Goal: Information Seeking & Learning: Learn about a topic

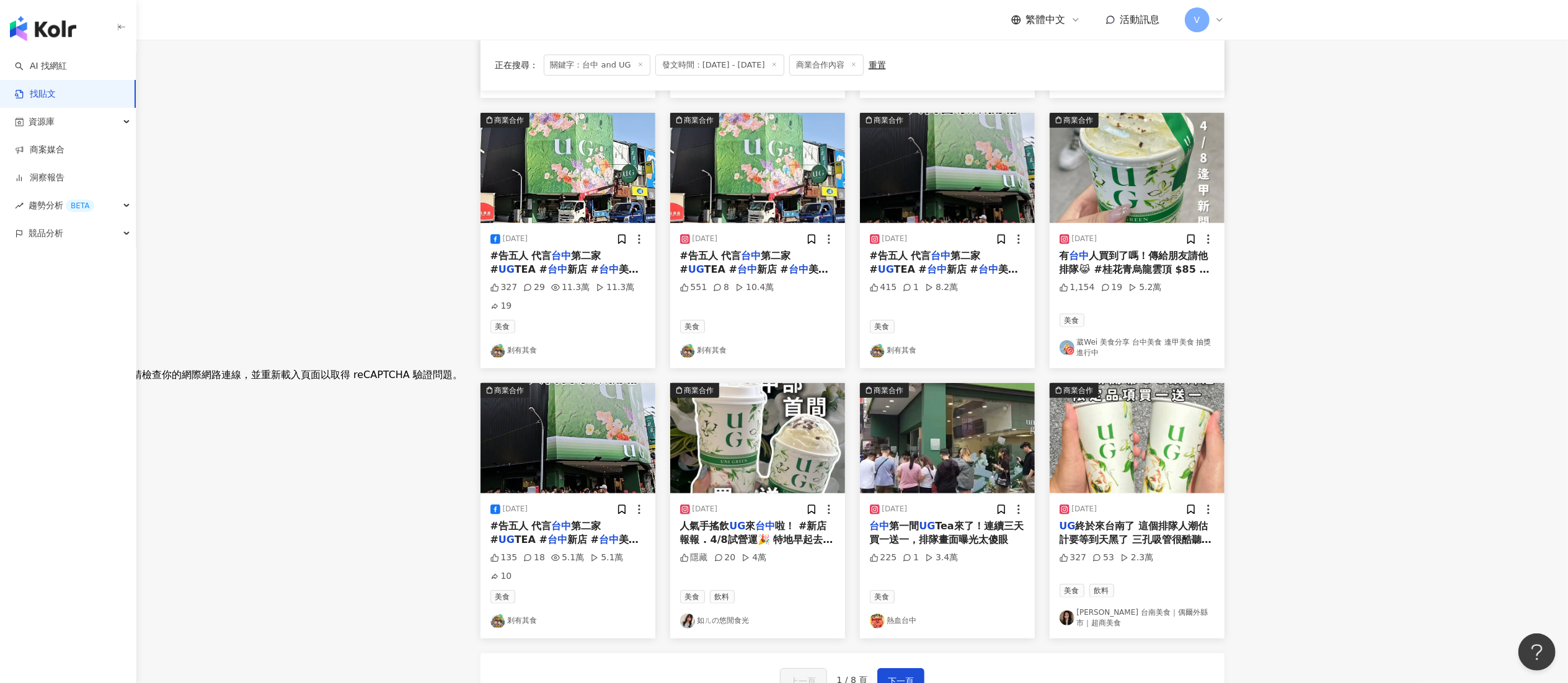
scroll to position [372, 0]
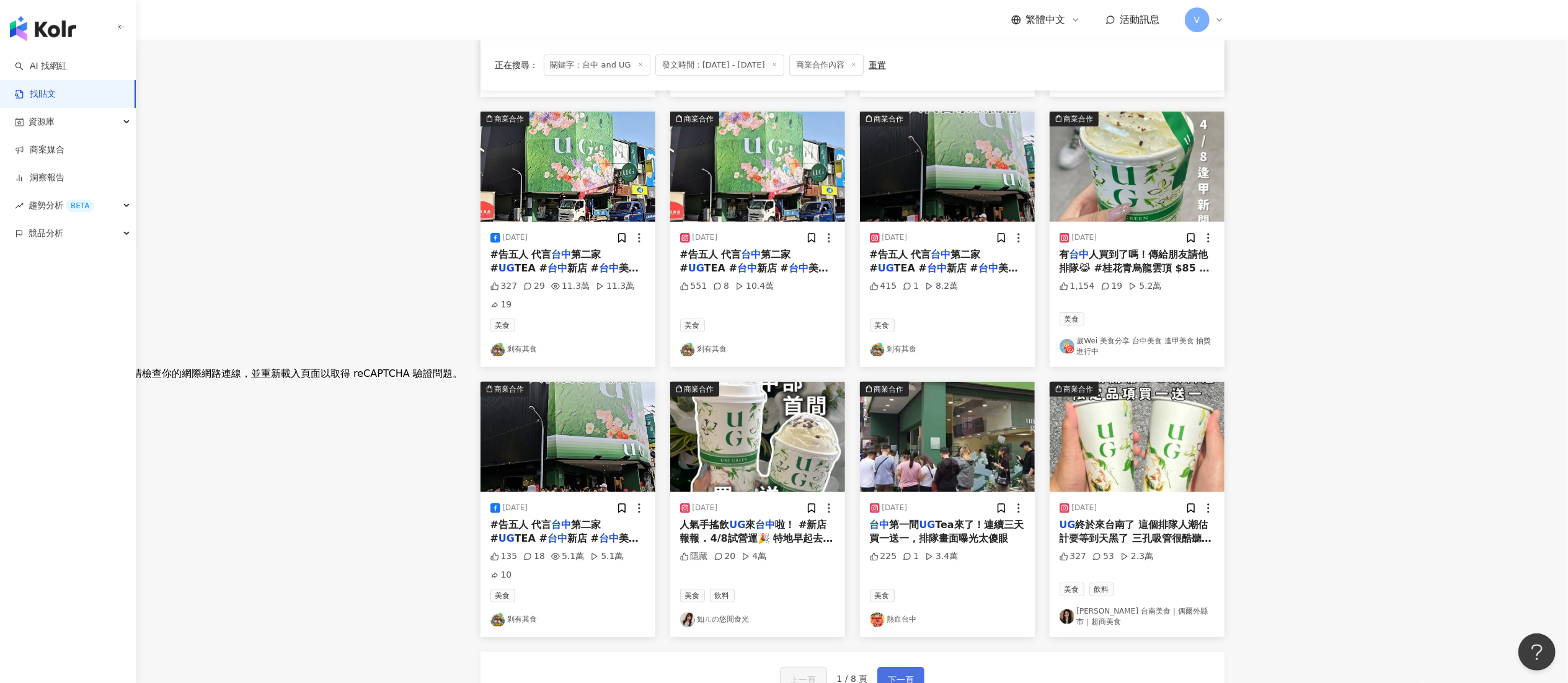
click at [904, 512] on span "下一頁" at bounding box center [901, 680] width 26 height 15
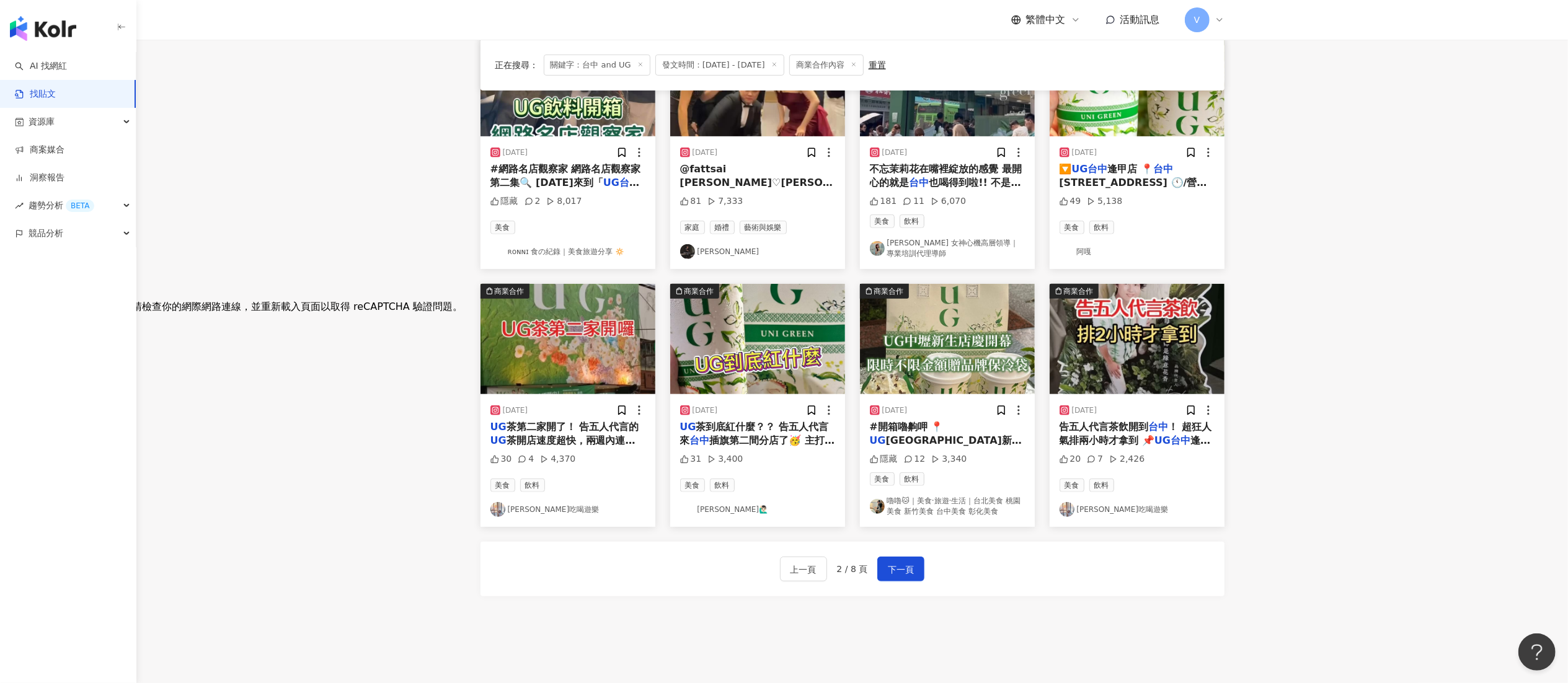
scroll to position [496, 0]
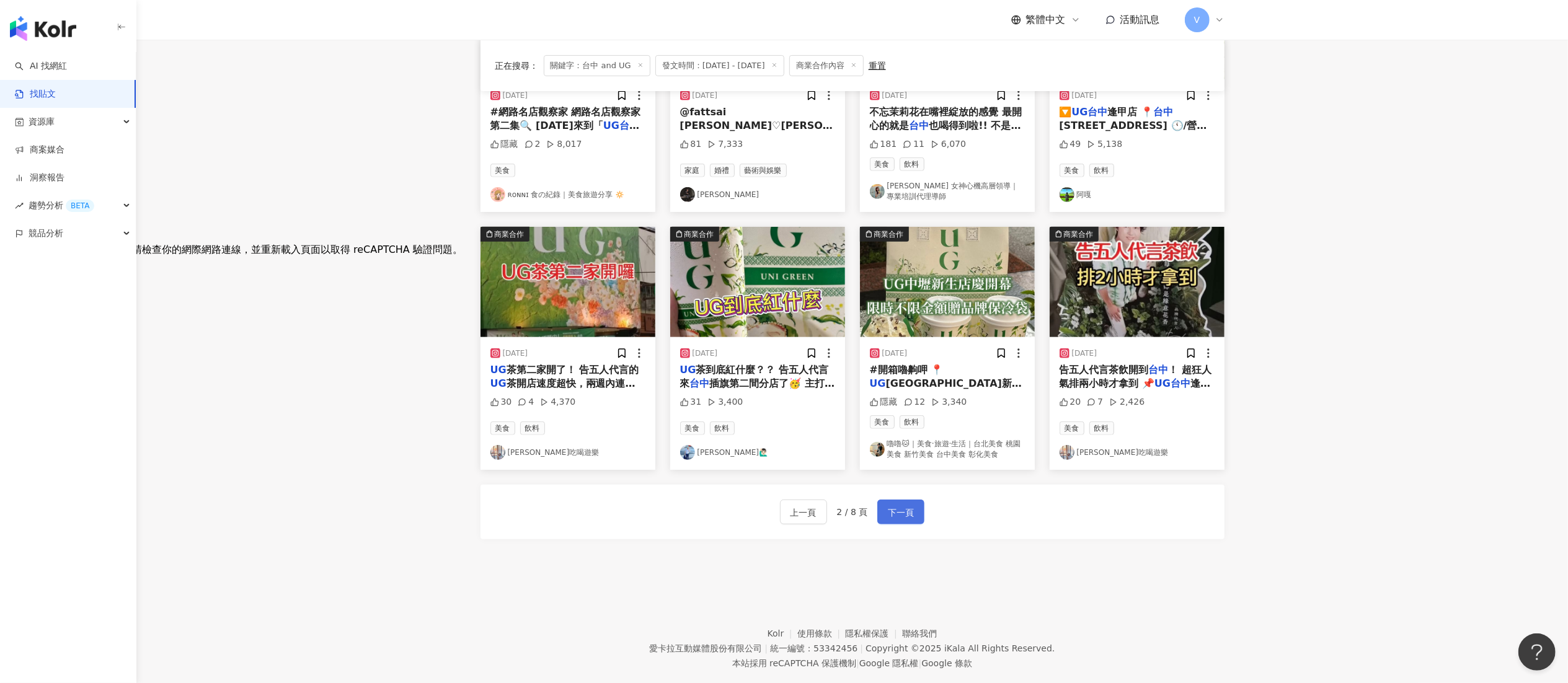
click at [896, 512] on span "下一頁" at bounding box center [901, 512] width 26 height 15
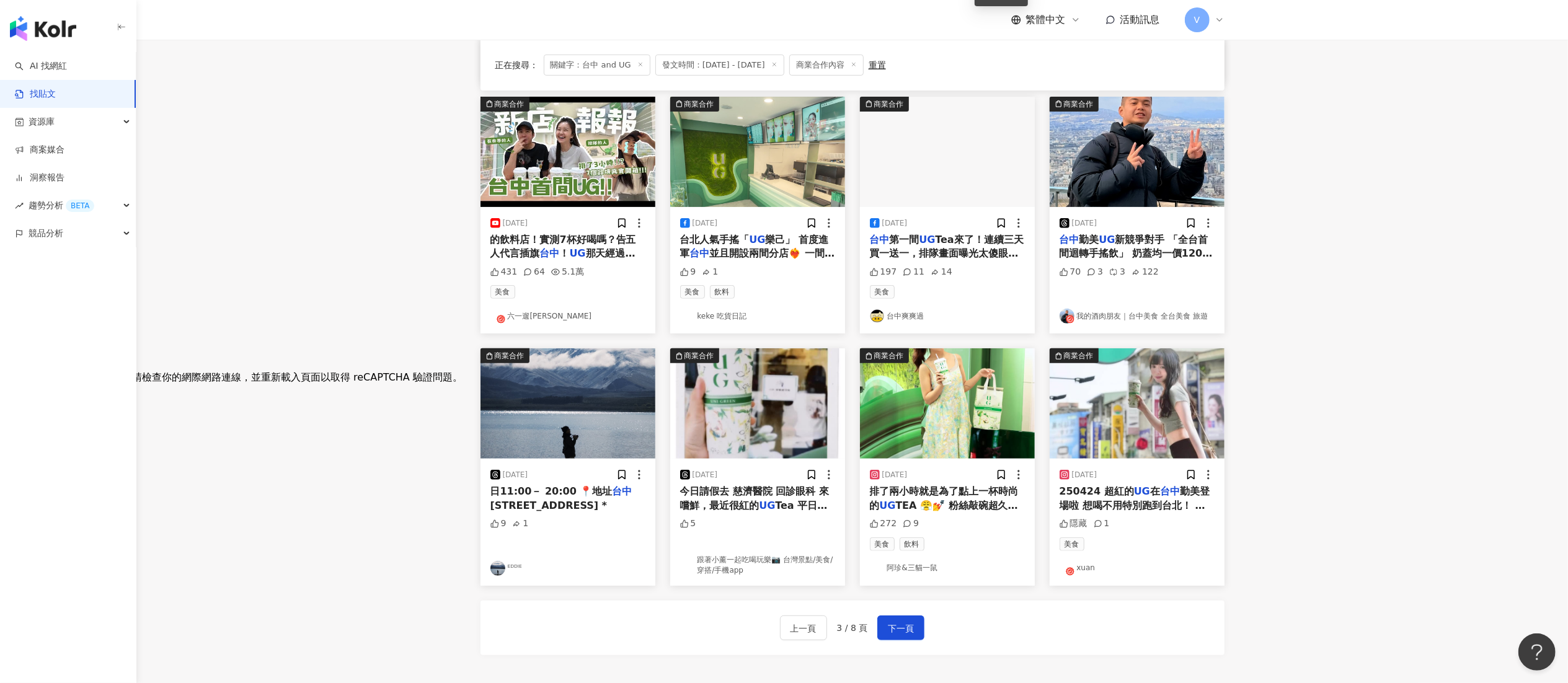
scroll to position [372, 0]
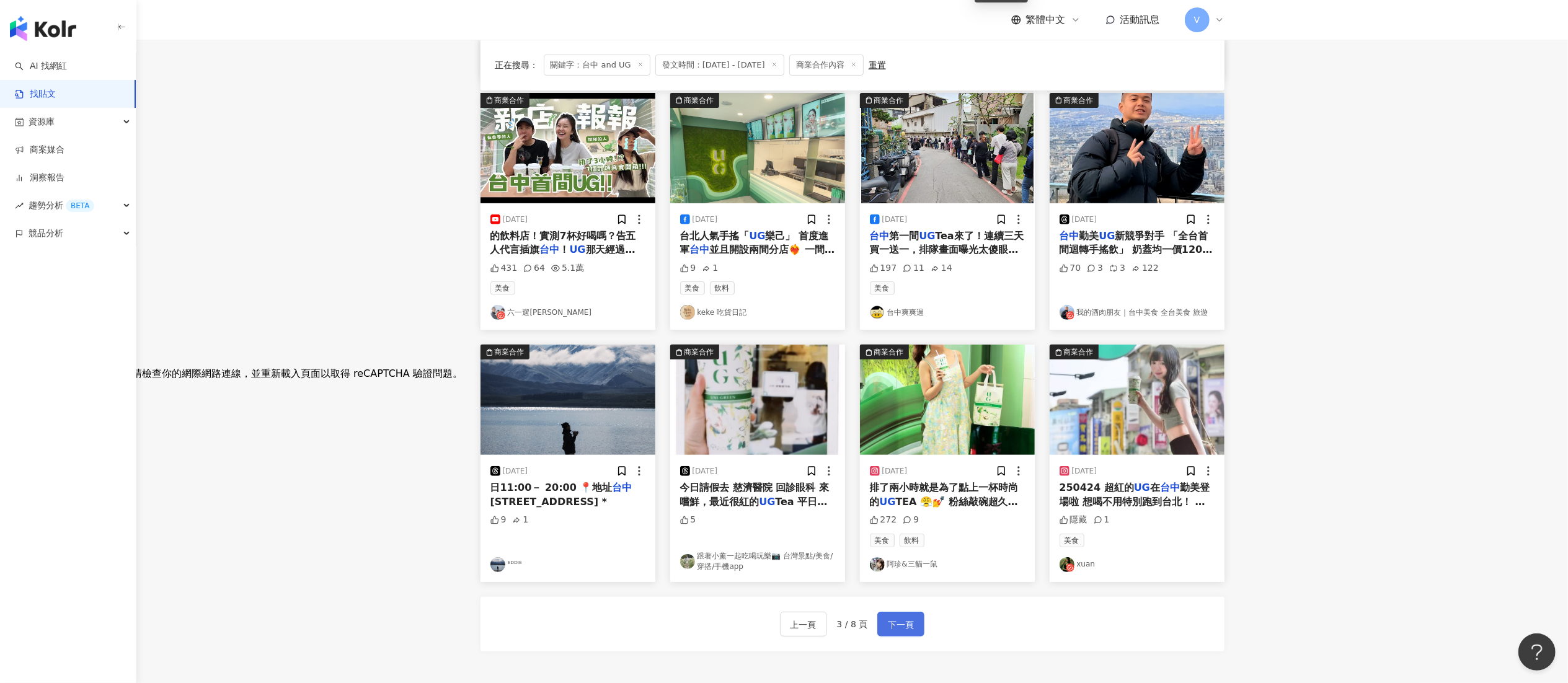
click at [908, 512] on span "下一頁" at bounding box center [901, 625] width 26 height 15
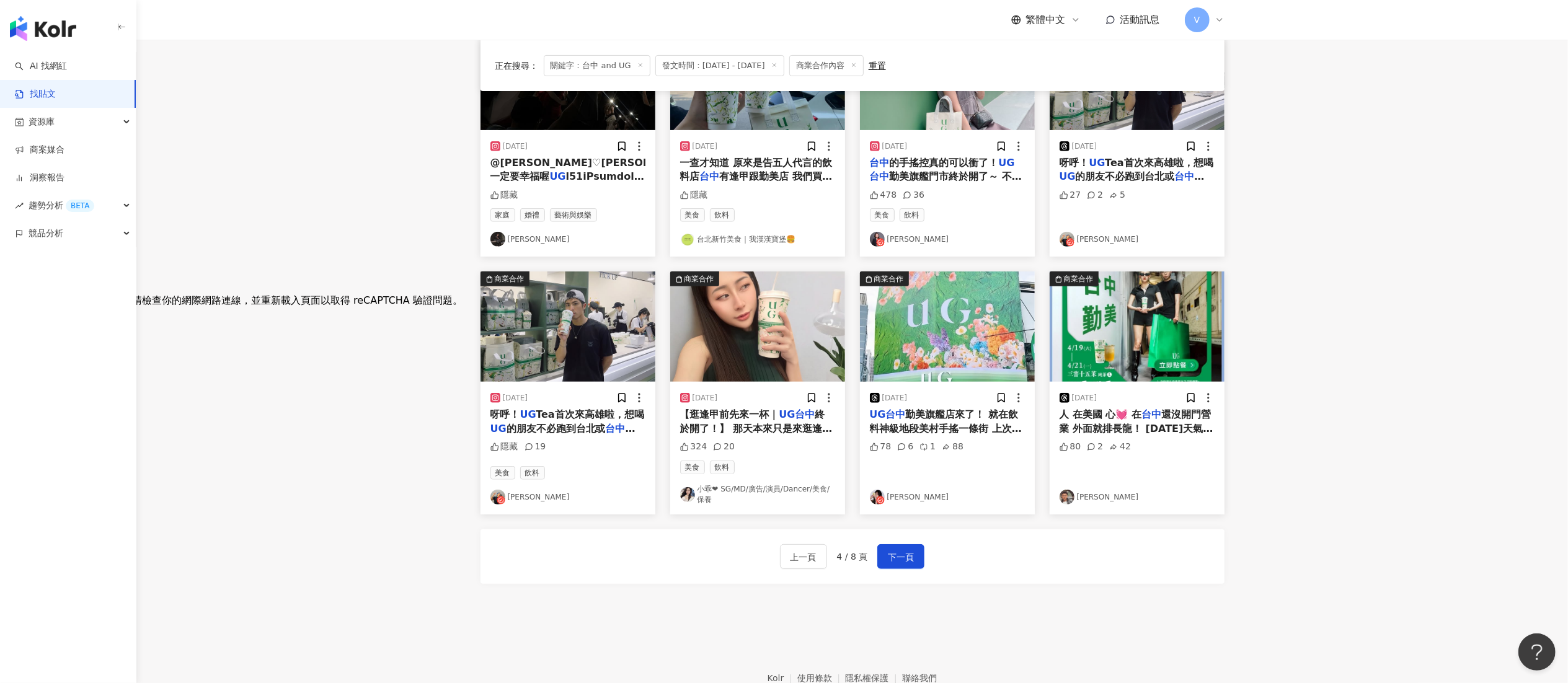
scroll to position [502, 0]
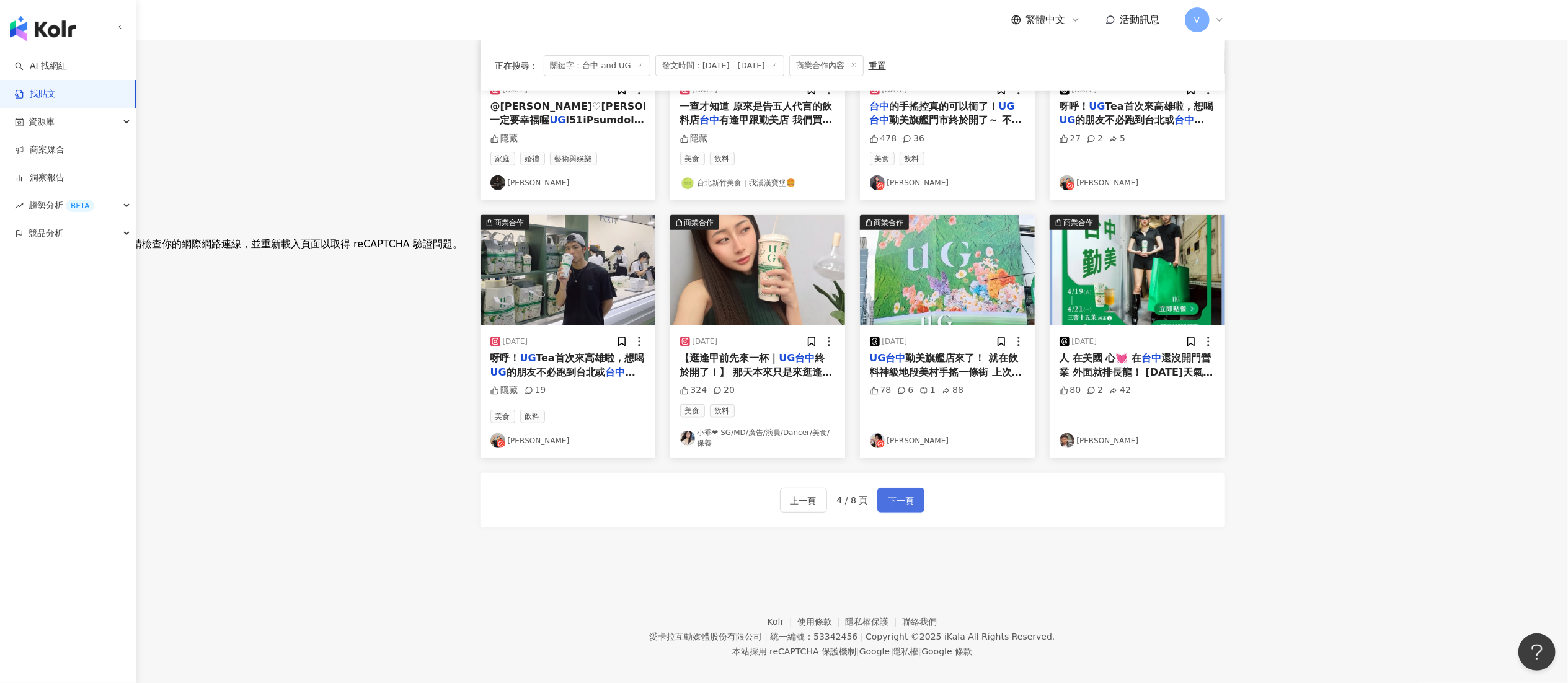
click at [880, 504] on button "下一頁" at bounding box center [901, 500] width 47 height 25
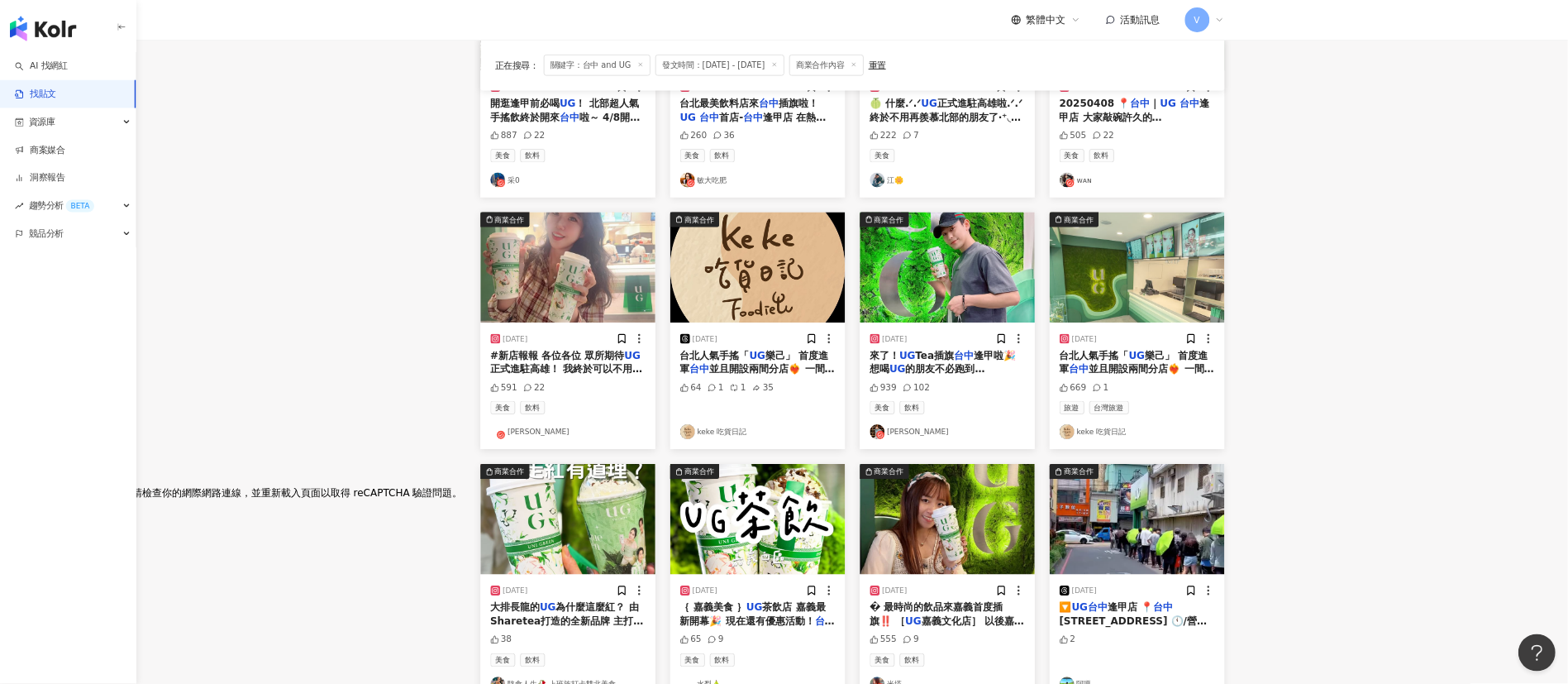
scroll to position [0, 0]
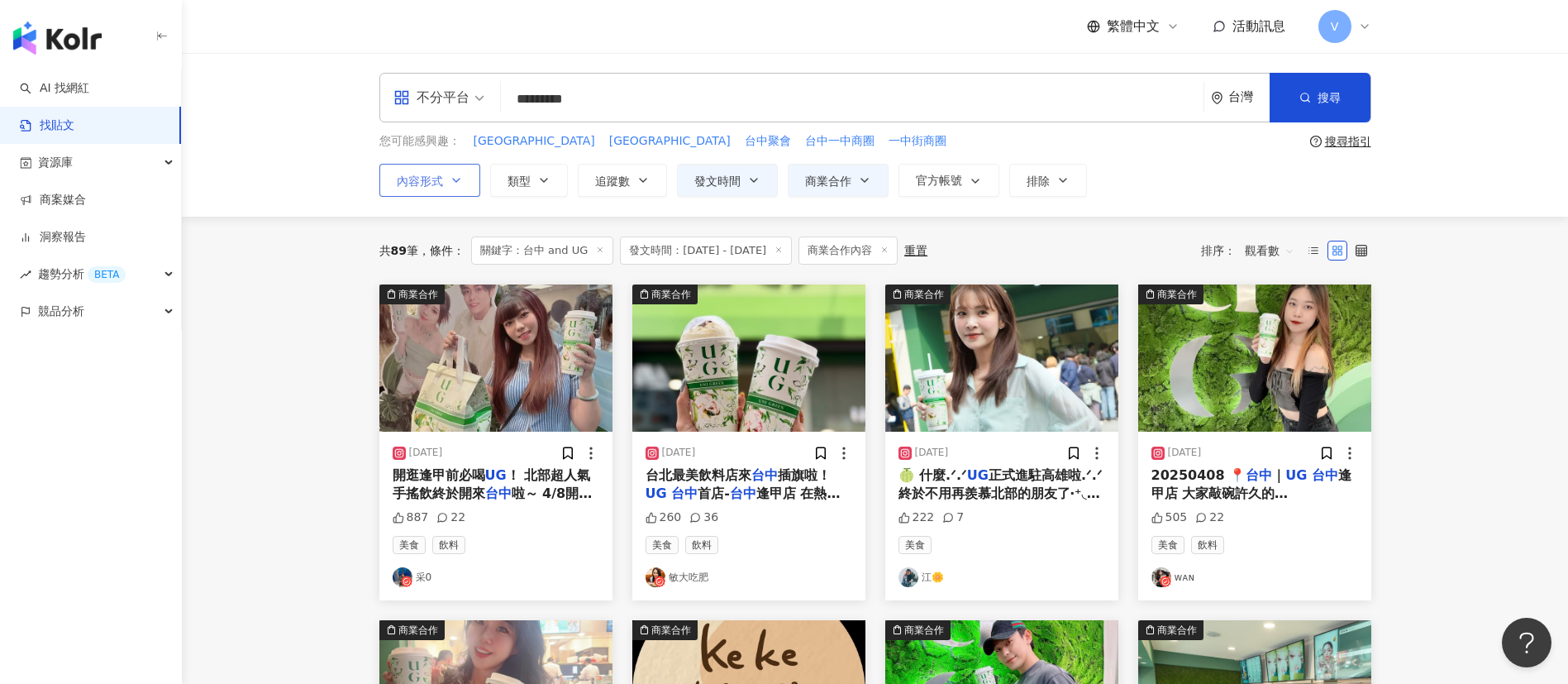
click at [452, 177] on icon "button" at bounding box center [456, 179] width 13 height 13
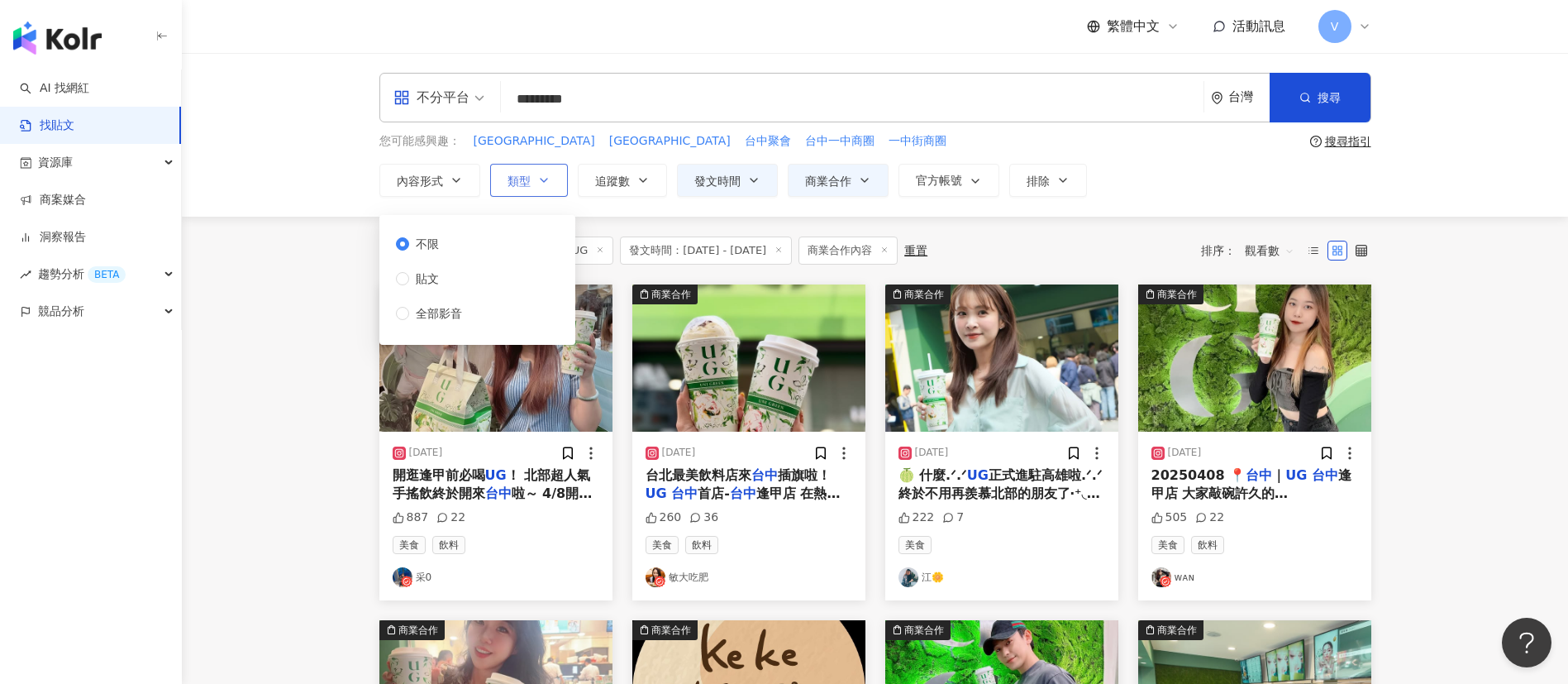
click at [541, 166] on button "類型" at bounding box center [529, 180] width 78 height 33
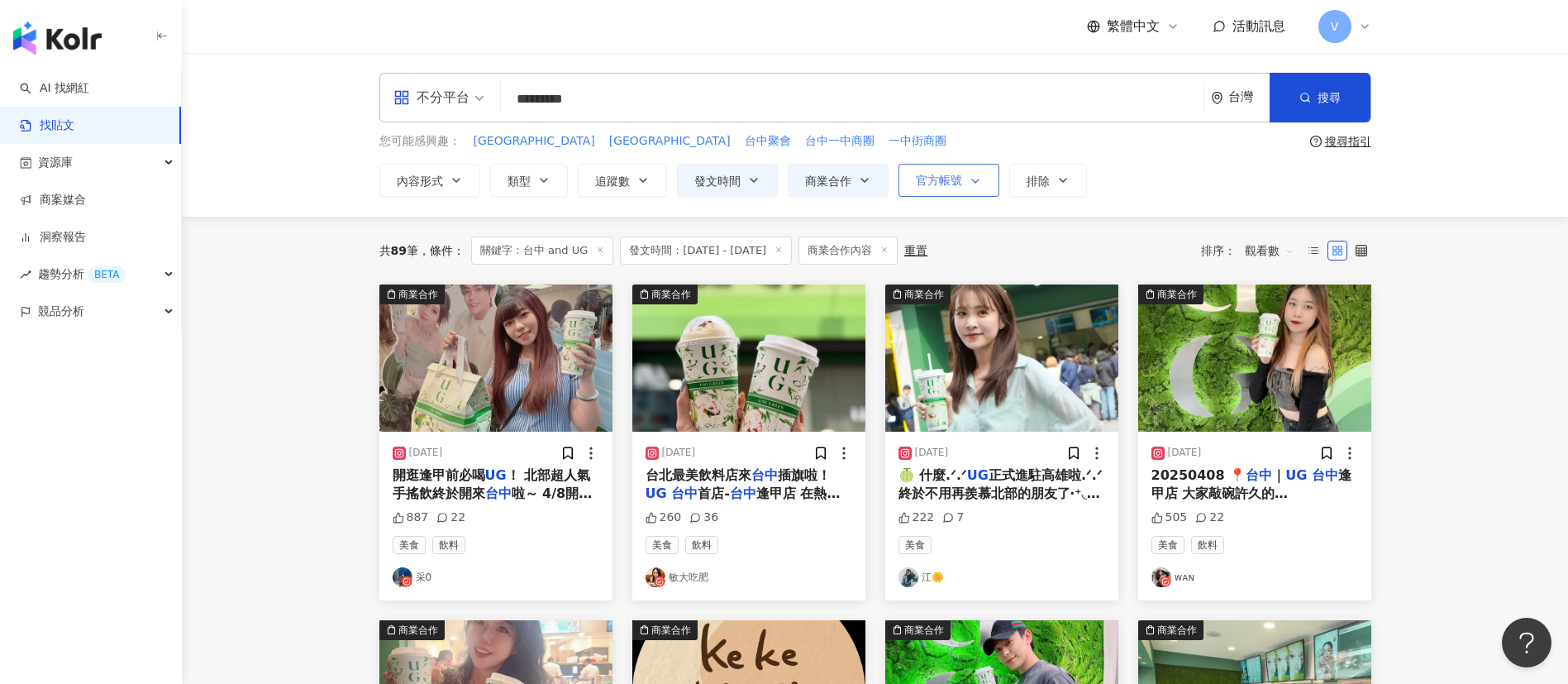
click at [973, 176] on icon "button" at bounding box center [975, 180] width 13 height 13
click at [1312, 244] on icon at bounding box center [1312, 250] width 11 height 11
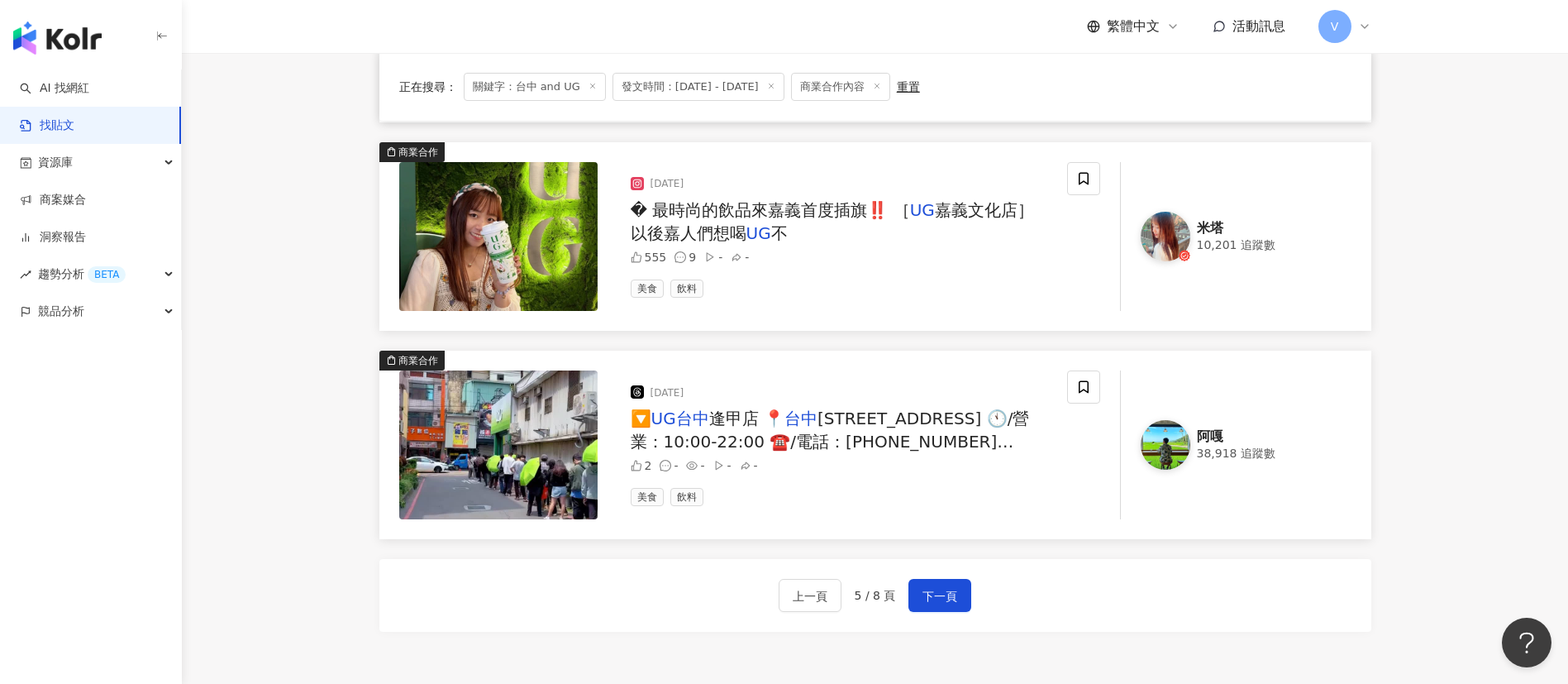
scroll to position [2233, 0]
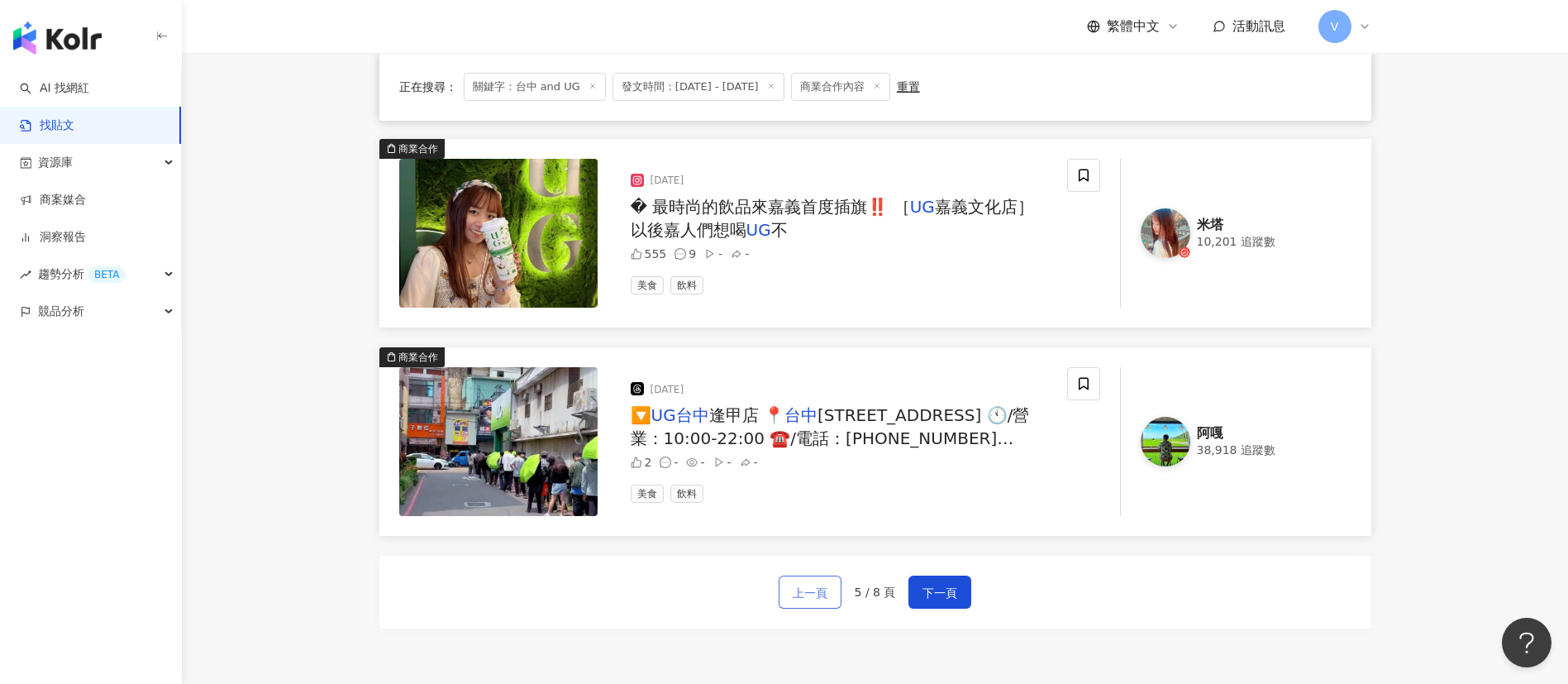
click at [807, 596] on span "上一頁" at bounding box center [810, 592] width 35 height 20
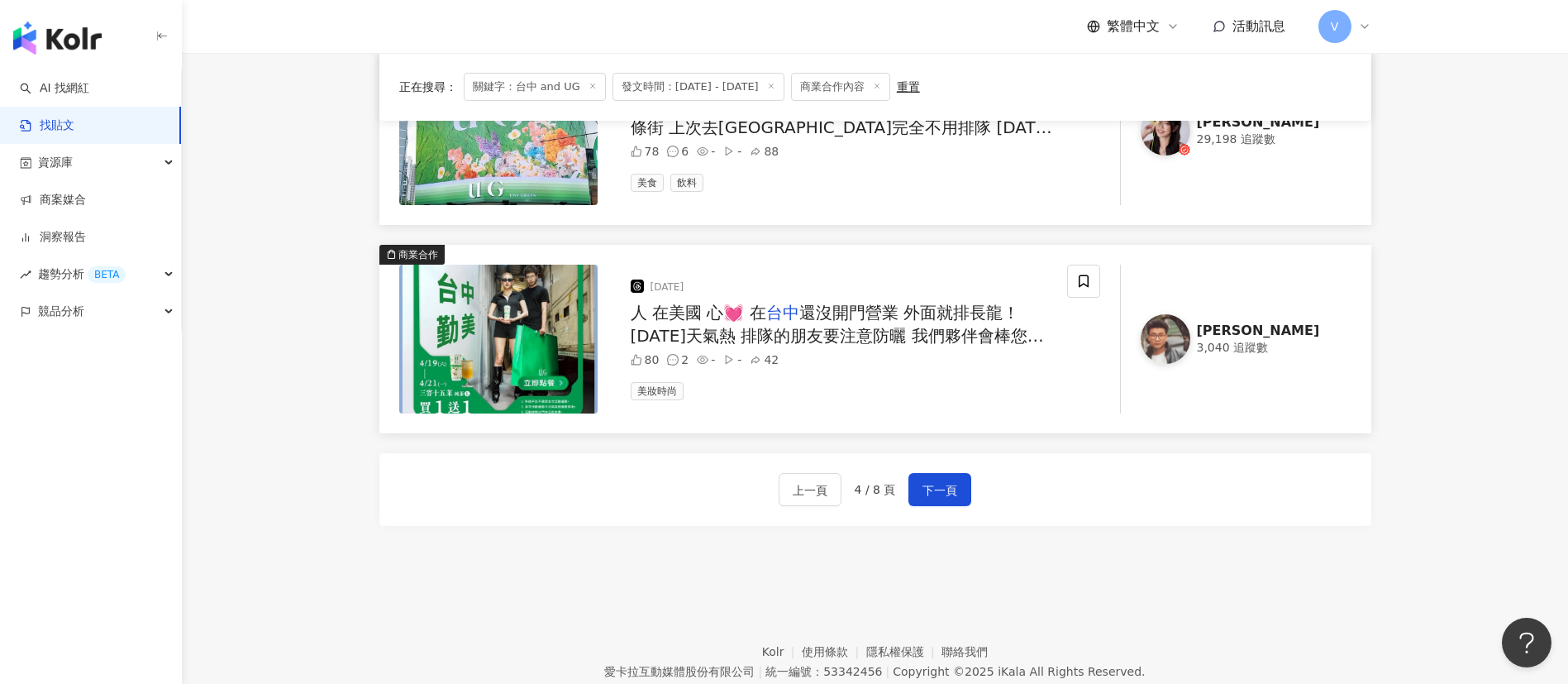
scroll to position [2402, 0]
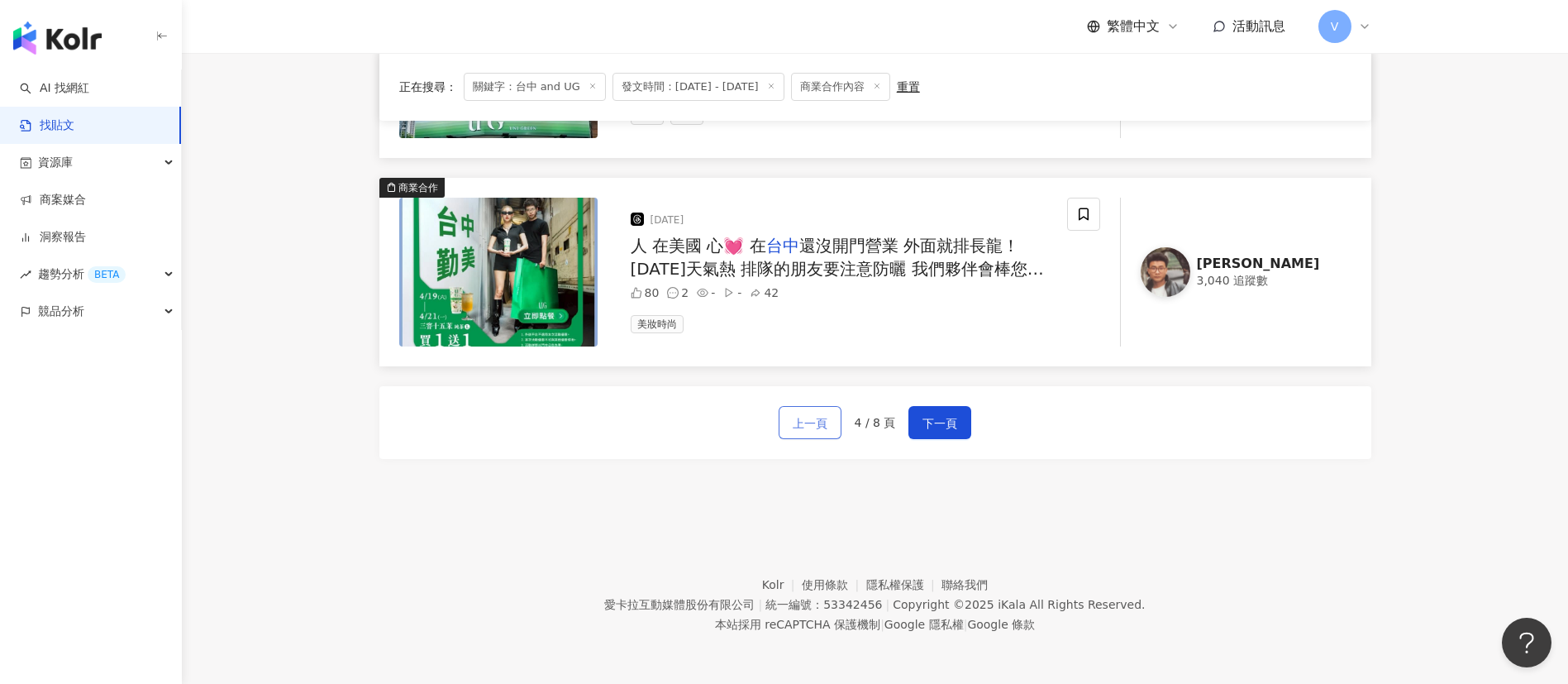
click at [815, 429] on span "上一頁" at bounding box center [810, 423] width 35 height 20
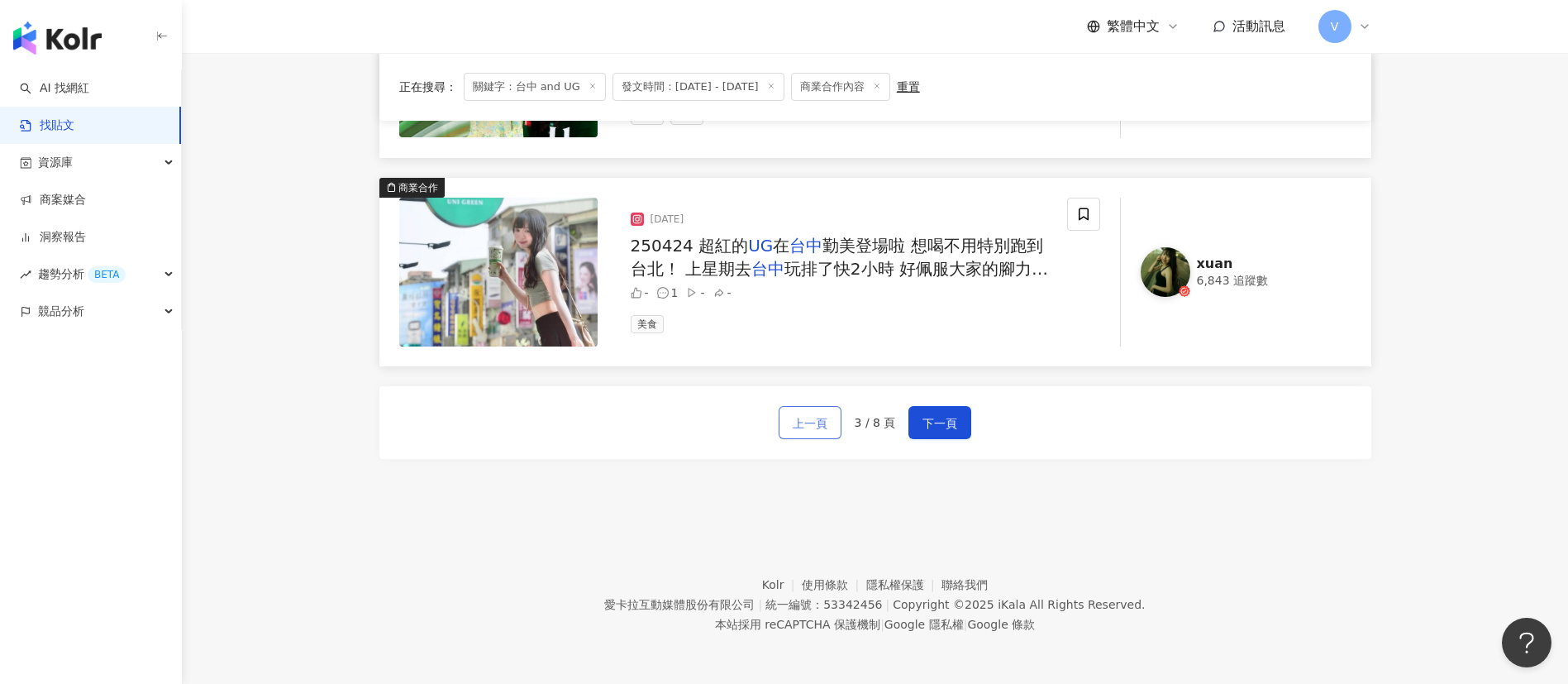
click at [815, 429] on span "上一頁" at bounding box center [810, 423] width 35 height 20
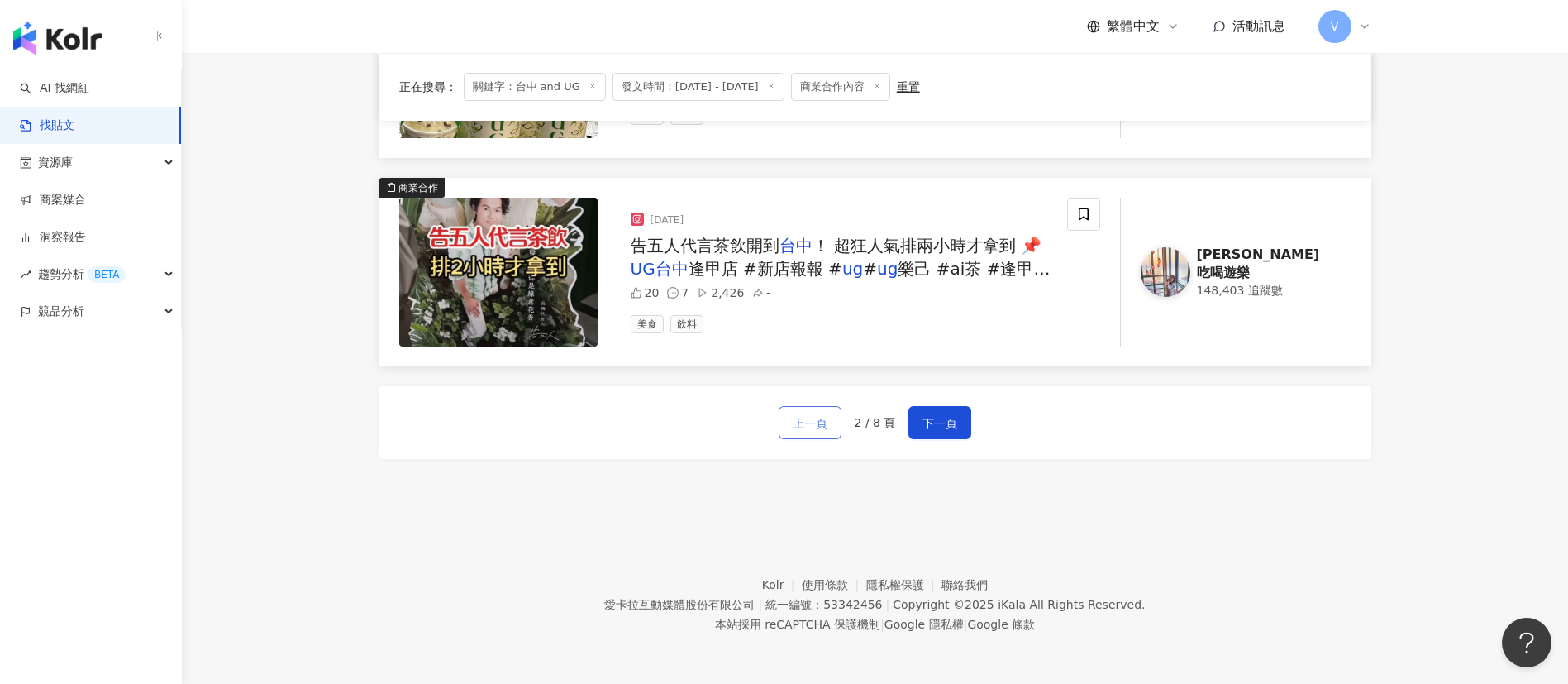
click at [815, 429] on span "上一頁" at bounding box center [810, 423] width 35 height 20
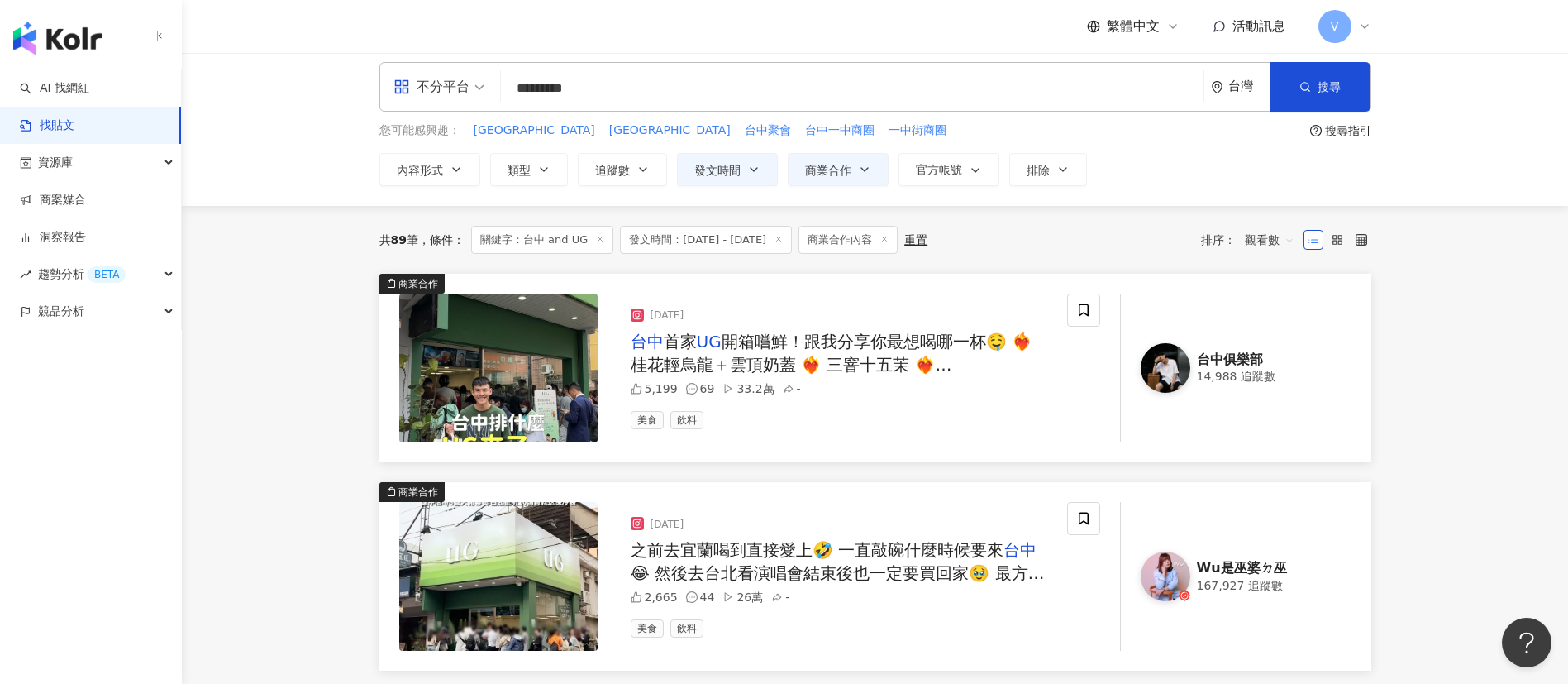
scroll to position [0, 0]
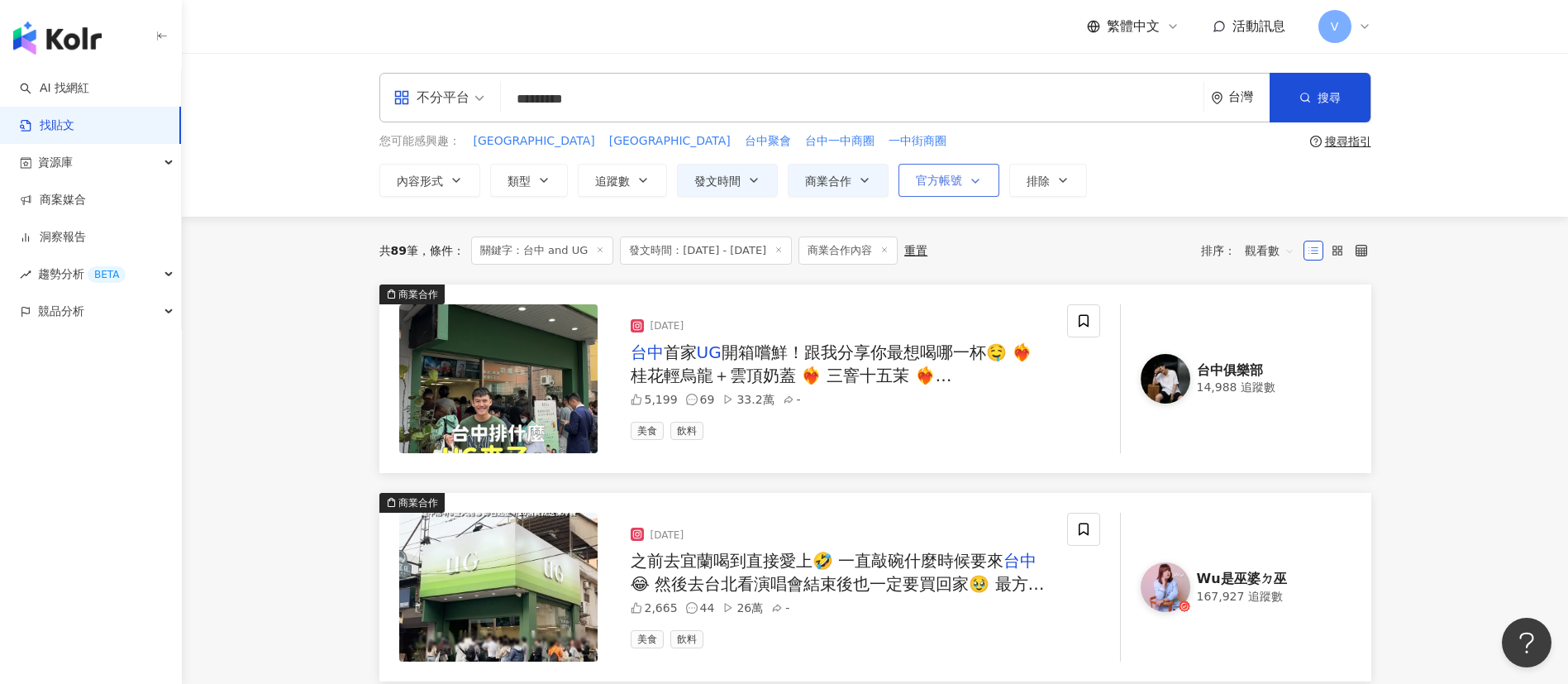
click at [963, 174] on span "button" at bounding box center [971, 180] width 20 height 13
click at [632, 178] on button "追蹤數" at bounding box center [622, 180] width 89 height 33
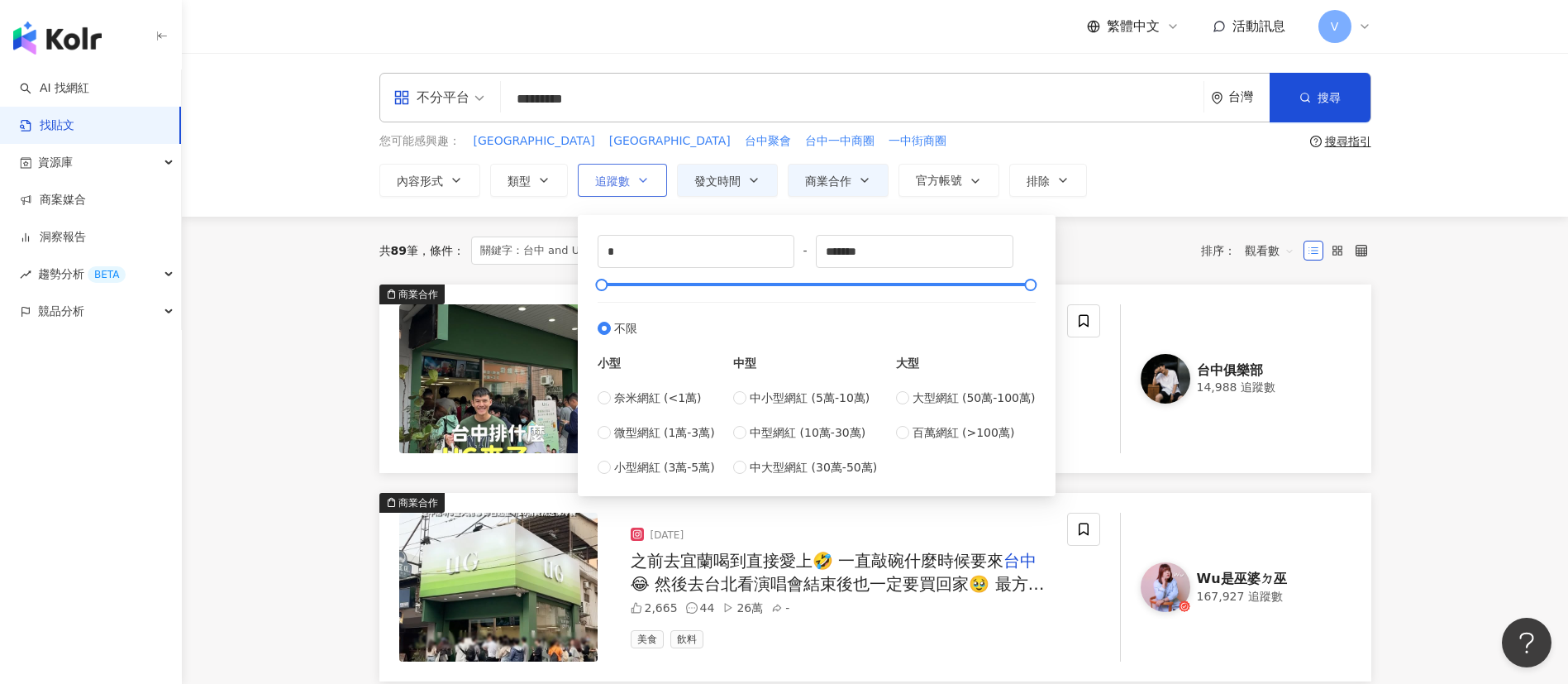
click at [632, 178] on button "追蹤數" at bounding box center [622, 180] width 89 height 33
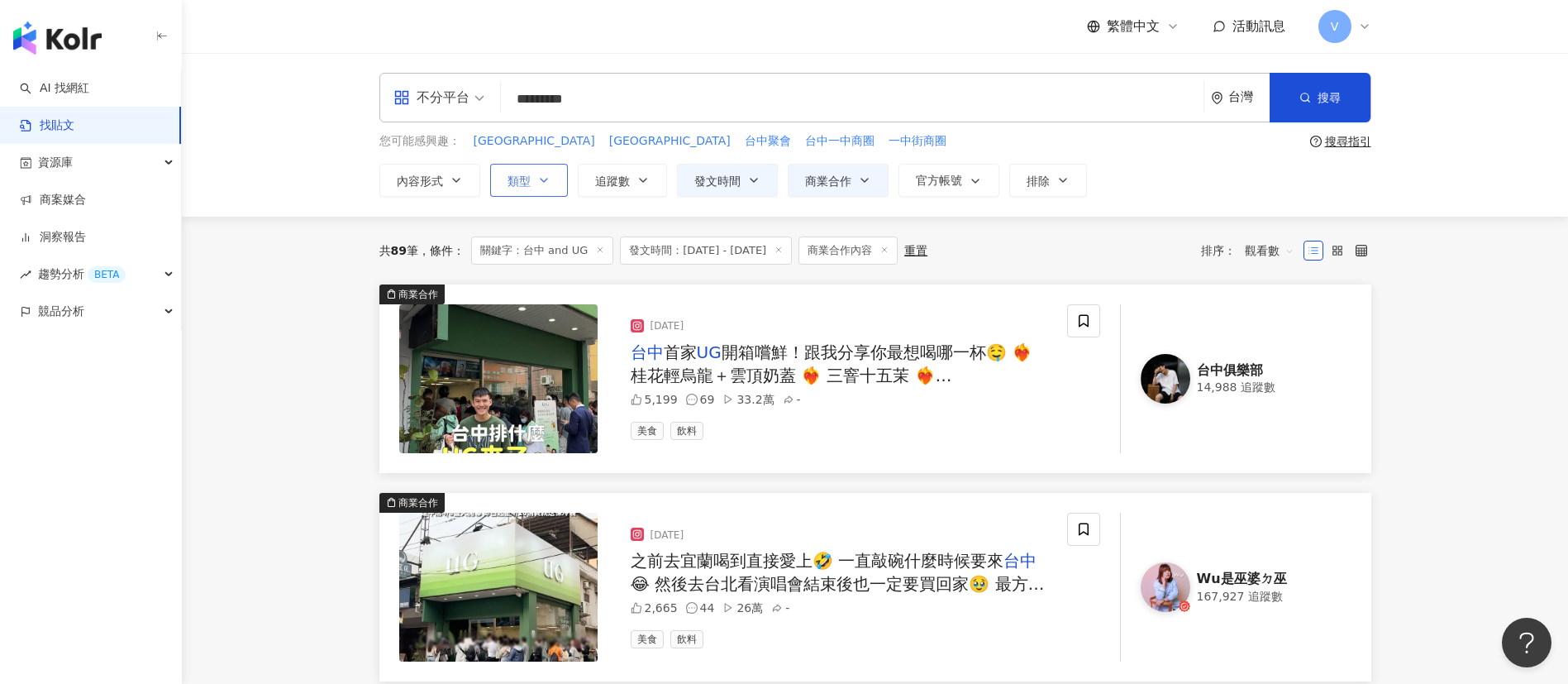
click at [528, 179] on span "類型" at bounding box center [519, 180] width 23 height 13
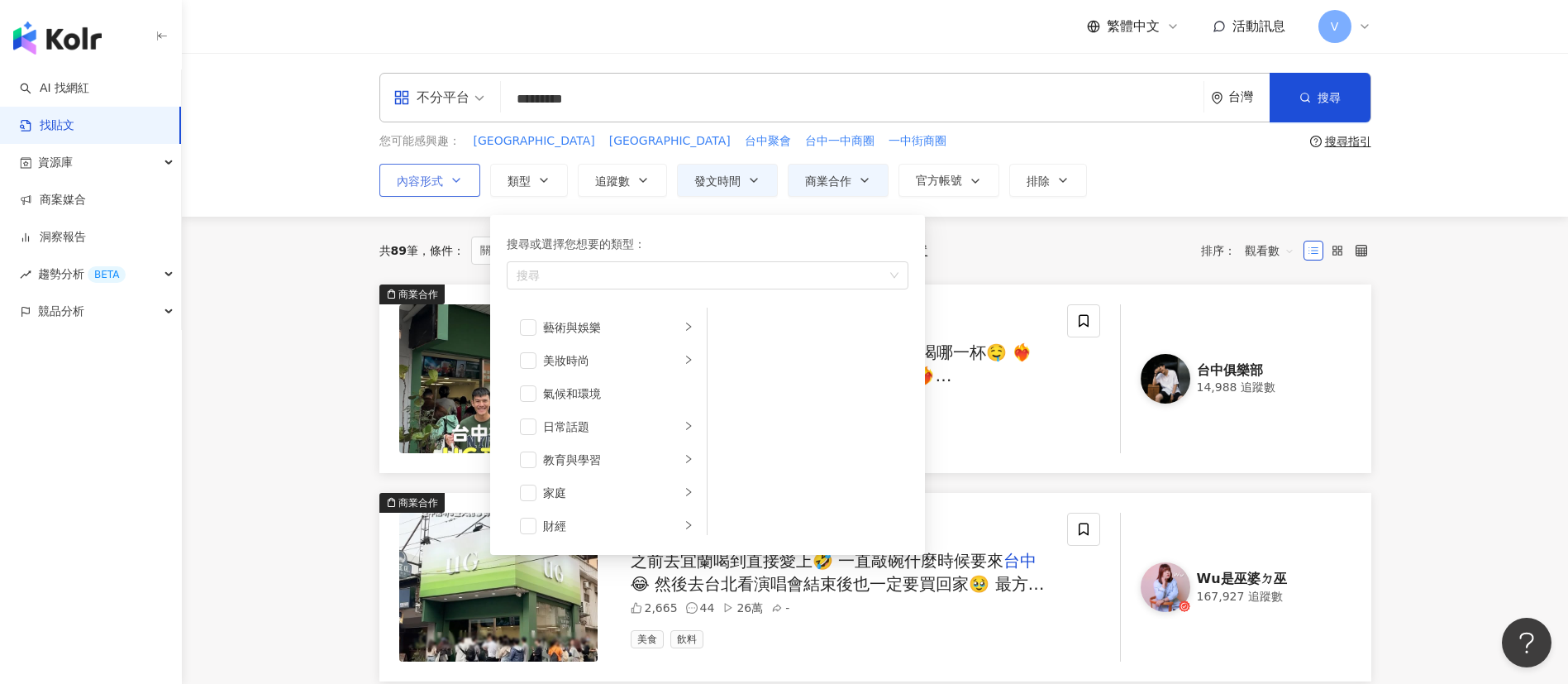
click at [456, 183] on icon "button" at bounding box center [456, 179] width 13 height 13
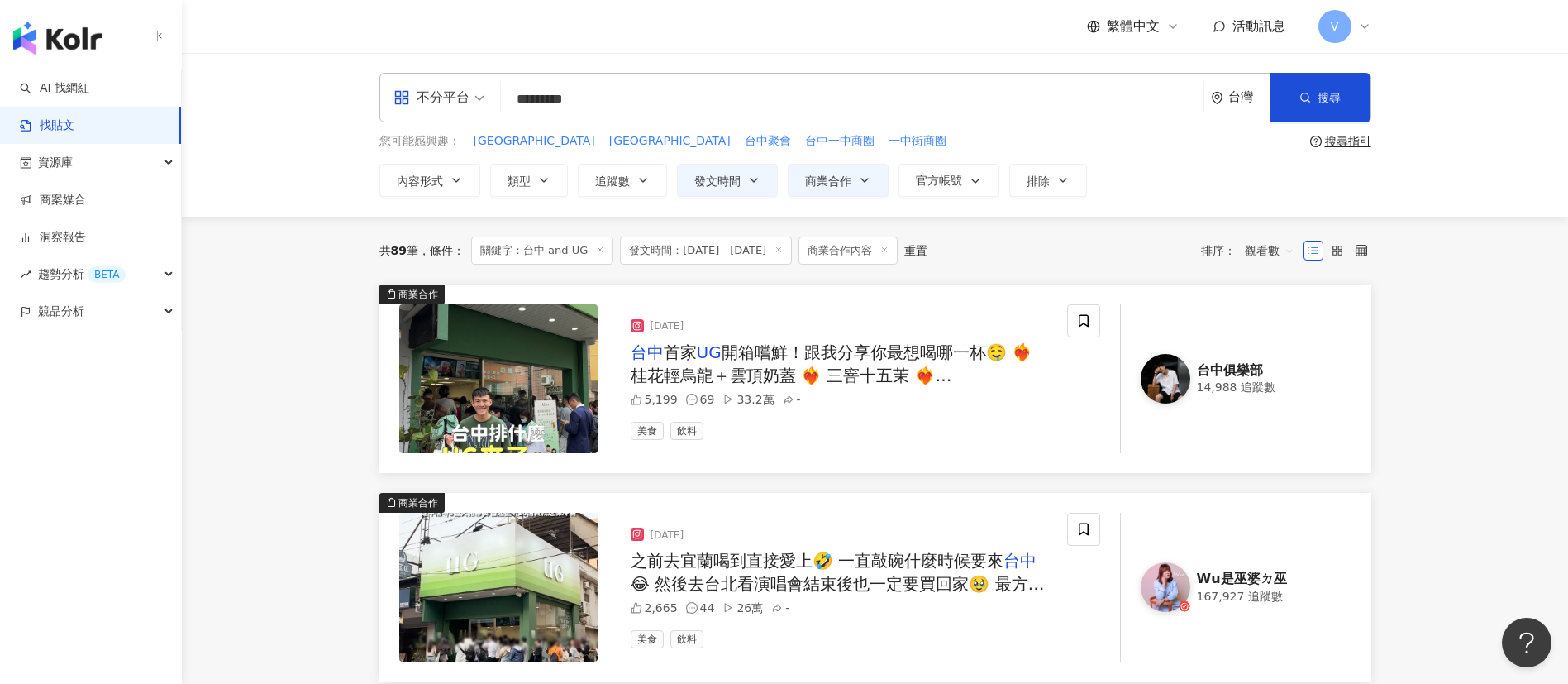
click at [474, 91] on span "不分平台" at bounding box center [438, 97] width 91 height 27
click at [449, 168] on div "Instagram" at bounding box center [444, 174] width 94 height 21
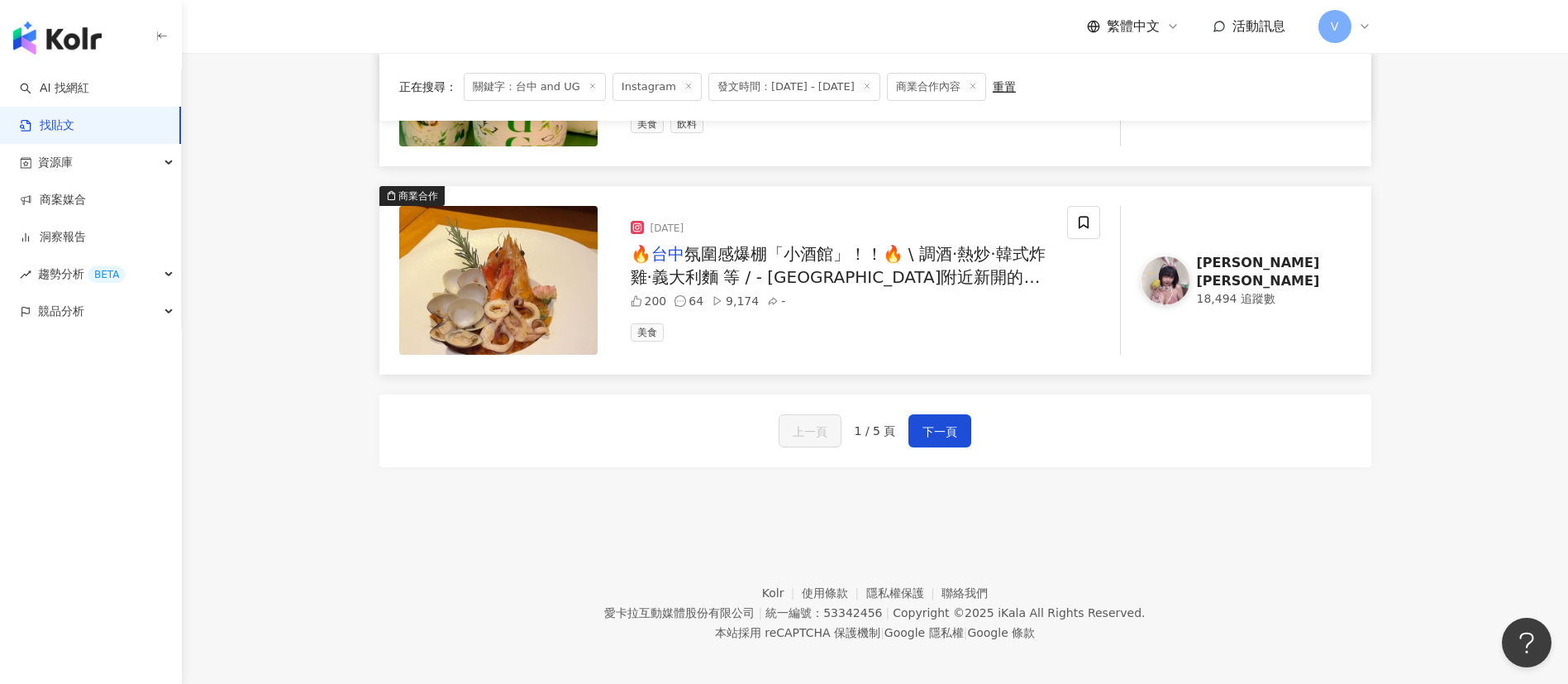
scroll to position [2402, 0]
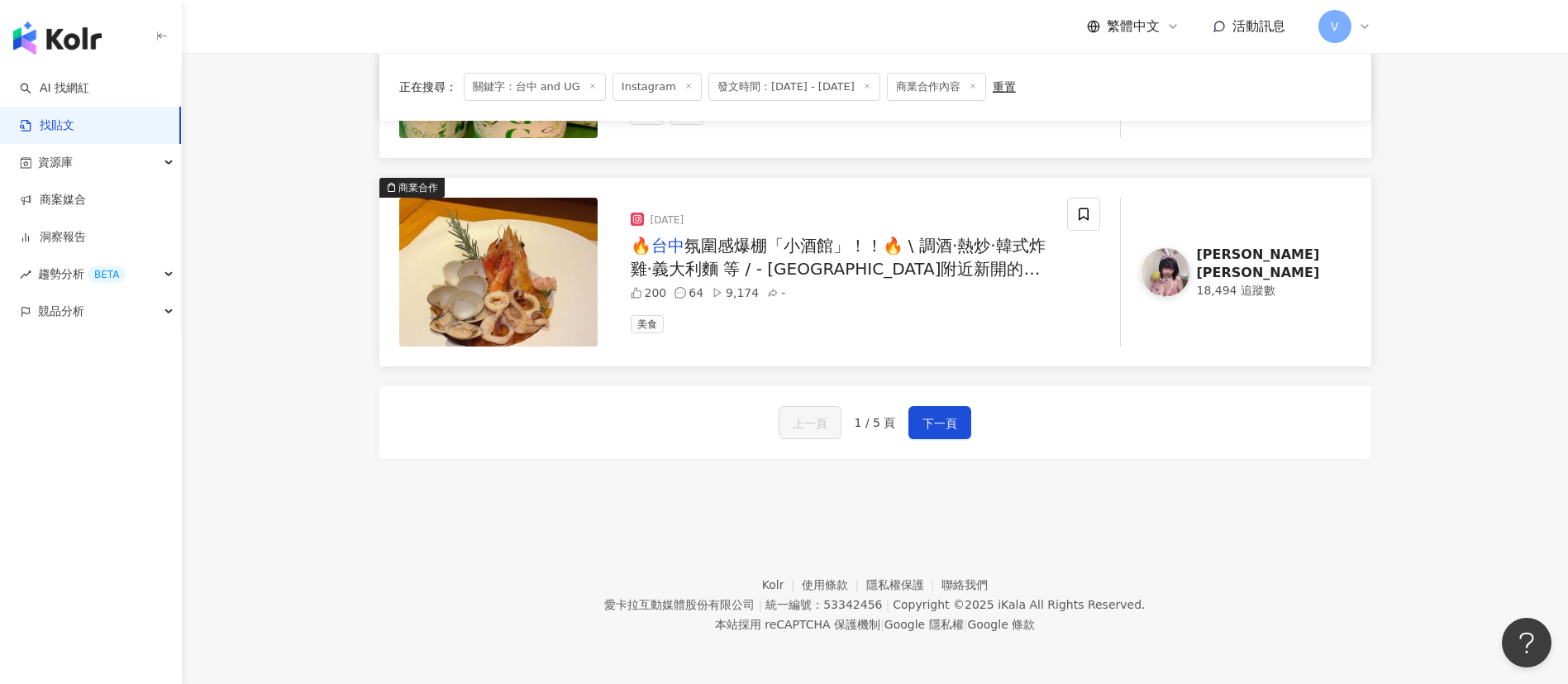
click at [836, 267] on span "氛圍感爆棚「小酒館」！！🔥 \ 調酒·熱炒·韓式炸雞·義大利麵 等 / - [GEOGRAPHIC_DATA]附近新開的「雲璽樓」 氣氛很好！還有小鮮肉～🙌🏻…" at bounding box center [838, 280] width 415 height 89
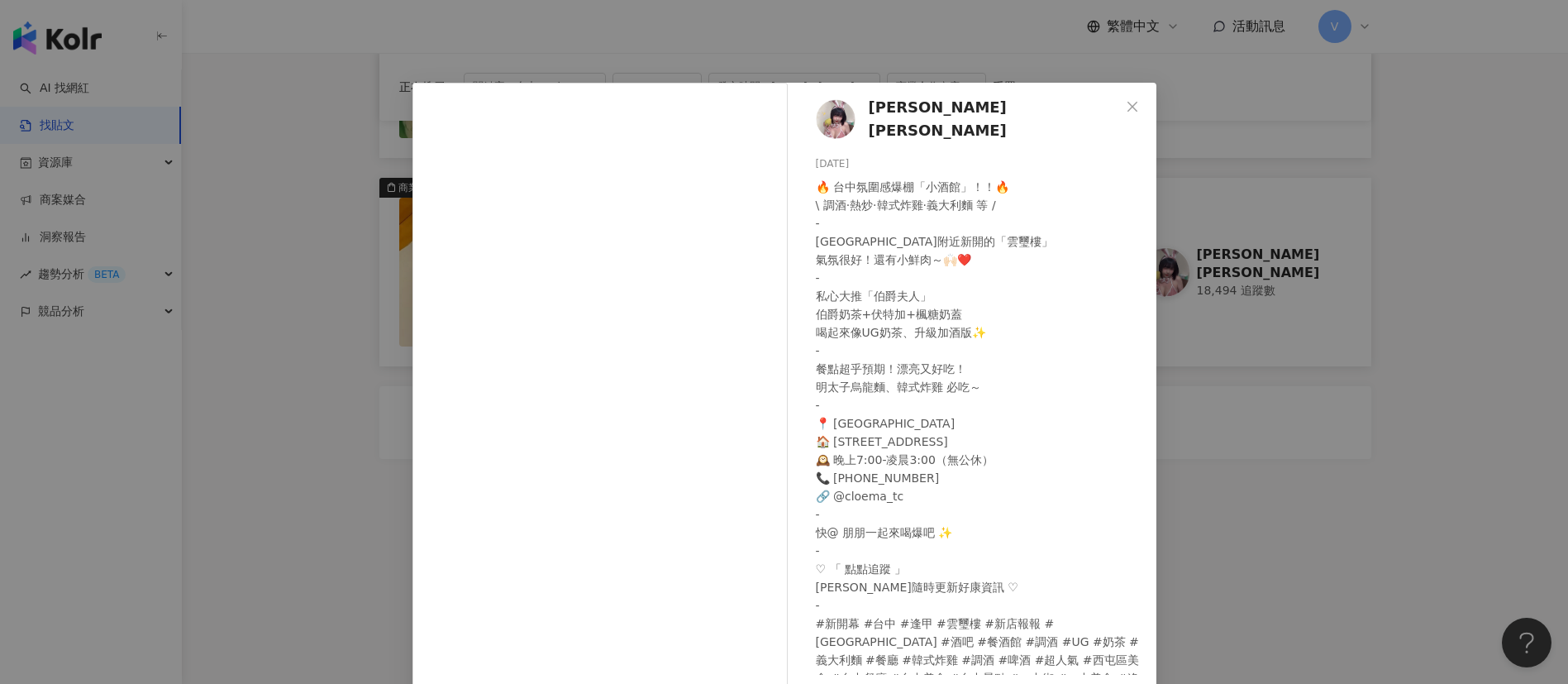
scroll to position [49, 0]
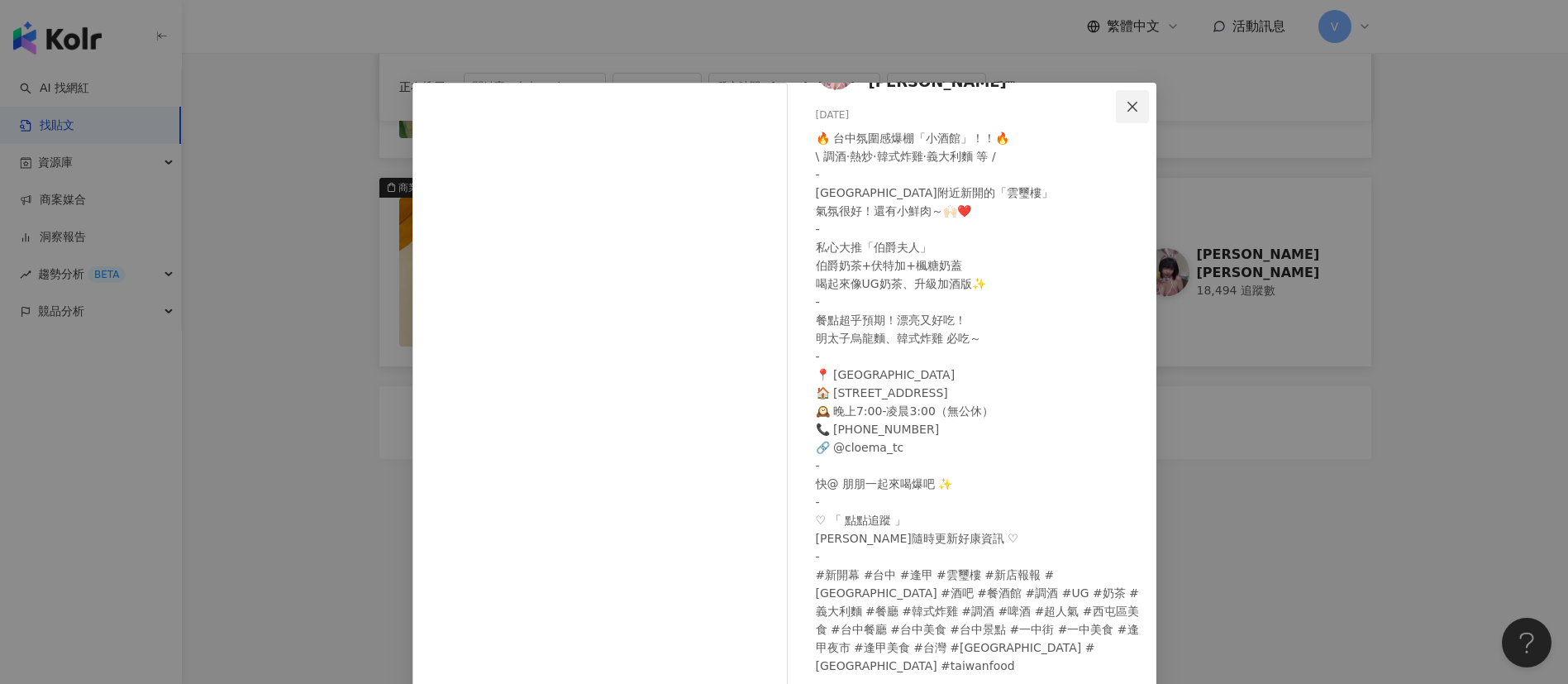
click at [1125, 101] on icon "close" at bounding box center [1131, 106] width 13 height 13
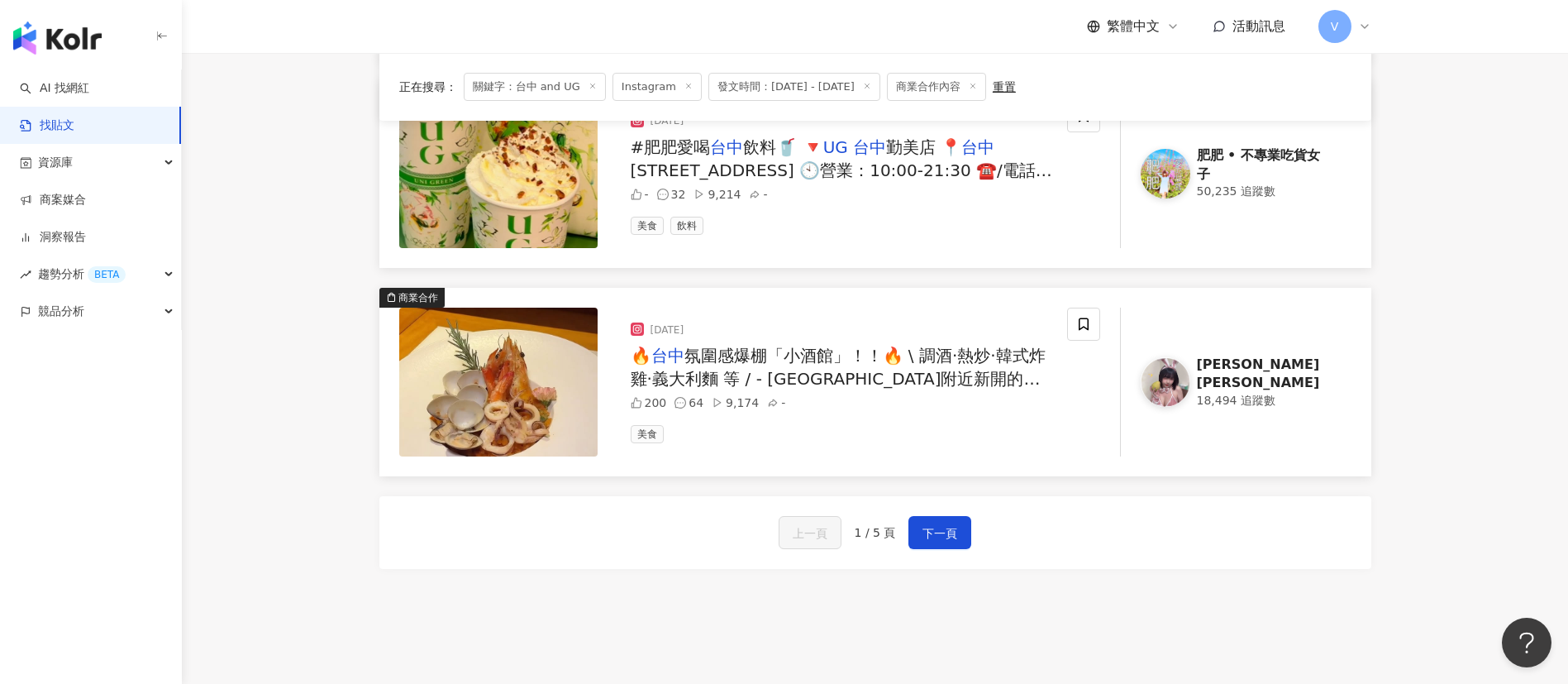
scroll to position [2402, 0]
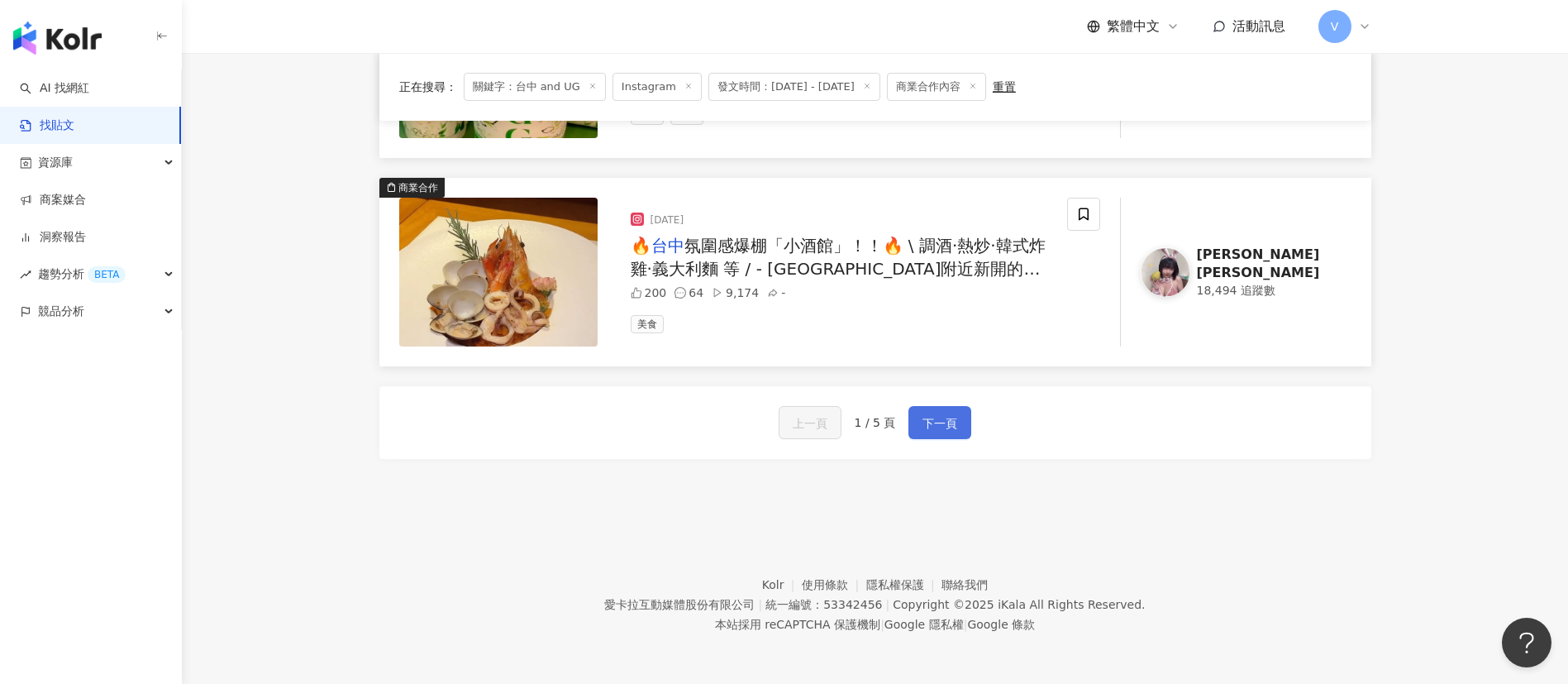
click at [938, 415] on span "下一頁" at bounding box center [940, 423] width 35 height 20
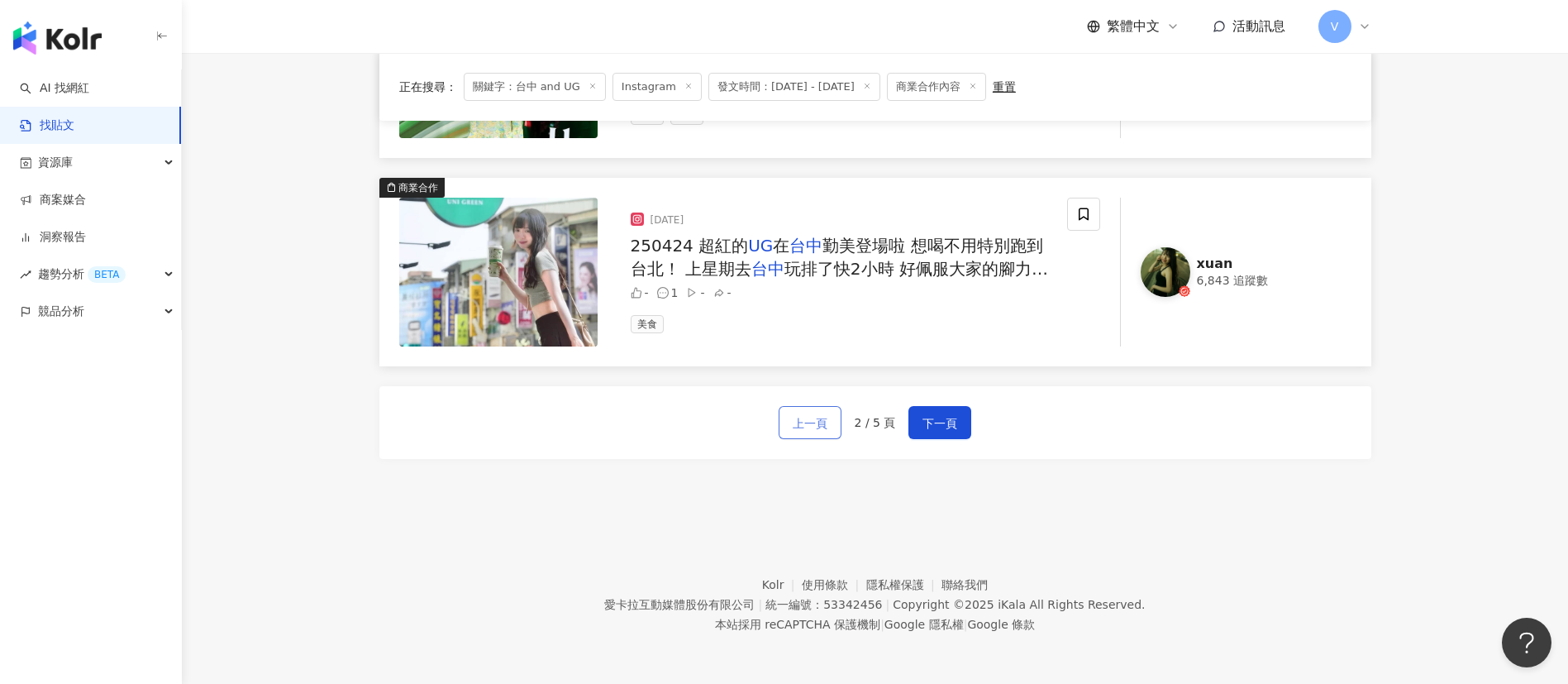
click at [801, 421] on span "上一頁" at bounding box center [810, 423] width 35 height 20
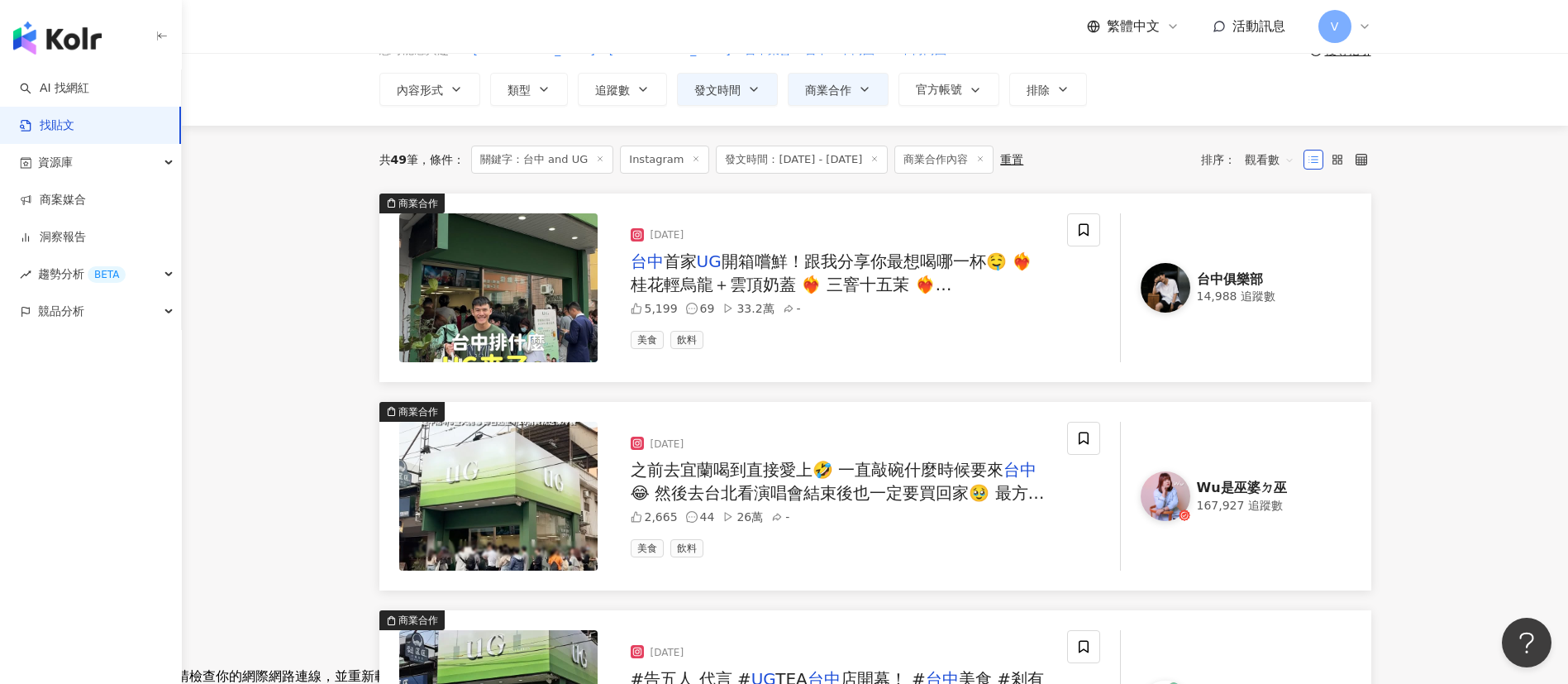
scroll to position [45, 0]
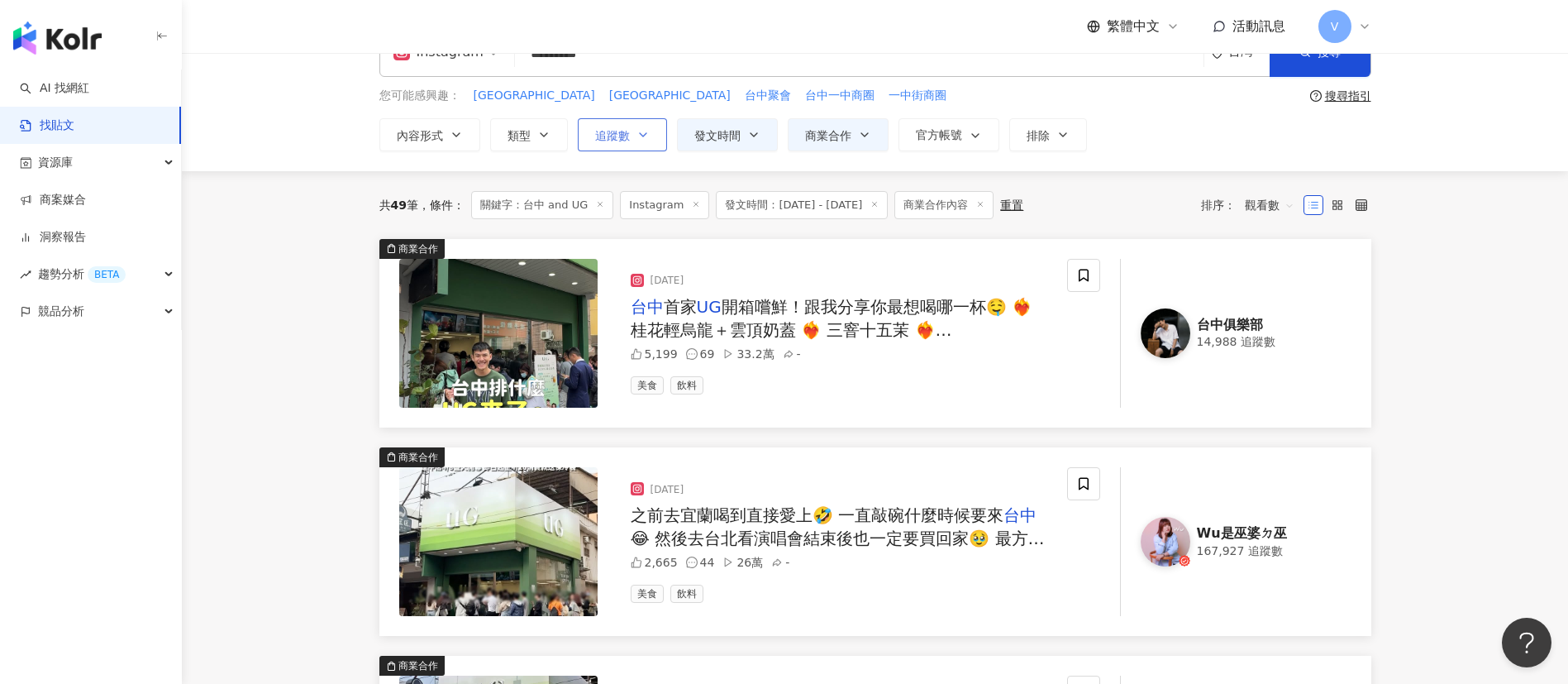
click at [627, 134] on span "追蹤數" at bounding box center [612, 135] width 35 height 13
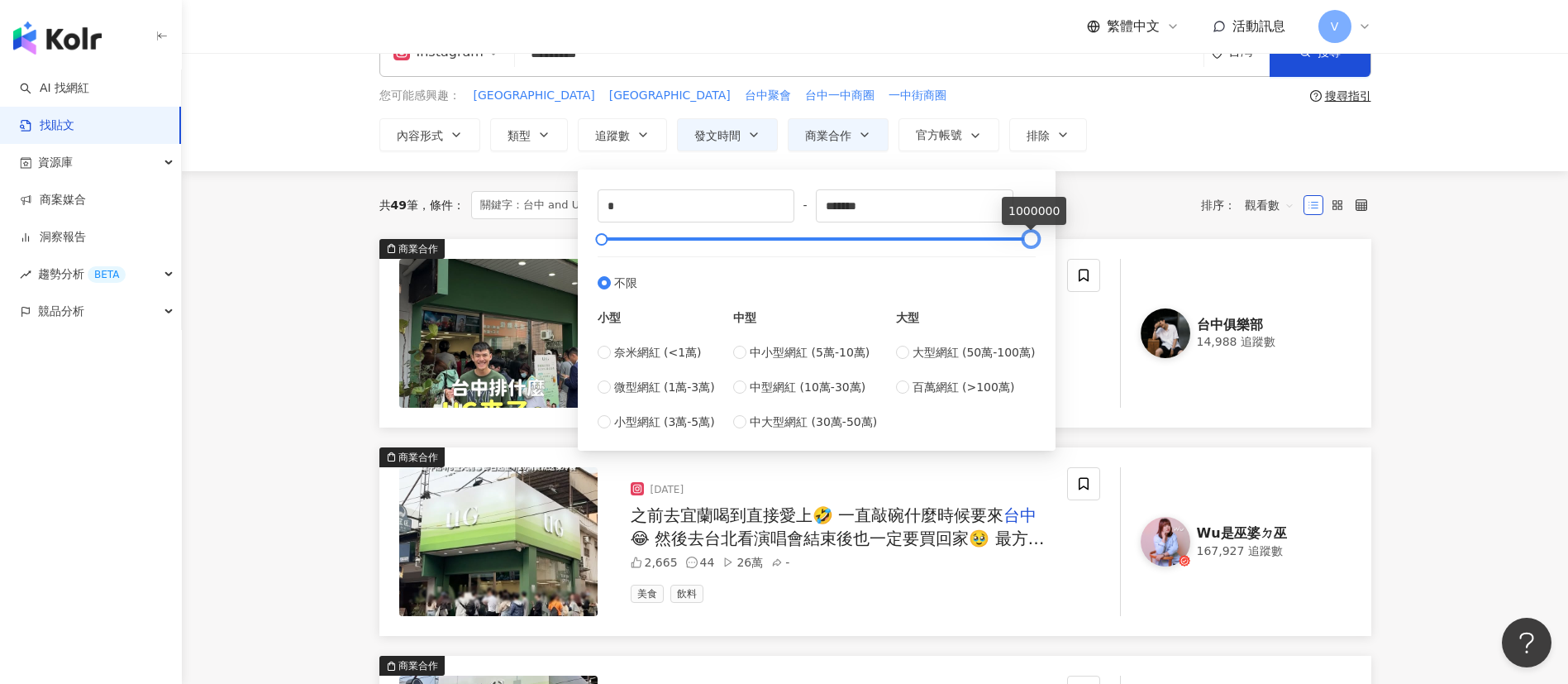
drag, startPoint x: 1029, startPoint y: 238, endPoint x: 1060, endPoint y: 265, distance: 41.1
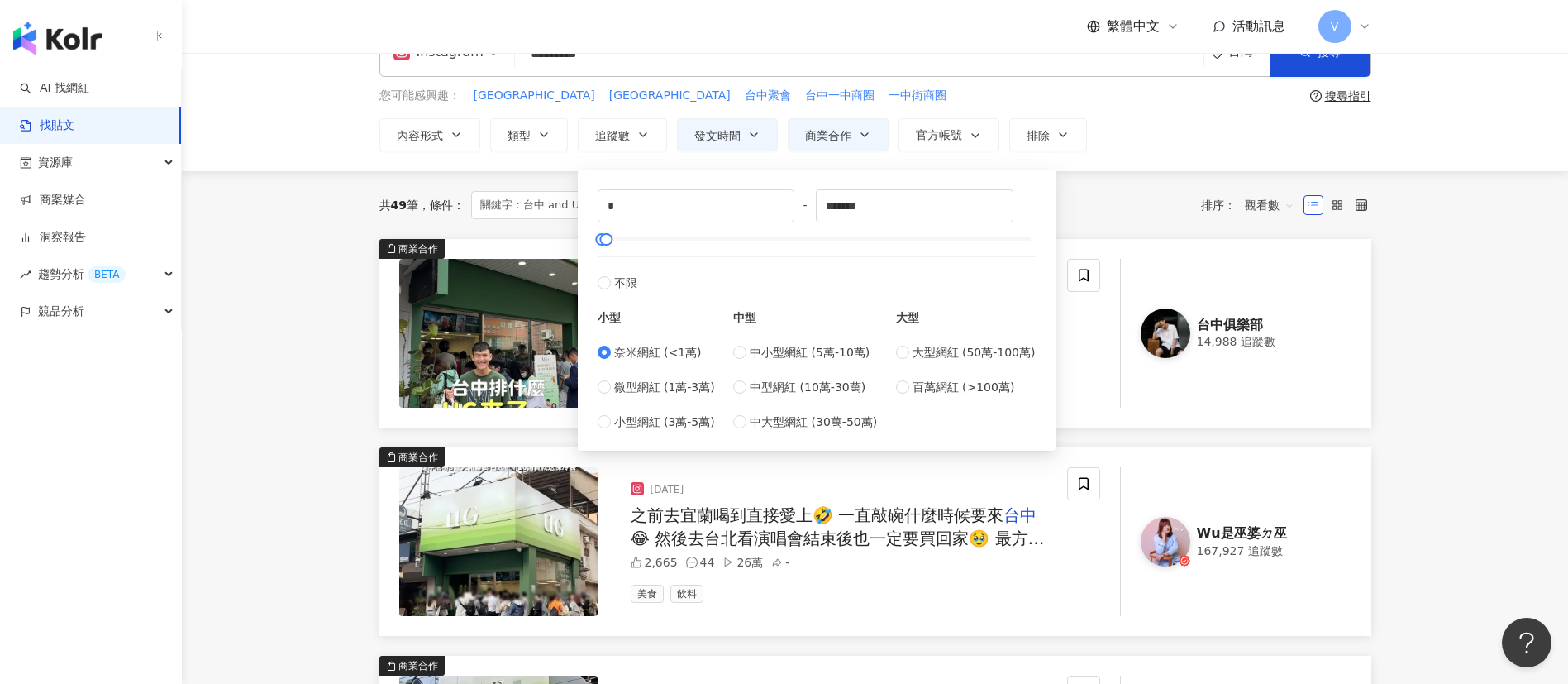
type input "****"
type input "*****"
type input "*"
type input "****"
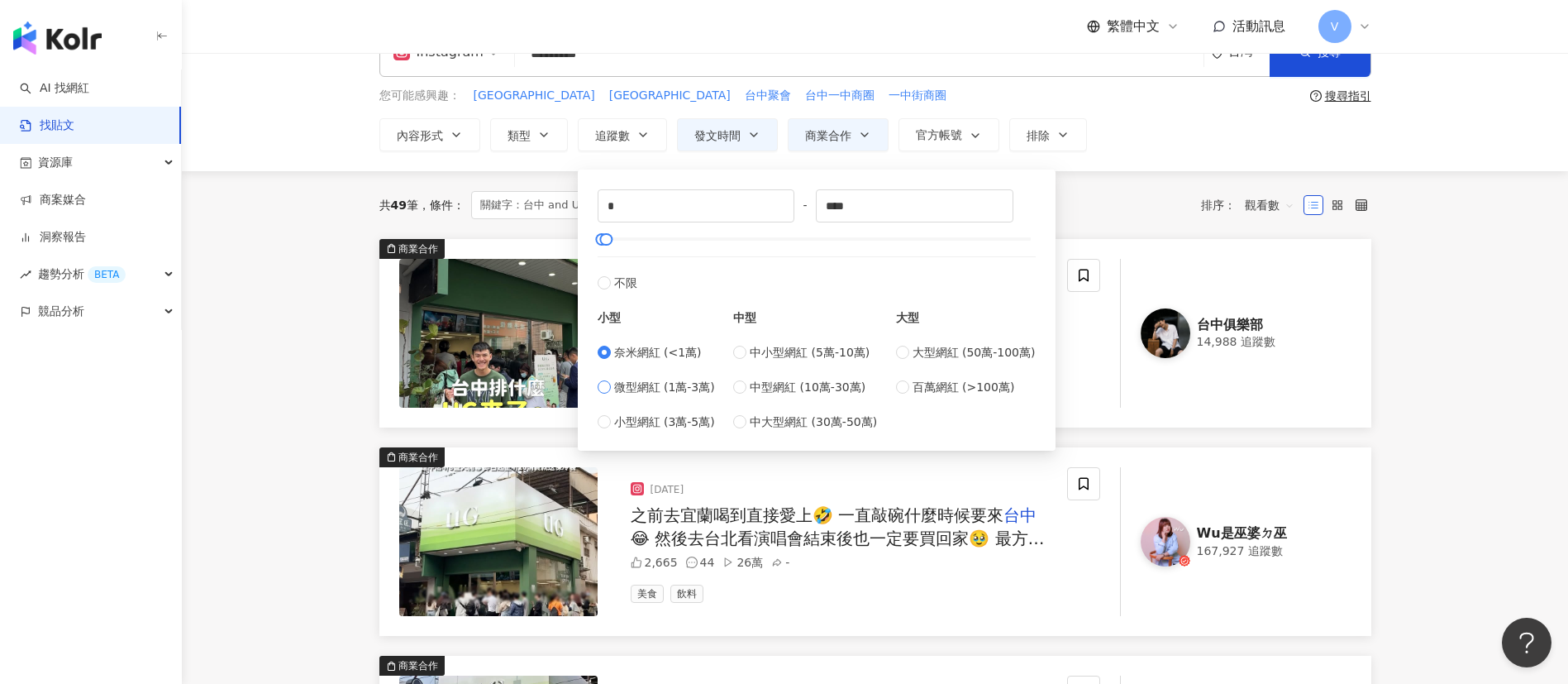
type input "*****"
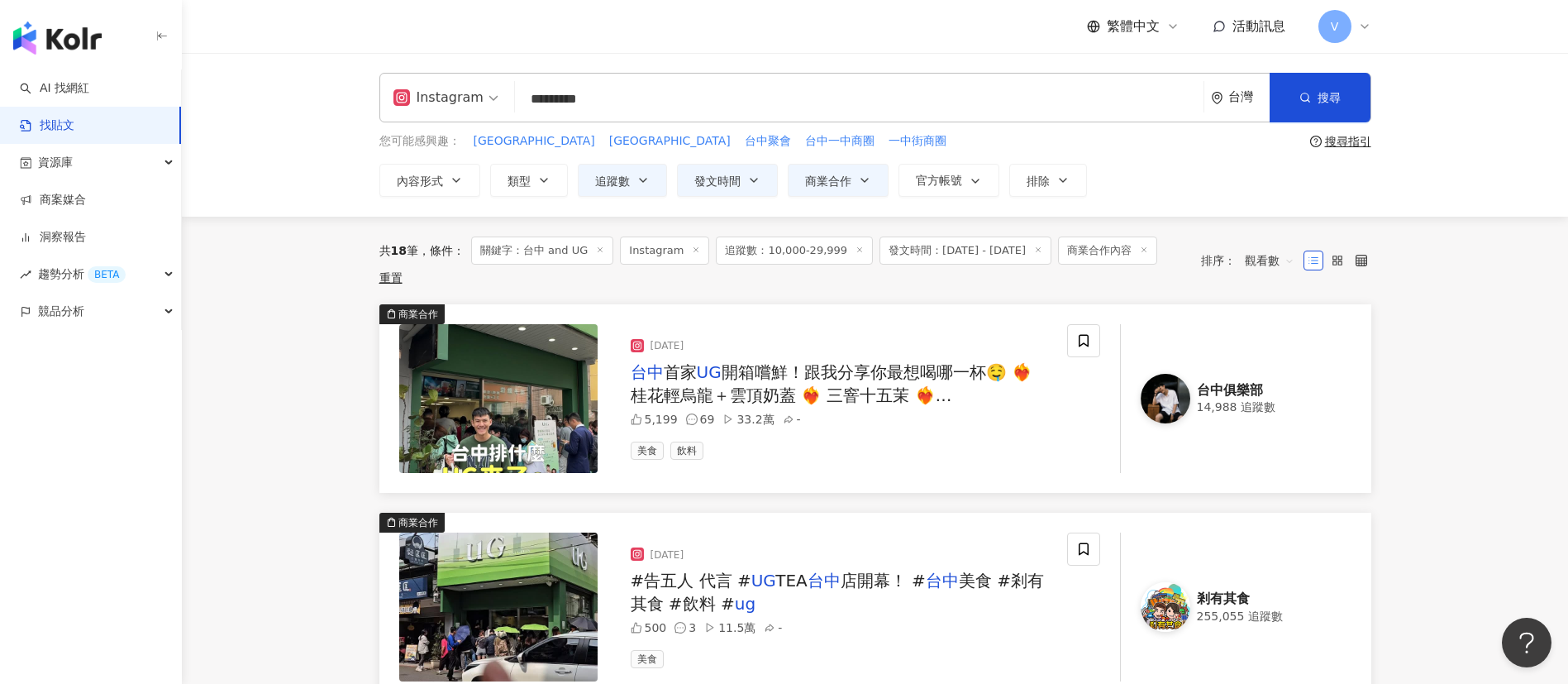
click at [855, 246] on icon at bounding box center [859, 250] width 9 height 9
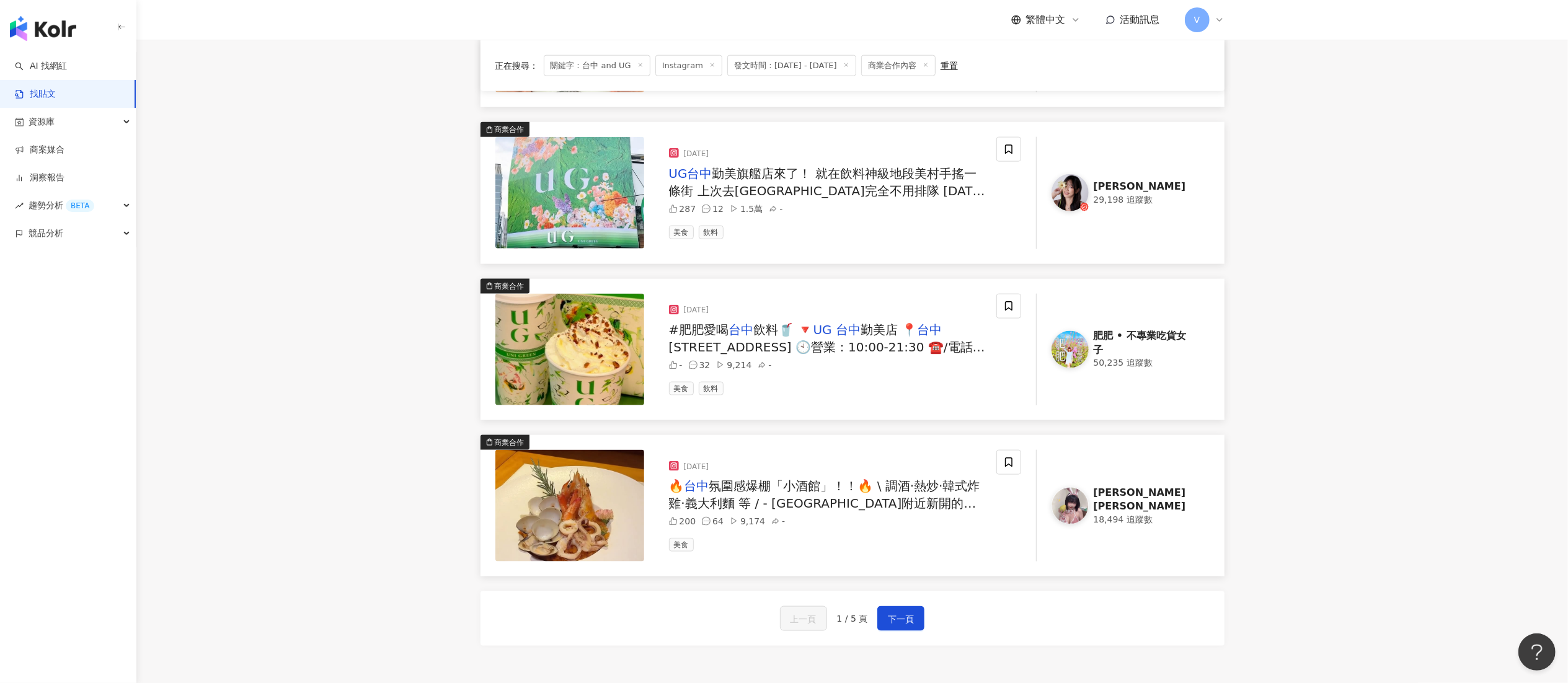
scroll to position [1511, 0]
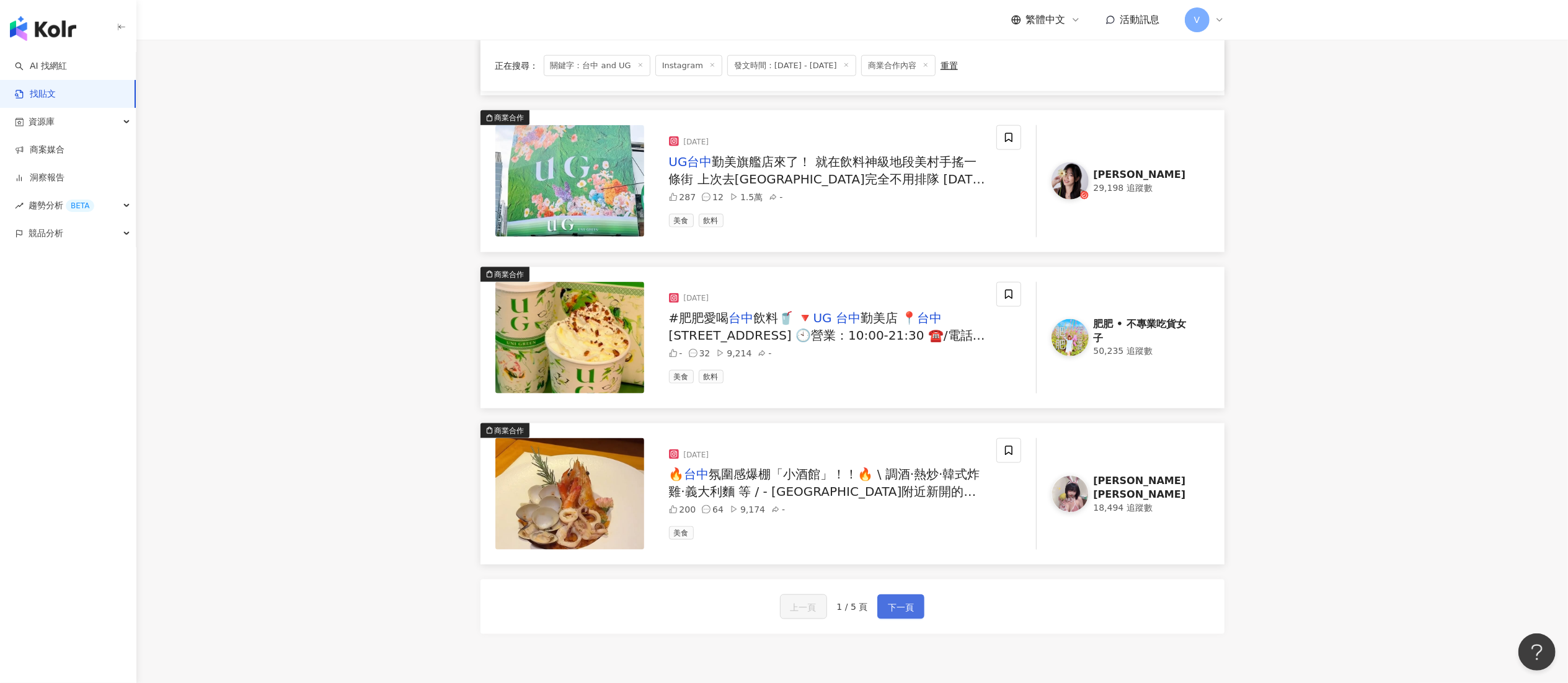
click at [898, 512] on button "下一頁" at bounding box center [901, 607] width 47 height 25
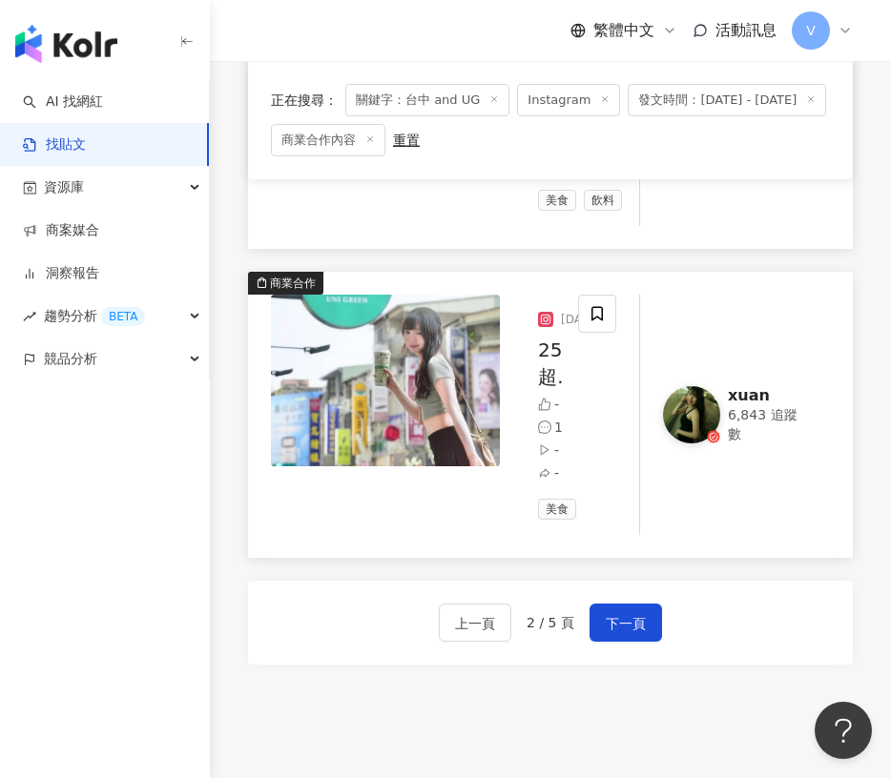
scroll to position [3695, 0]
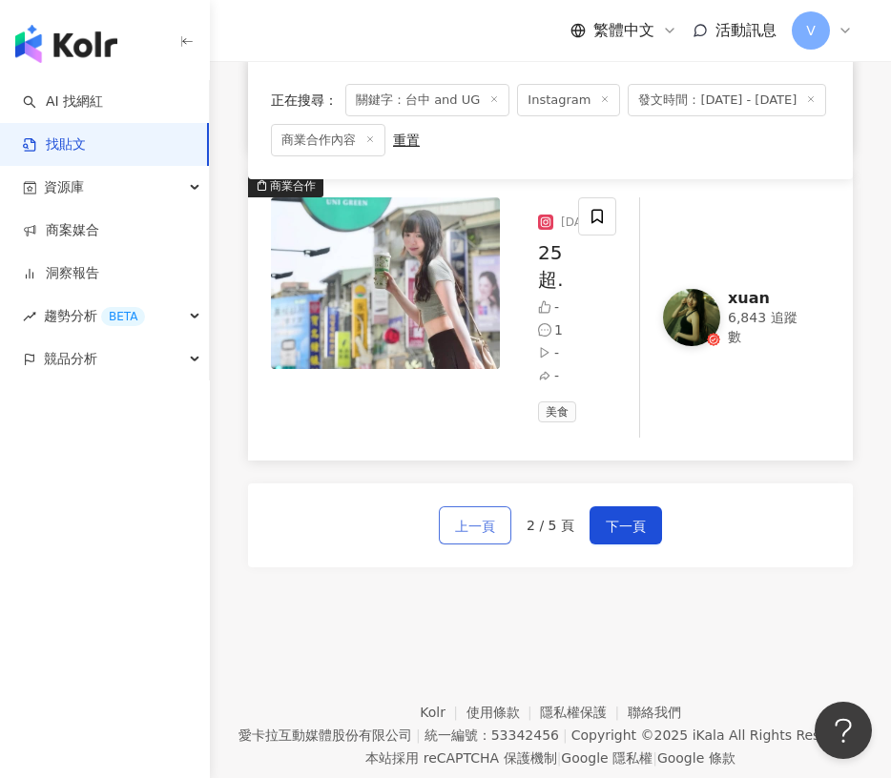
click at [471, 507] on button "上一頁" at bounding box center [475, 526] width 72 height 38
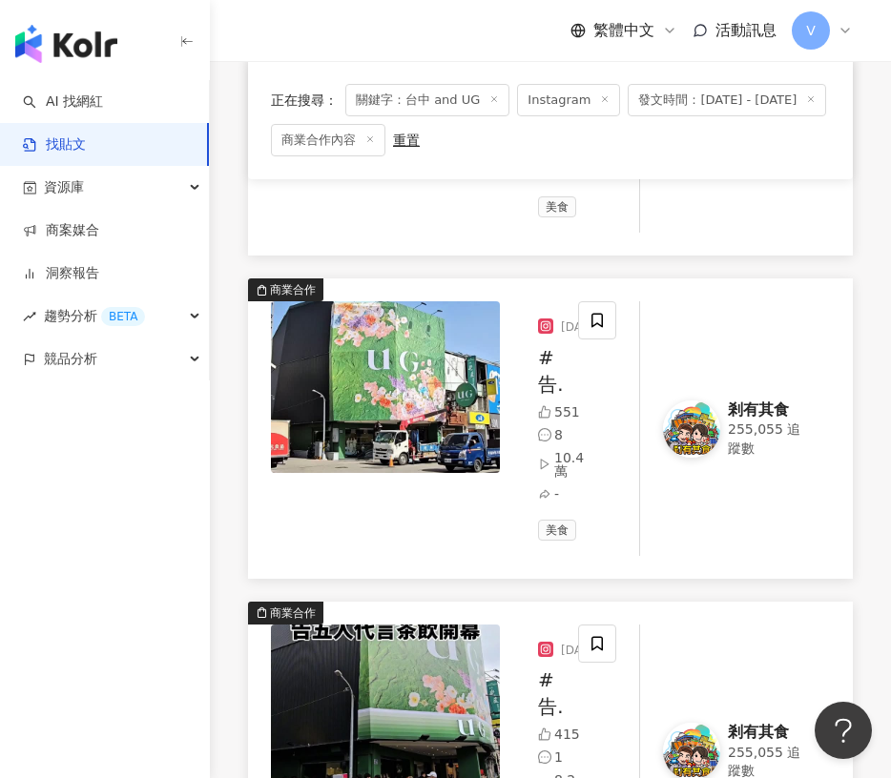
scroll to position [1145, 0]
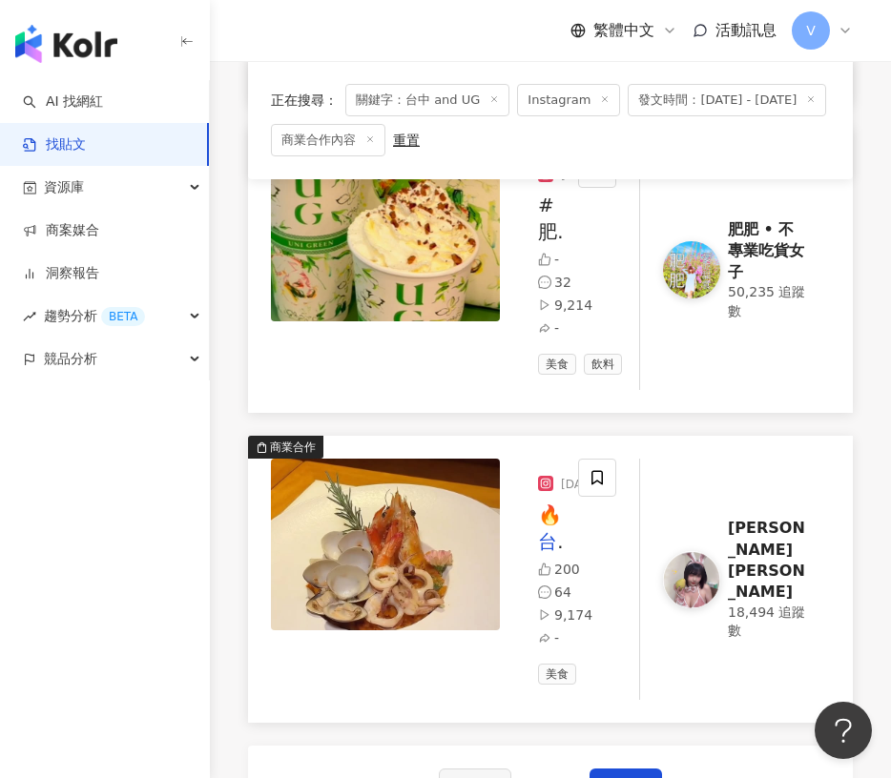
scroll to position [3577, 0]
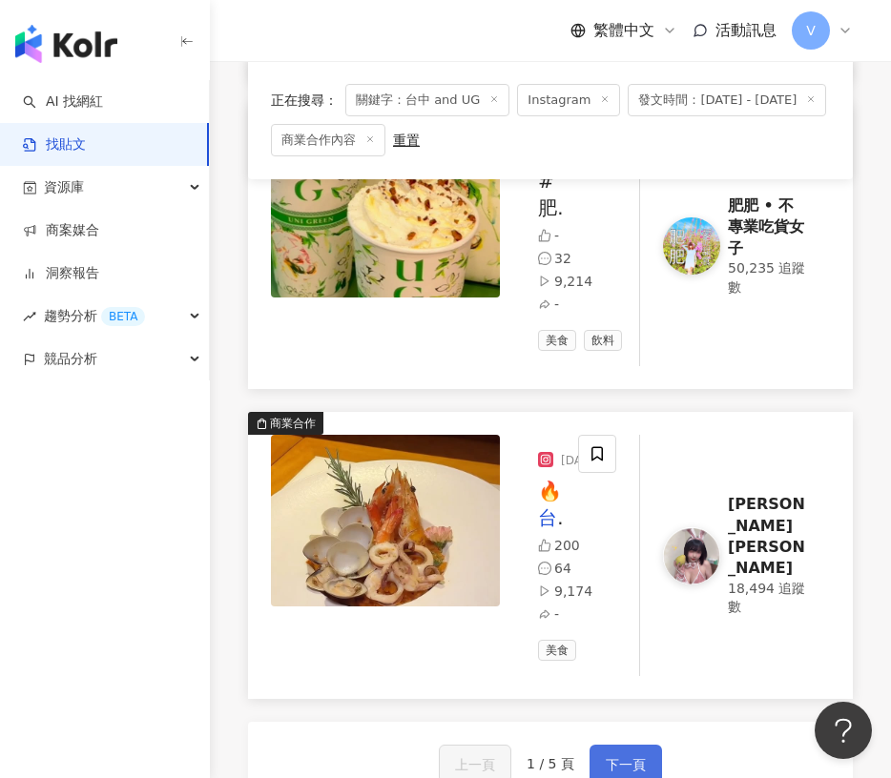
click at [615, 754] on span "下一頁" at bounding box center [626, 765] width 40 height 23
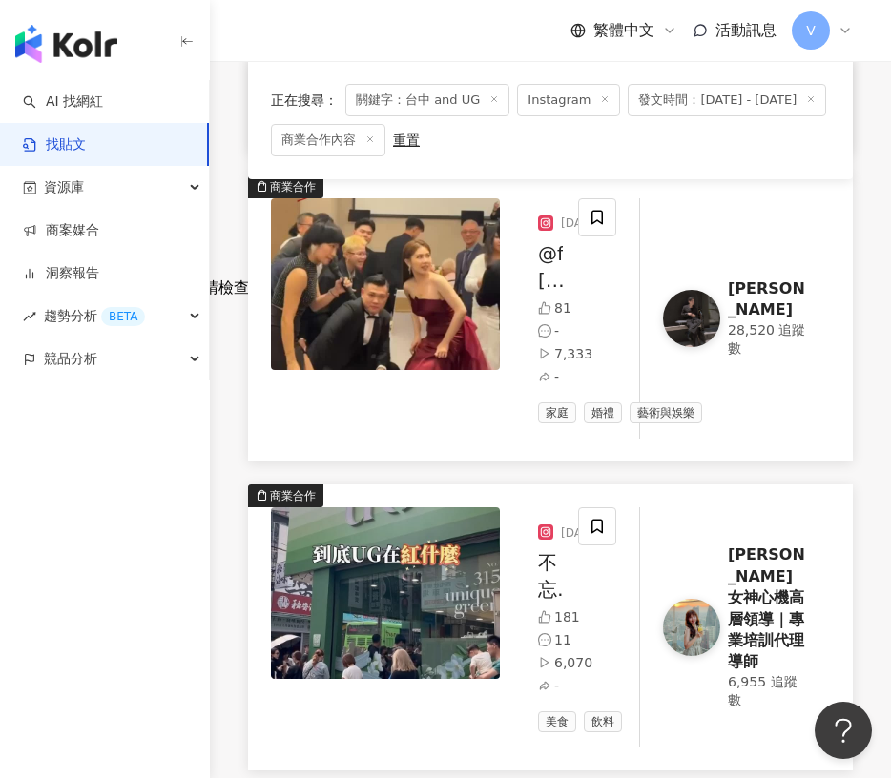
scroll to position [582, 0]
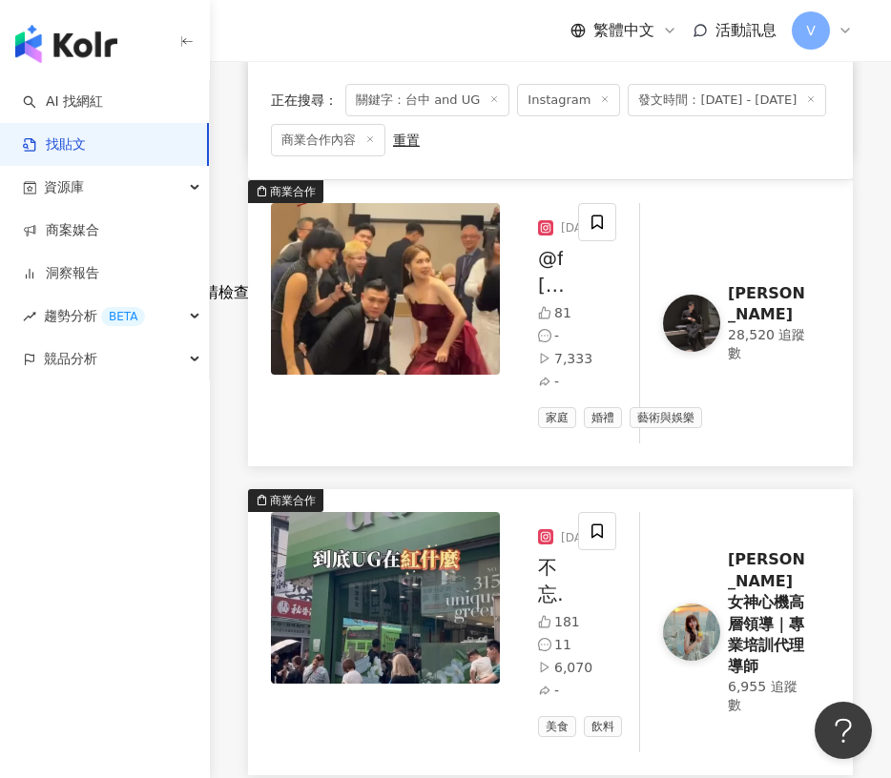
click at [600, 96] on icon at bounding box center [605, 99] width 10 height 10
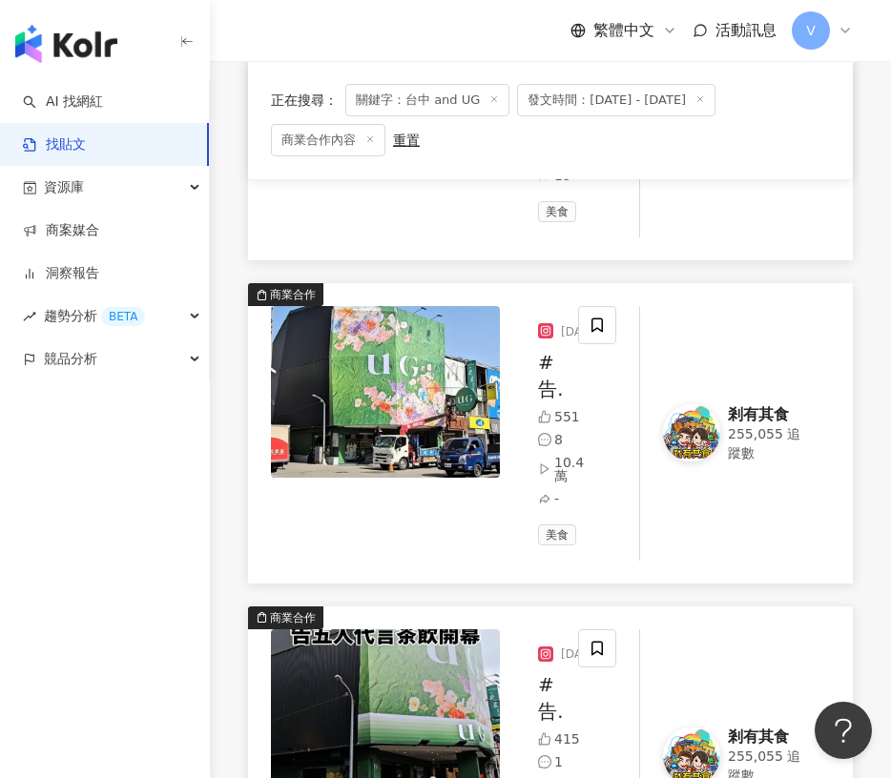
scroll to position [1860, 0]
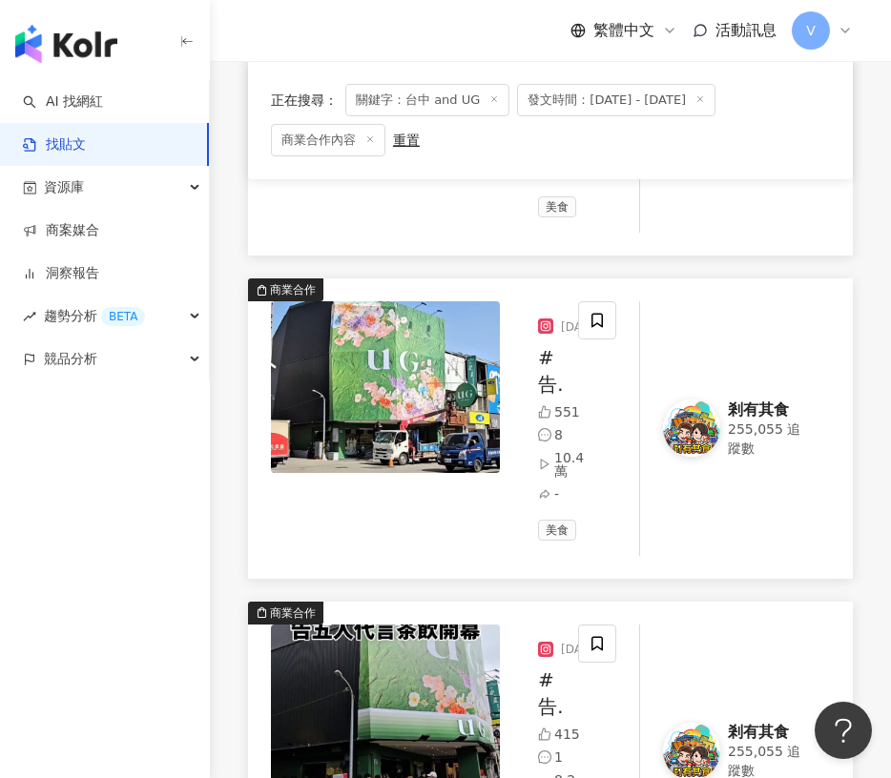
click at [840, 327] on div "商業合作 [DATE] #告五人 代言 台中 第二家 # UG TEA # 台中 新店 # 台中 美食 #剎有其食 #飲料 # ug 551 8 10.4萬 …" at bounding box center [550, 429] width 605 height 300
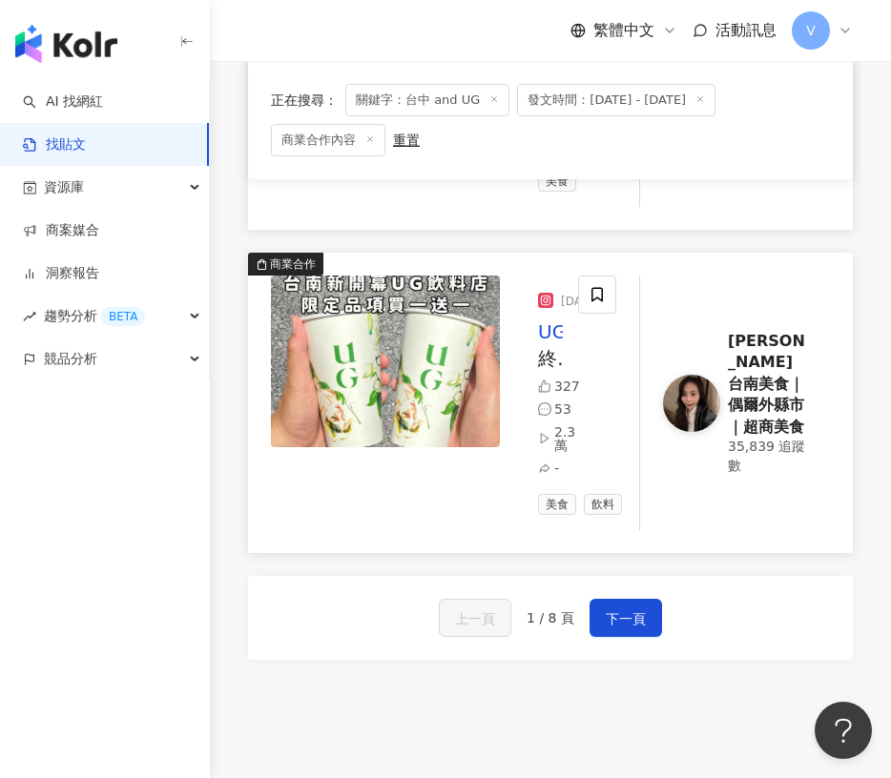
scroll to position [3863, 0]
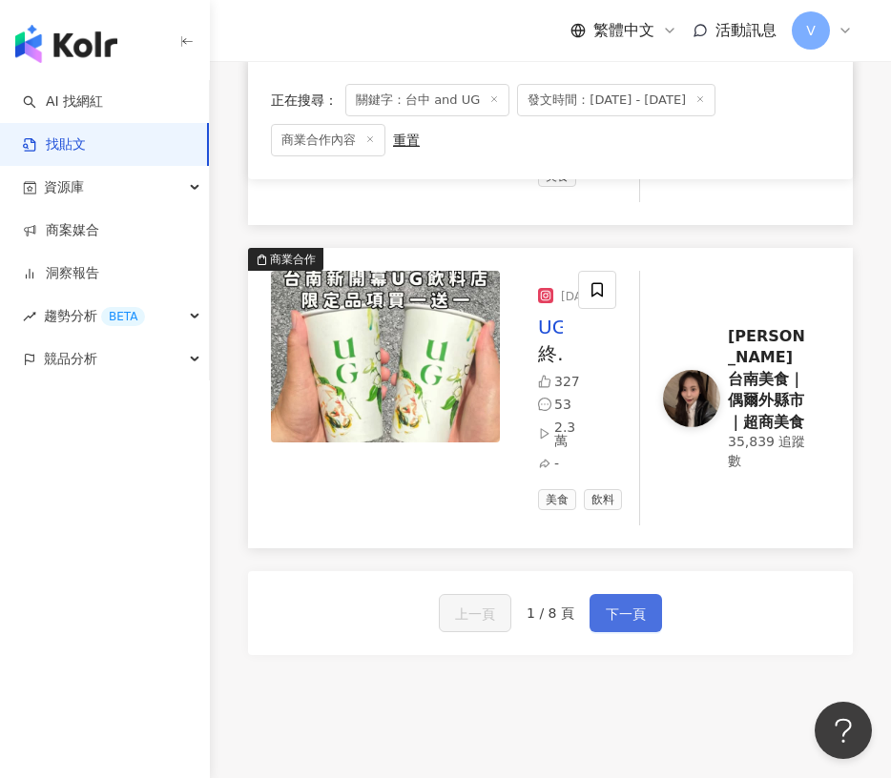
click at [629, 603] on span "下一頁" at bounding box center [626, 614] width 40 height 23
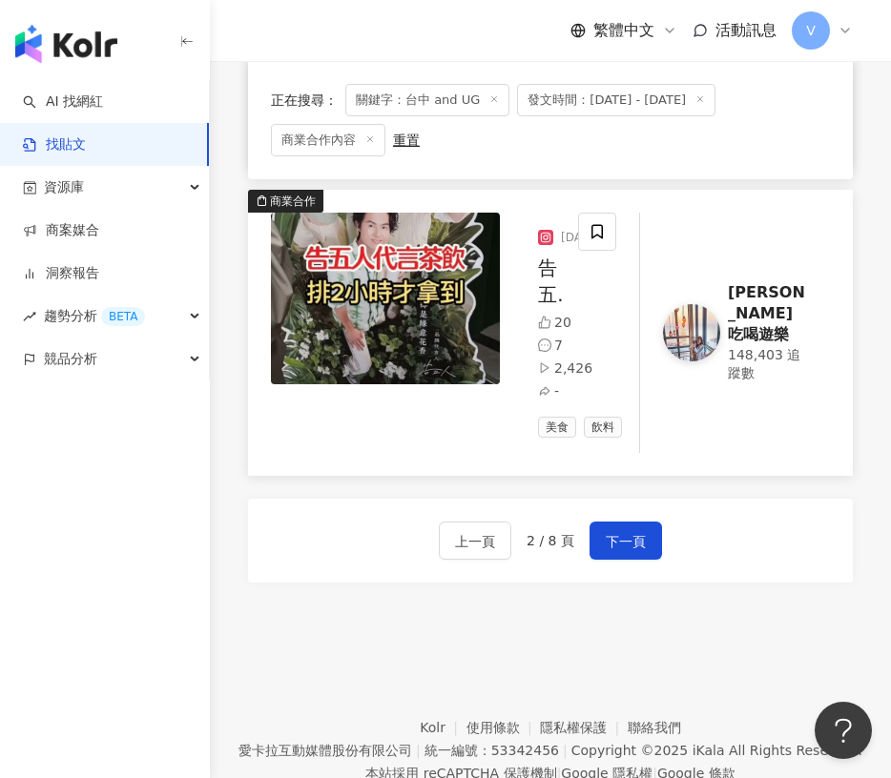
scroll to position [3732, 0]
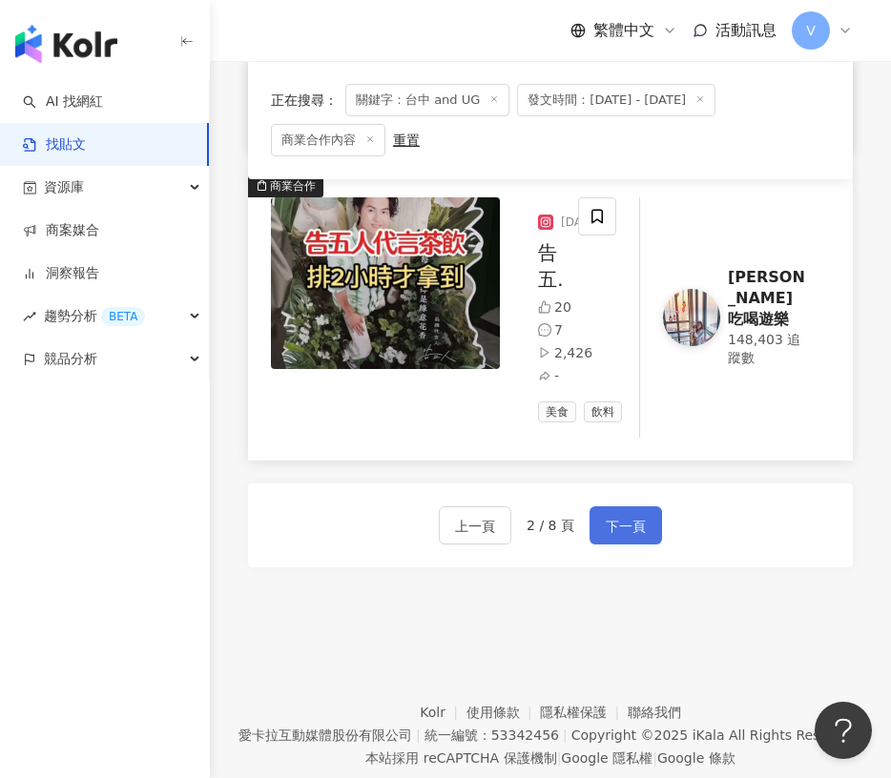
click at [632, 515] on span "下一頁" at bounding box center [626, 526] width 40 height 23
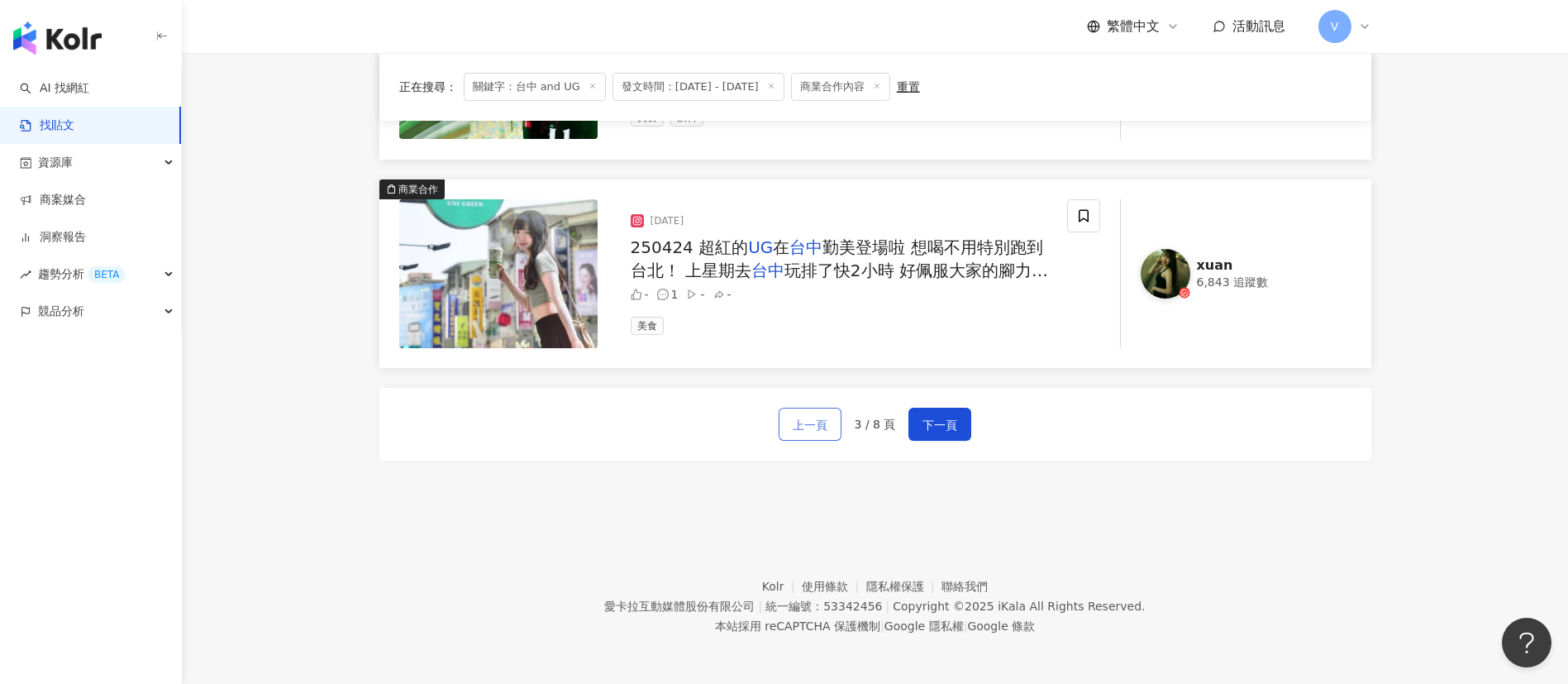
scroll to position [2402, 0]
click at [825, 418] on span "上一頁" at bounding box center [810, 423] width 35 height 20
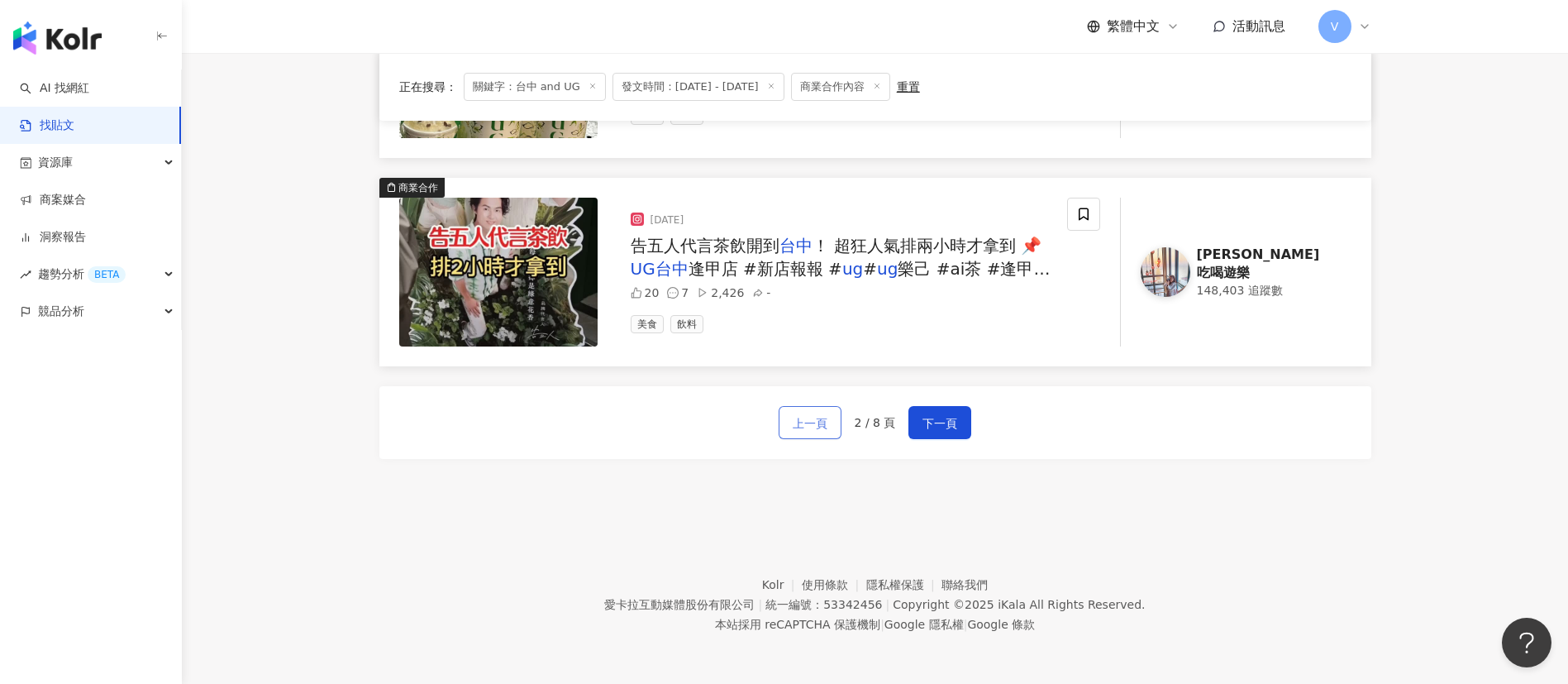
click at [813, 424] on span "上一頁" at bounding box center [810, 423] width 35 height 20
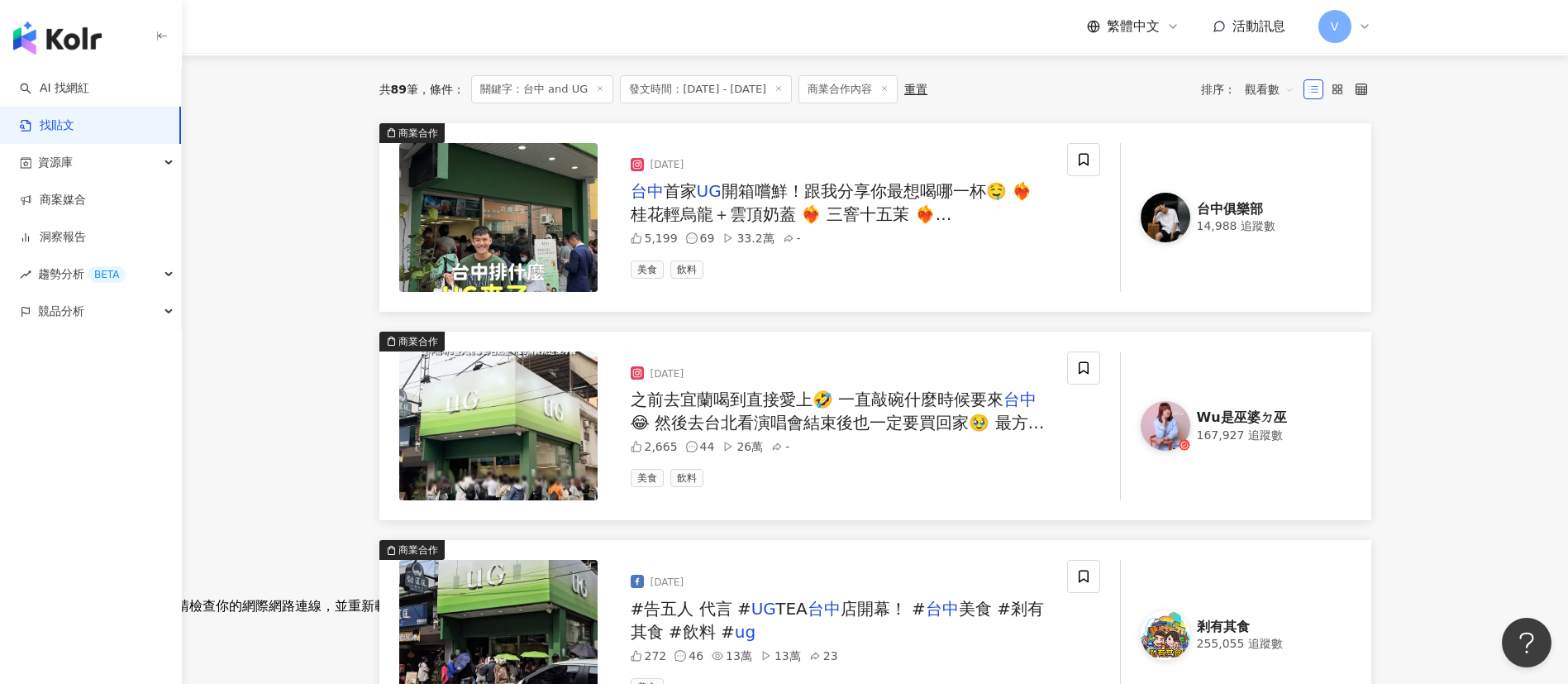
scroll to position [0, 0]
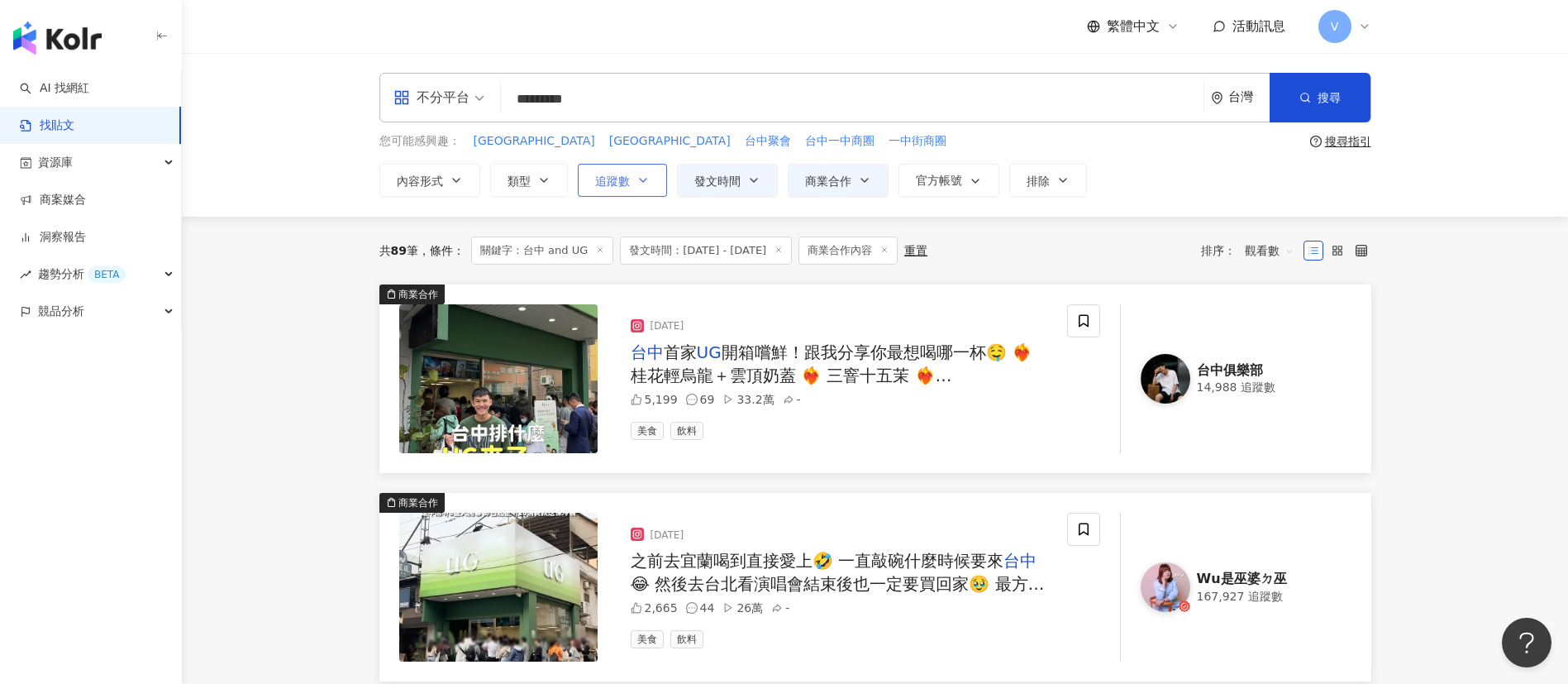
click at [625, 175] on span "追蹤數" at bounding box center [612, 180] width 35 height 13
type input "*"
click at [1316, 95] on button "搜尋" at bounding box center [1319, 97] width 100 height 49
click at [640, 173] on icon "button" at bounding box center [642, 179] width 13 height 13
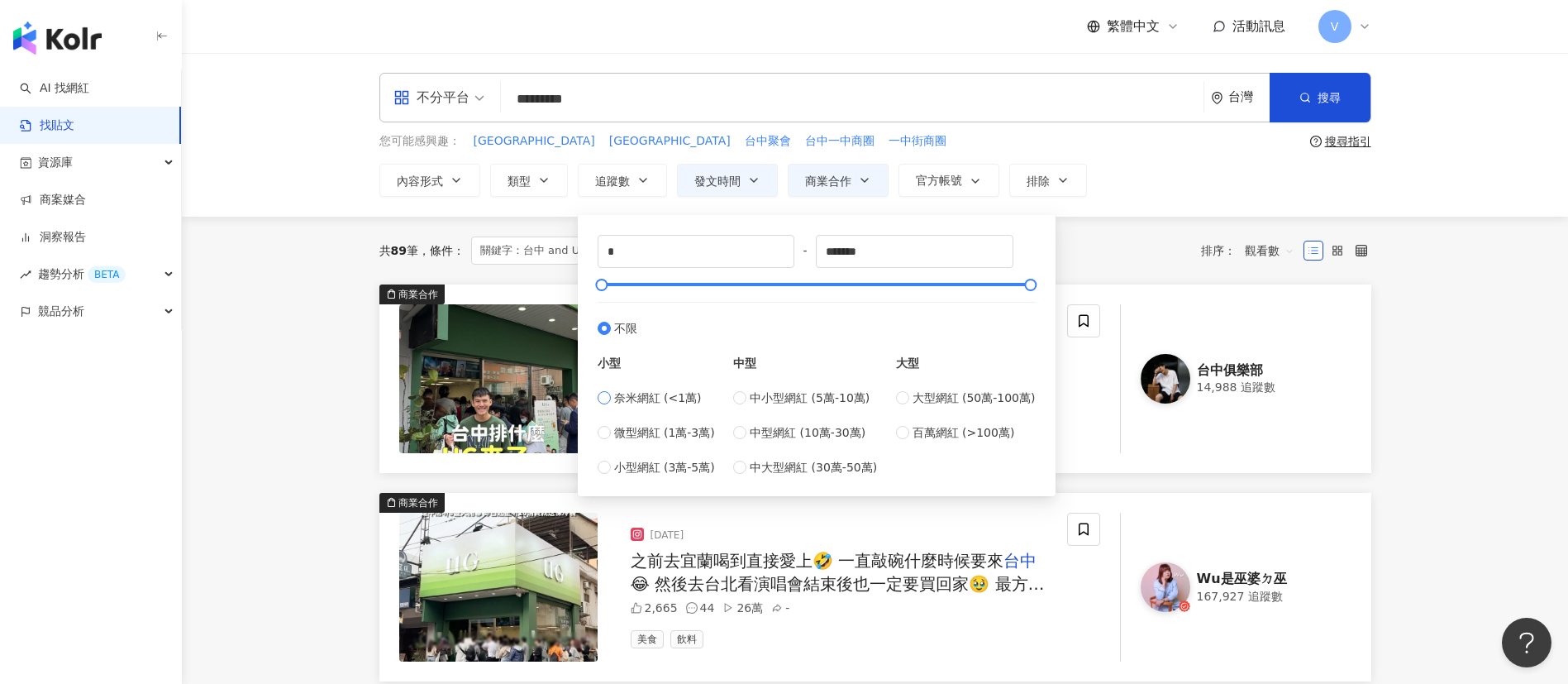
click at [612, 404] on label "奈米網紅 (<1萬)" at bounding box center [656, 397] width 117 height 18
type input "****"
type input "*****"
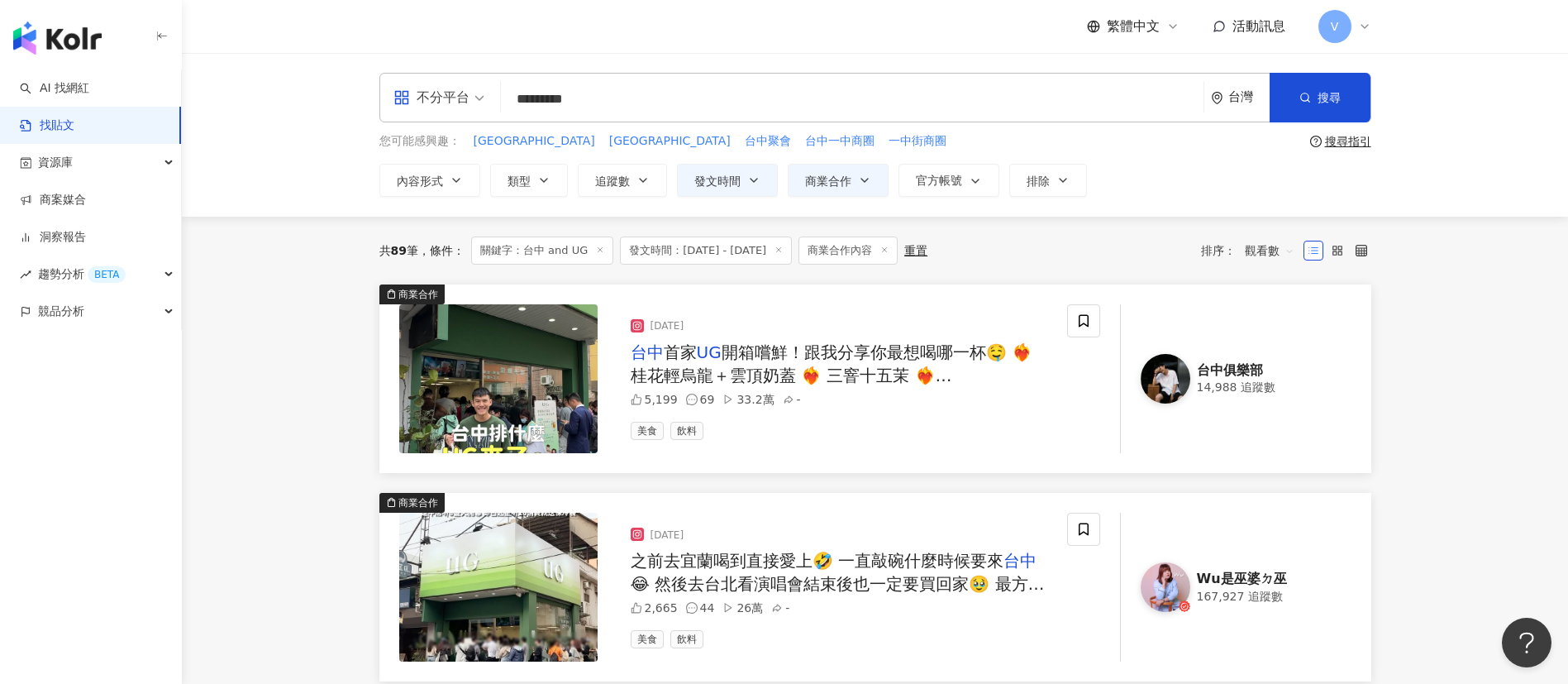
click at [1129, 239] on div "共 89 筆 條件 ： 關鍵字：台中 and UG 發文時間：[DATE] - [DATE] 商業合作內容 重置 排序： 觀看數" at bounding box center [875, 251] width 992 height 28
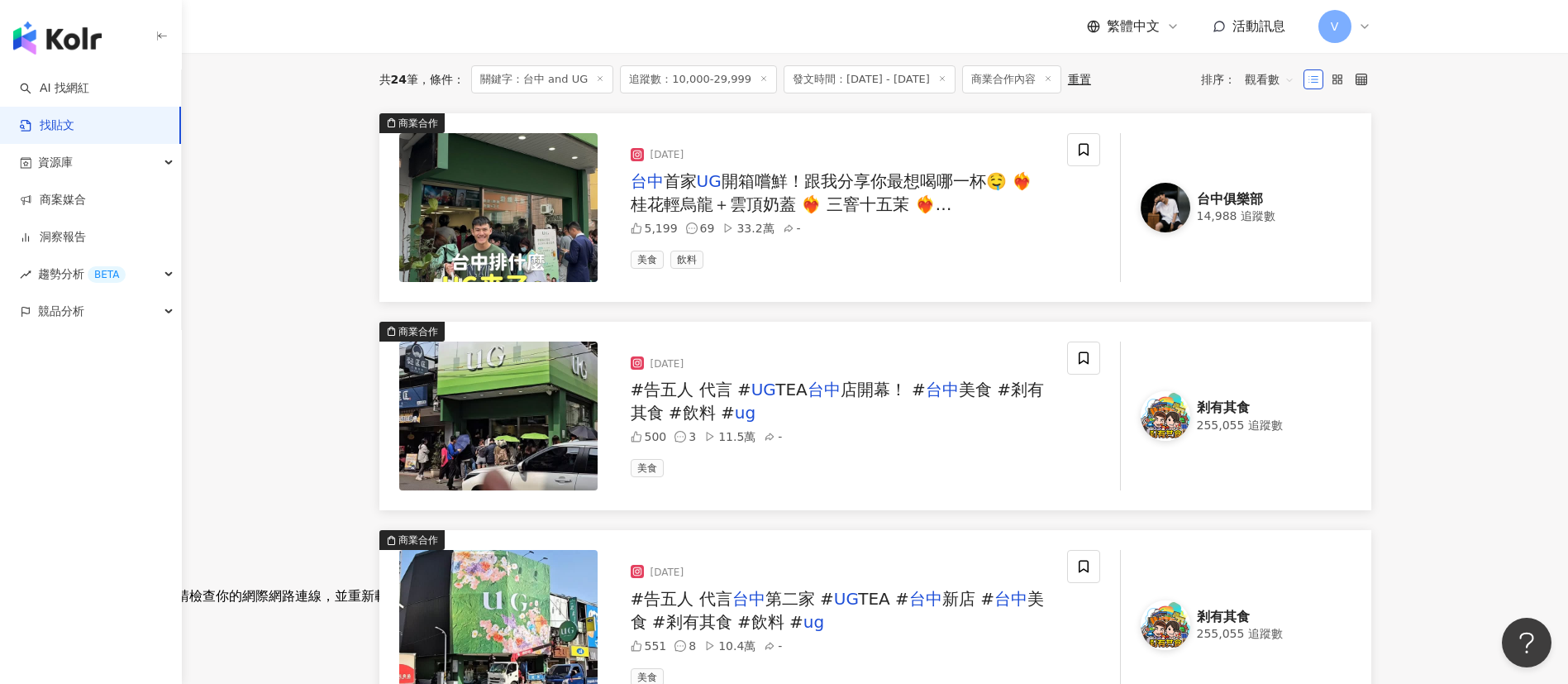
scroll to position [124, 0]
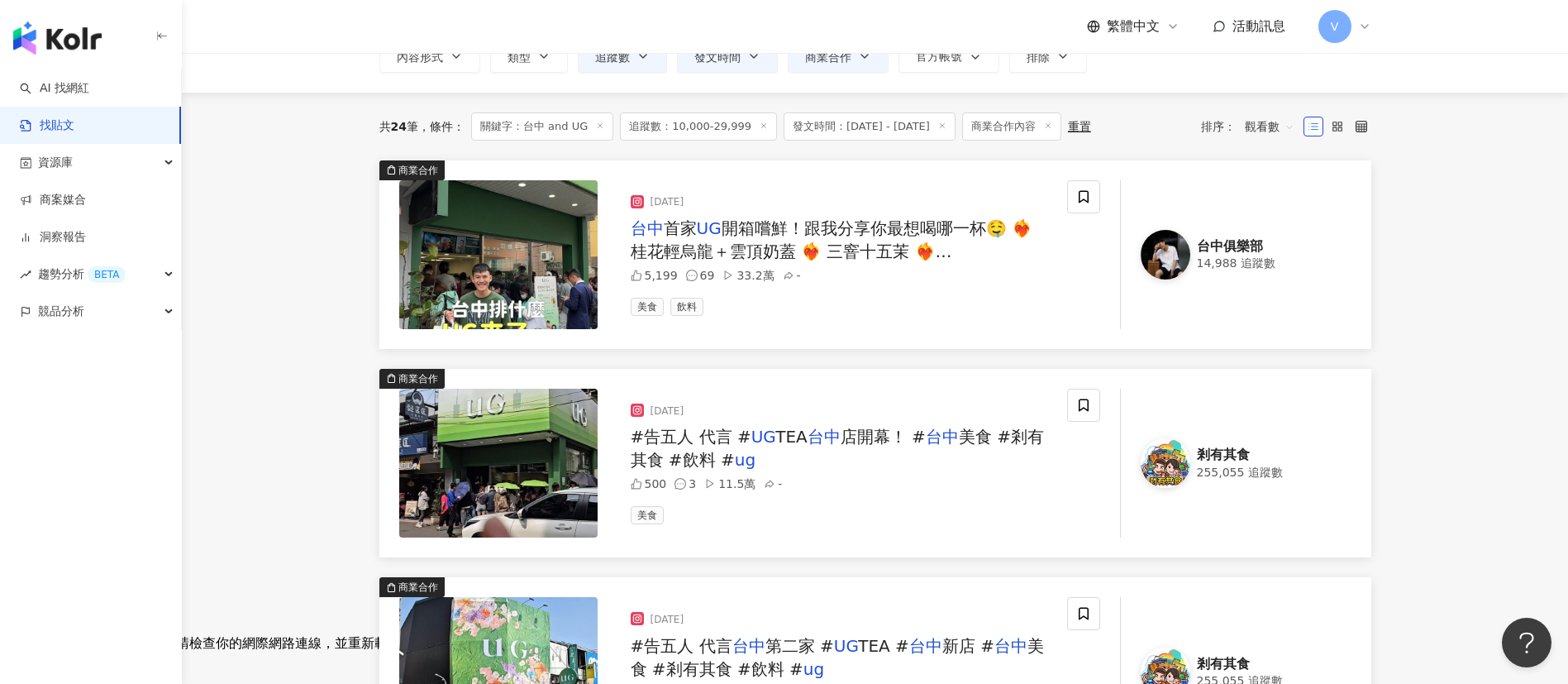
click at [1085, 131] on div "重置" at bounding box center [1079, 126] width 23 height 13
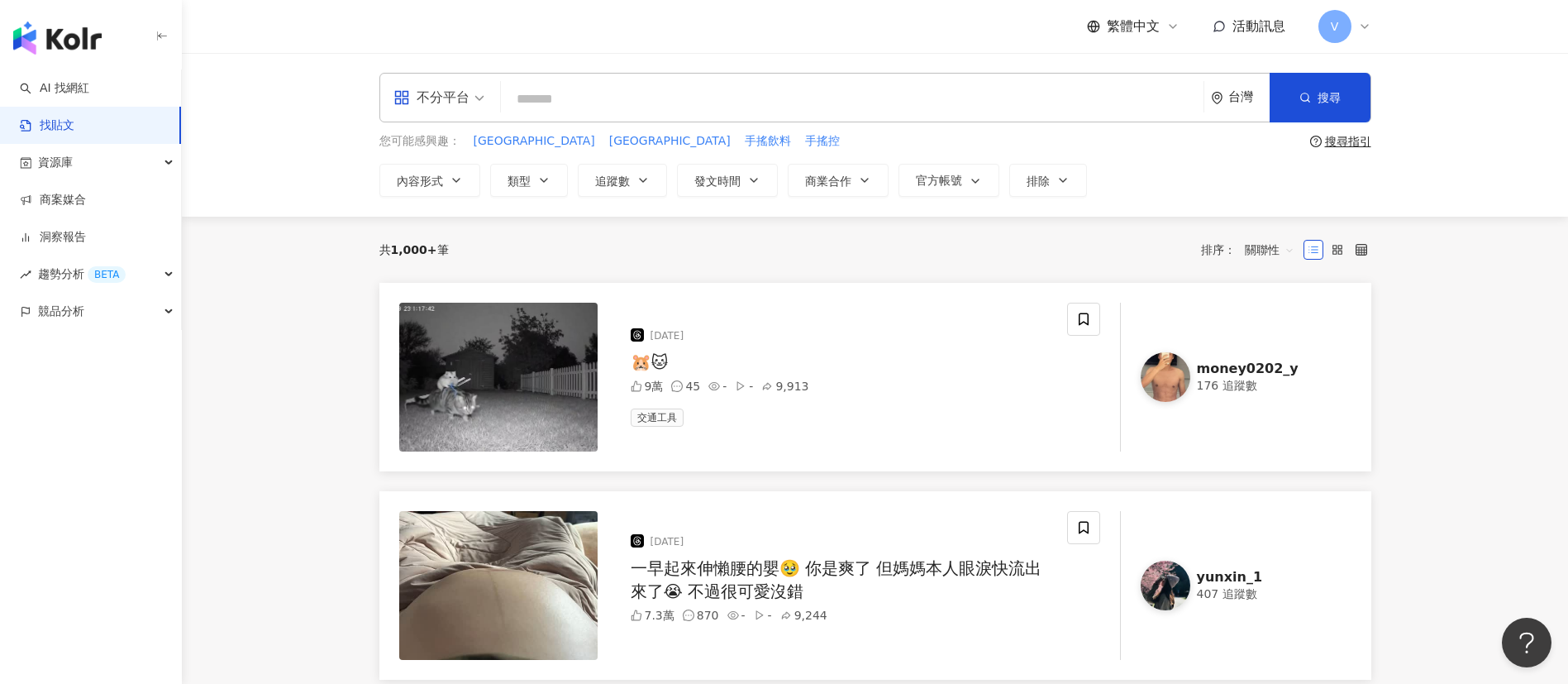
click at [584, 96] on input "search" at bounding box center [852, 98] width 690 height 36
type input "*********"
click at [451, 172] on button "內容形式" at bounding box center [430, 180] width 100 height 33
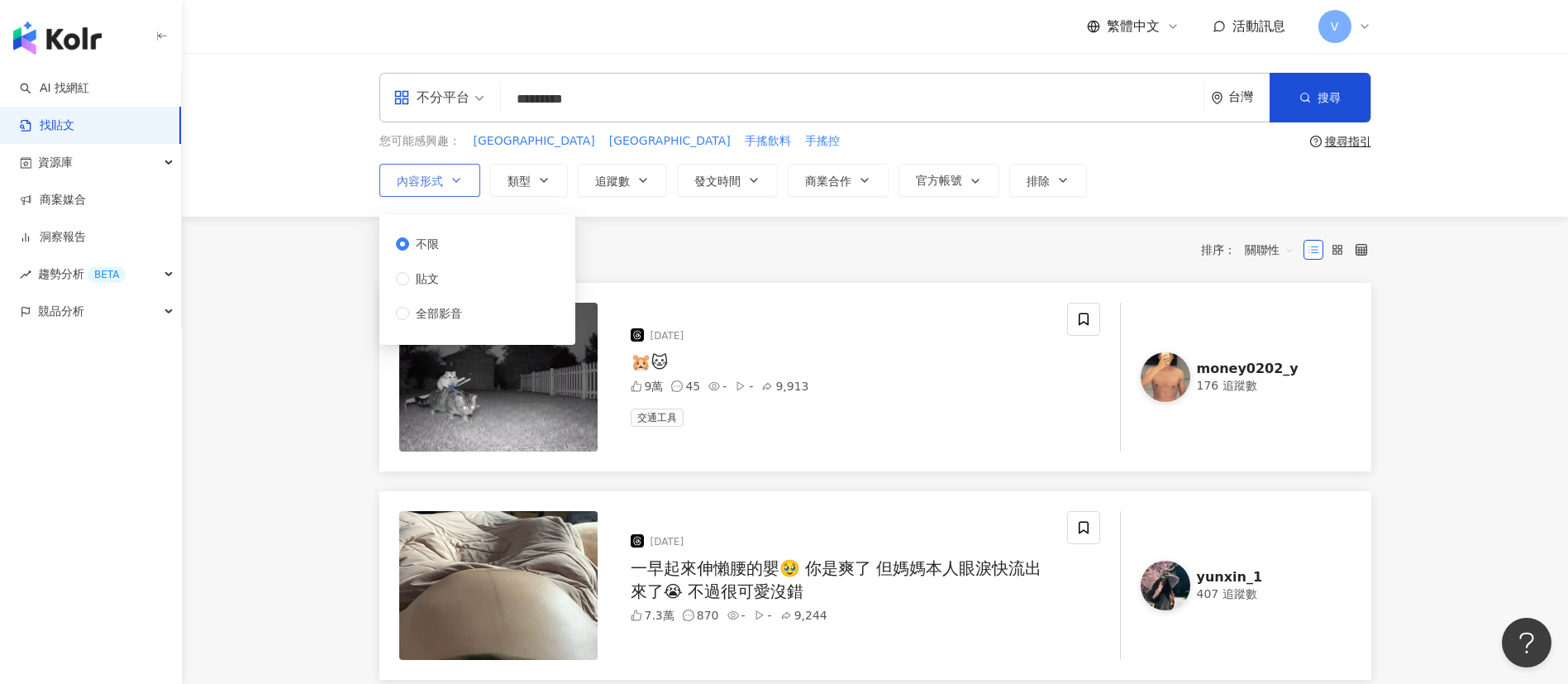
click at [451, 184] on icon "button" at bounding box center [456, 179] width 13 height 13
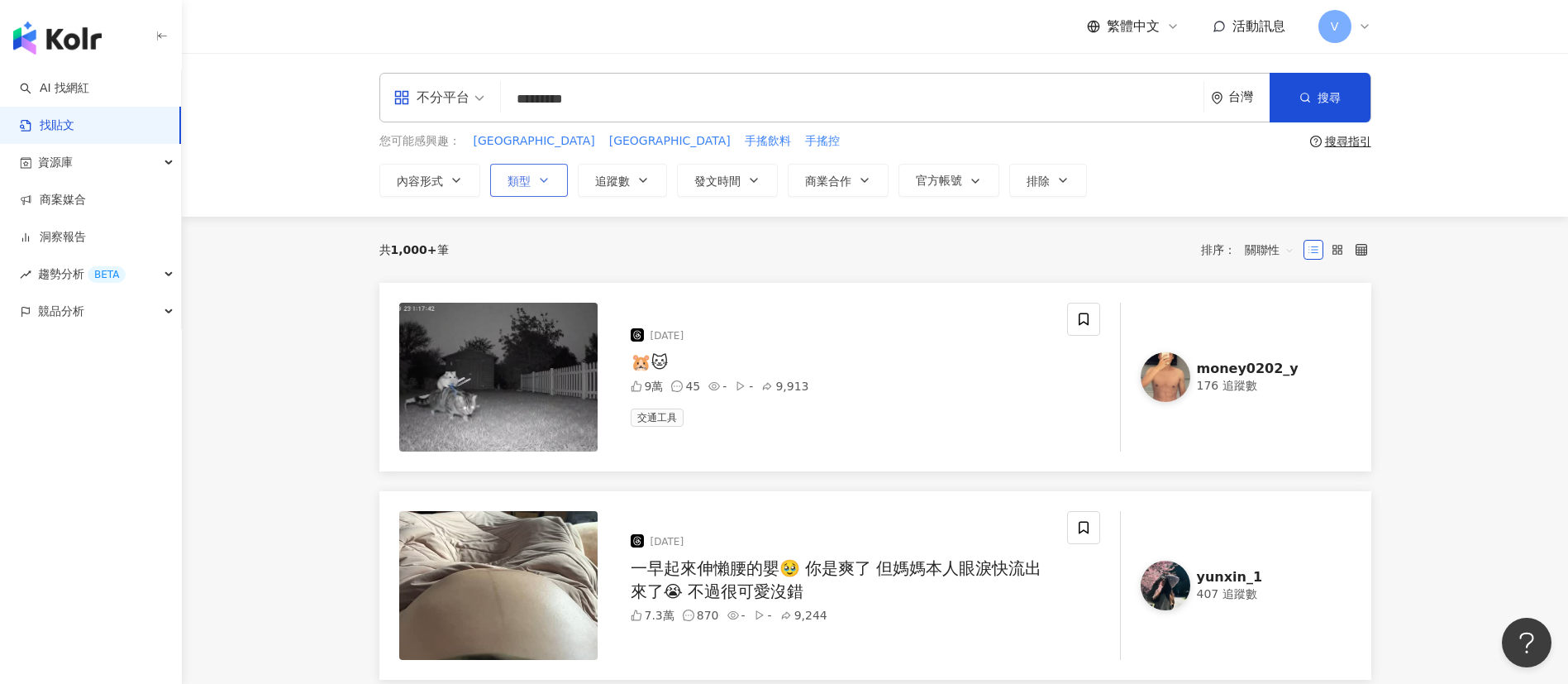
click at [548, 178] on icon "button" at bounding box center [543, 179] width 13 height 13
click at [656, 173] on button "追蹤數" at bounding box center [622, 180] width 89 height 33
type input "*"
type input "*******"
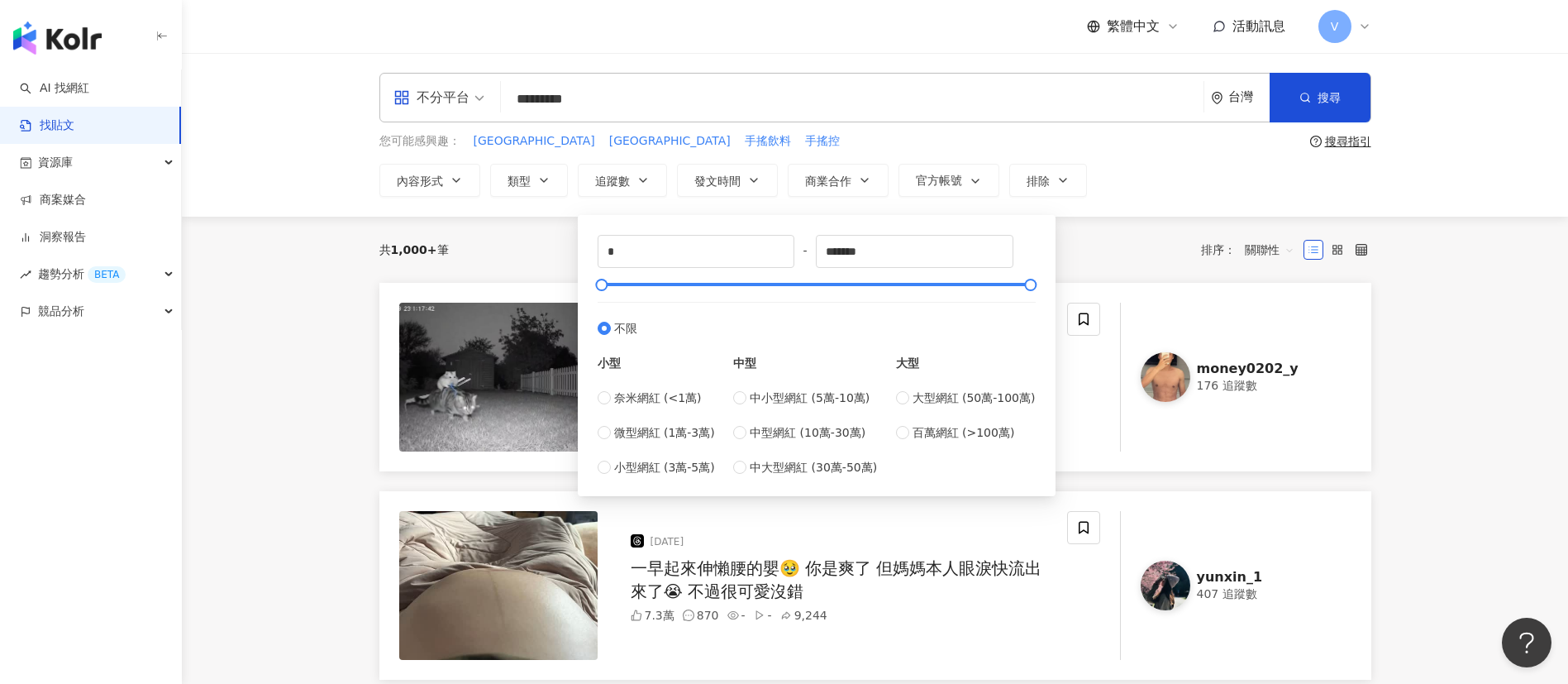
click at [1125, 162] on div "不分平台 ********* 台灣 搜尋 searchOperator 插入語法 完全符合 "" 聯集 OR 交集 AND 排除 - 群組 {} 您可能感興趣…" at bounding box center [875, 134] width 1058 height 124
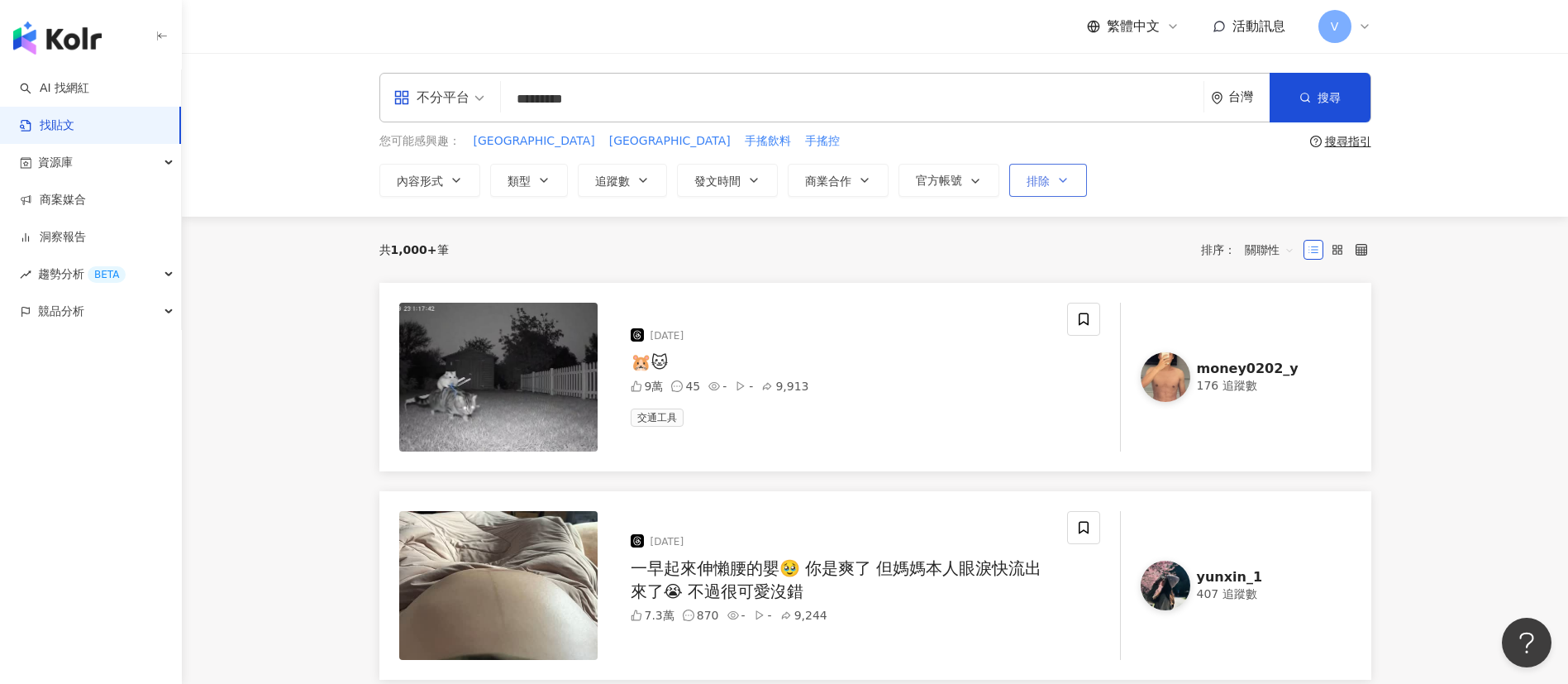
click at [1054, 179] on button "排除" at bounding box center [1048, 180] width 78 height 33
click at [977, 174] on icon "button" at bounding box center [975, 180] width 13 height 13
click at [869, 178] on icon "button" at bounding box center [864, 179] width 13 height 13
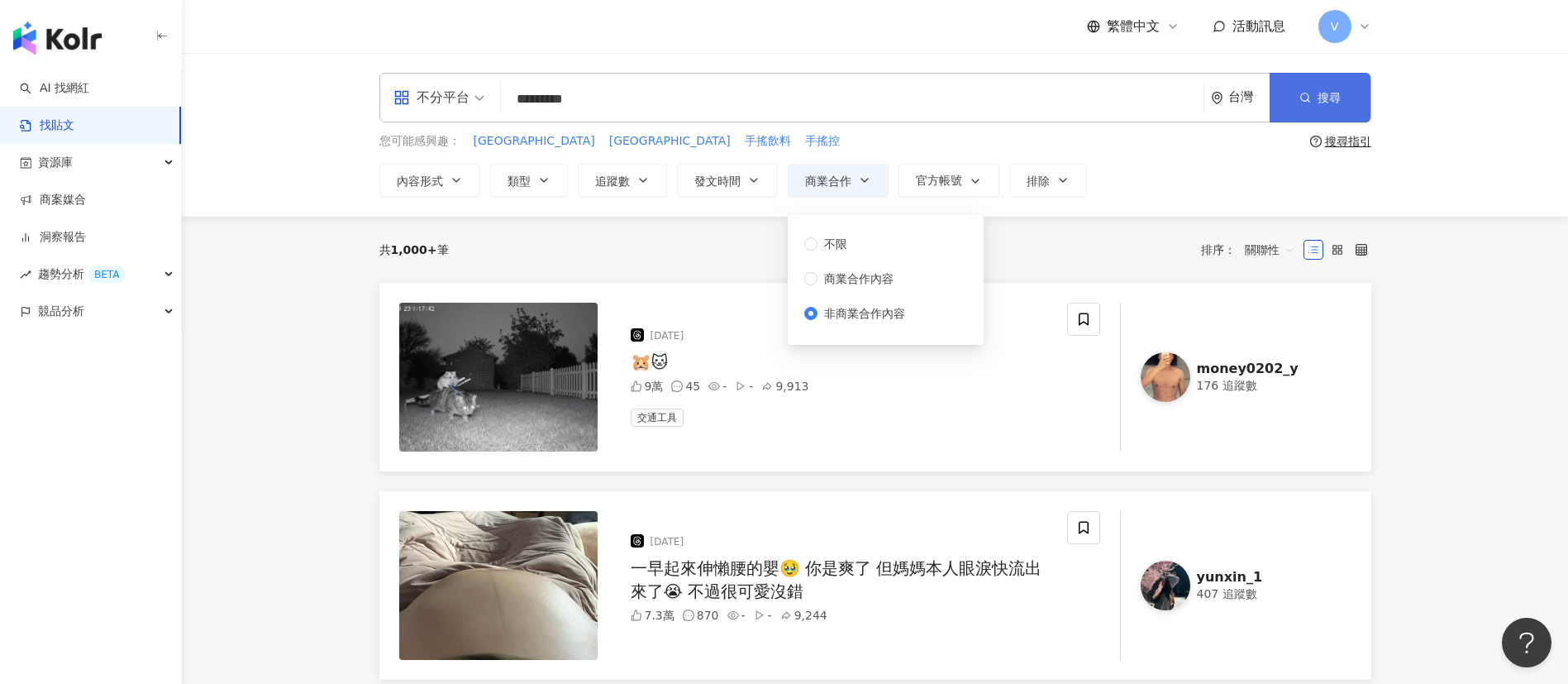
click at [1338, 99] on span "搜尋" at bounding box center [1329, 97] width 23 height 13
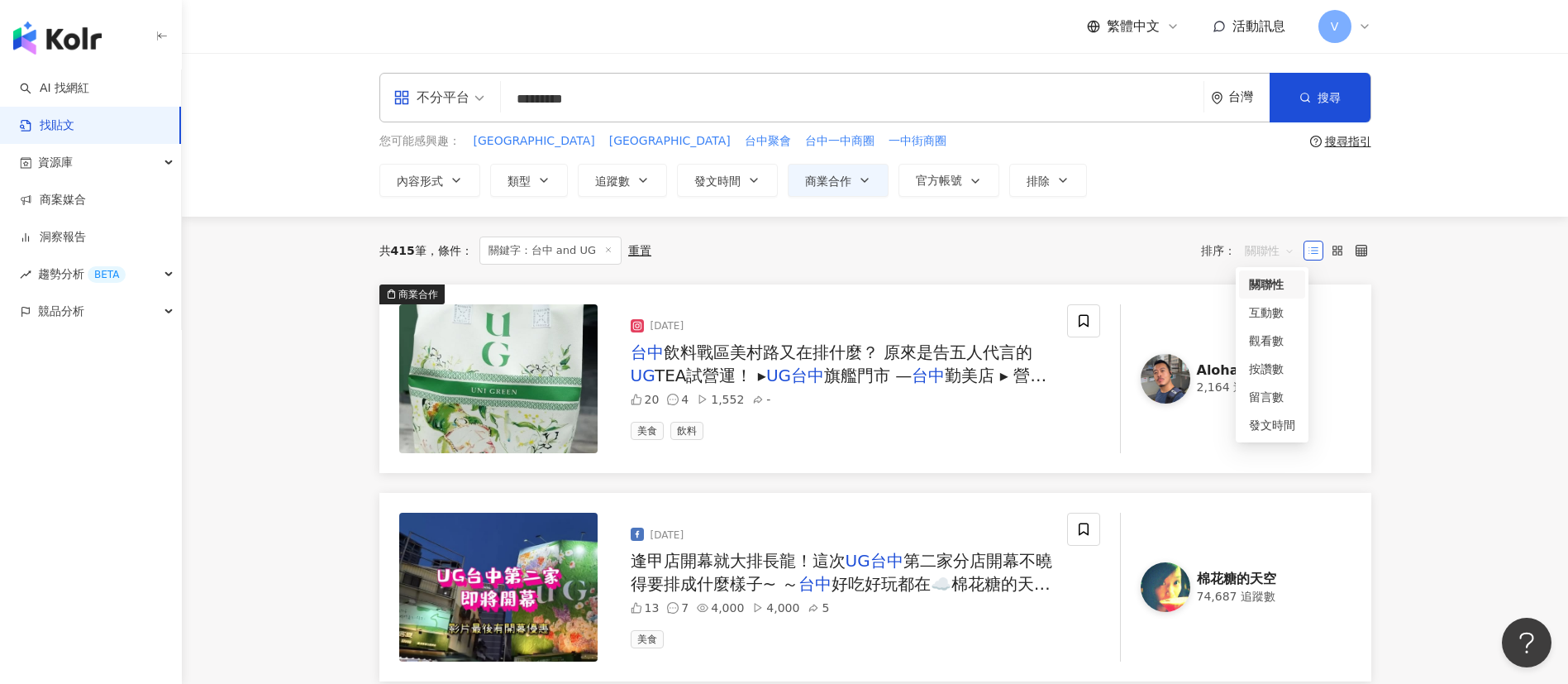
click at [1279, 248] on span "關聯性" at bounding box center [1269, 251] width 49 height 27
click at [1278, 342] on div "觀看數" at bounding box center [1271, 341] width 46 height 18
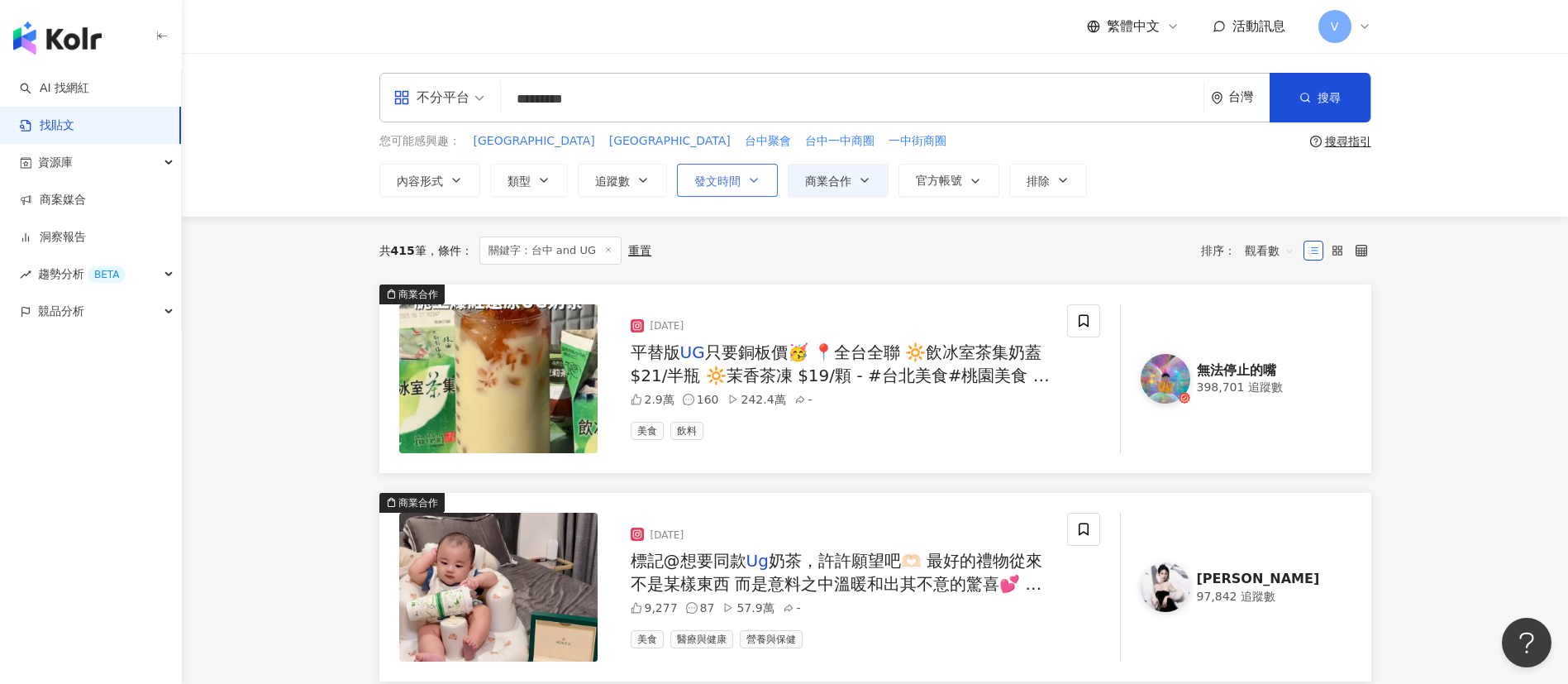
click at [754, 175] on icon "button" at bounding box center [753, 179] width 13 height 13
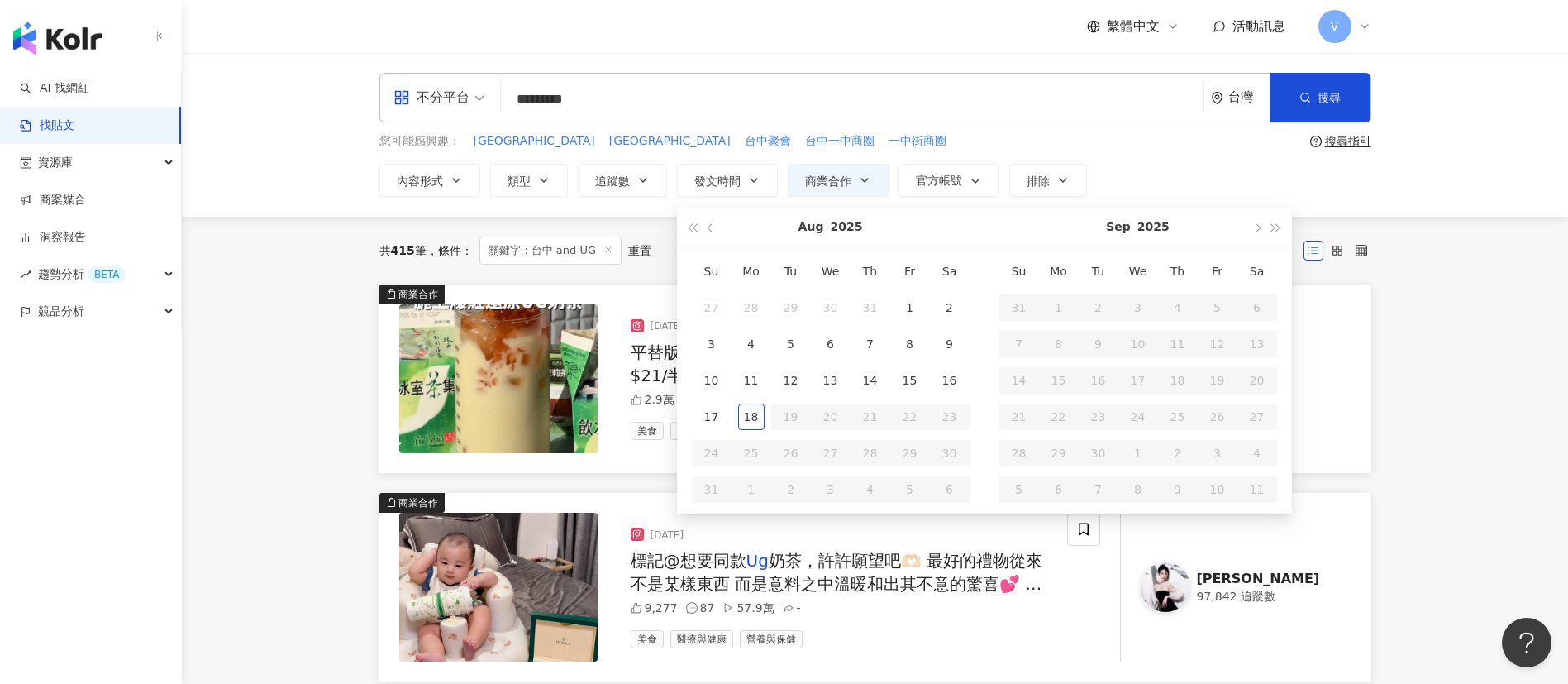
type input "**********"
click at [693, 225] on span "button" at bounding box center [693, 229] width 9 height 9
click at [1273, 227] on span "button" at bounding box center [1275, 229] width 9 height 9
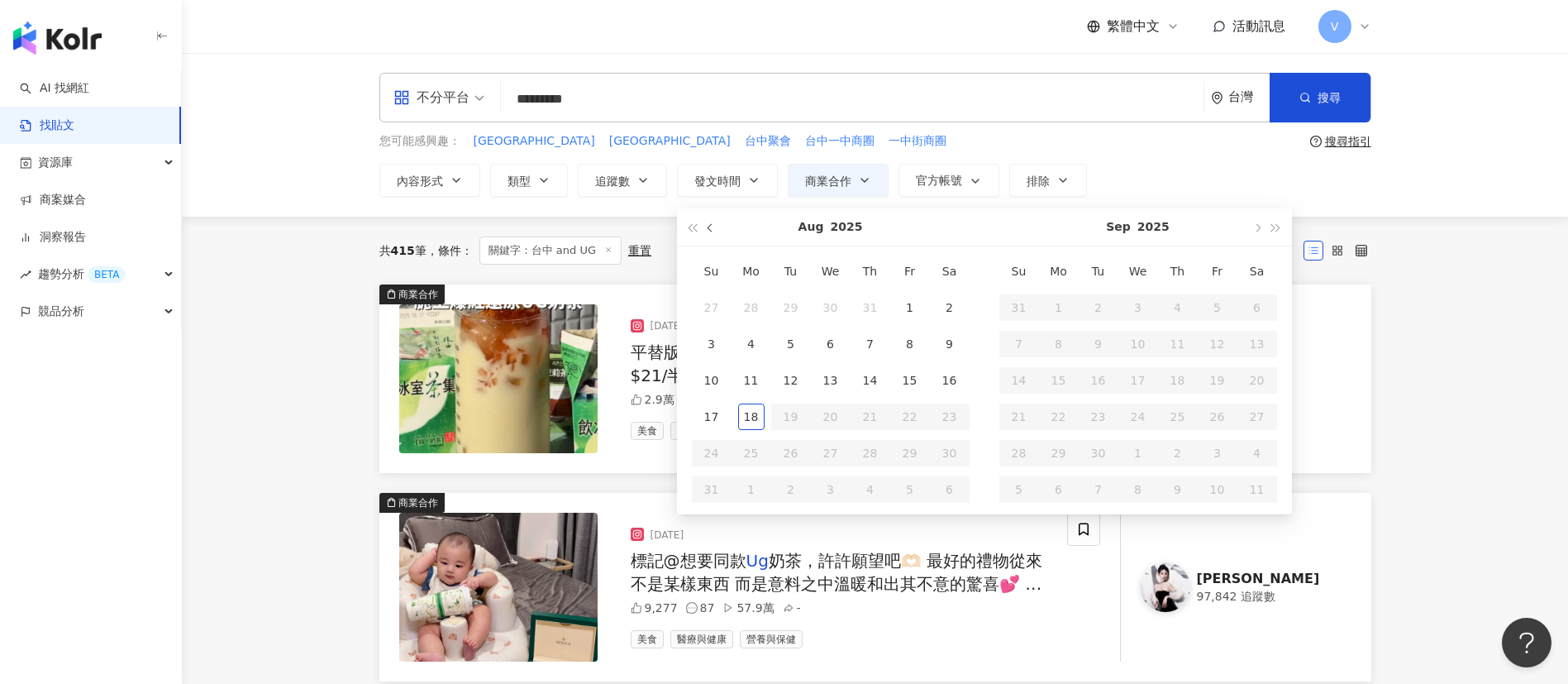
click at [704, 222] on button "button" at bounding box center [710, 226] width 18 height 37
click at [708, 223] on button "button" at bounding box center [710, 226] width 18 height 37
type input "**********"
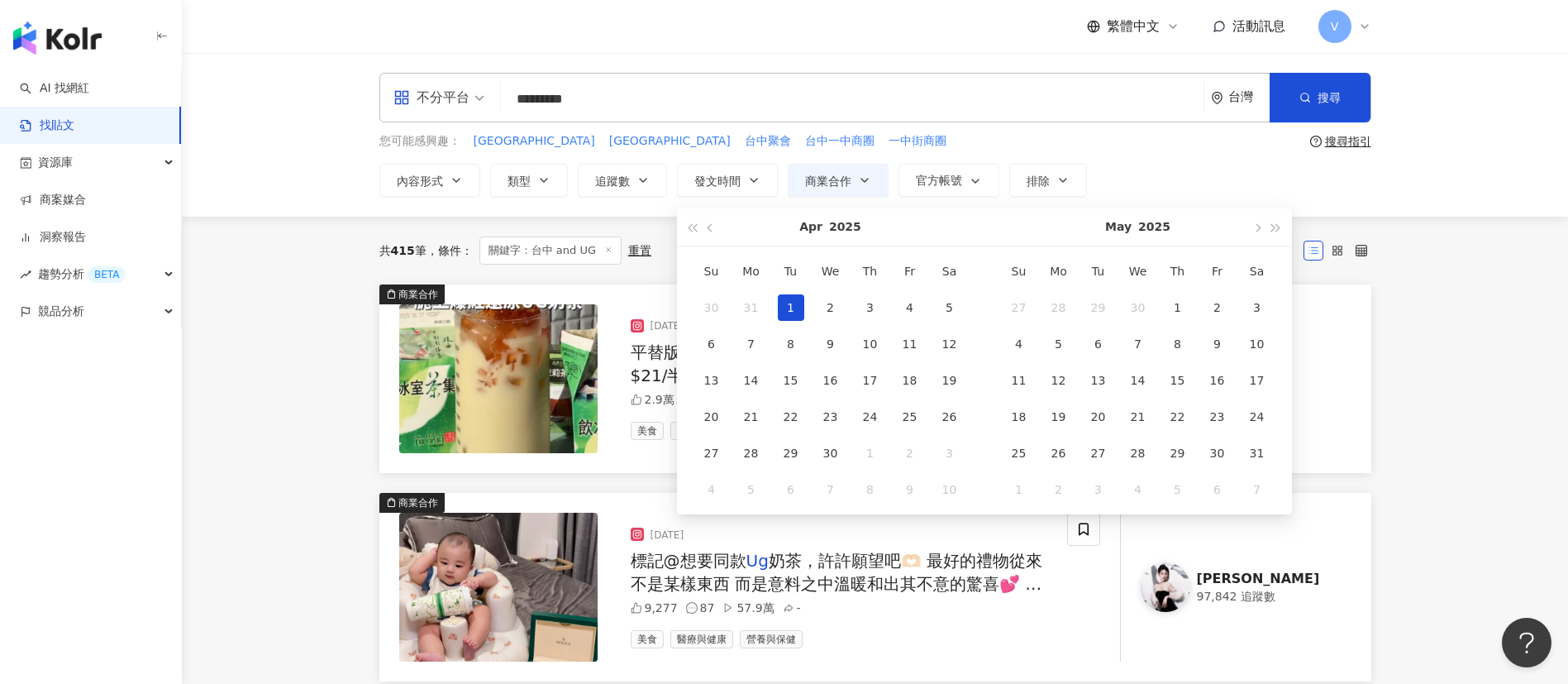
click at [797, 309] on div "1" at bounding box center [791, 308] width 27 height 27
type input "**********"
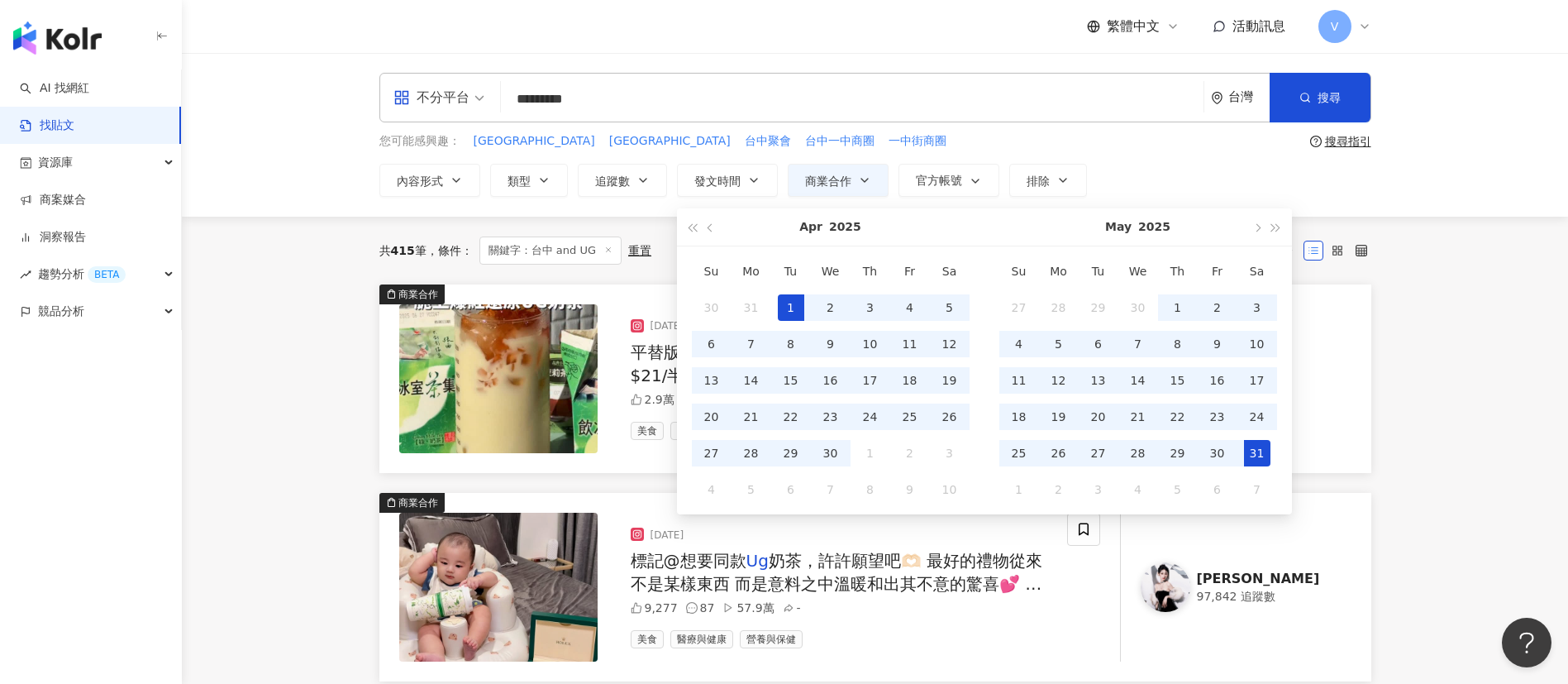
click at [1257, 451] on div "31" at bounding box center [1257, 453] width 27 height 27
type input "**********"
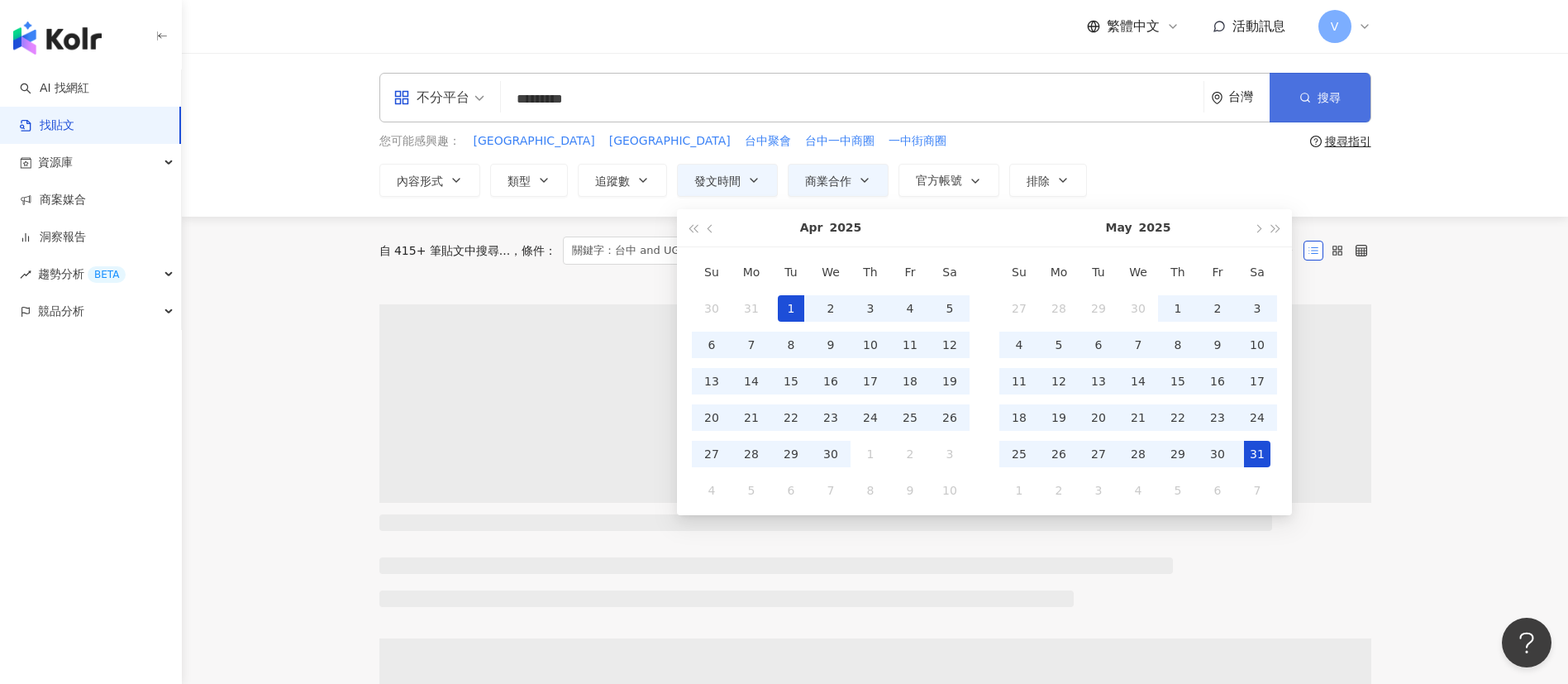
type input "**********"
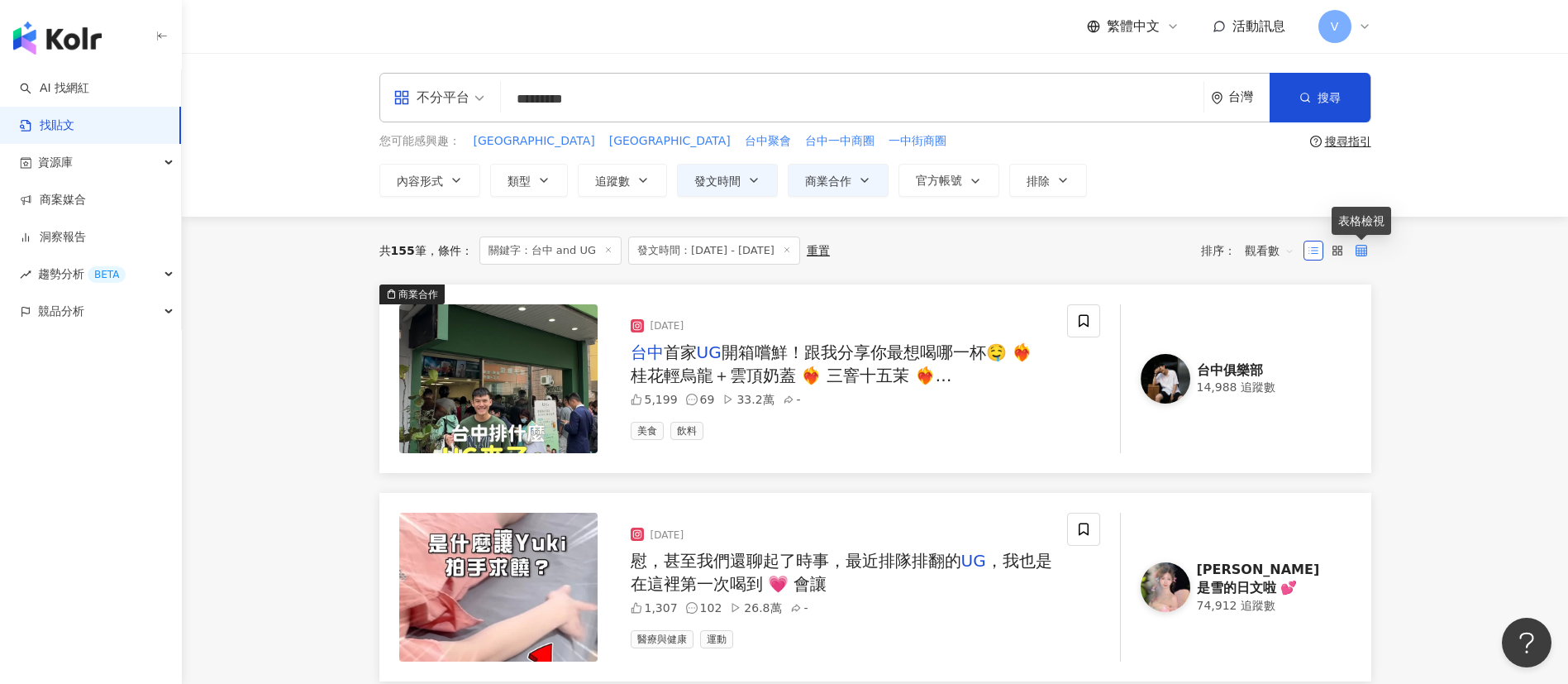
click at [1361, 244] on icon at bounding box center [1360, 250] width 11 height 11
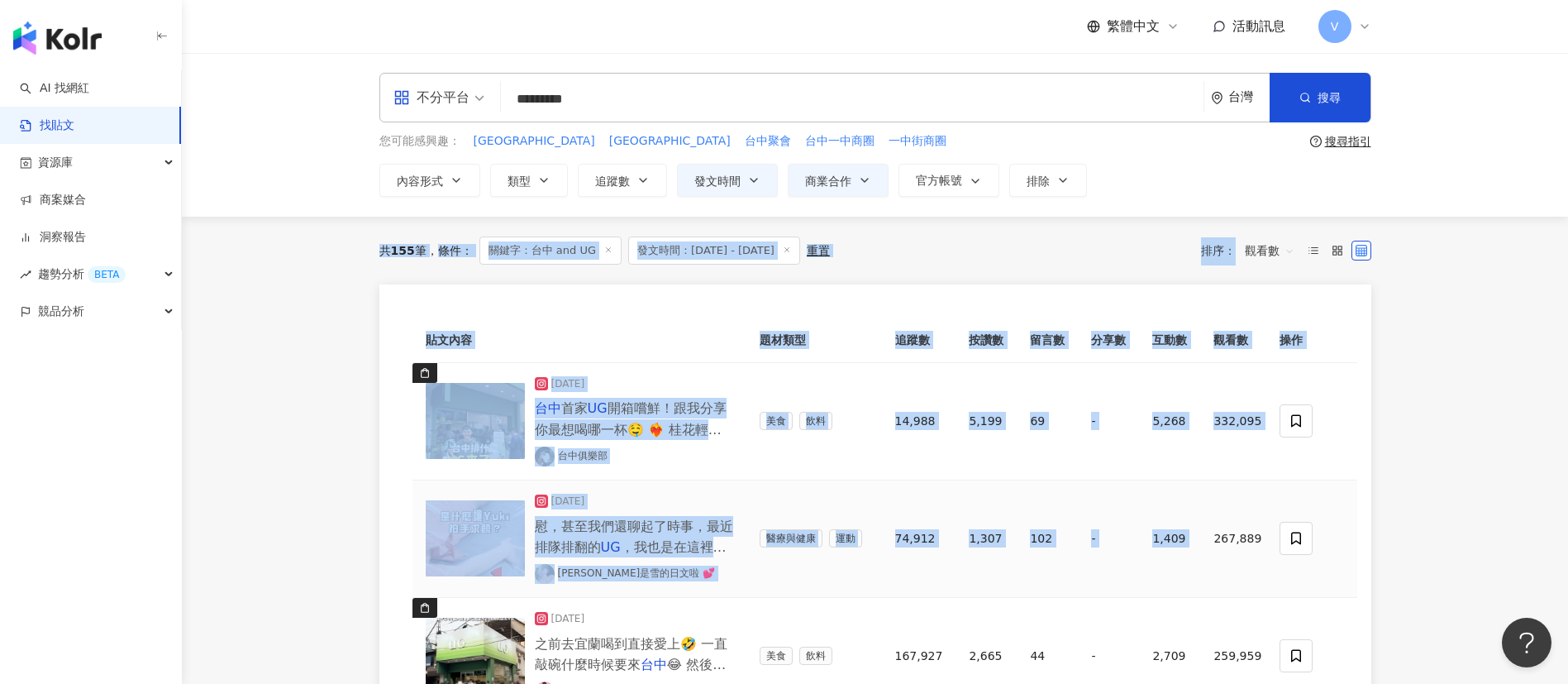
drag, startPoint x: 329, startPoint y: 230, endPoint x: 1211, endPoint y: 540, distance: 934.9
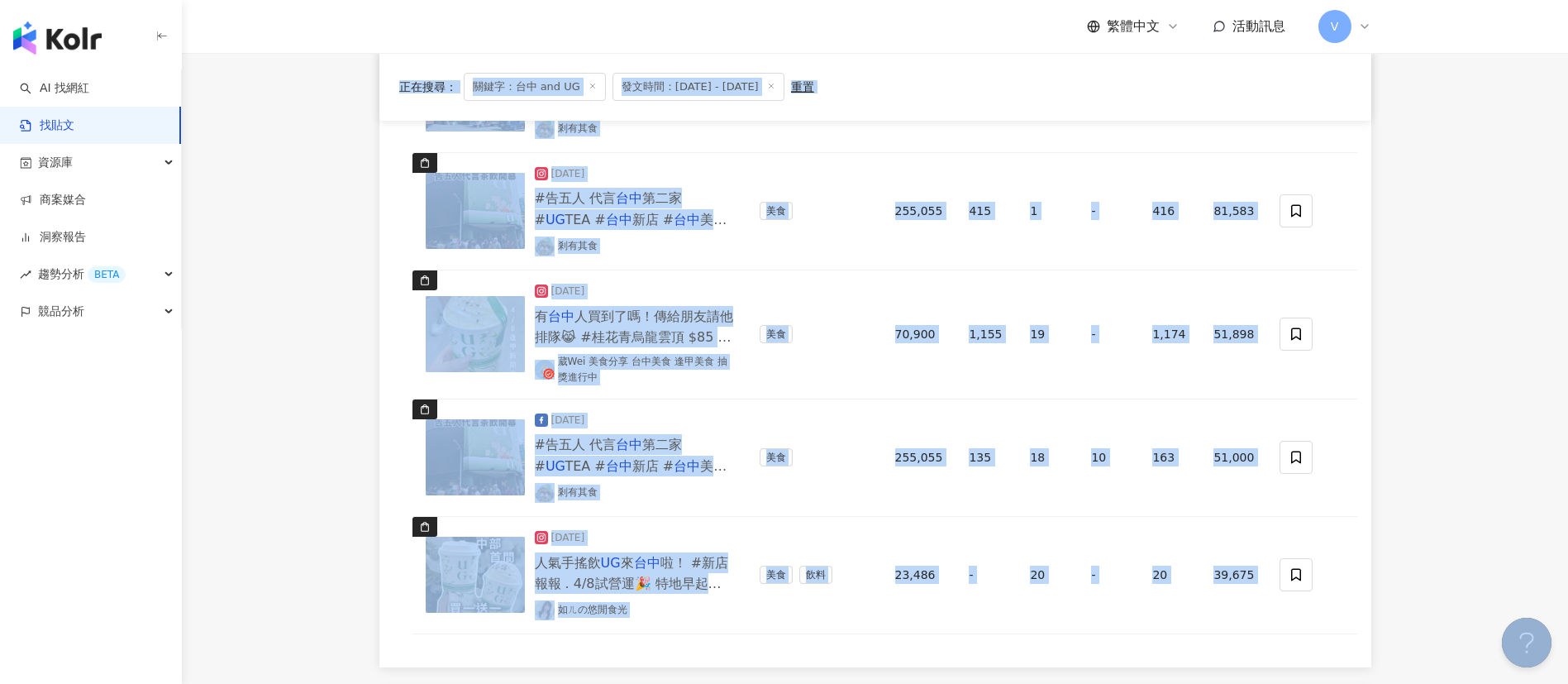
scroll to position [1451, 0]
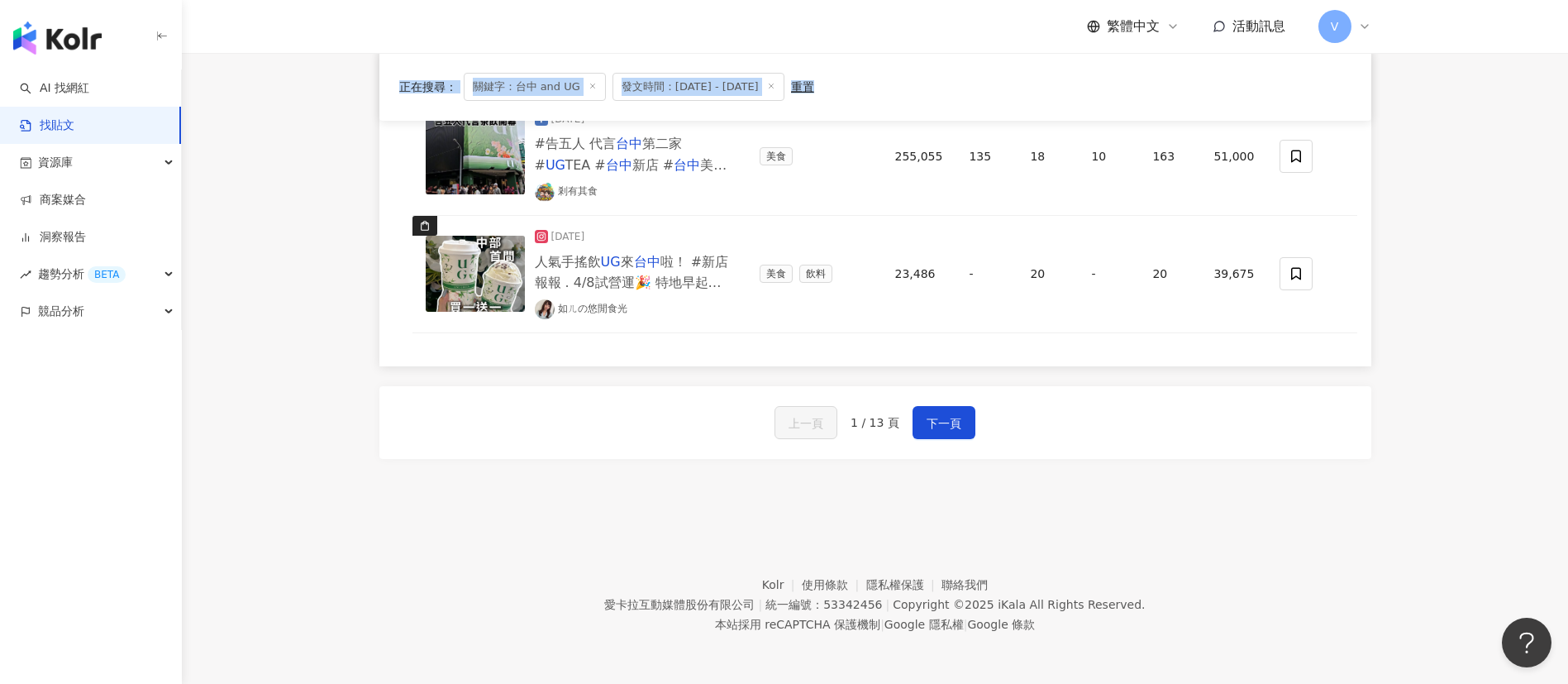
drag, startPoint x: 357, startPoint y: 223, endPoint x: 1425, endPoint y: 275, distance: 1069.3
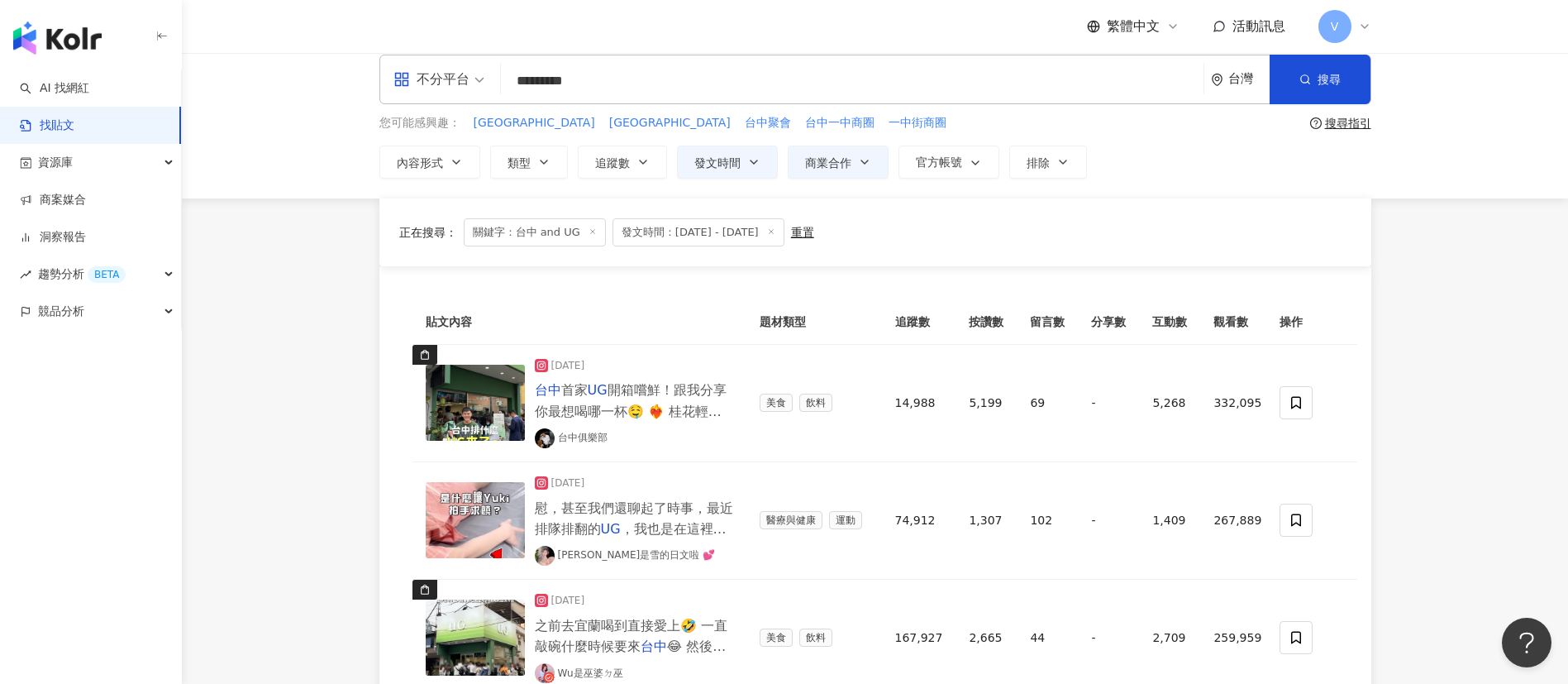
scroll to position [0, 0]
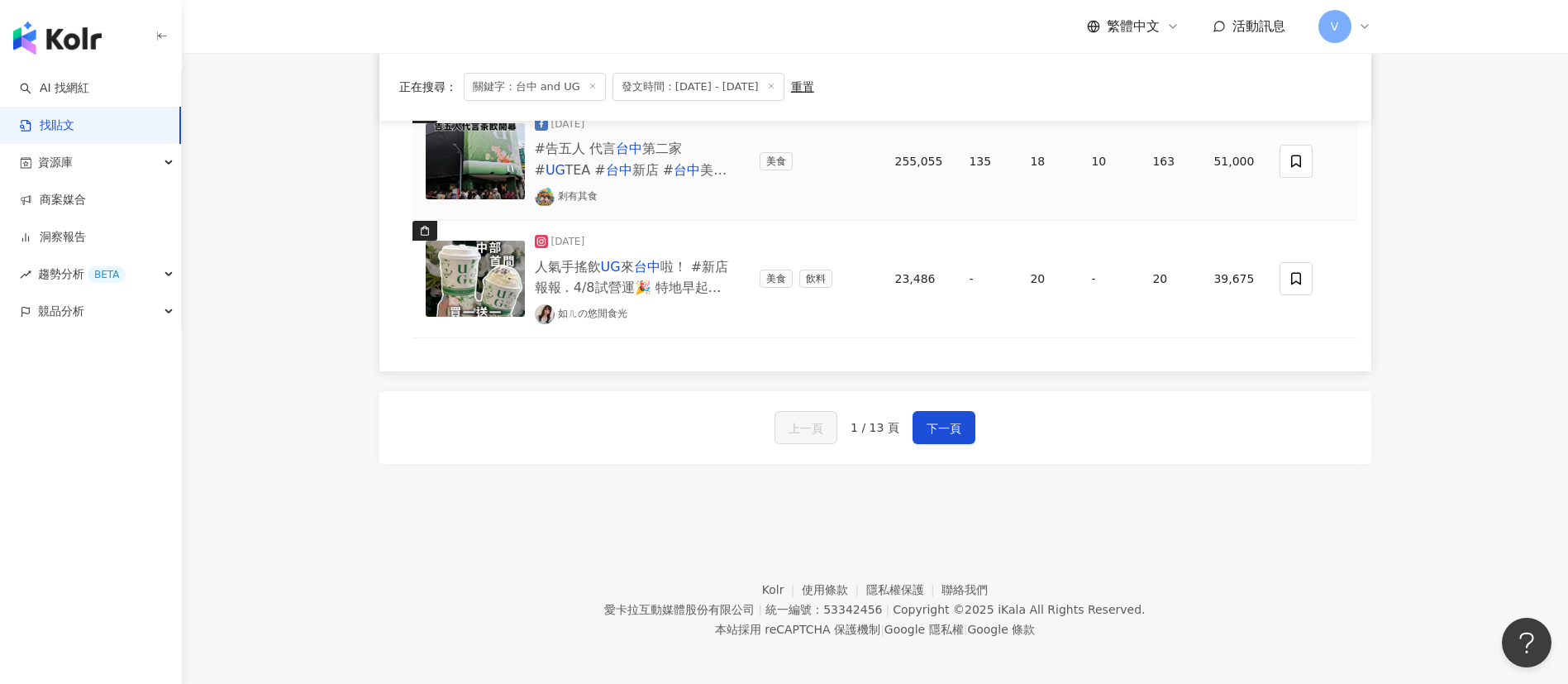
scroll to position [1451, 0]
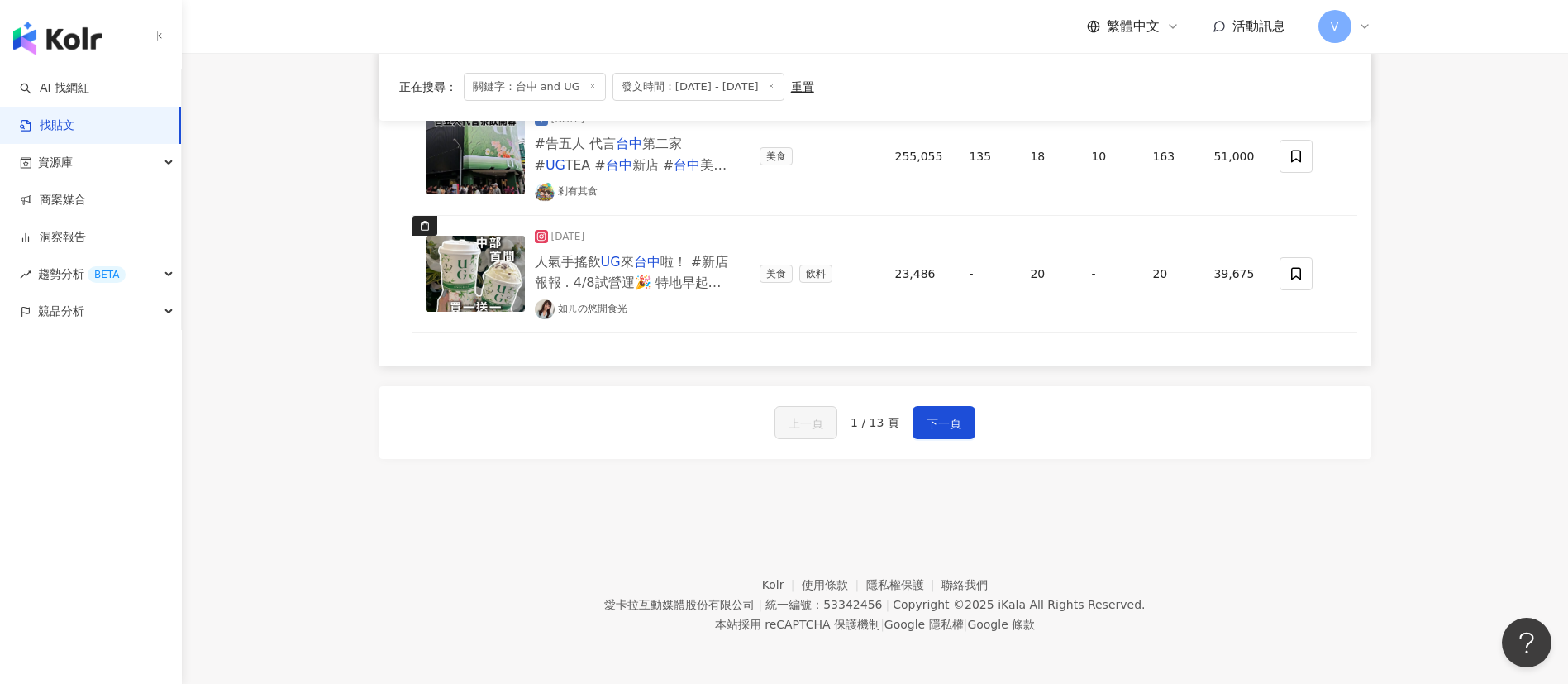
click at [509, 423] on div "上一頁 1 / 13 頁 下一頁" at bounding box center [875, 422] width 992 height 73
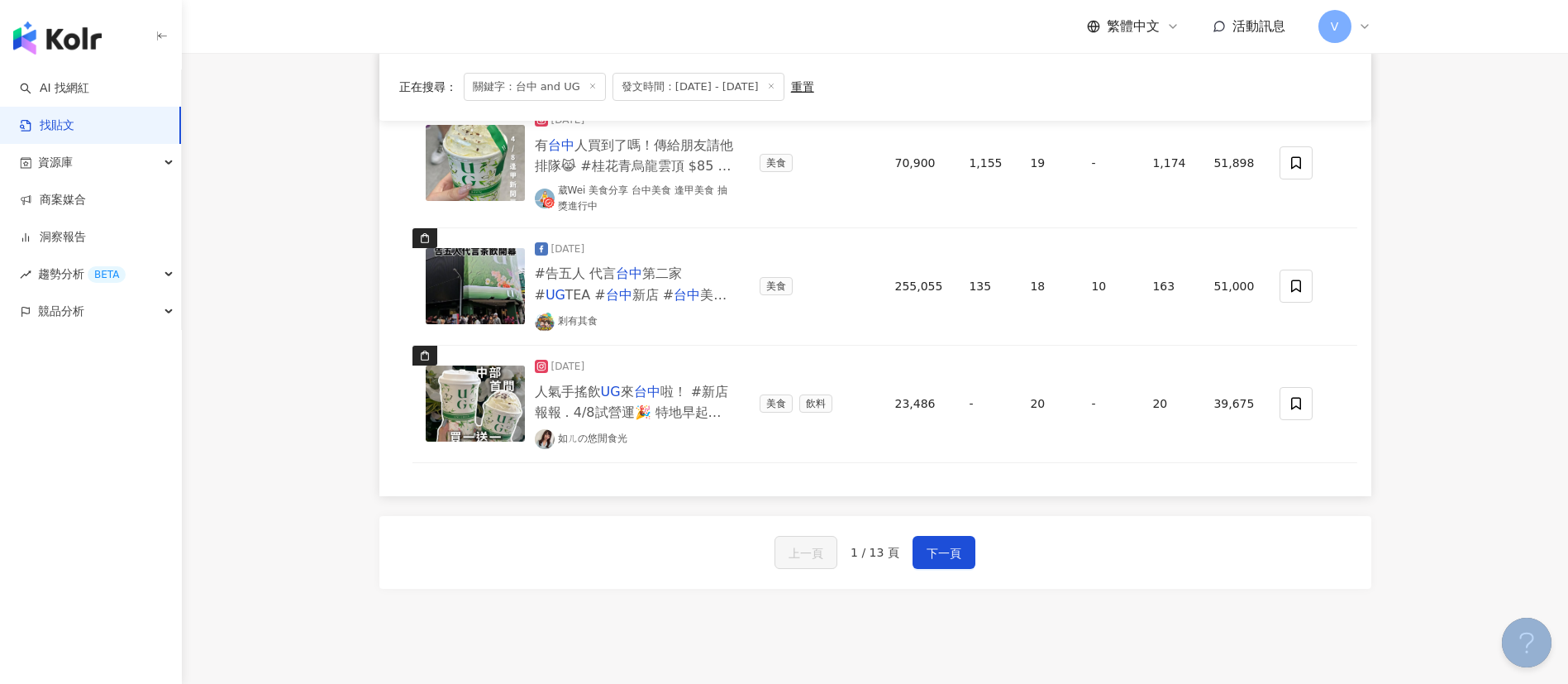
drag, startPoint x: 1381, startPoint y: 447, endPoint x: 341, endPoint y: -22, distance: 1140.9
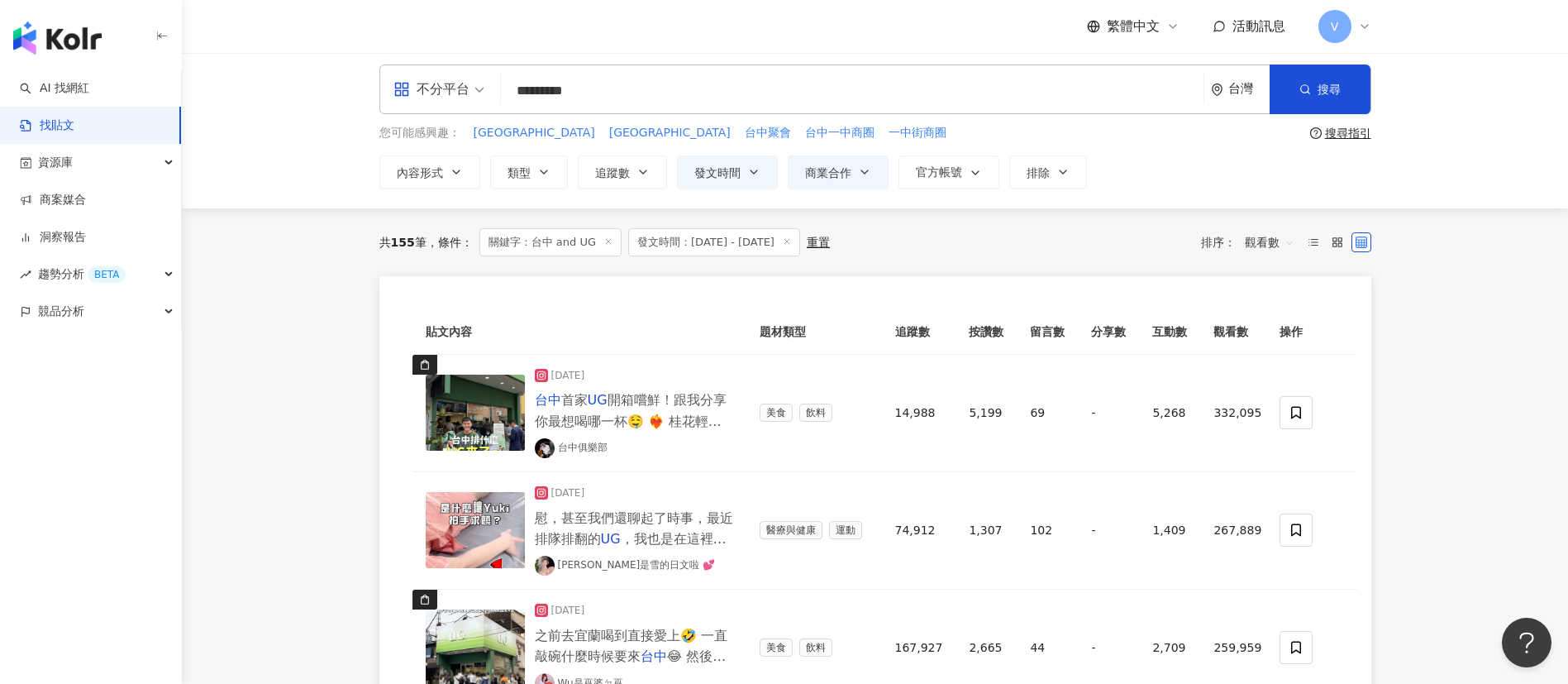
scroll to position [0, 0]
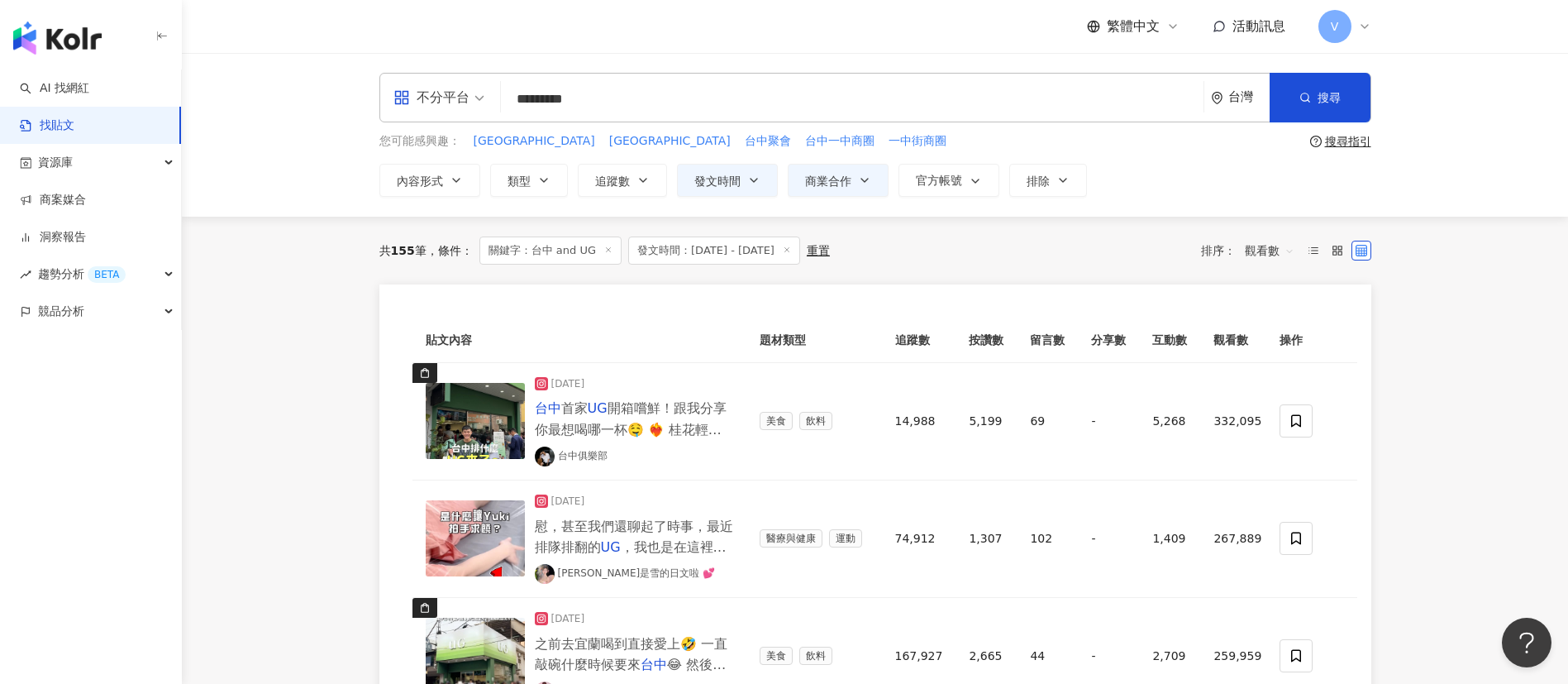
click at [478, 99] on span "不分平台" at bounding box center [438, 97] width 91 height 27
click at [470, 169] on div "Instagram" at bounding box center [444, 174] width 94 height 21
click at [692, 248] on icon at bounding box center [696, 250] width 9 height 9
click at [541, 175] on icon "button" at bounding box center [543, 179] width 13 height 13
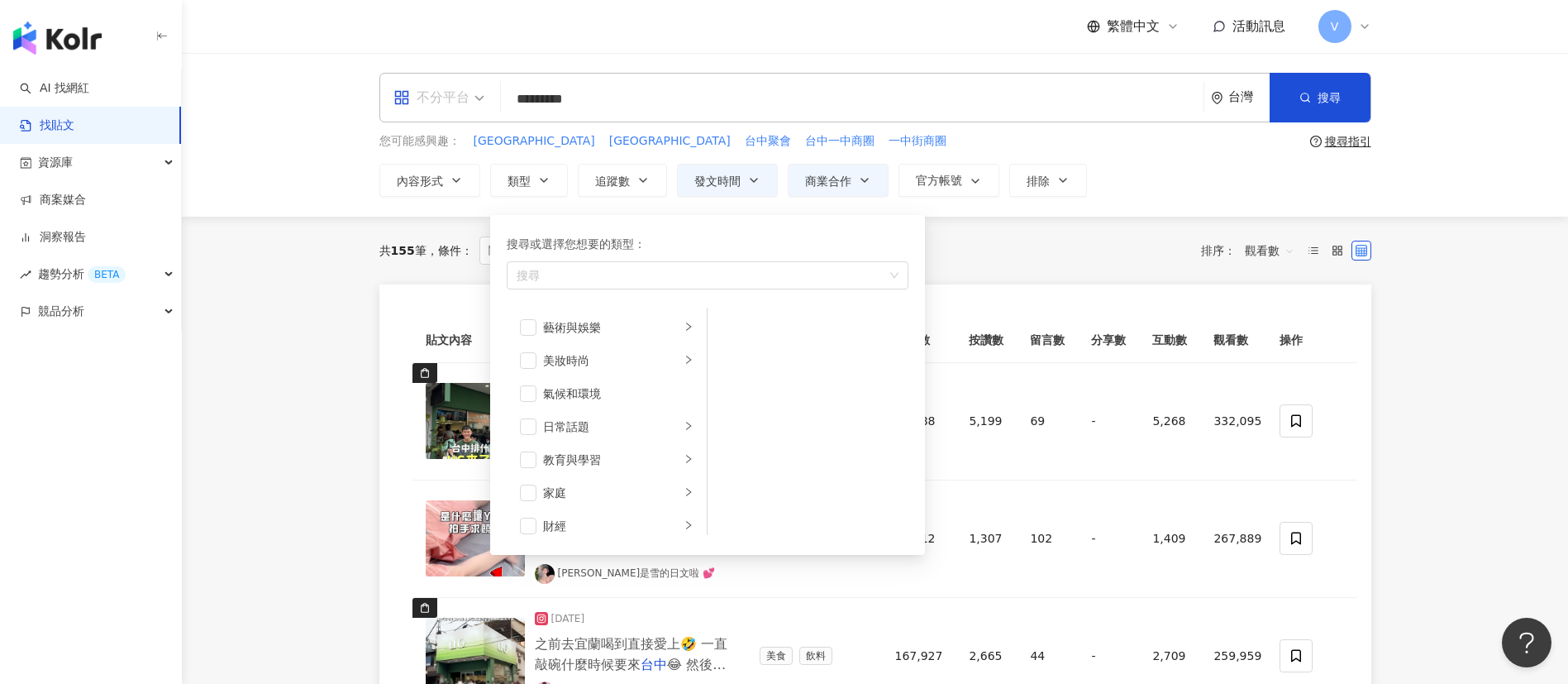
click at [471, 100] on span "不分平台" at bounding box center [438, 97] width 91 height 27
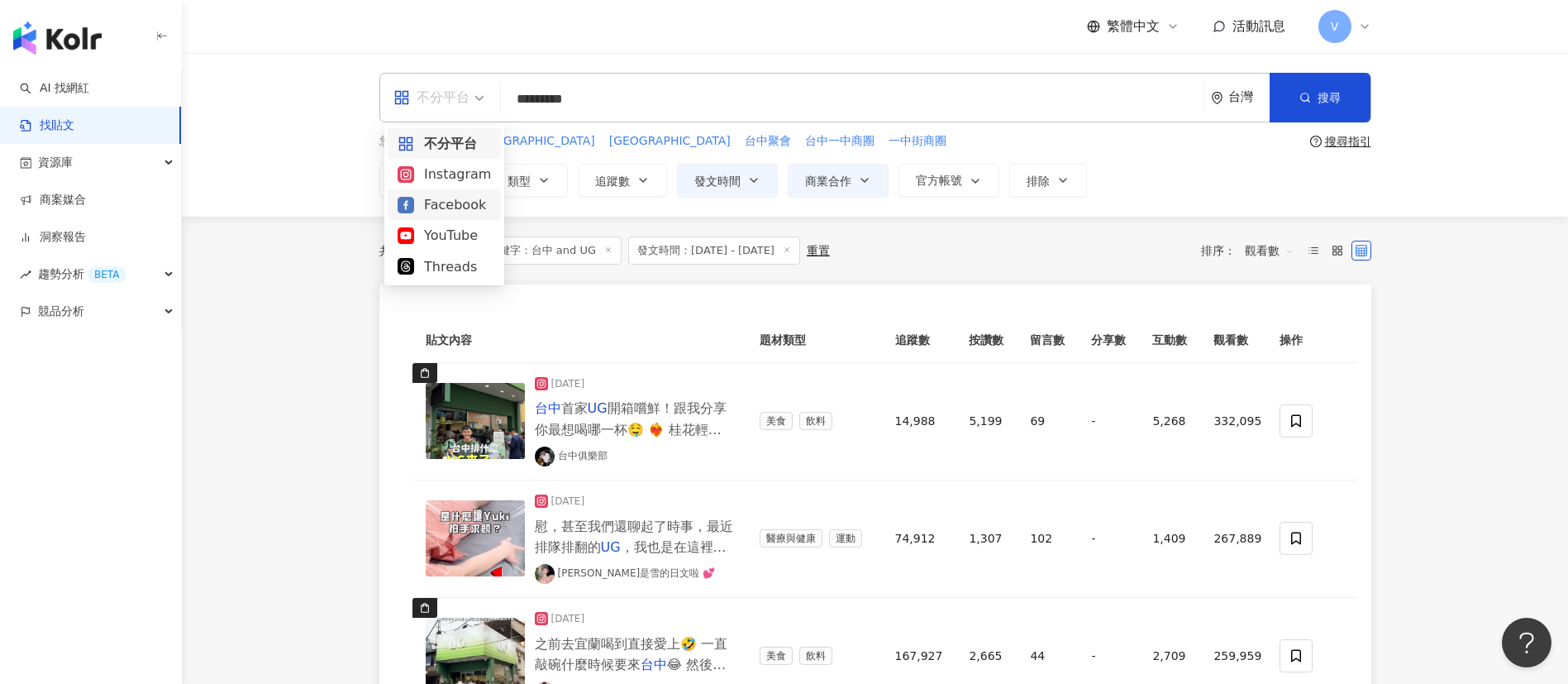
click at [443, 202] on div "Facebook" at bounding box center [444, 205] width 94 height 21
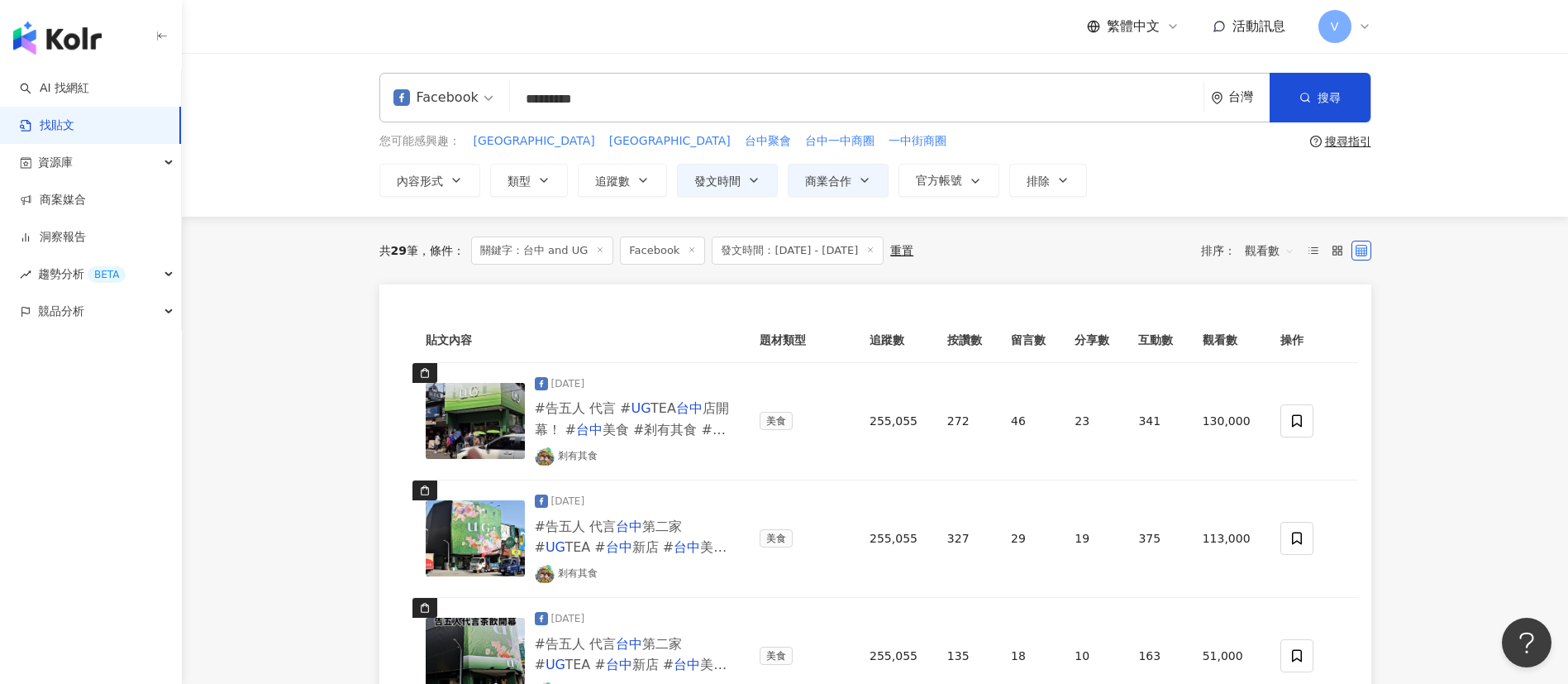
click at [484, 91] on span "Facebook" at bounding box center [443, 97] width 100 height 27
click at [443, 272] on div "Threads" at bounding box center [446, 267] width 97 height 21
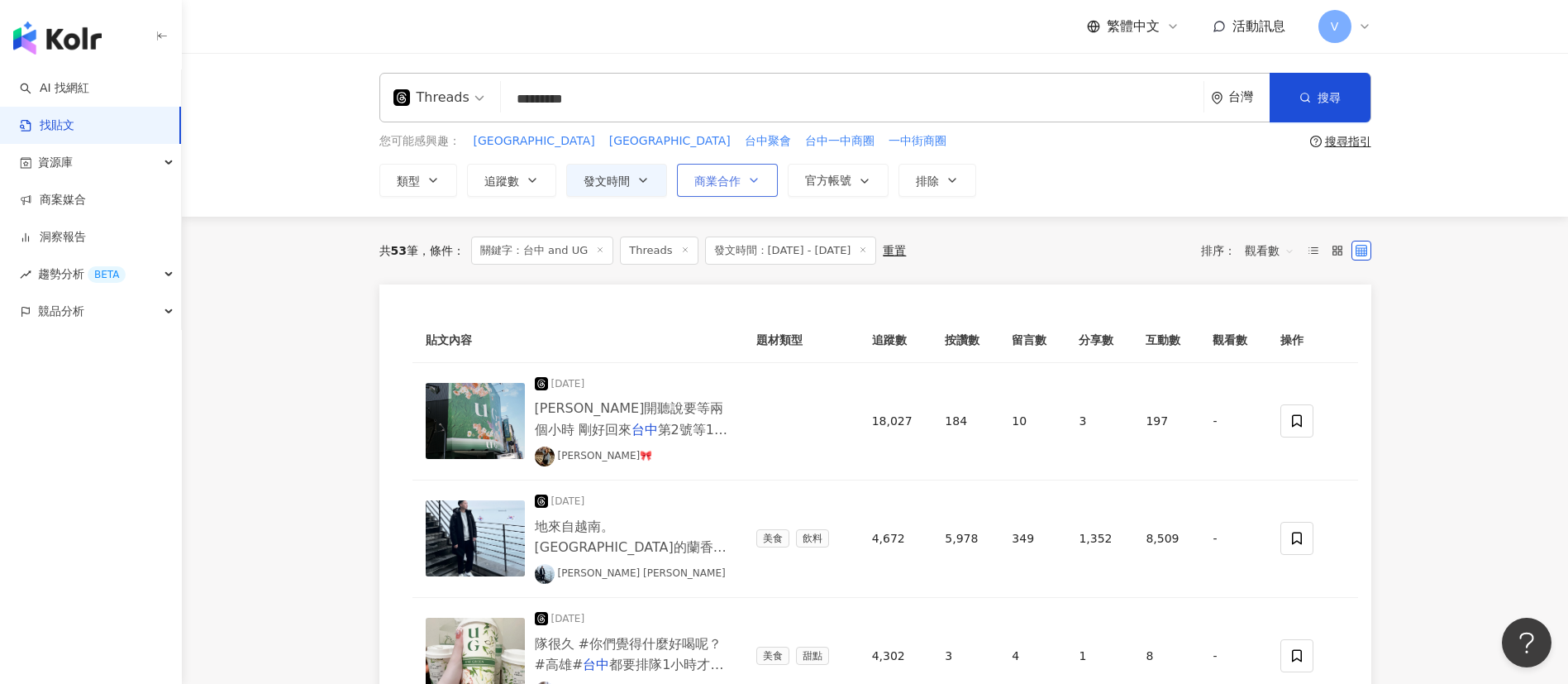
click at [761, 177] on button "商業合作" at bounding box center [727, 180] width 100 height 33
click at [741, 282] on span "商業合作內容" at bounding box center [748, 278] width 82 height 18
drag, startPoint x: 1105, startPoint y: 188, endPoint x: 1151, endPoint y: 238, distance: 67.9
click at [1105, 209] on div "**********" at bounding box center [875, 134] width 1386 height 164
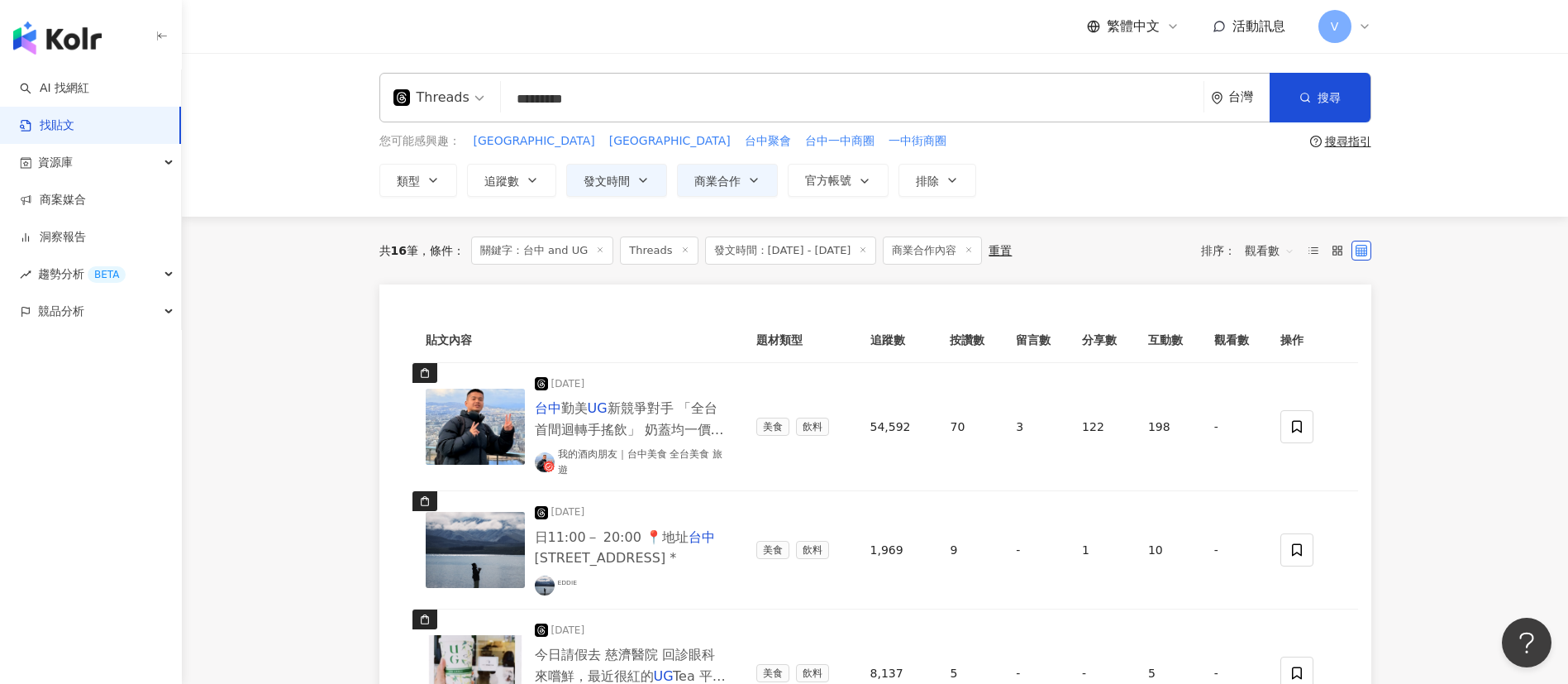
click at [468, 89] on span "Threads" at bounding box center [438, 97] width 91 height 27
click at [437, 171] on div "Instagram" at bounding box center [444, 174] width 94 height 21
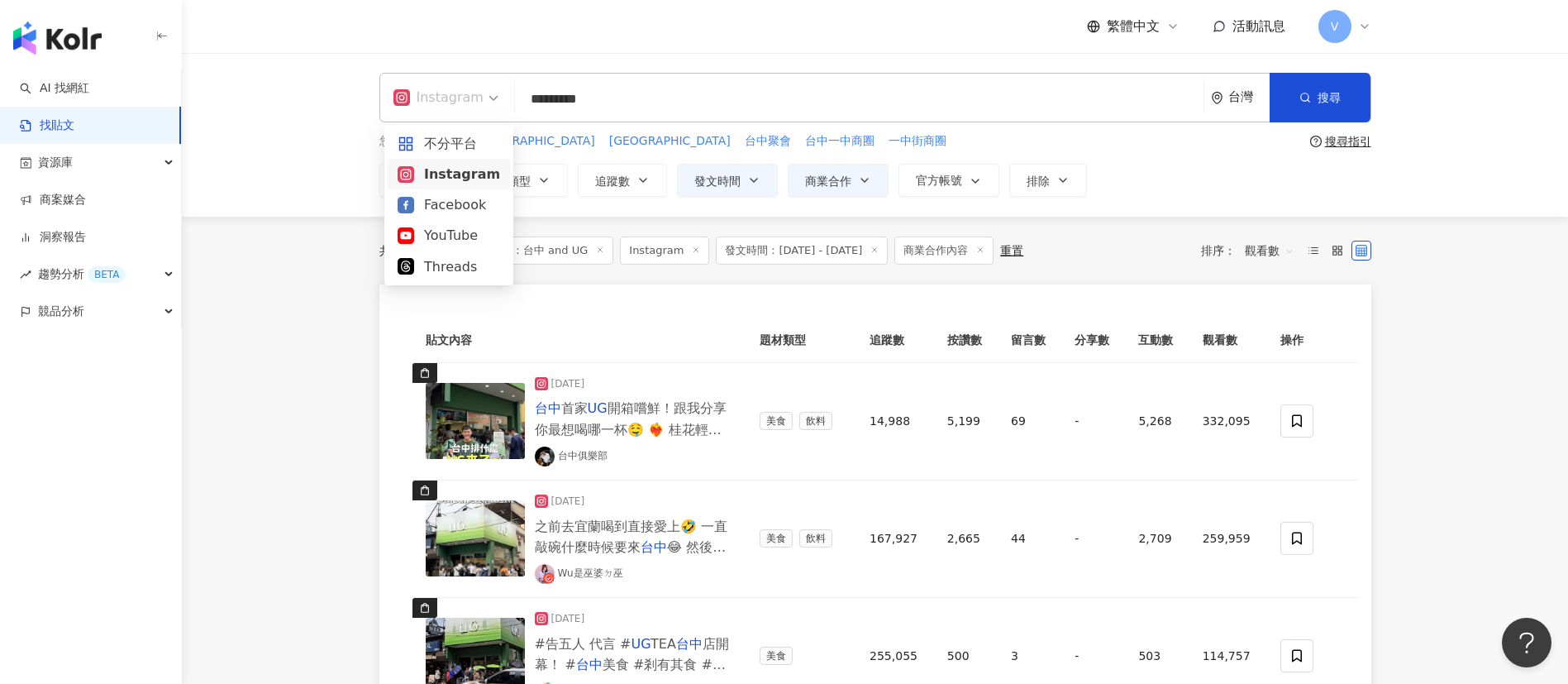
click at [484, 101] on span "Instagram" at bounding box center [445, 97] width 105 height 27
click at [469, 203] on div "Facebook" at bounding box center [449, 205] width 102 height 21
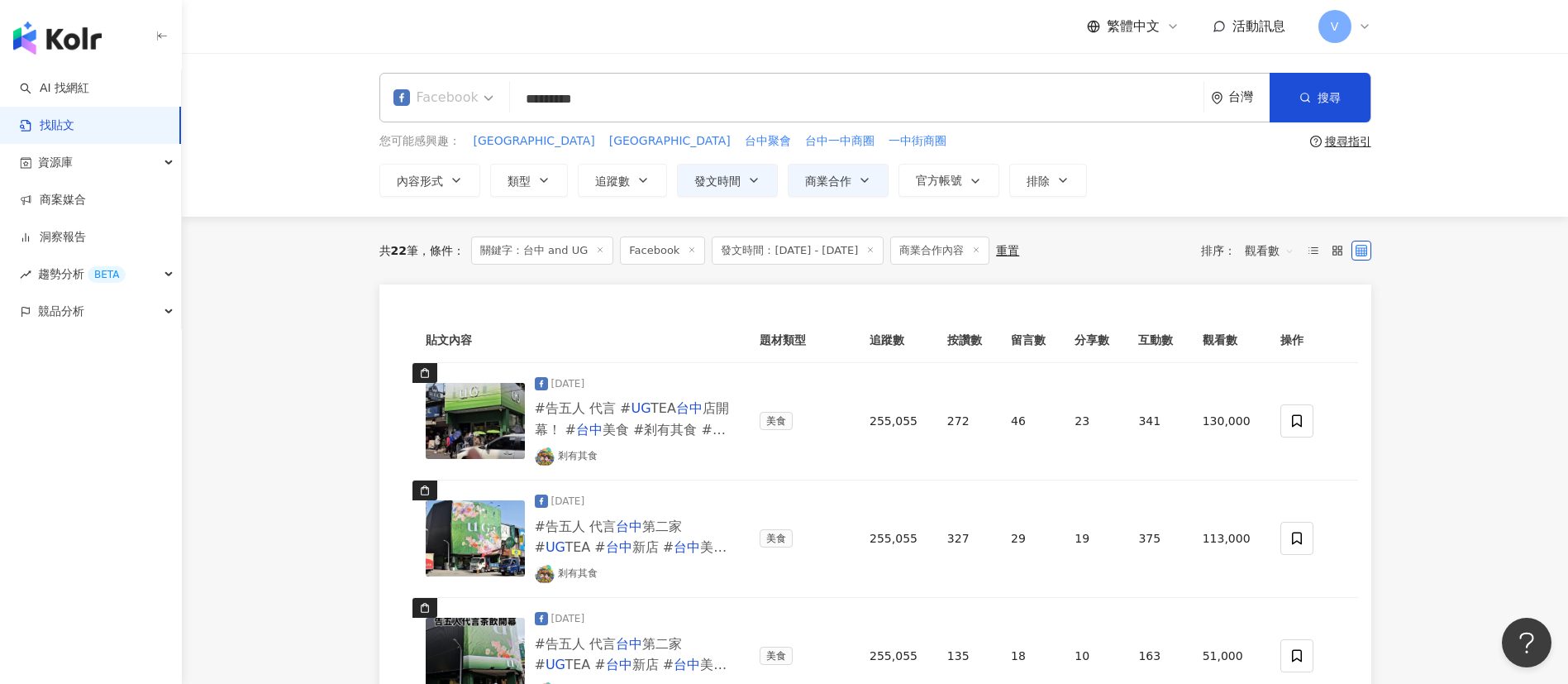
click at [485, 94] on span "Facebook" at bounding box center [443, 97] width 100 height 27
click at [465, 241] on div "YouTube" at bounding box center [446, 235] width 97 height 21
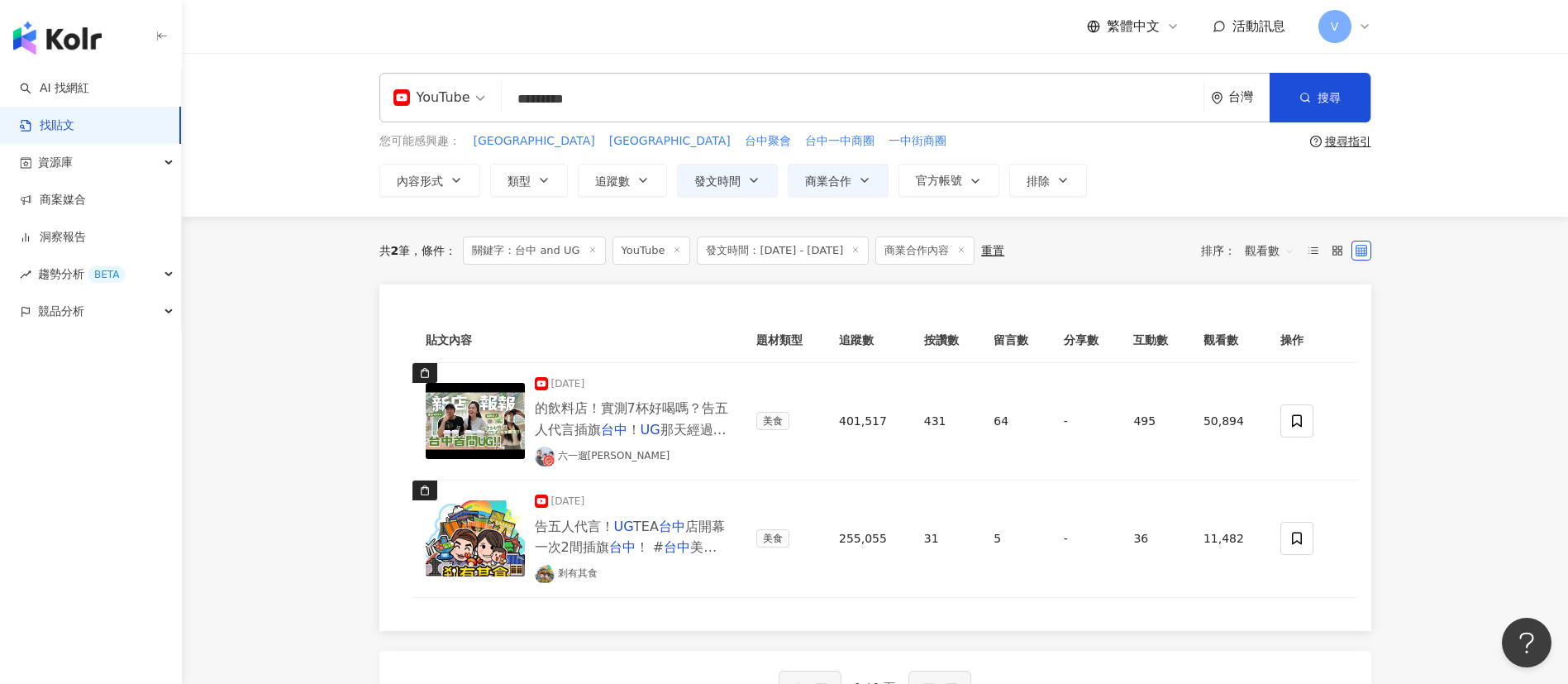
click at [482, 99] on span "YouTube" at bounding box center [439, 97] width 92 height 27
click at [445, 192] on div "Facebook" at bounding box center [444, 204] width 113 height 30
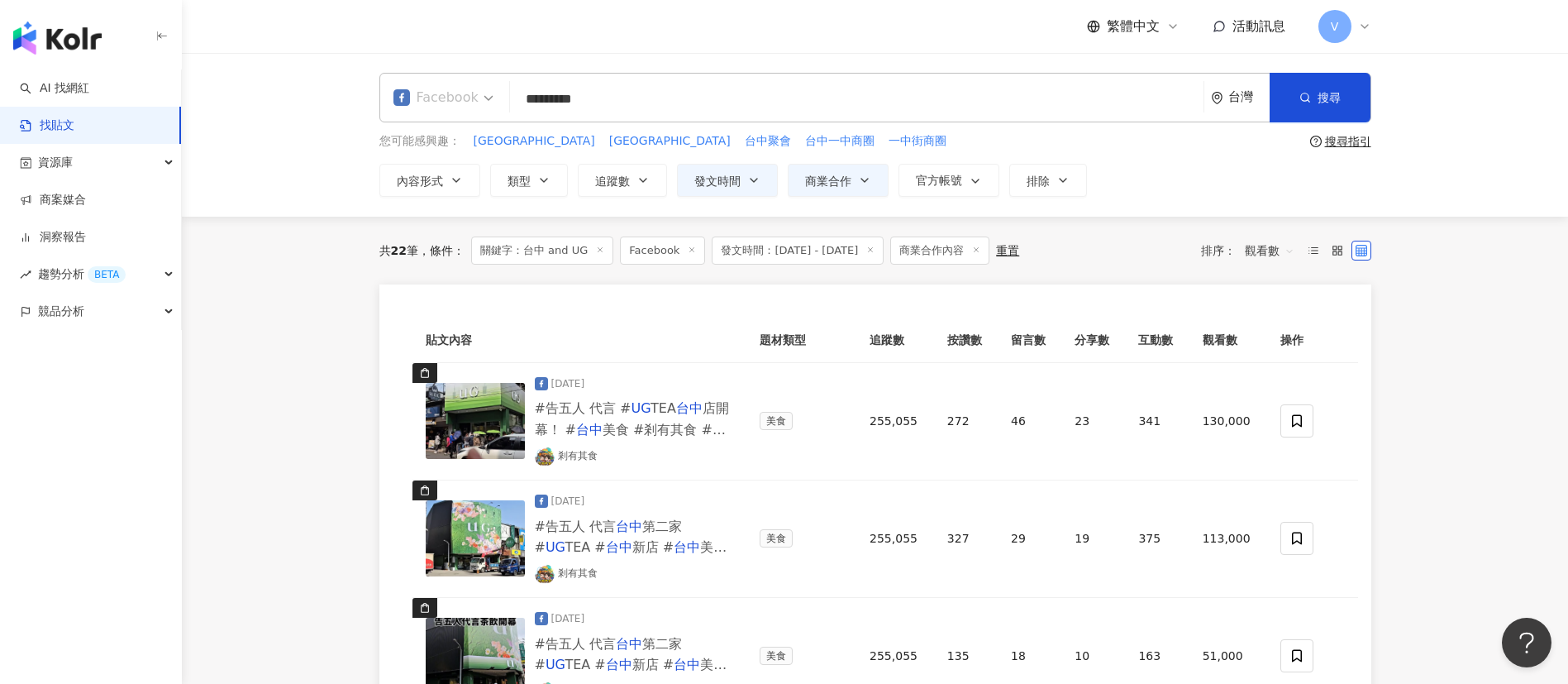
click at [483, 95] on span "Facebook" at bounding box center [443, 97] width 100 height 27
click at [465, 142] on div "不分平台" at bounding box center [446, 144] width 97 height 21
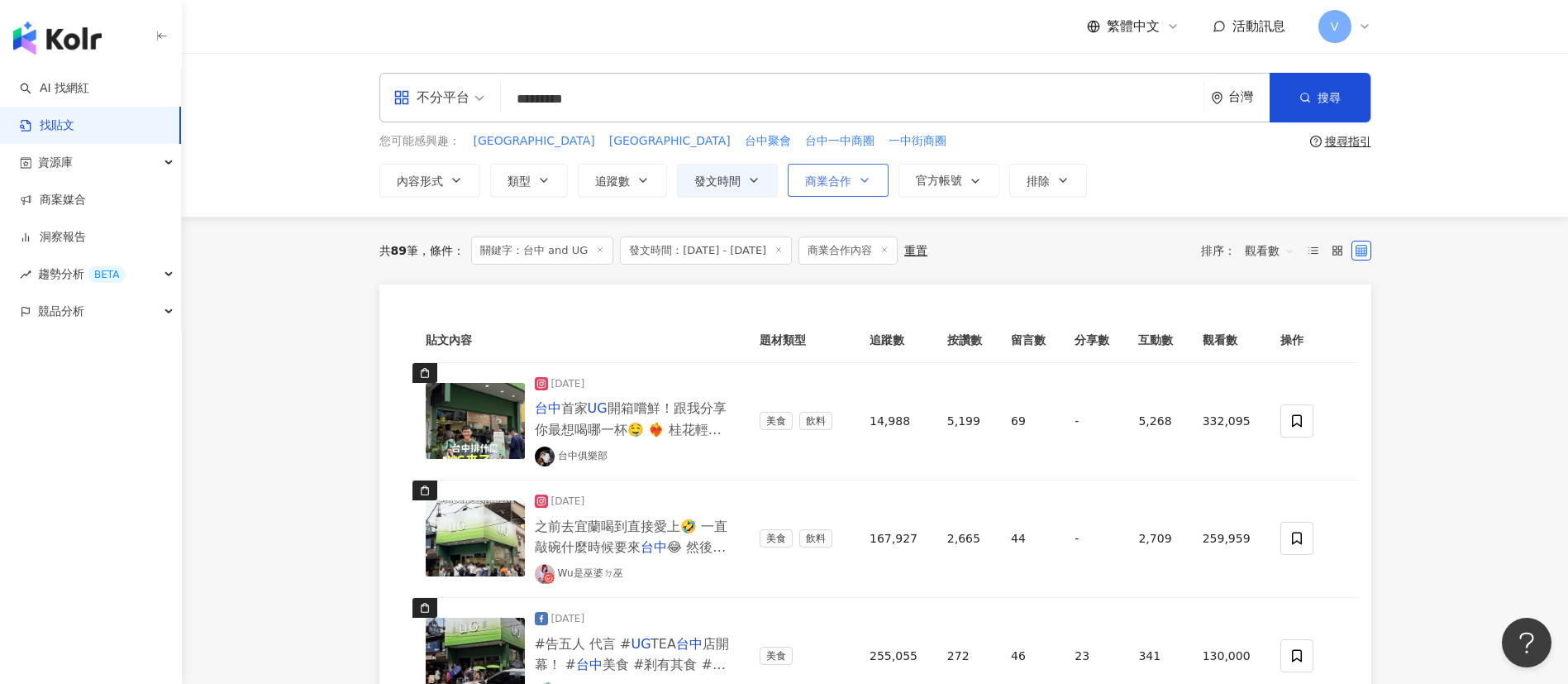
click at [858, 178] on icon "button" at bounding box center [864, 179] width 13 height 13
click at [869, 178] on icon "button" at bounding box center [864, 179] width 13 height 13
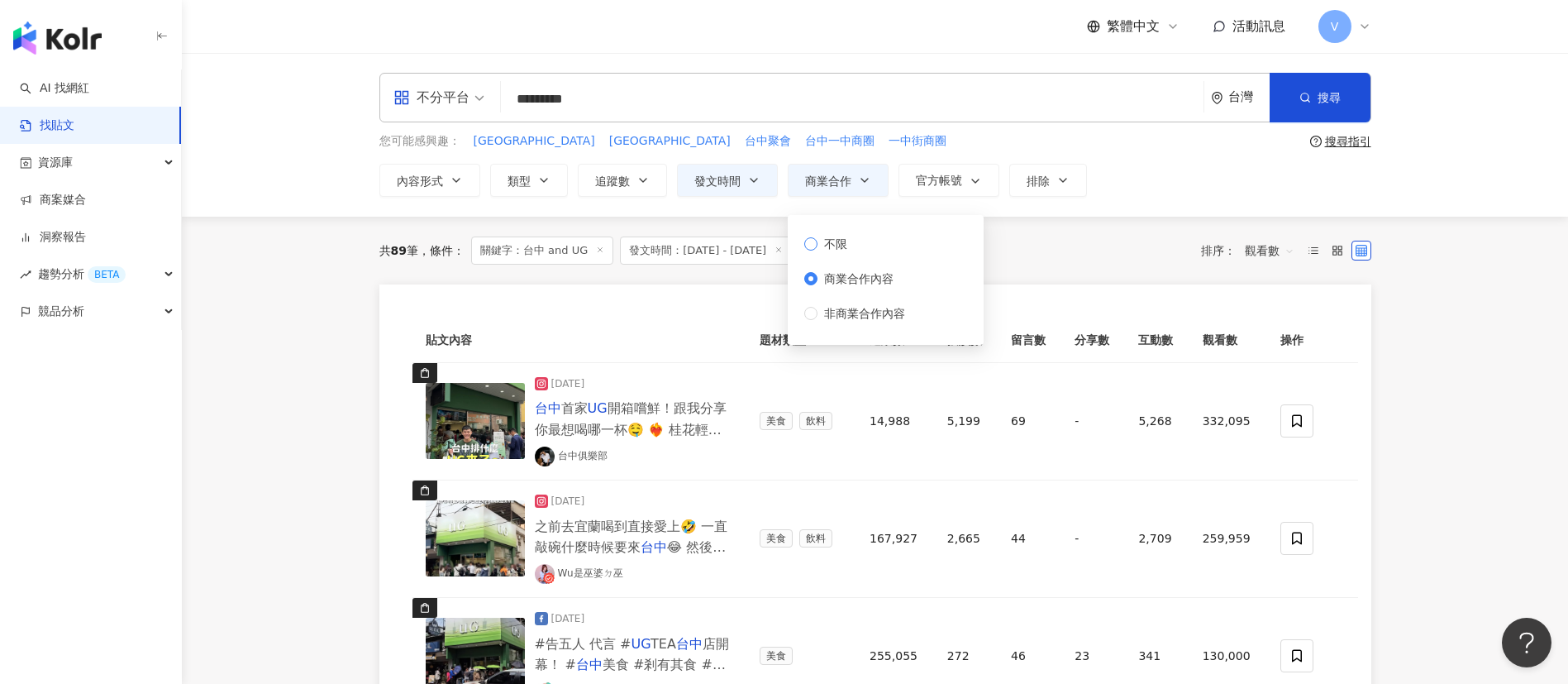
click at [836, 244] on span "不限" at bounding box center [835, 244] width 36 height 18
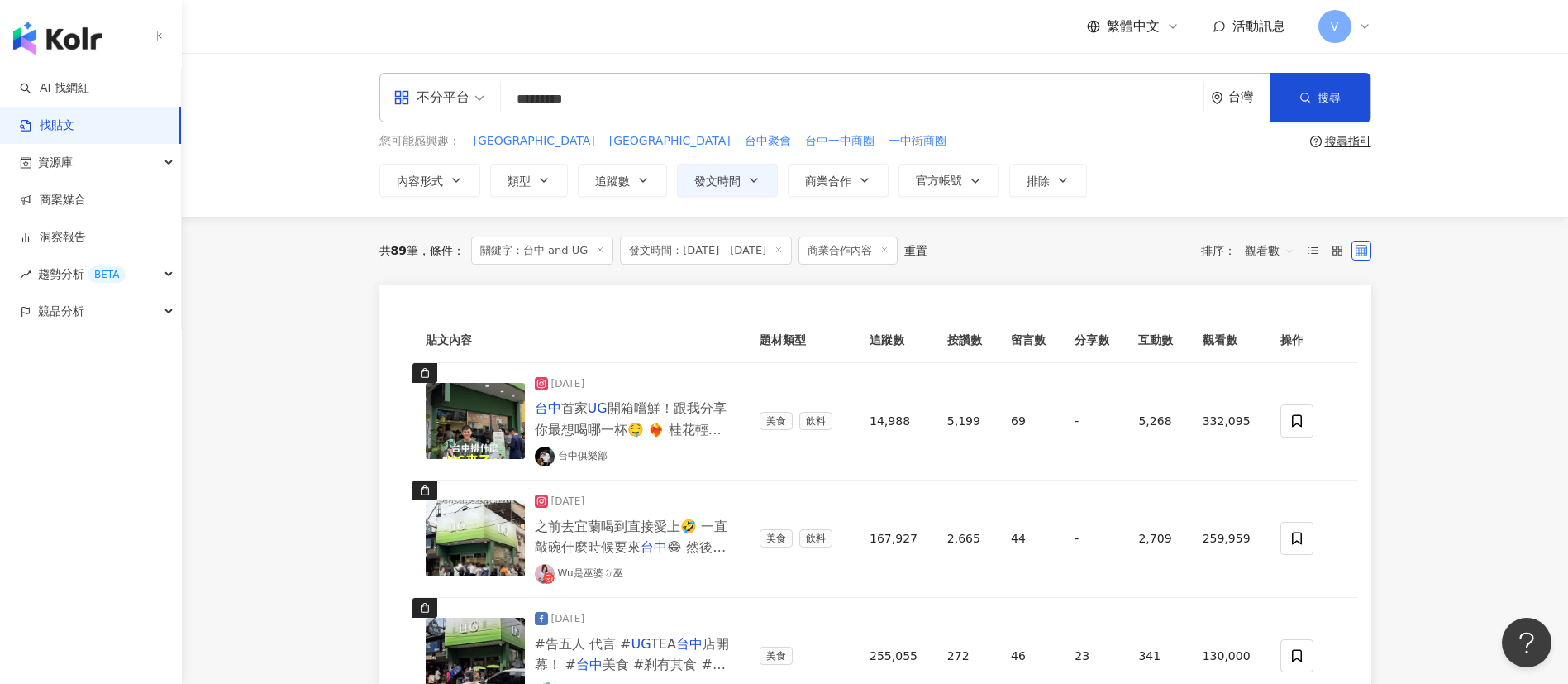
click at [1059, 242] on div "共 89 筆 條件 ： 關鍵字：台中 and UG 發文時間：[DATE] - [DATE] 商業合作內容 重置 排序： 觀看數" at bounding box center [875, 251] width 992 height 28
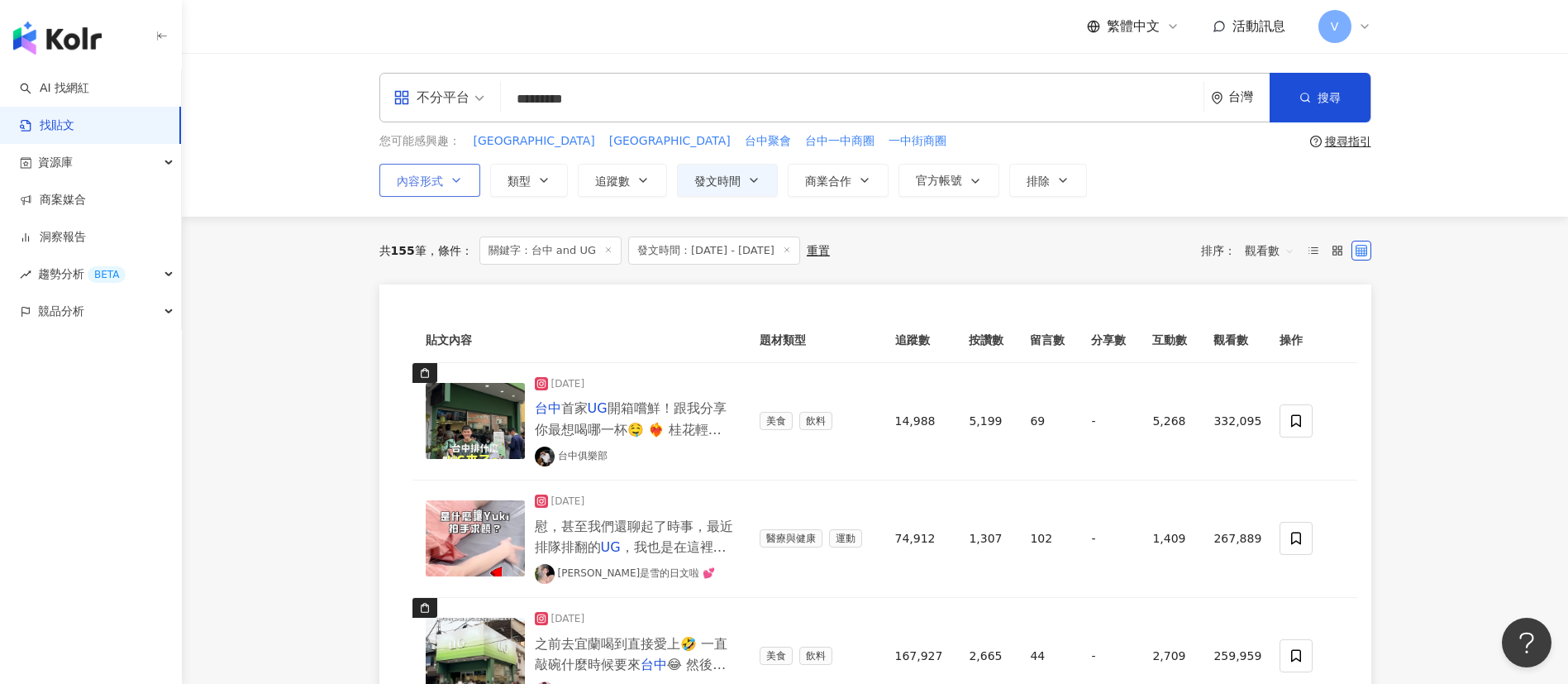
click at [444, 180] on button "內容形式" at bounding box center [430, 180] width 100 height 33
click at [1114, 260] on div "共 155 筆 條件 ： 關鍵字：台中 and UG 發文時間：[DATE] - [DATE] 重置 排序： 觀看數" at bounding box center [875, 251] width 992 height 28
click at [852, 177] on button "商業合作" at bounding box center [838, 180] width 100 height 33
click at [833, 238] on span "不限" at bounding box center [835, 244] width 36 height 18
click at [1072, 239] on div "共 155 筆 條件 ： 關鍵字：台中 and UG 發文時間：[DATE] - [DATE] 重置 排序： 觀看數" at bounding box center [875, 251] width 992 height 28
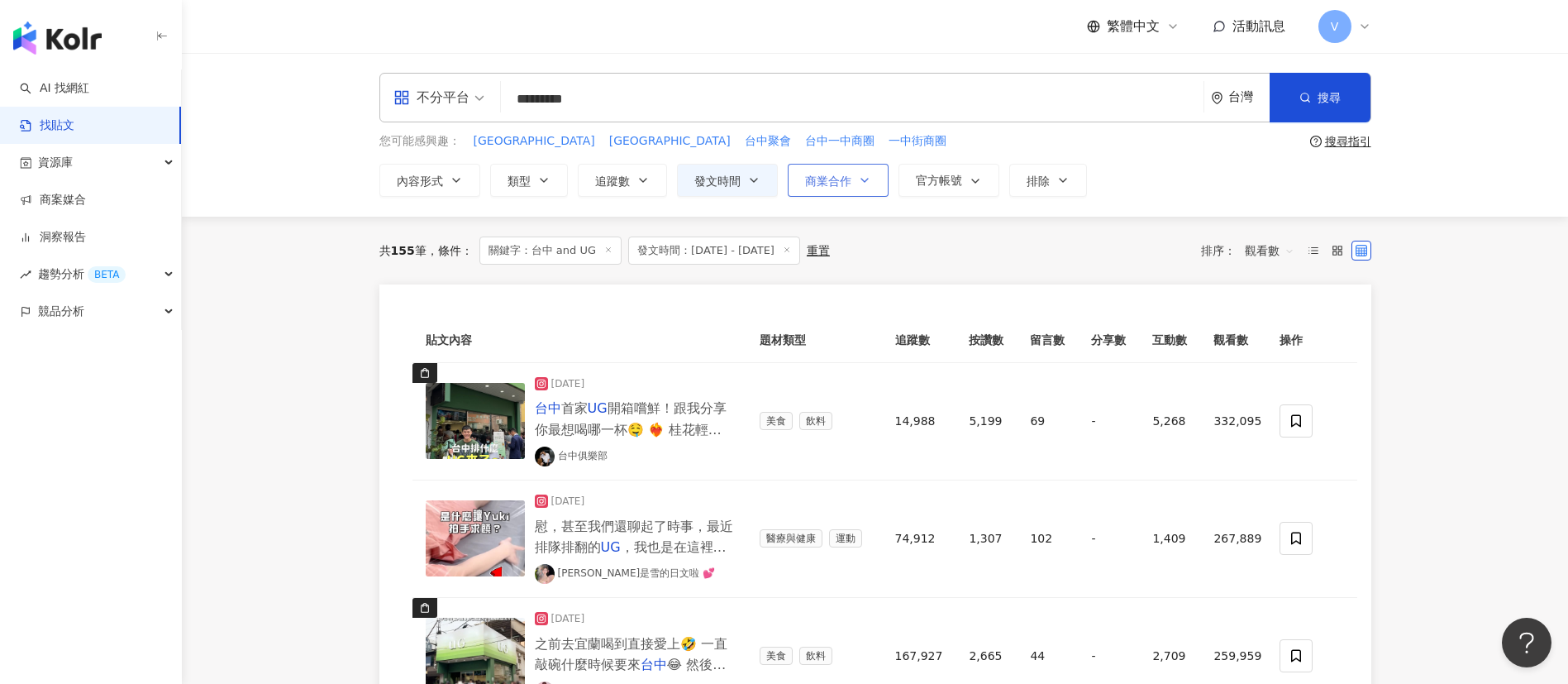
click at [862, 170] on button "商業合作" at bounding box center [838, 180] width 100 height 33
click at [852, 277] on span "商業合作內容" at bounding box center [858, 278] width 82 height 18
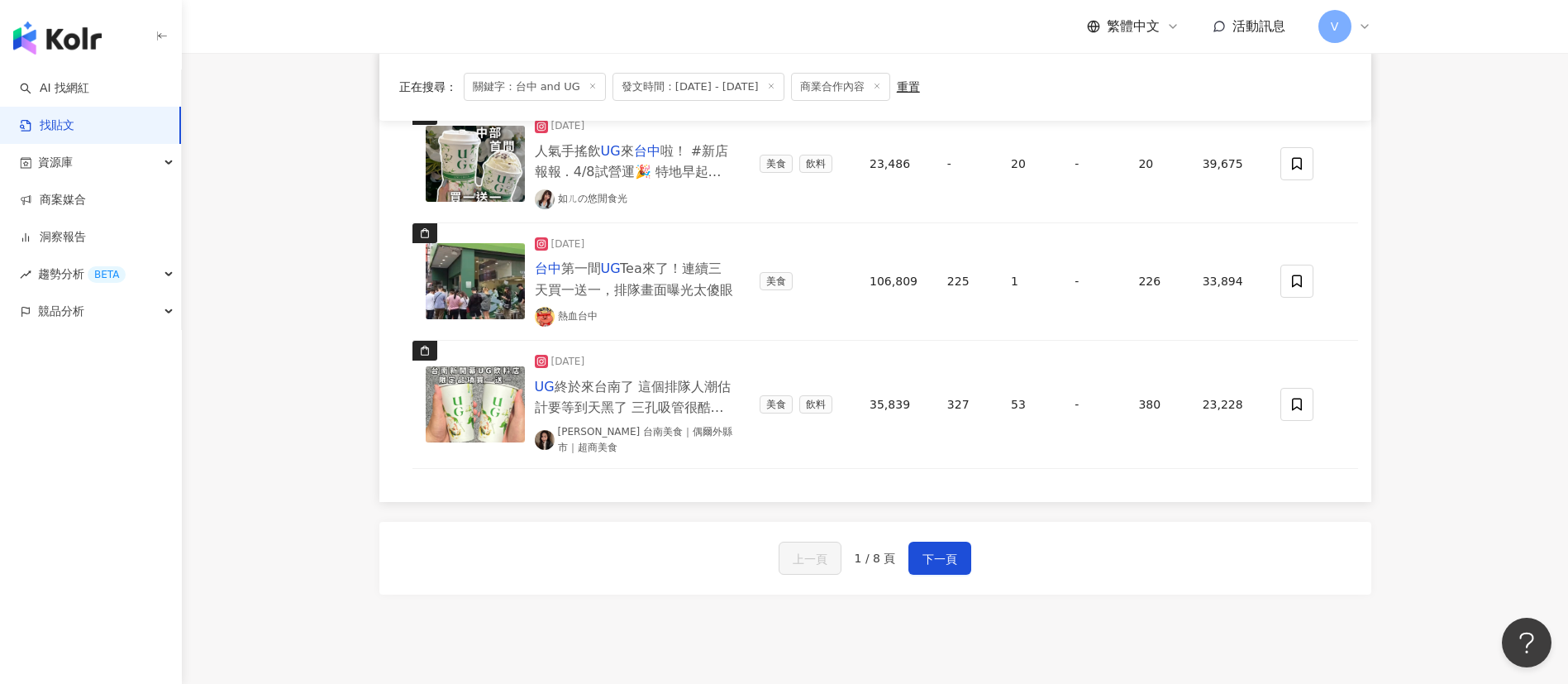
scroll to position [1365, 0]
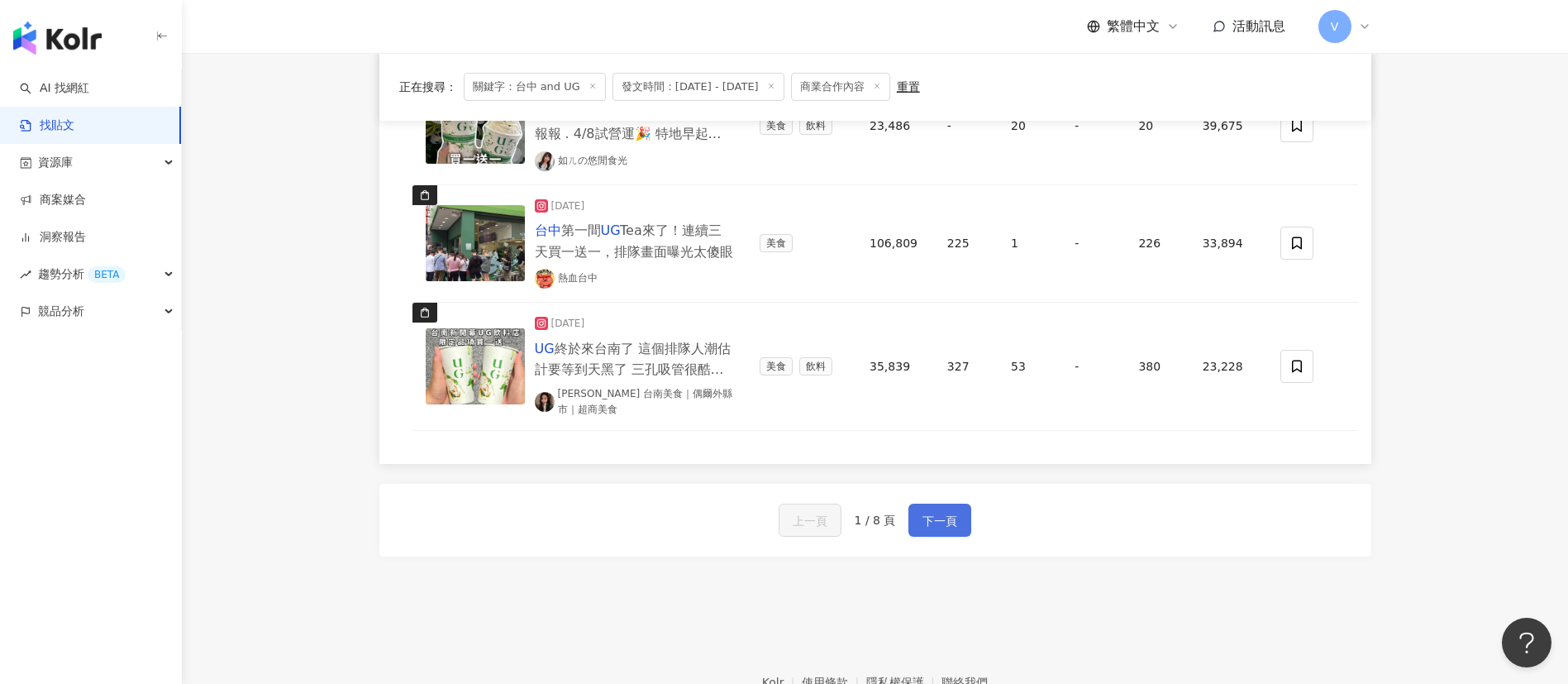
click at [946, 511] on span "下一頁" at bounding box center [940, 521] width 35 height 20
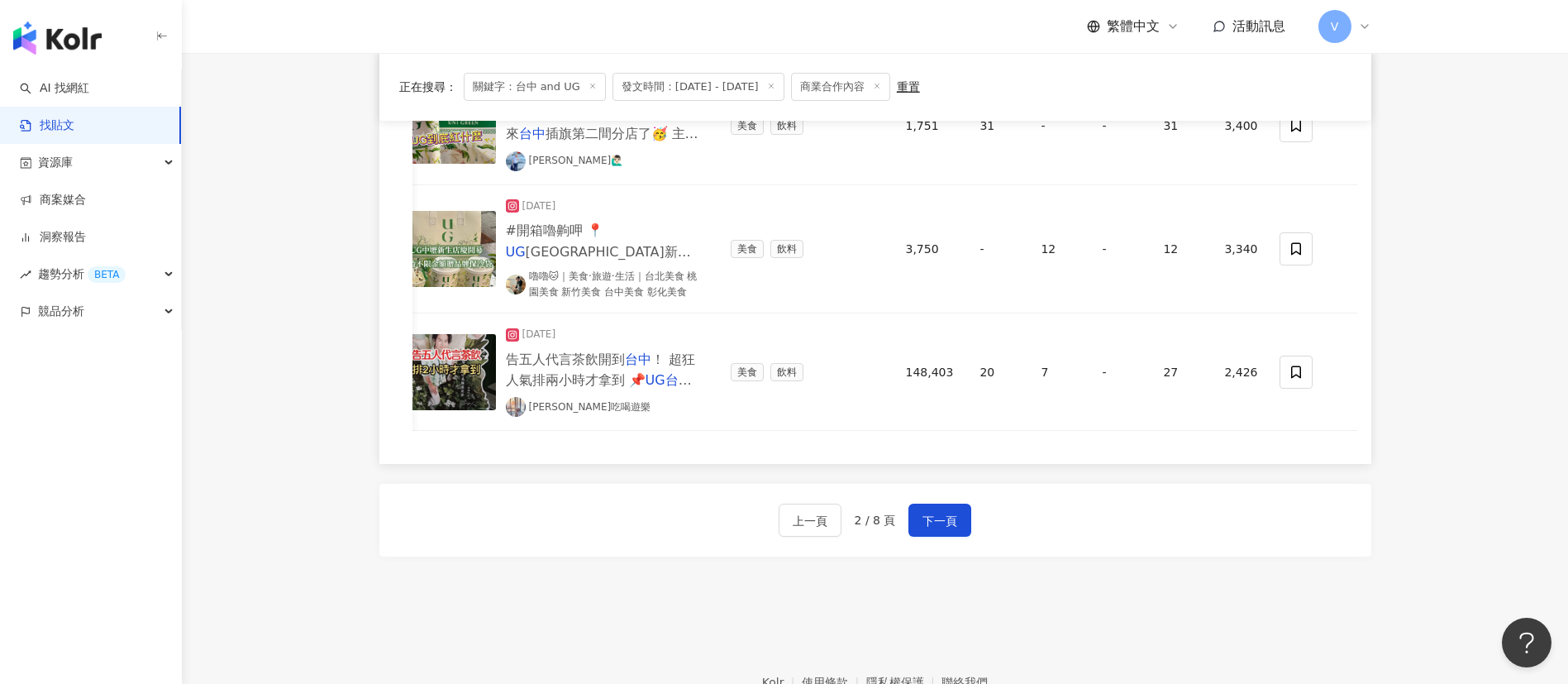
scroll to position [1481, 0]
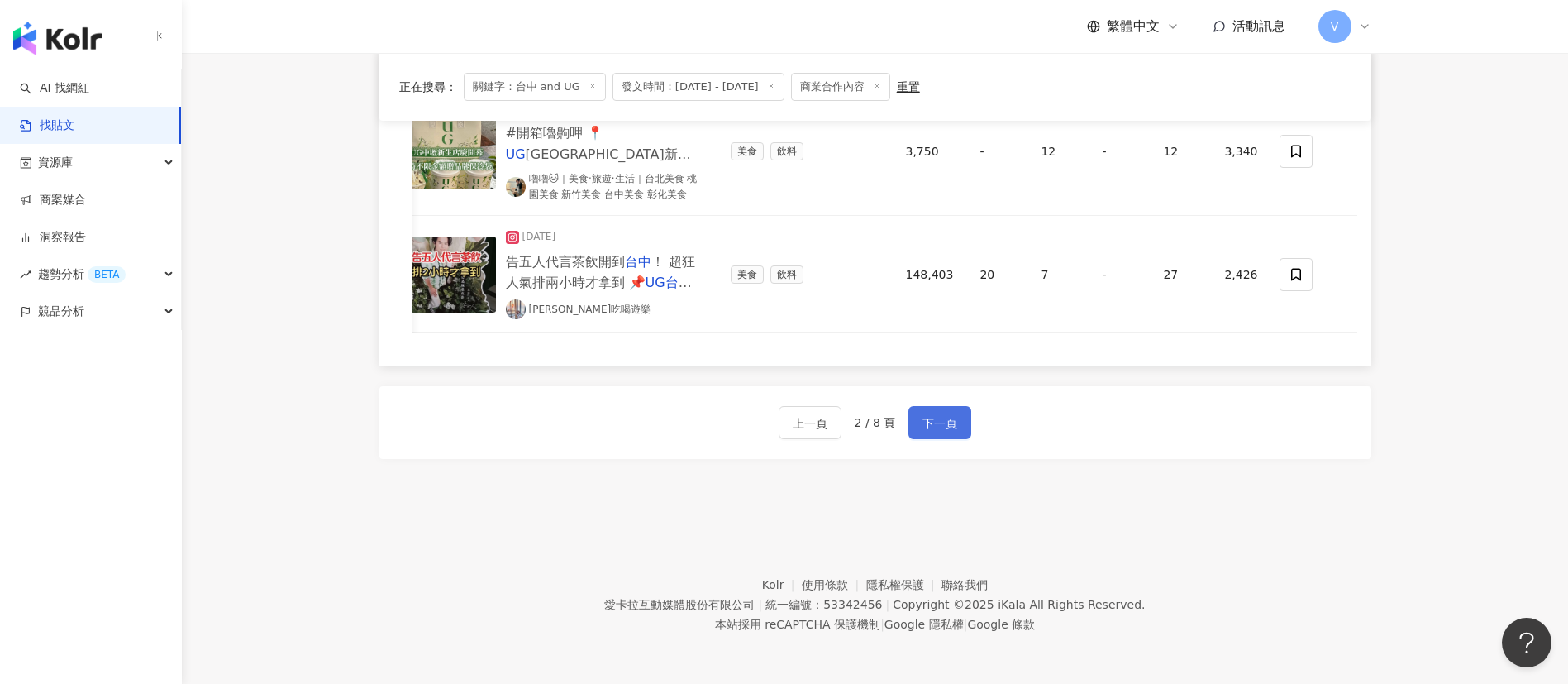
click at [934, 411] on button "下一頁" at bounding box center [939, 422] width 62 height 33
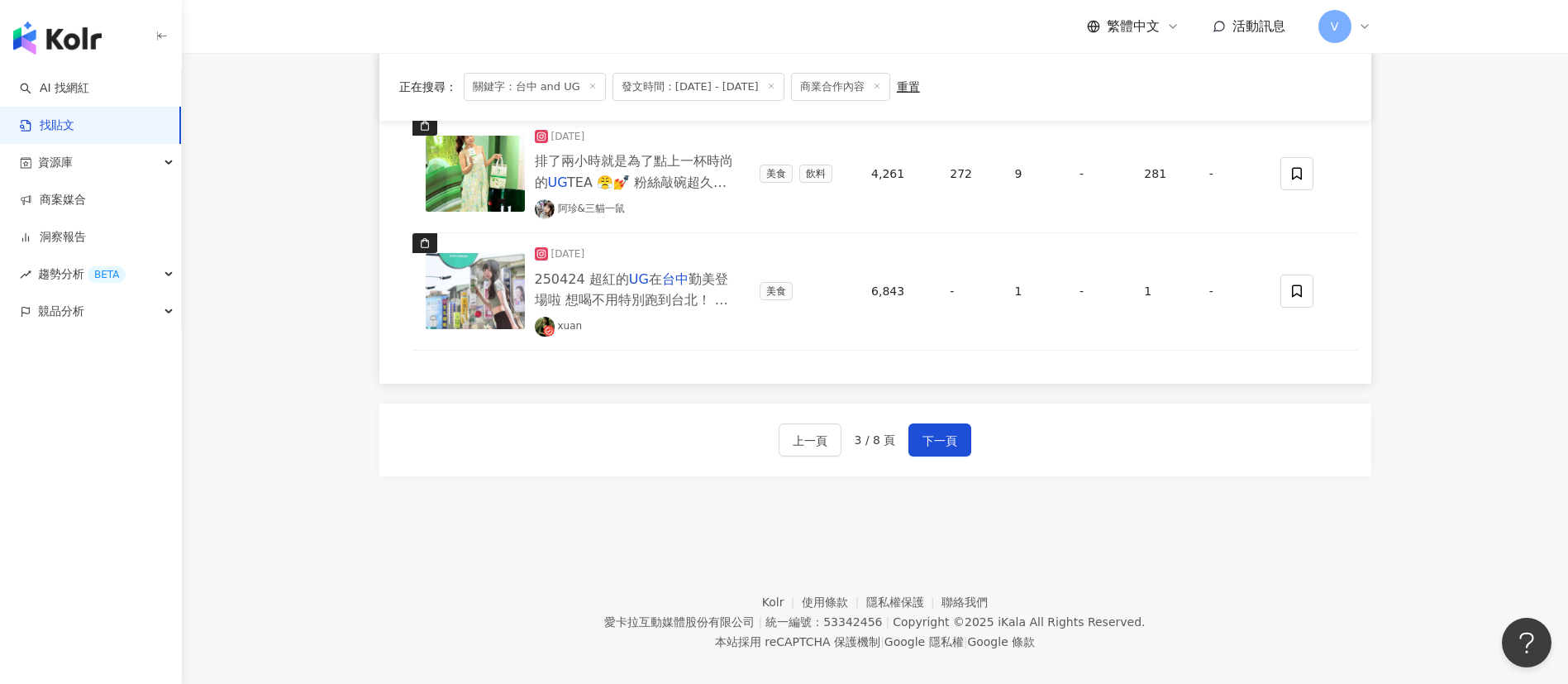
scroll to position [1451, 0]
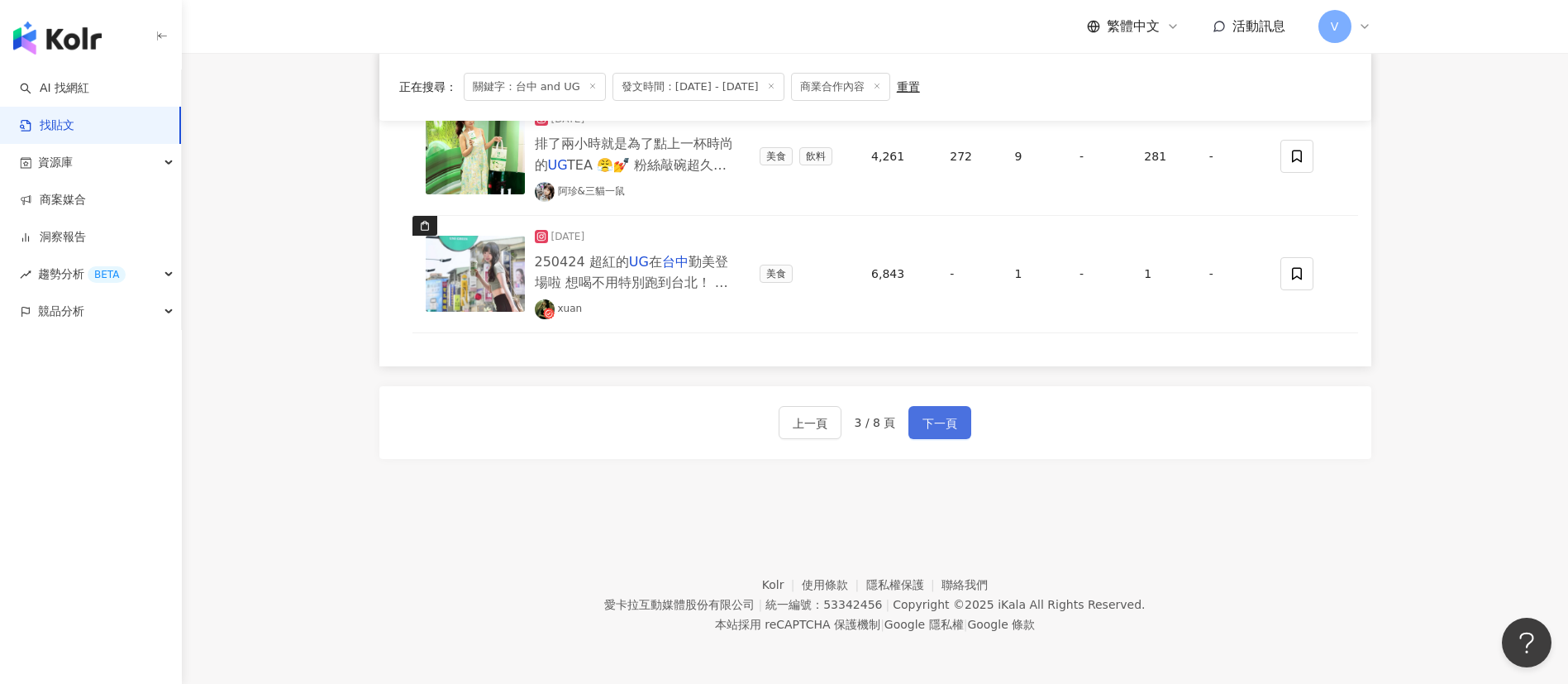
click at [941, 421] on span "下一頁" at bounding box center [940, 423] width 35 height 20
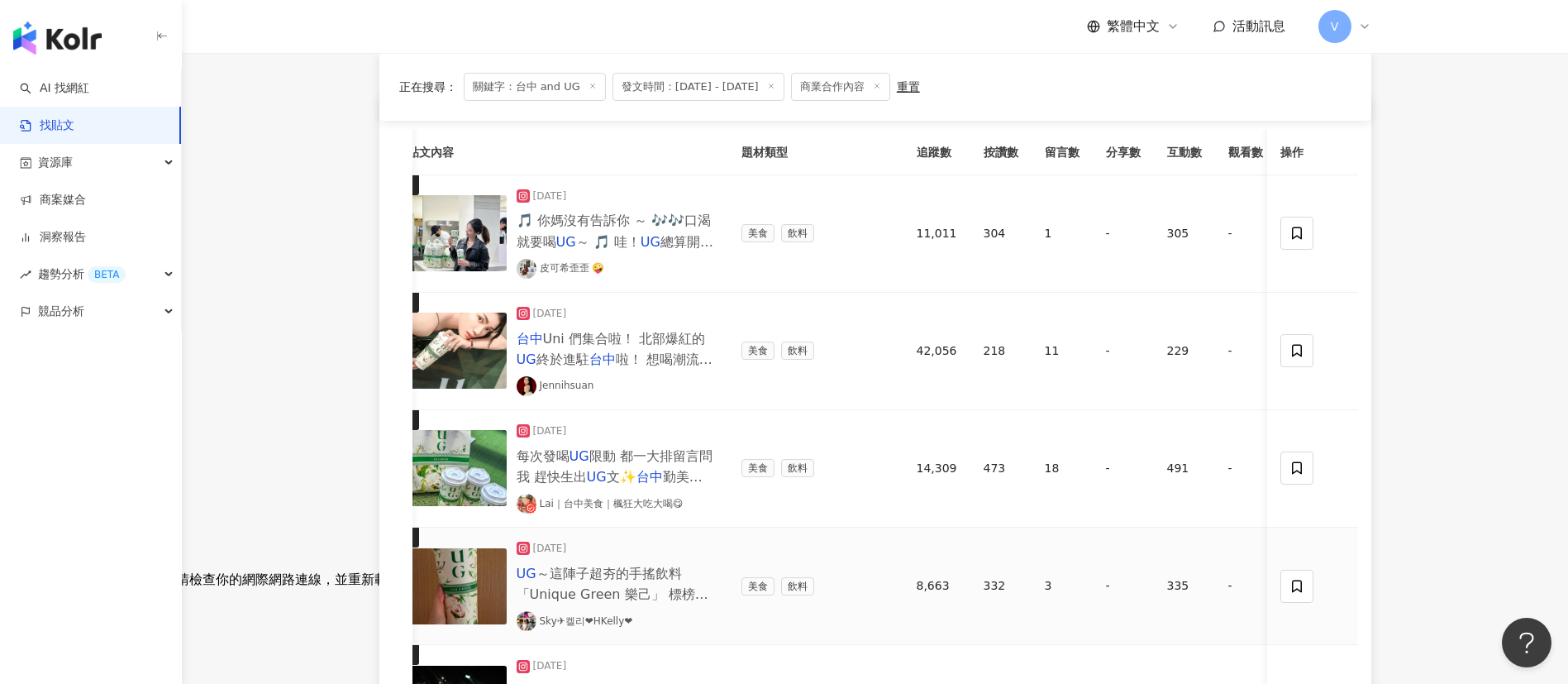
scroll to position [124, 0]
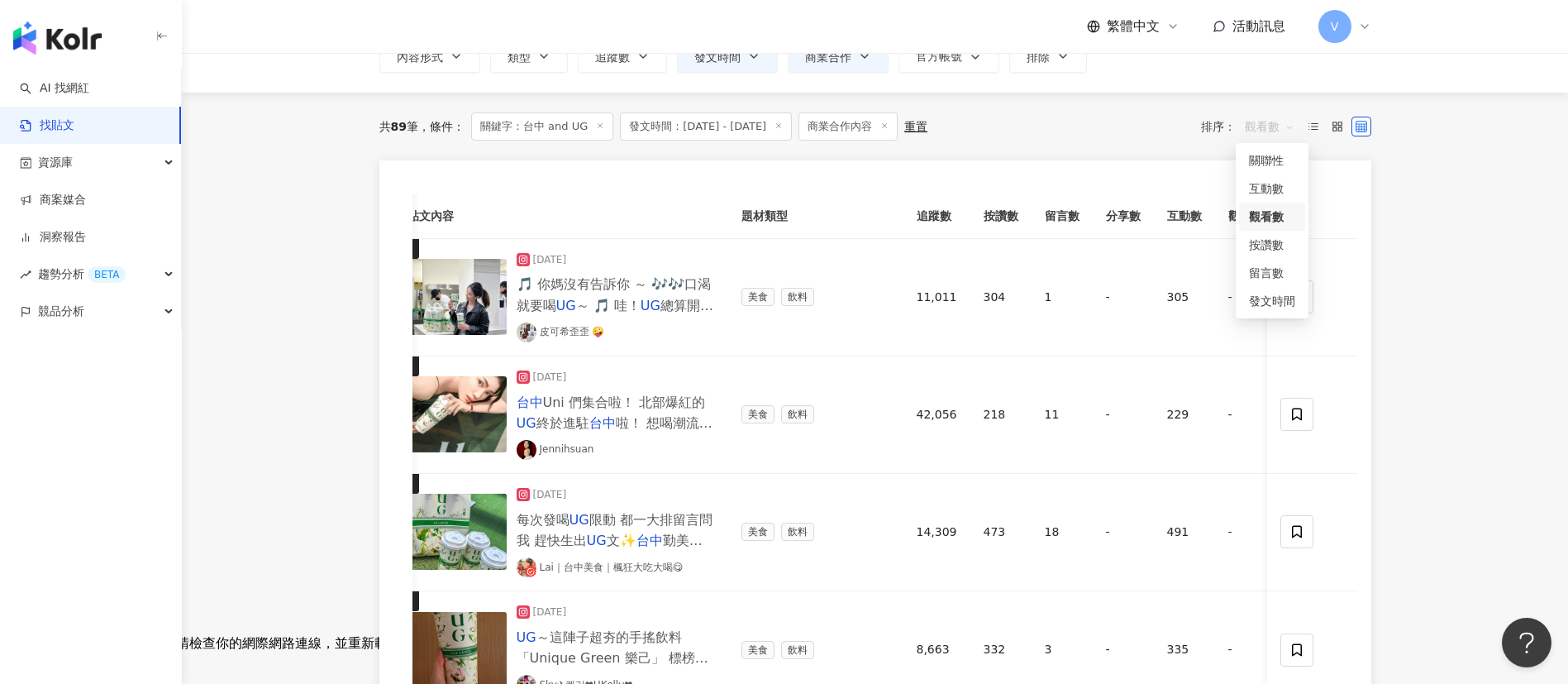
click at [1291, 119] on span "觀看數" at bounding box center [1269, 127] width 49 height 27
click at [1264, 244] on div "按讚數" at bounding box center [1271, 244] width 46 height 18
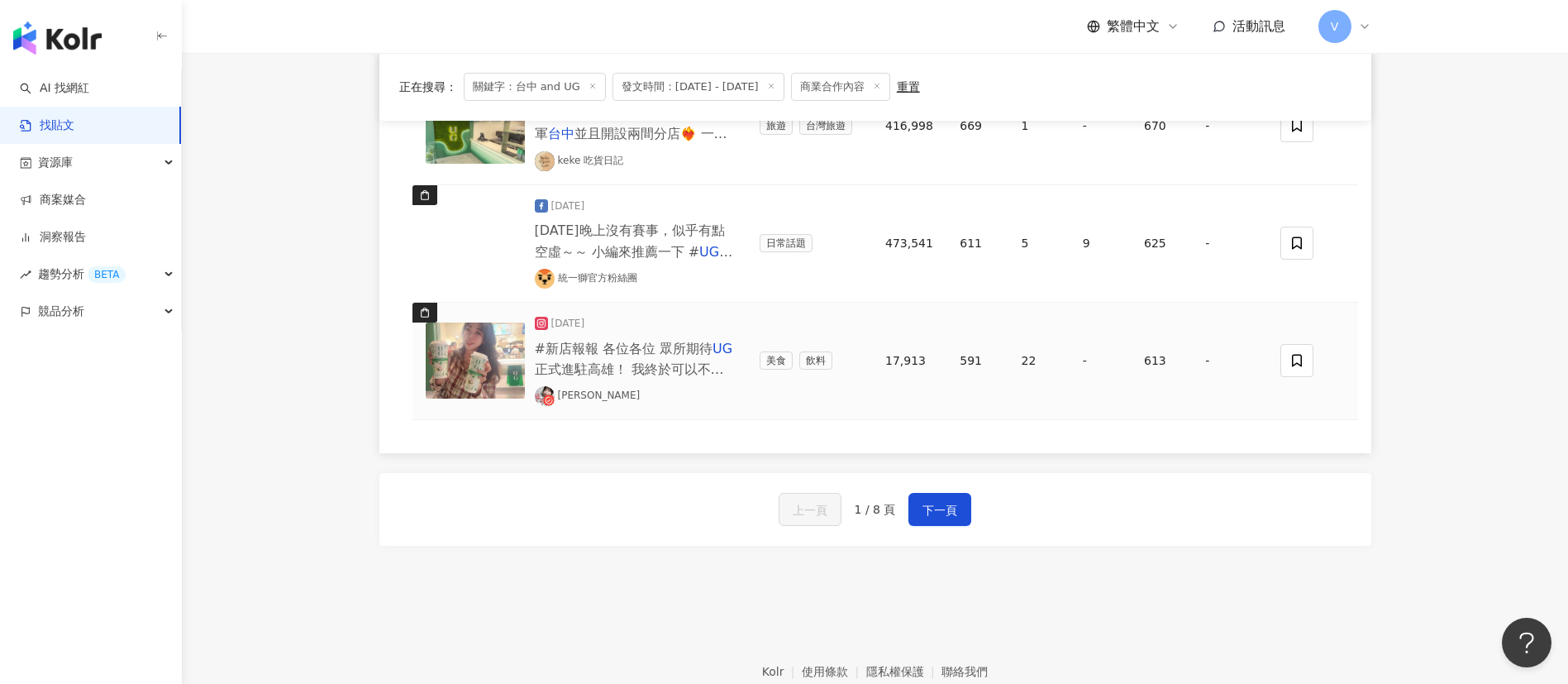
scroll to position [1241, 0]
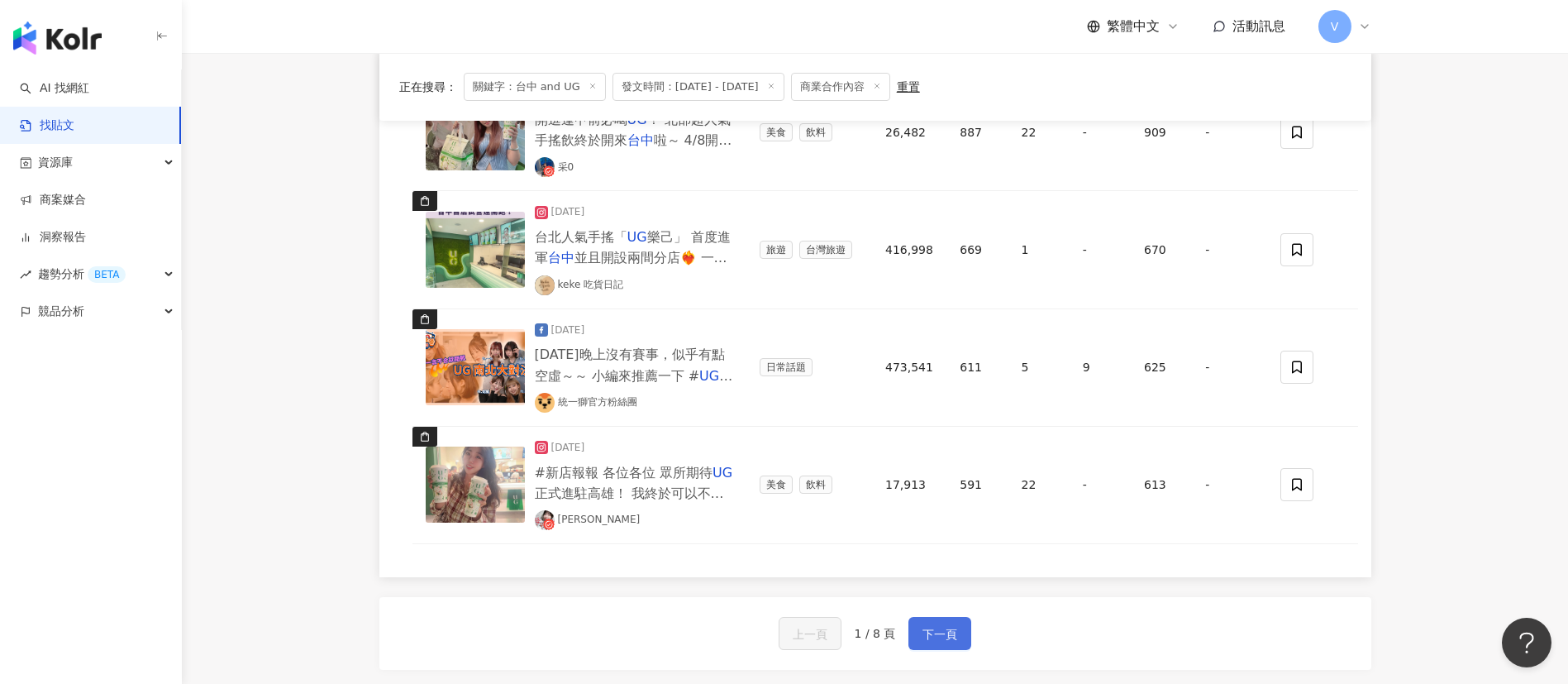
click at [928, 635] on span "下一頁" at bounding box center [940, 634] width 35 height 20
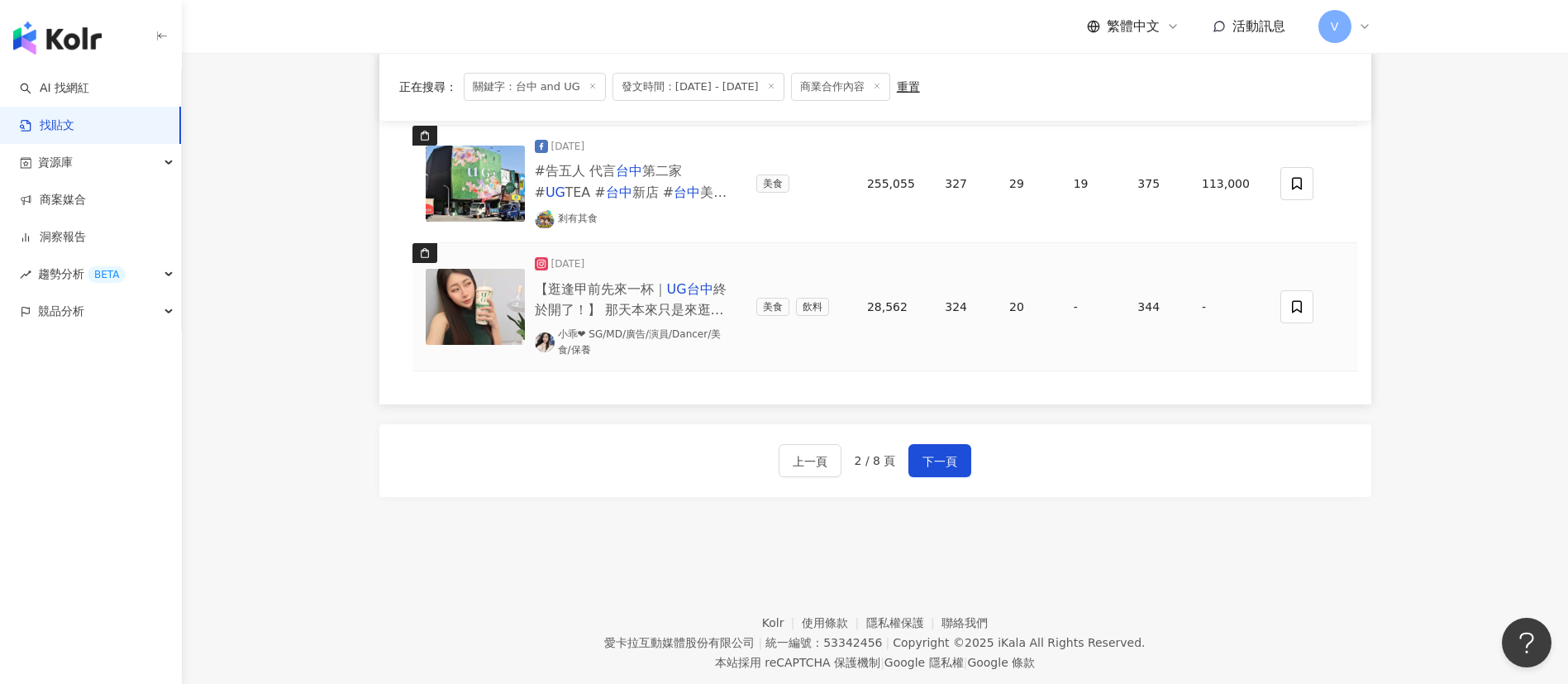
scroll to position [1451, 0]
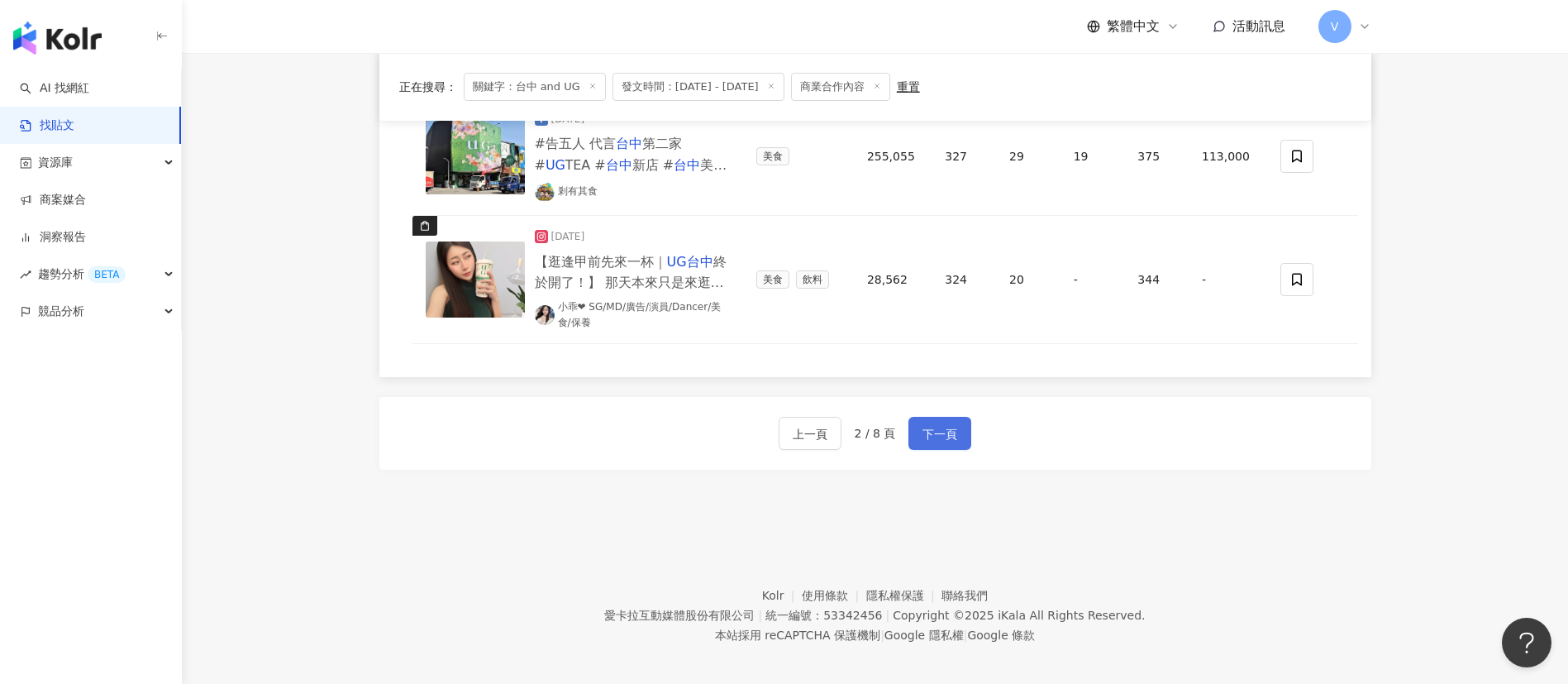
click at [944, 424] on span "下一頁" at bounding box center [940, 433] width 35 height 20
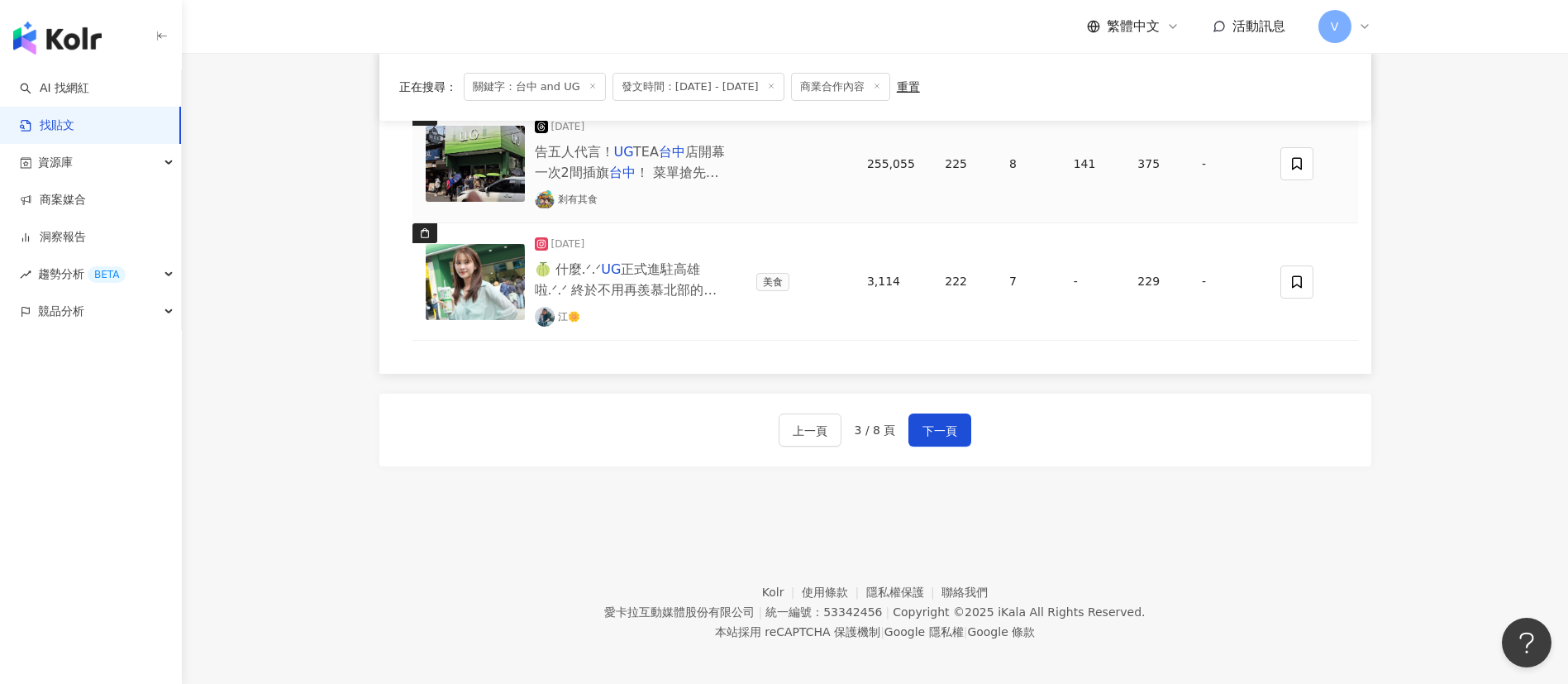
scroll to position [1440, 0]
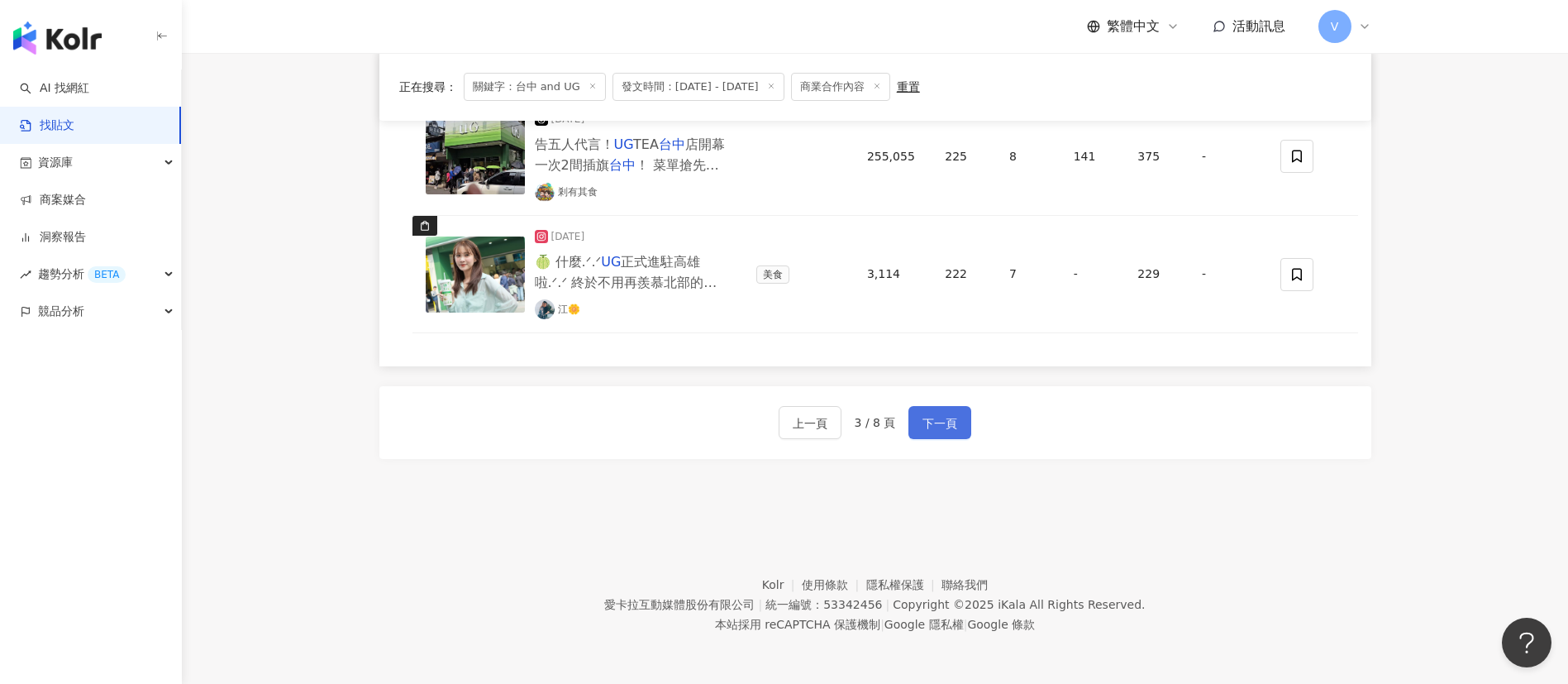
click at [937, 425] on span "下一頁" at bounding box center [940, 423] width 35 height 20
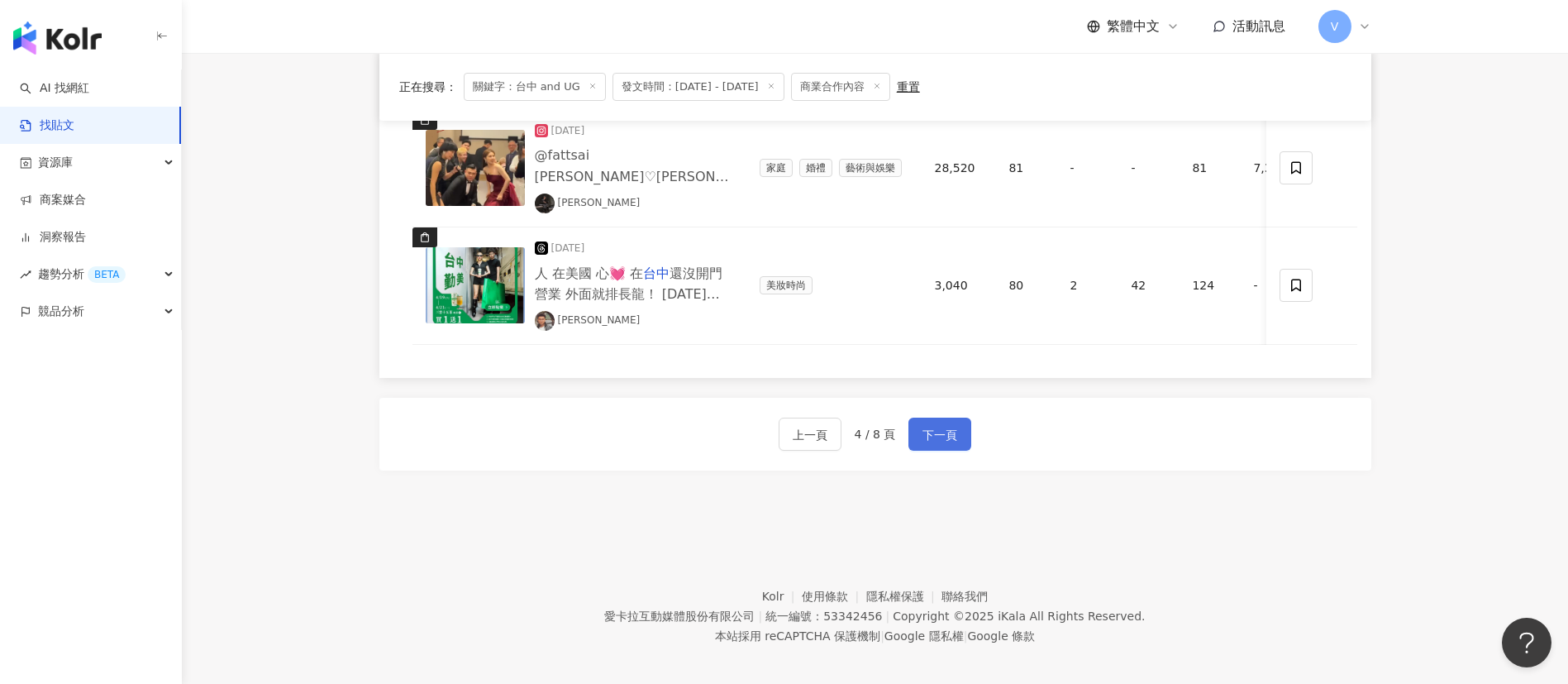
click at [935, 445] on span "下一頁" at bounding box center [940, 434] width 35 height 20
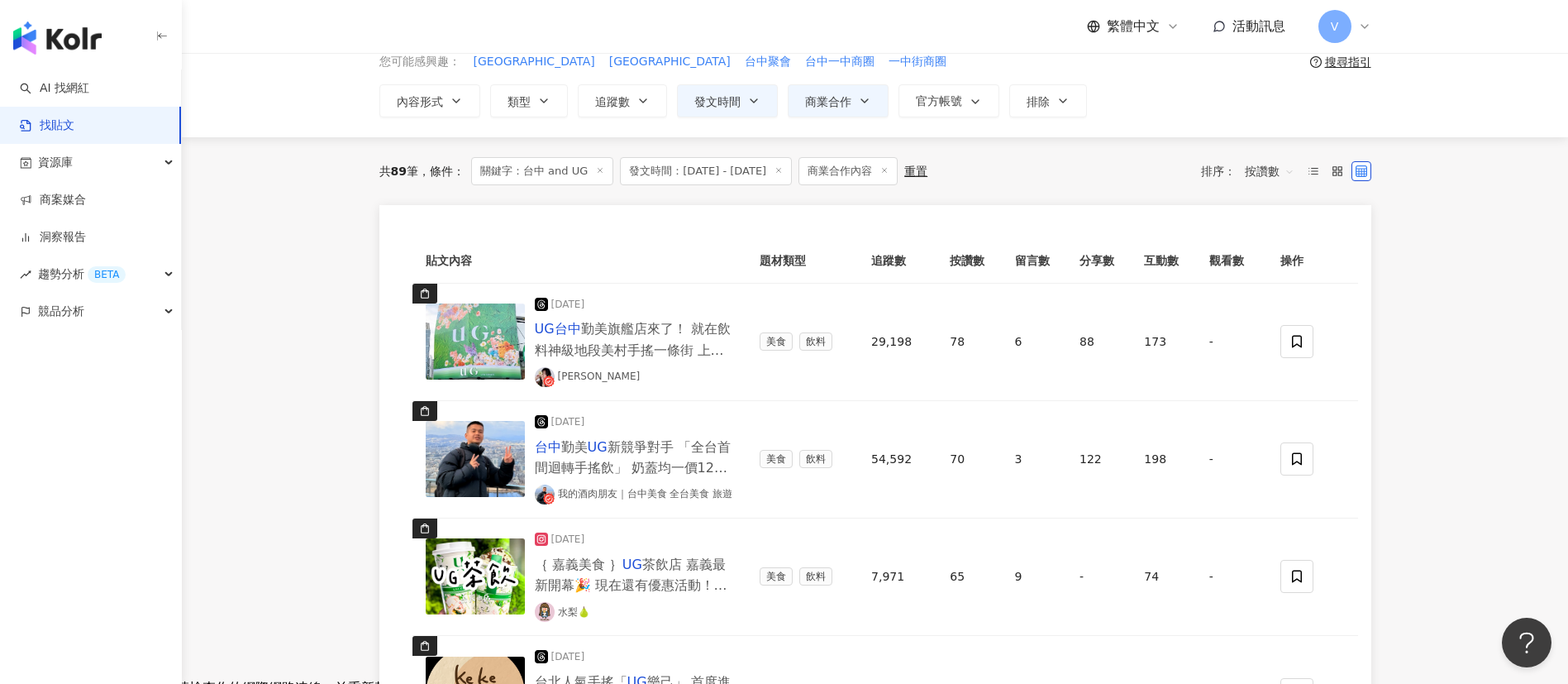
scroll to position [75, 0]
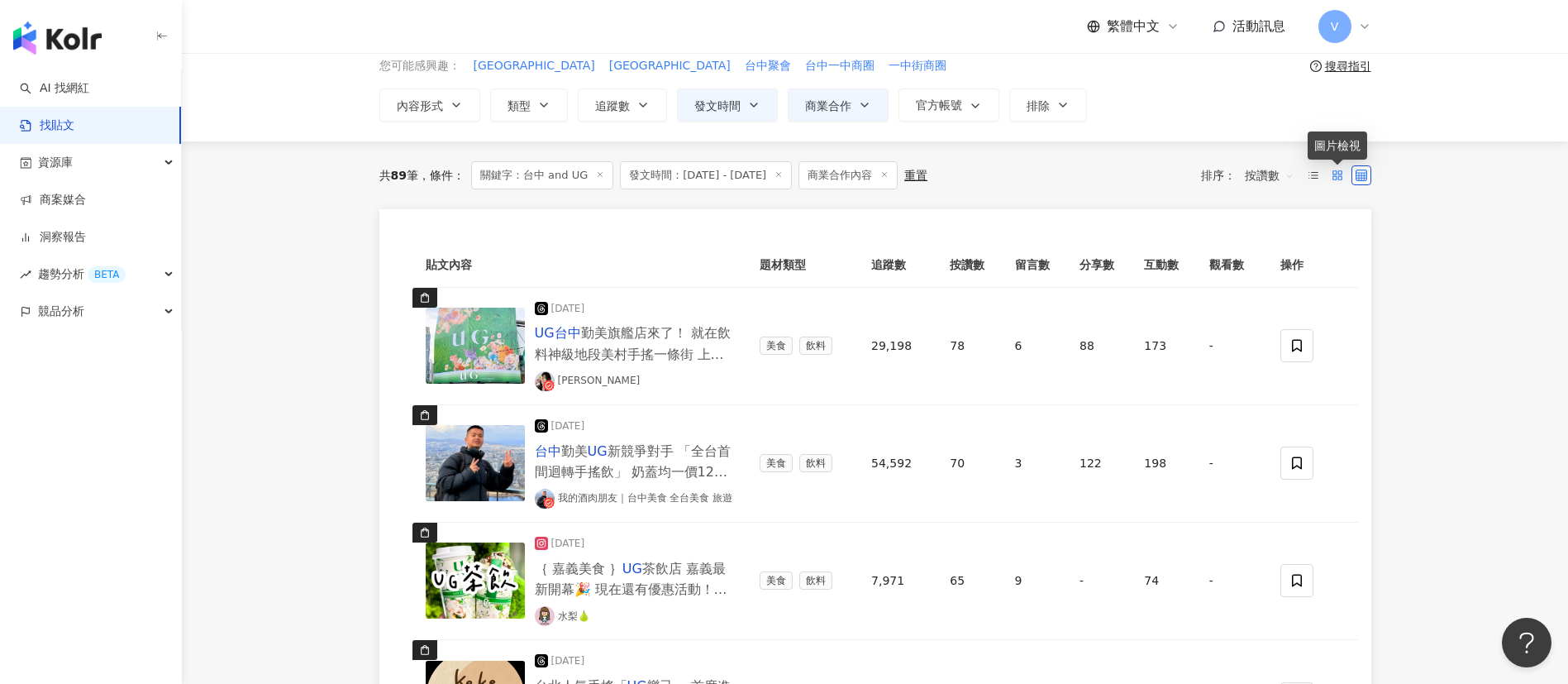
click at [1339, 176] on rect at bounding box center [1339, 178] width 3 height 3
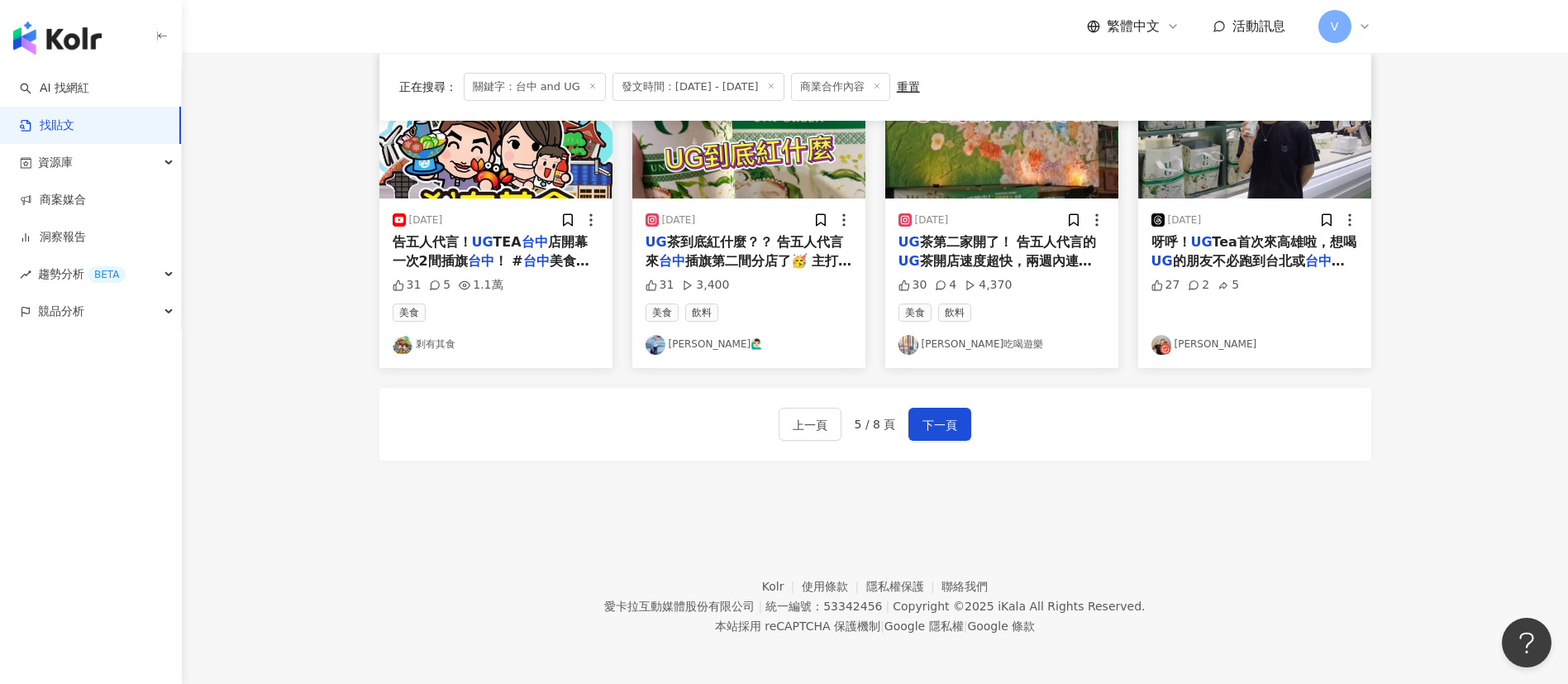
scroll to position [906, 0]
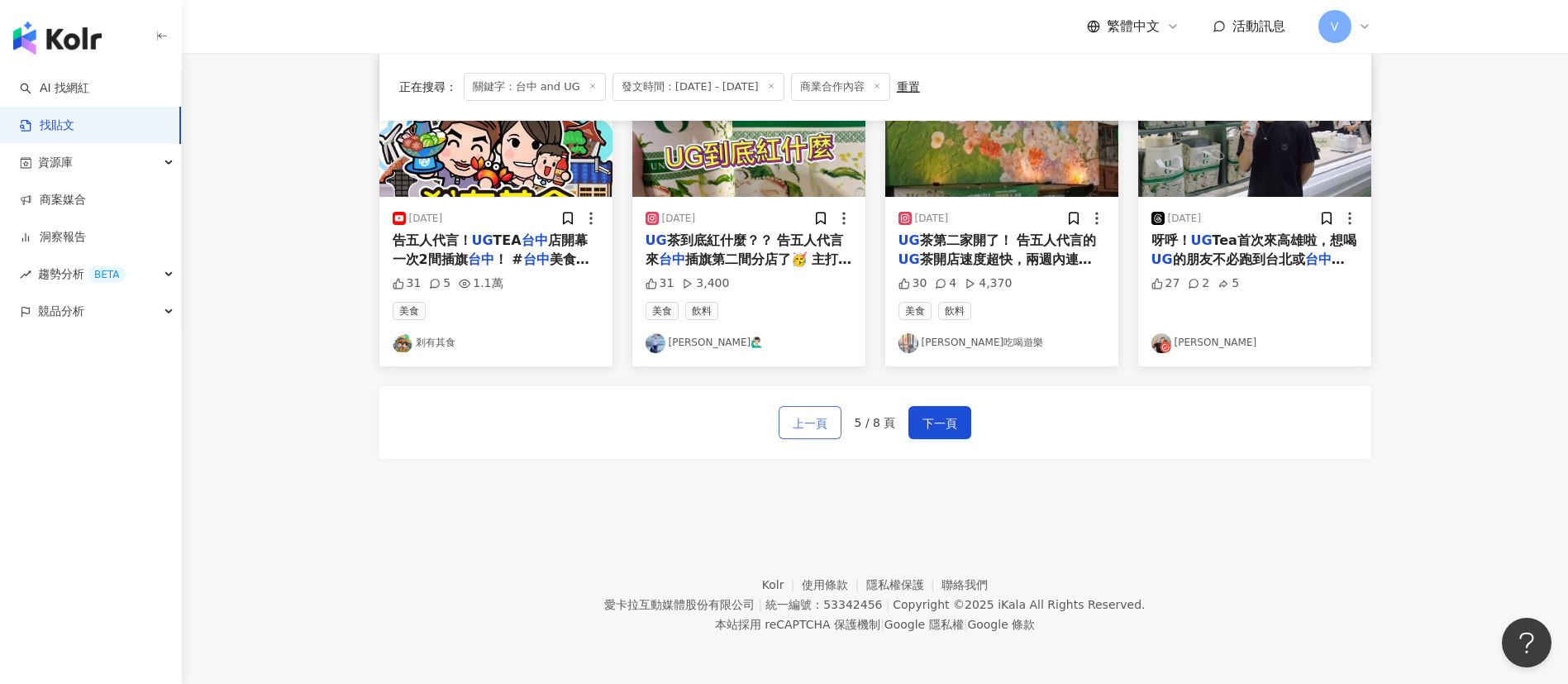
click at [816, 423] on span "上一頁" at bounding box center [810, 423] width 35 height 20
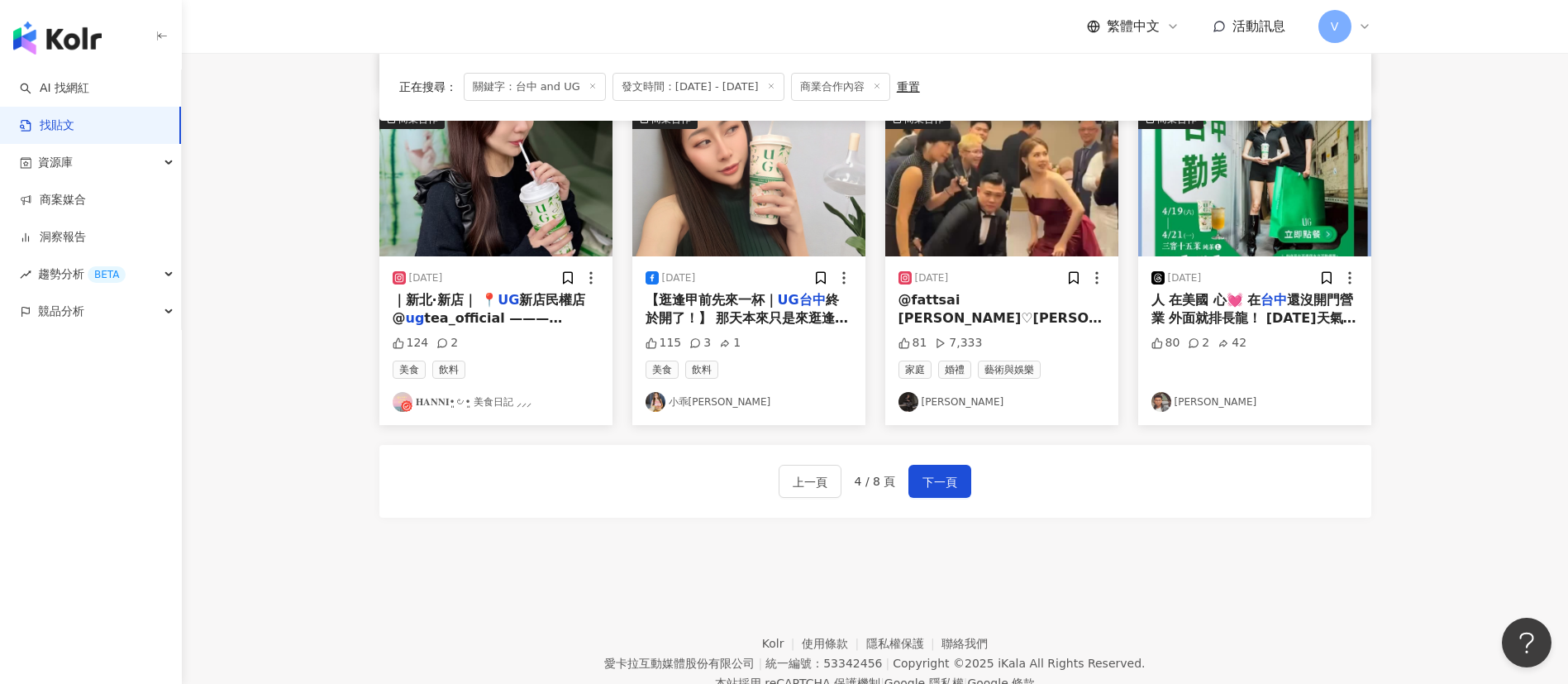
scroll to position [914, 0]
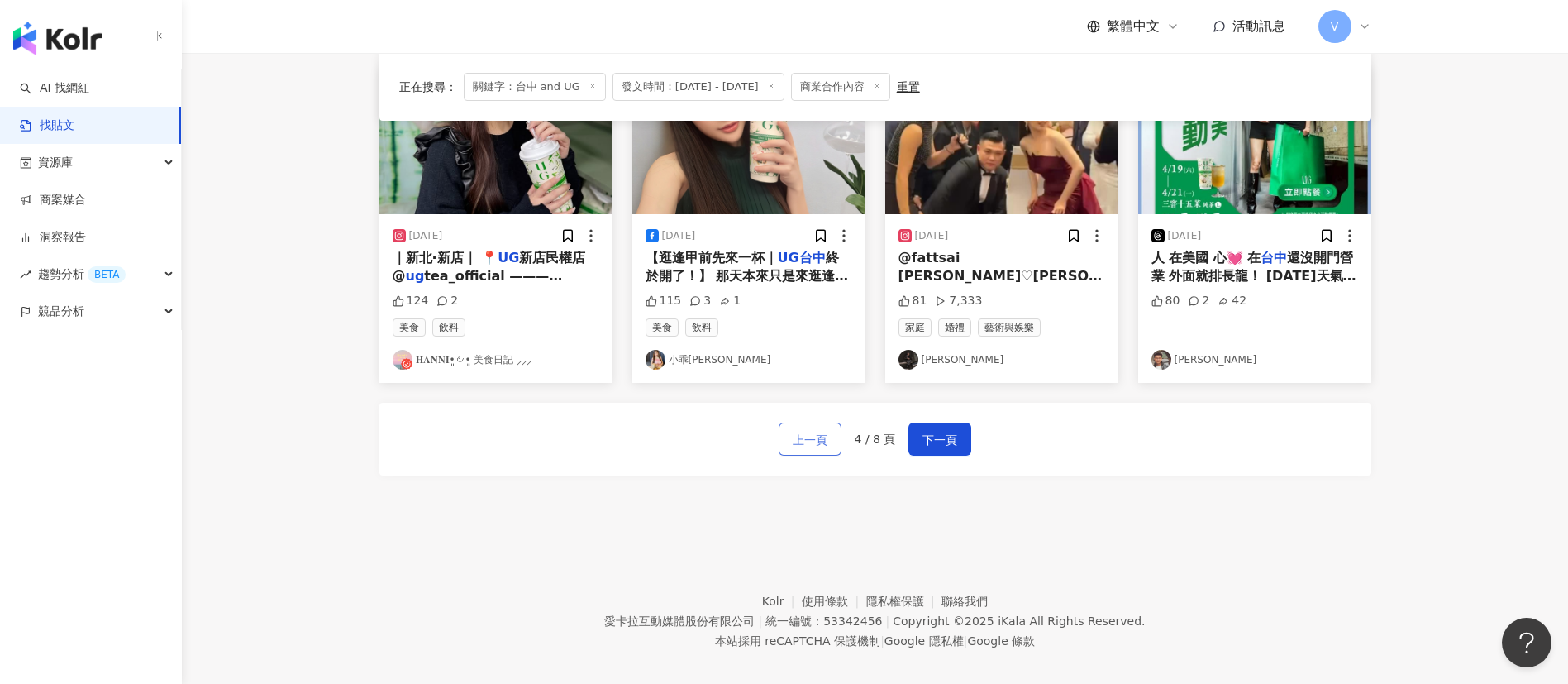
click at [800, 430] on span "上一頁" at bounding box center [810, 440] width 35 height 20
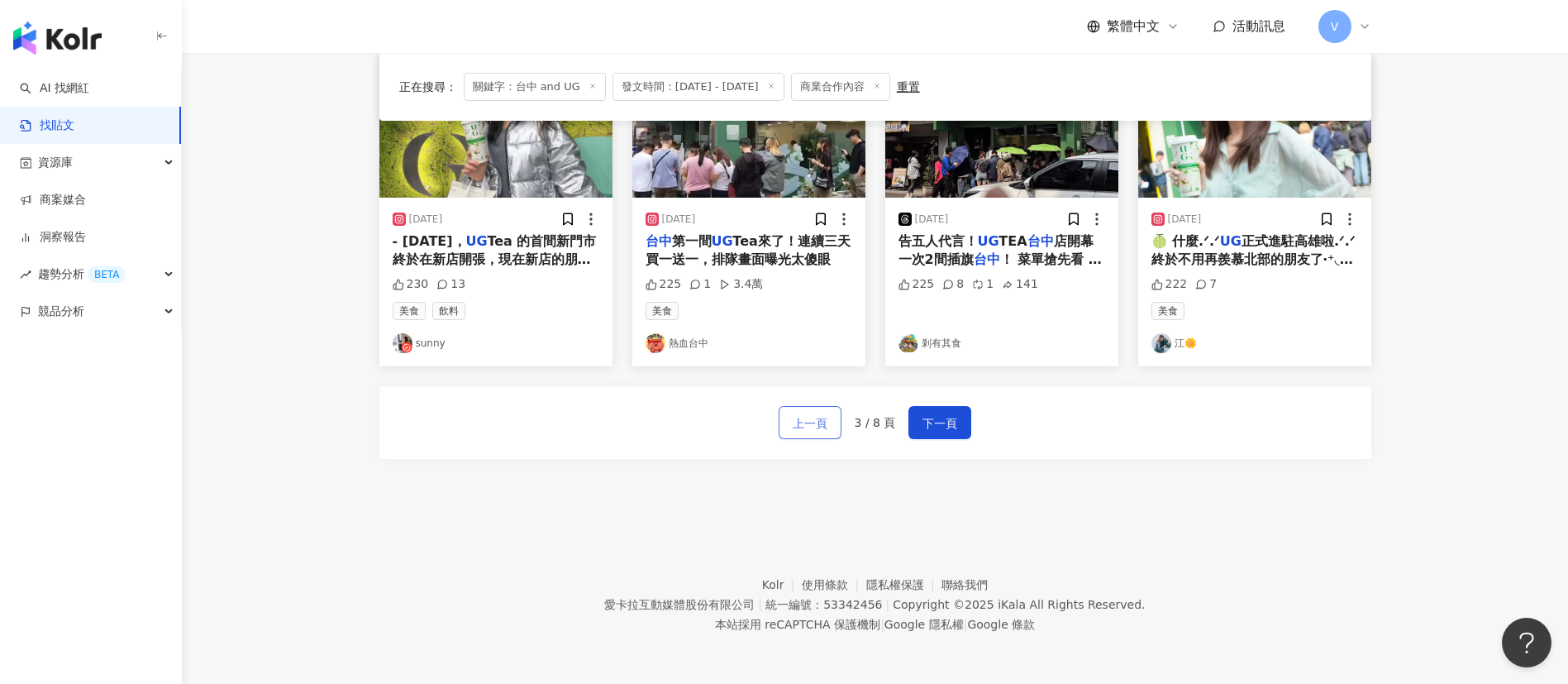
scroll to position [906, 0]
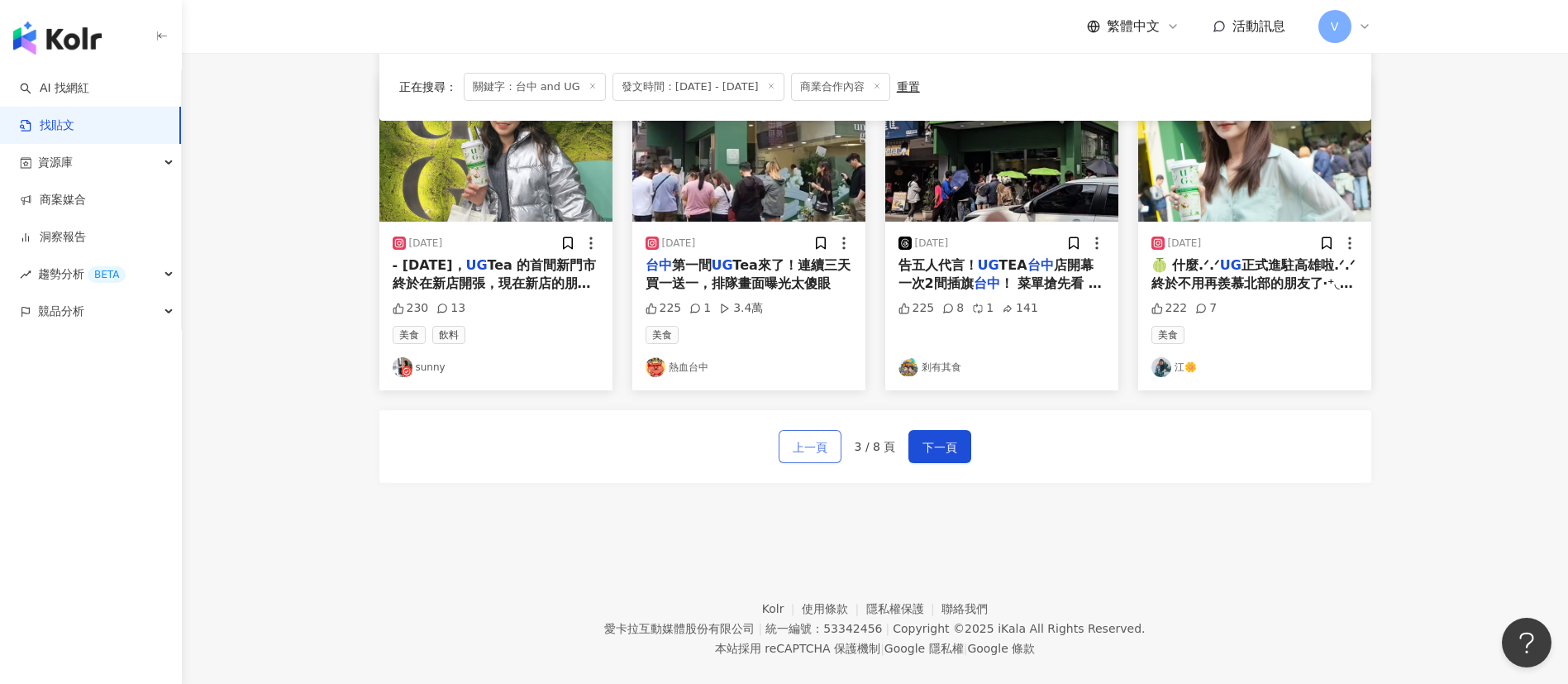
click at [826, 438] on span "上一頁" at bounding box center [810, 447] width 35 height 20
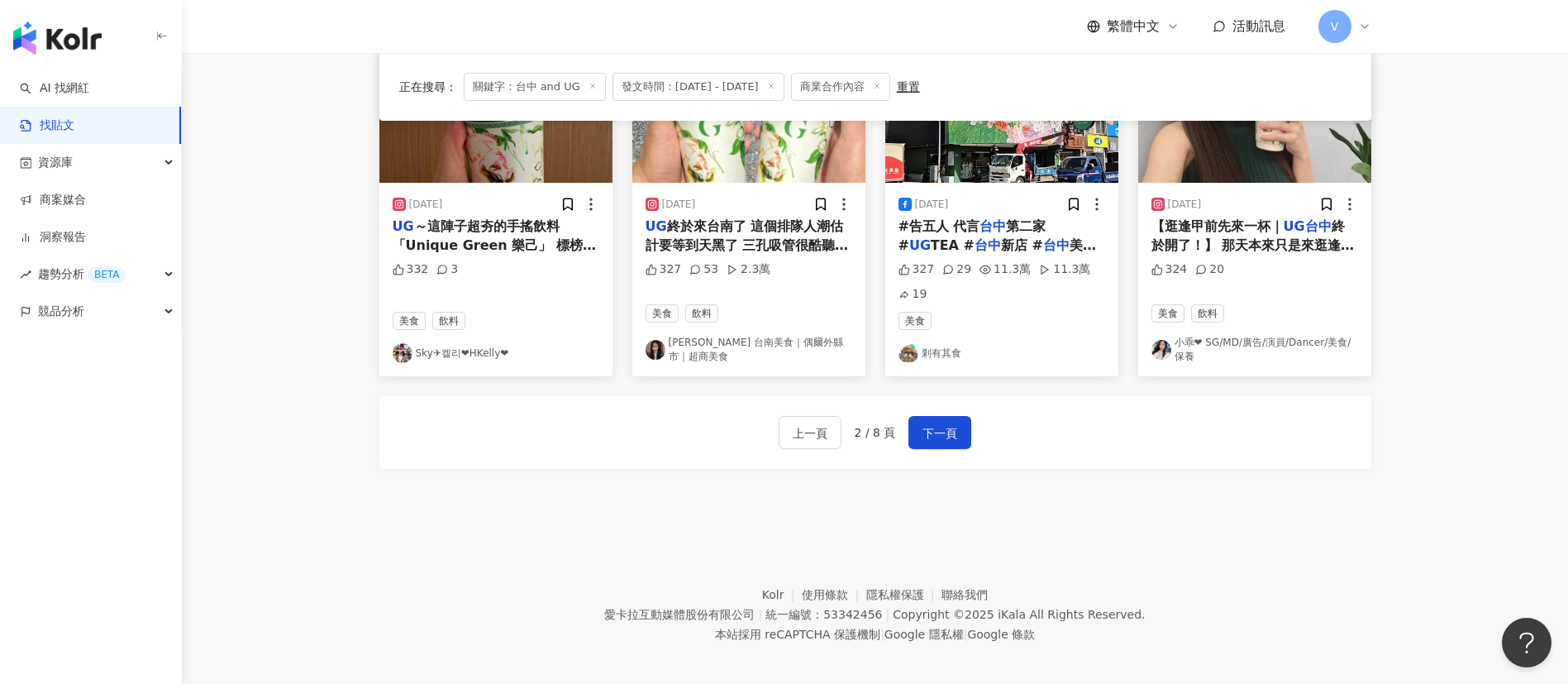
scroll to position [930, 0]
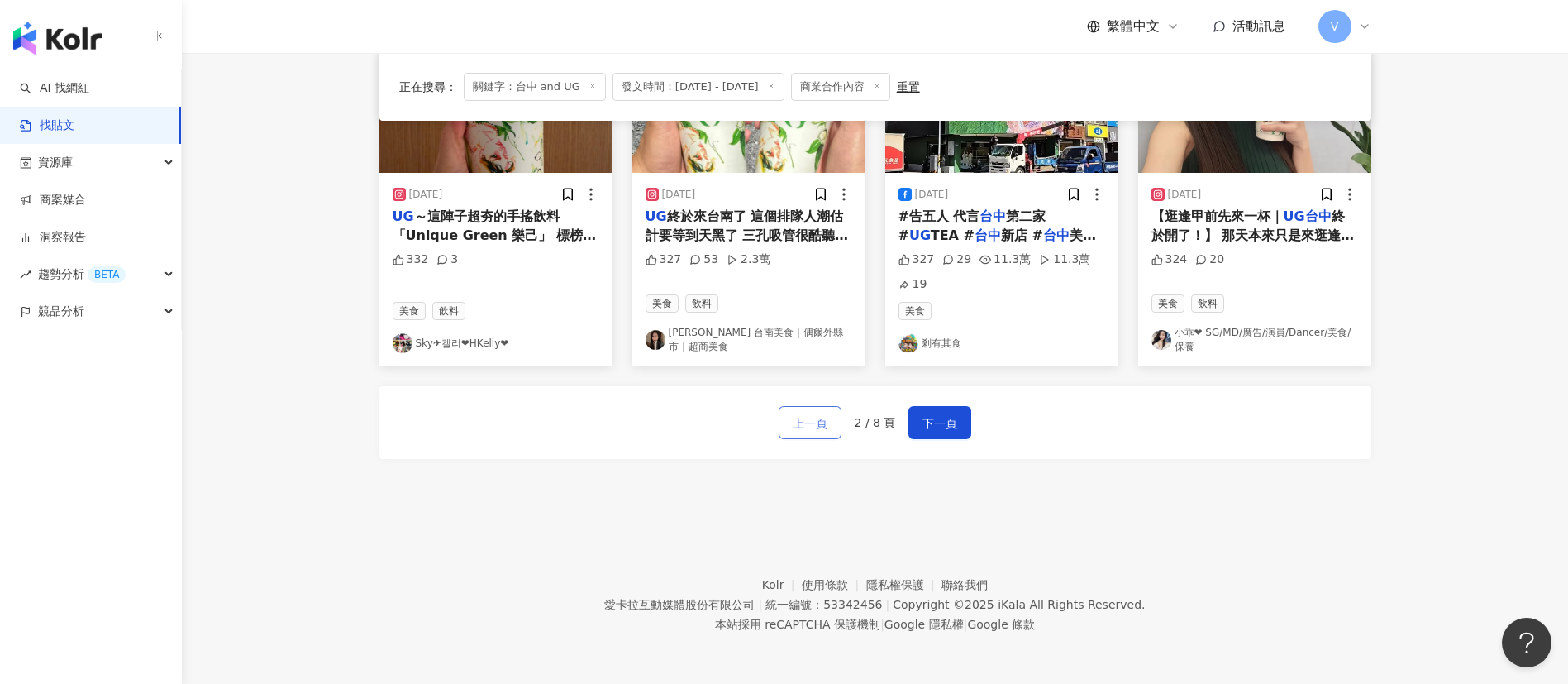
click at [812, 420] on span "上一頁" at bounding box center [810, 423] width 35 height 20
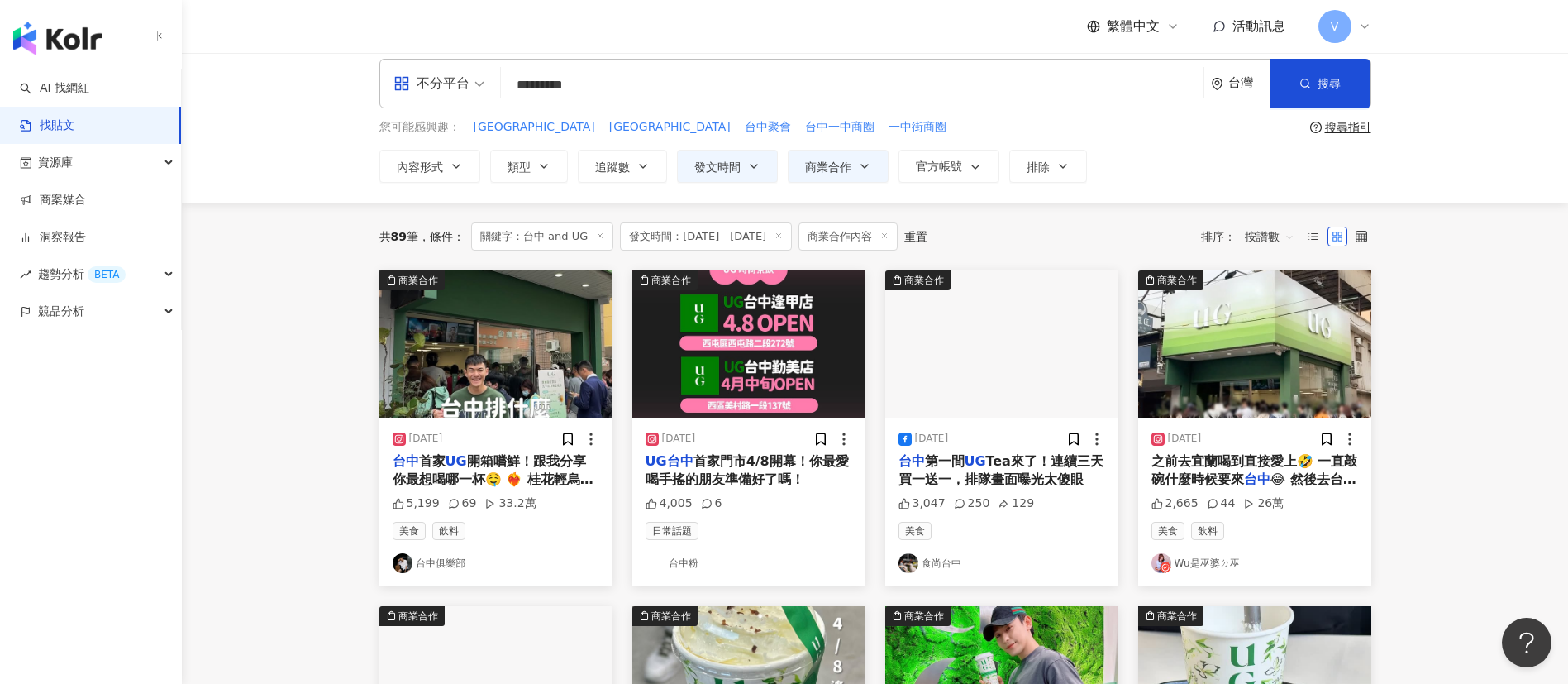
scroll to position [0, 0]
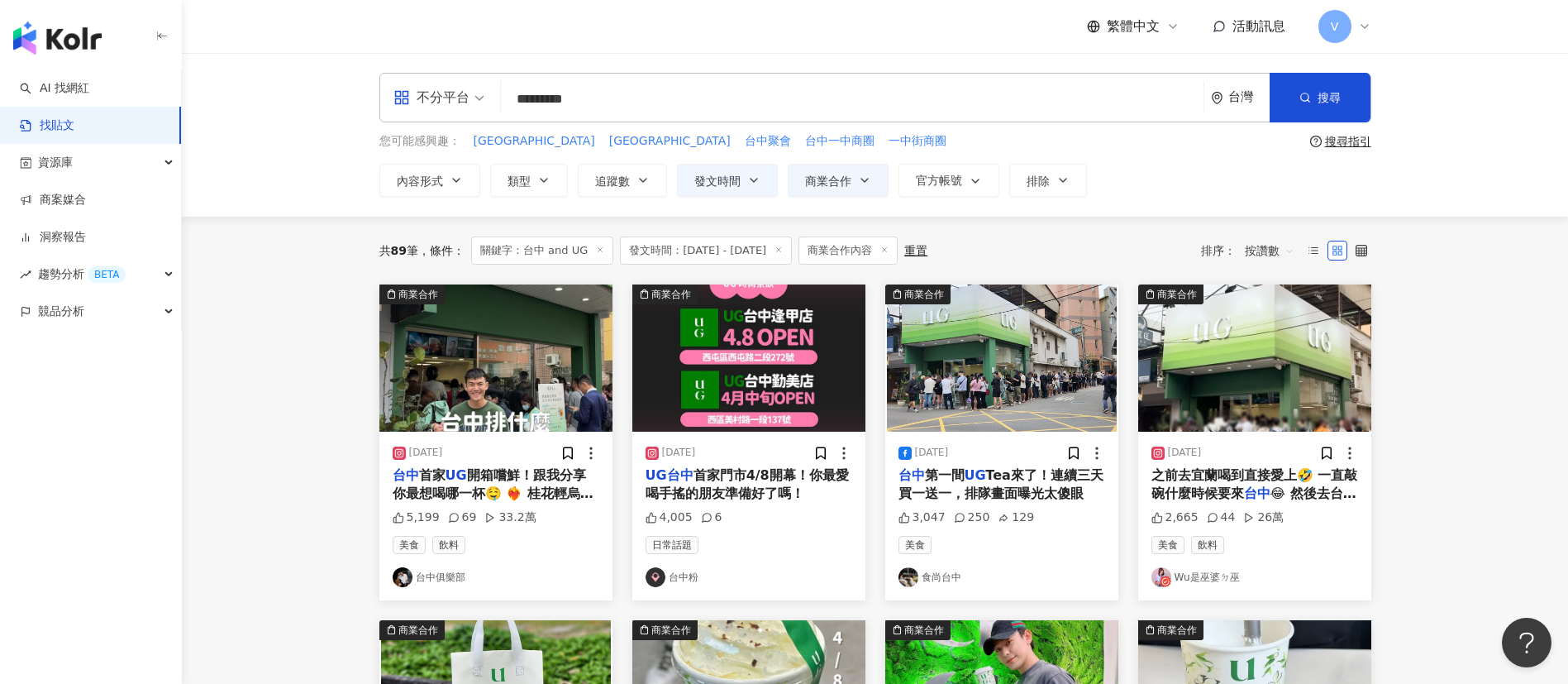
click at [1280, 250] on span "按讚數" at bounding box center [1269, 251] width 49 height 27
click at [1274, 334] on div "觀看數" at bounding box center [1271, 341] width 46 height 18
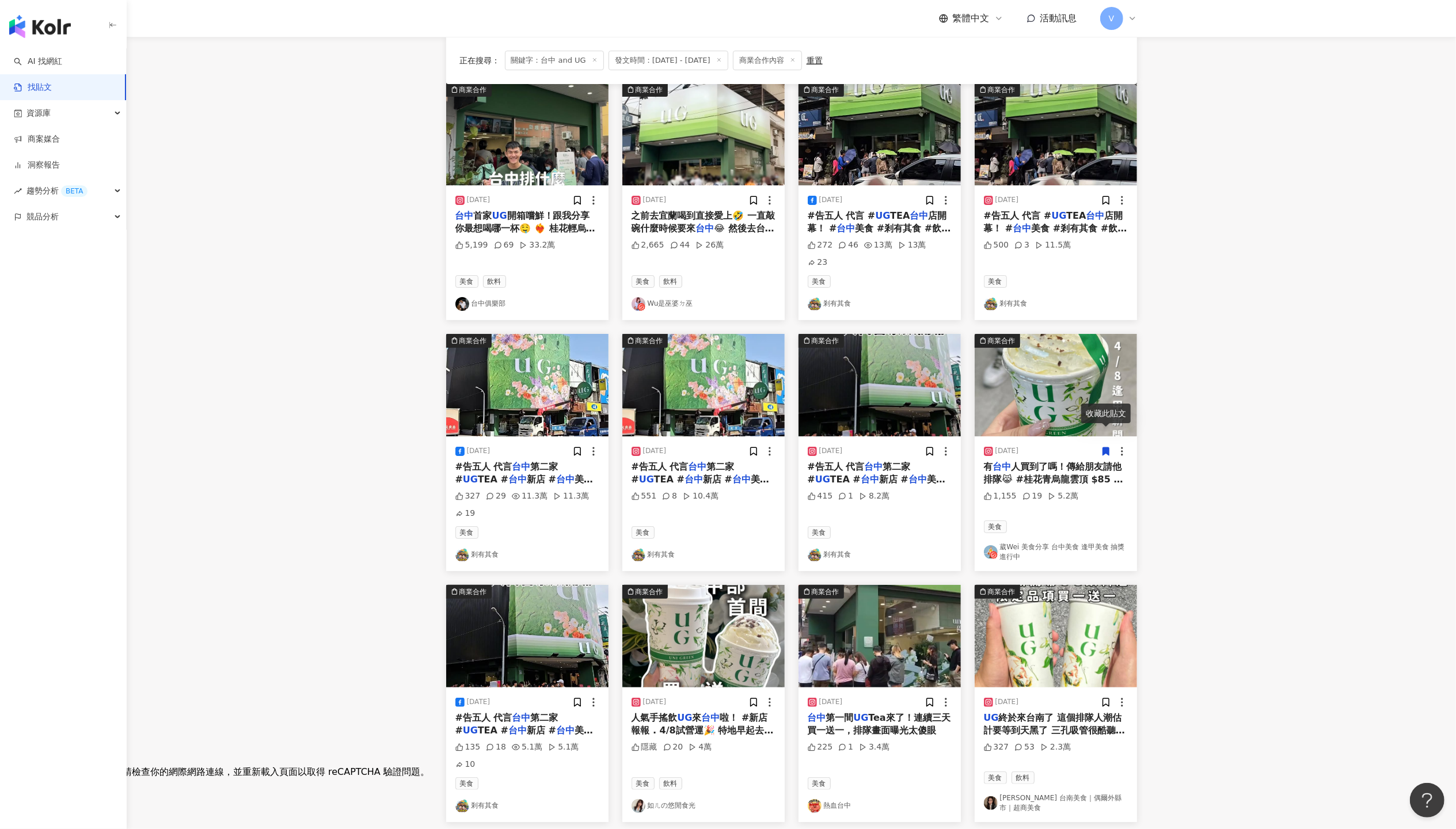
scroll to position [110, 0]
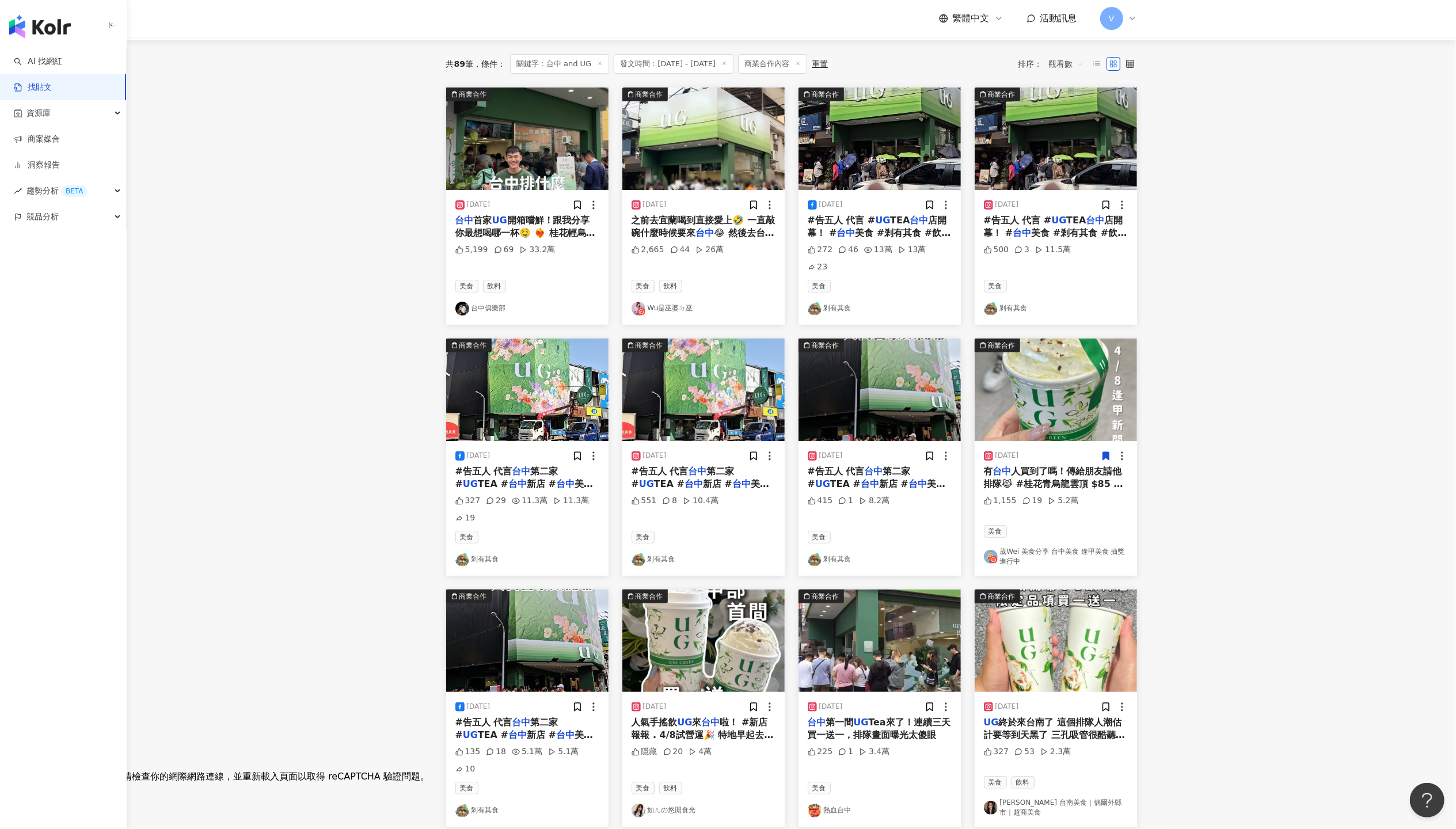
click at [1092, 251] on main "**********" at bounding box center [791, 423] width 1330 height 993
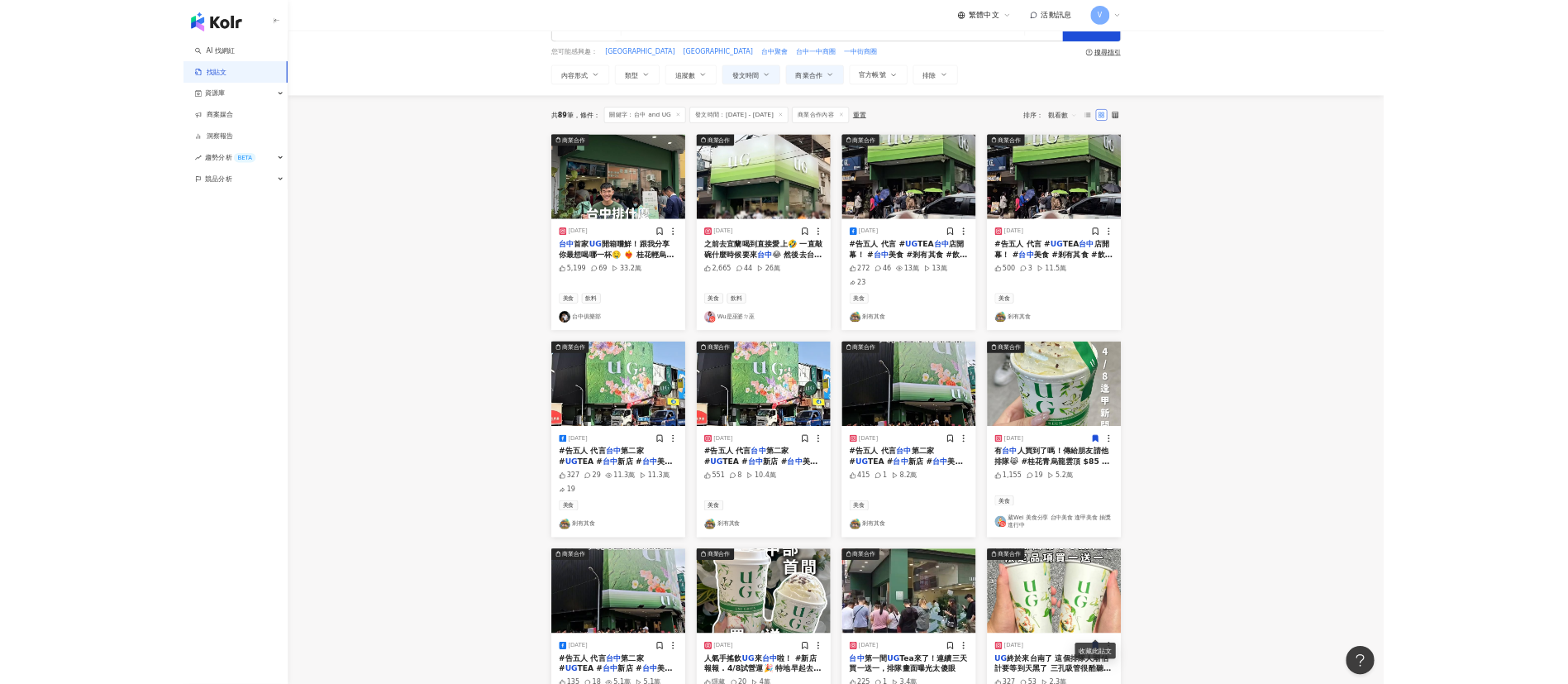
scroll to position [0, 0]
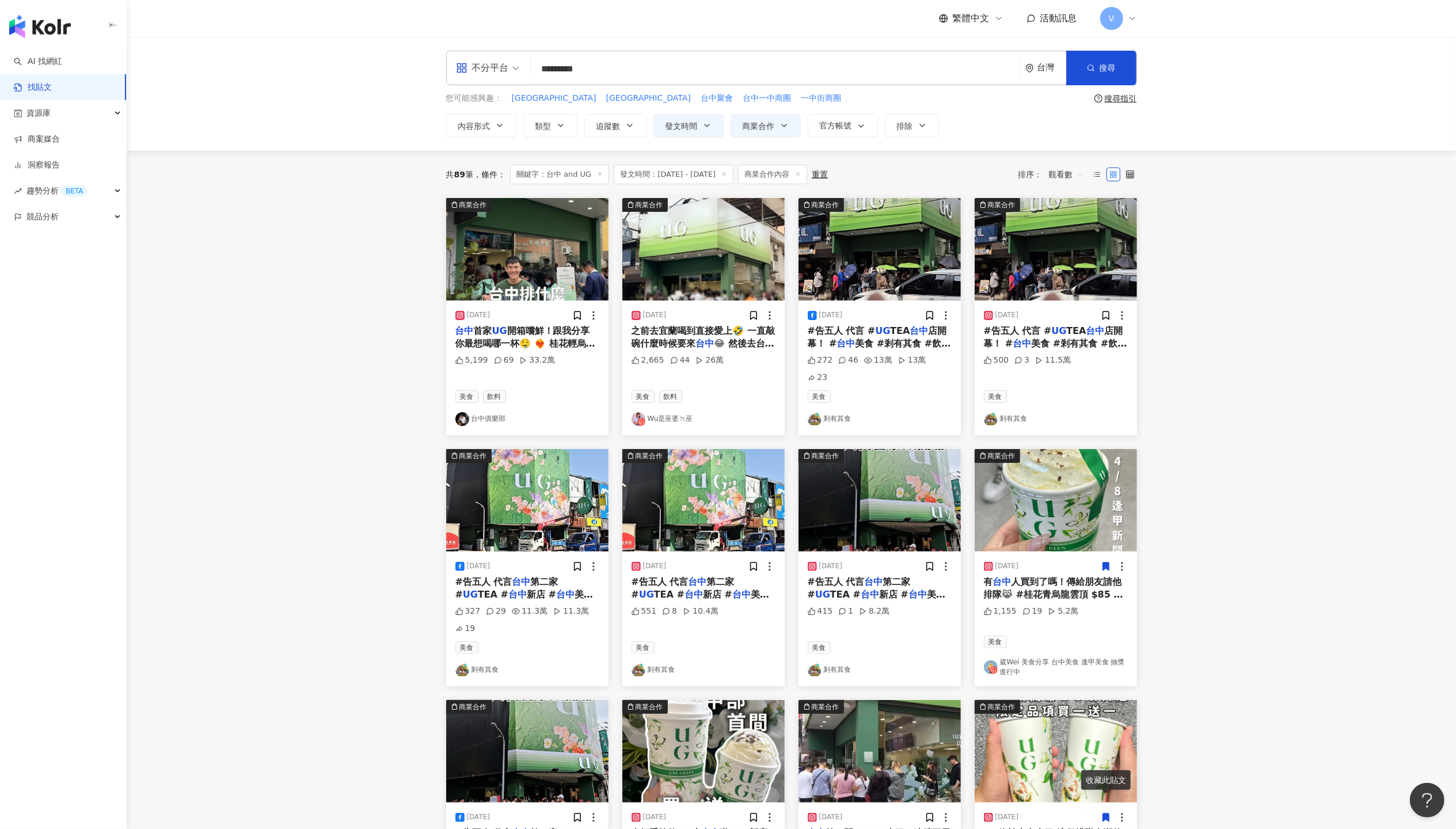
click at [1092, 218] on main "**********" at bounding box center [791, 533] width 1330 height 993
click at [1092, 475] on main "**********" at bounding box center [791, 533] width 1330 height 993
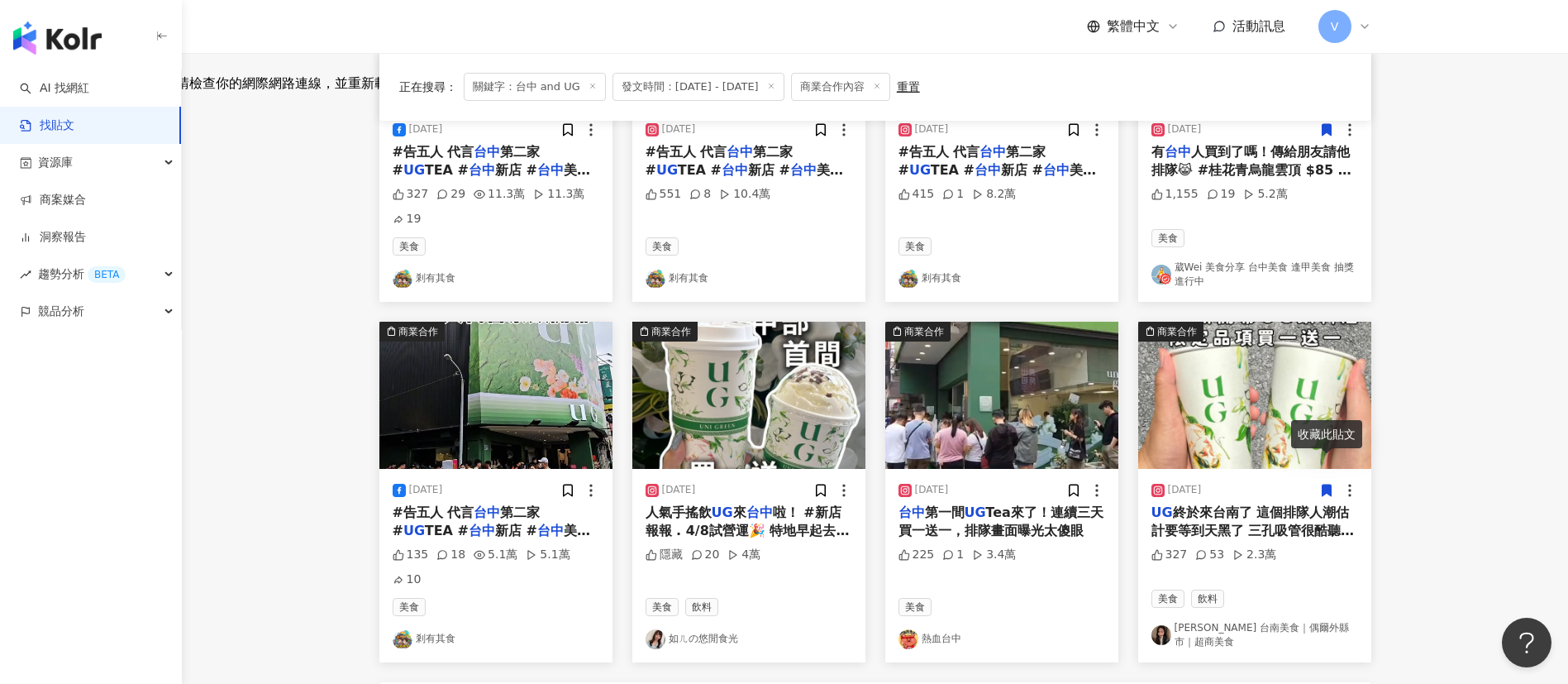
scroll to position [745, 0]
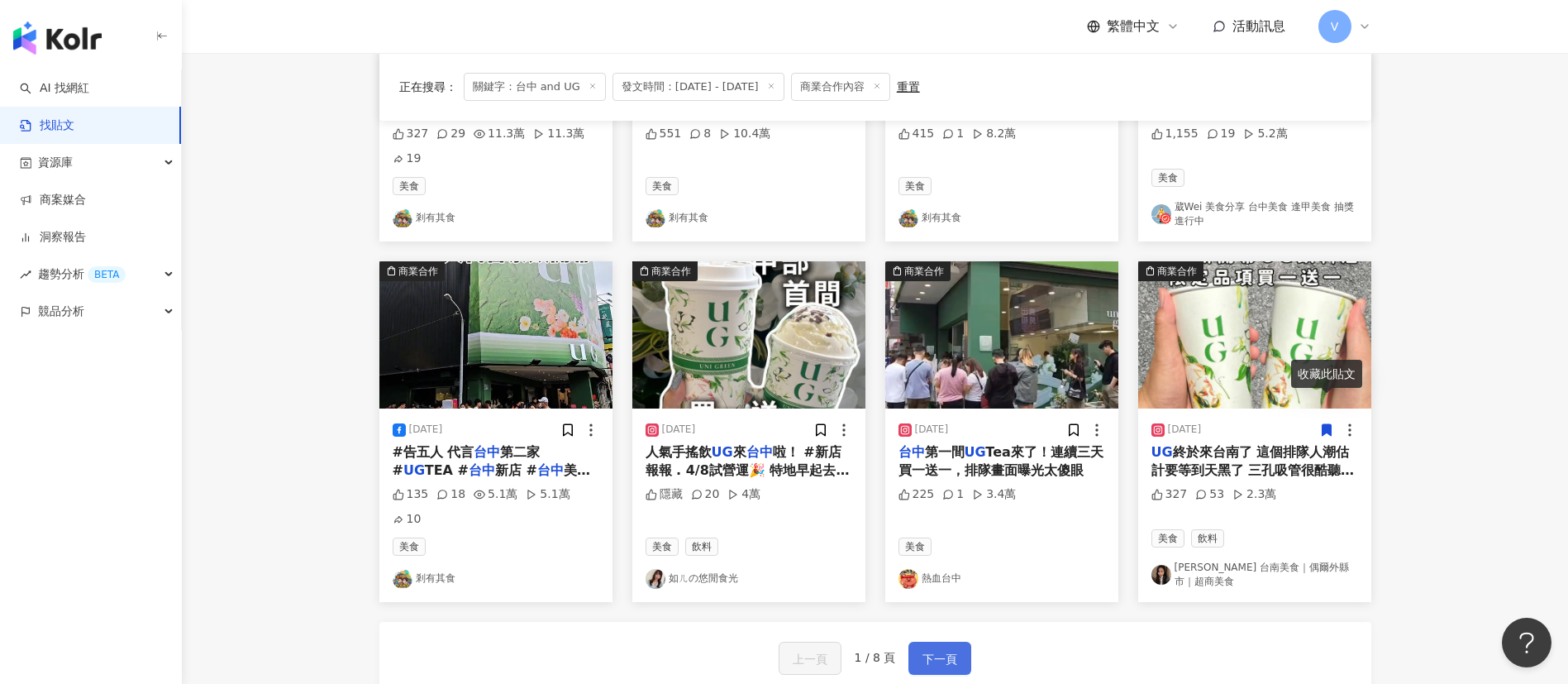
click at [926, 649] on span "下一頁" at bounding box center [940, 659] width 35 height 20
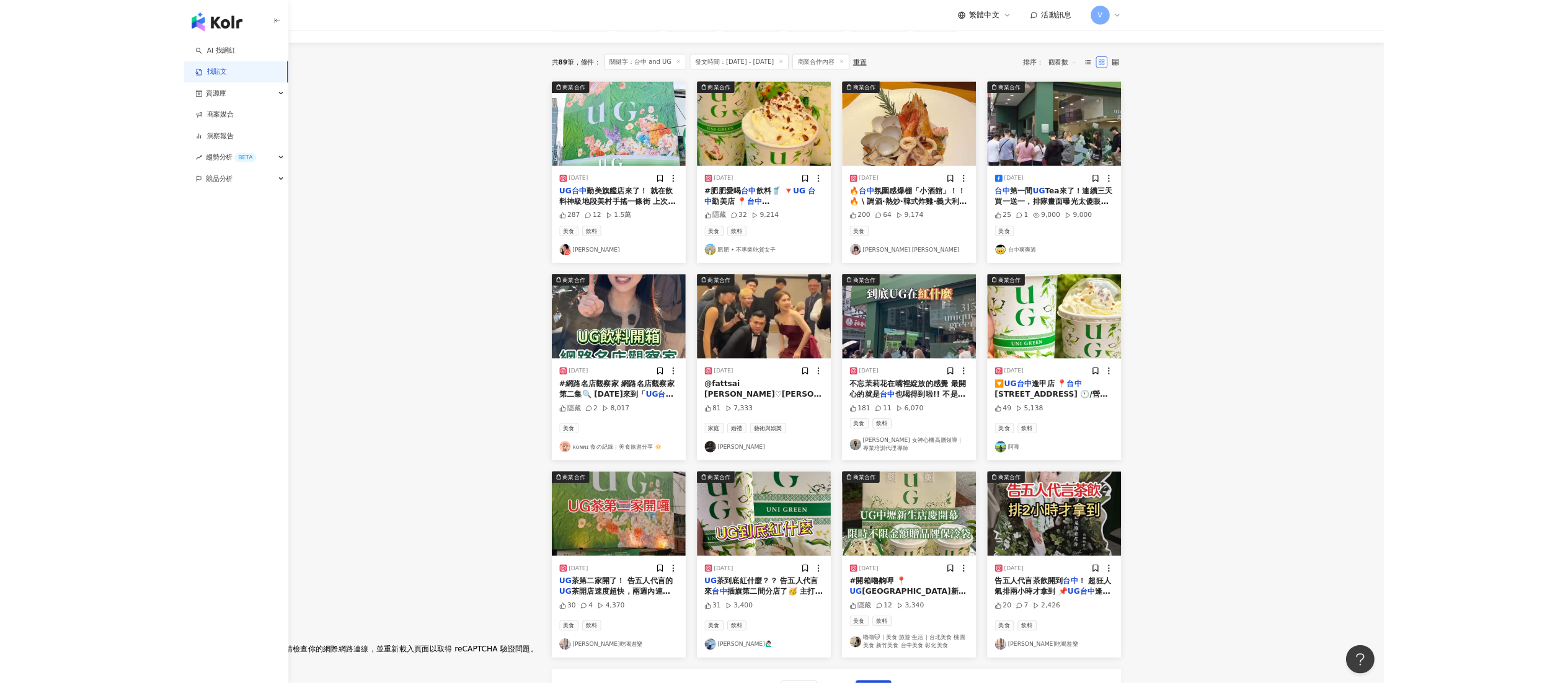
scroll to position [96, 0]
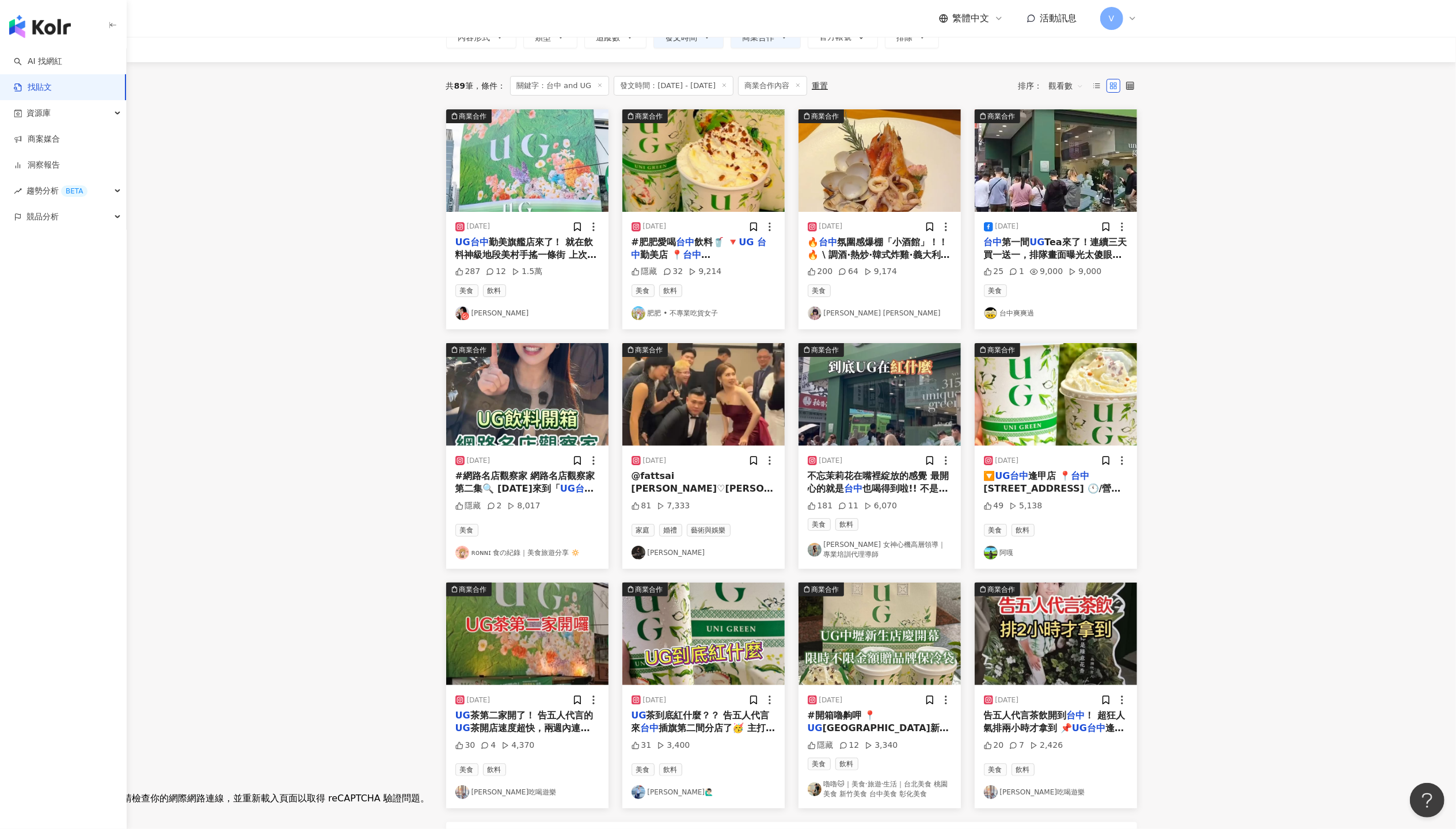
click at [1092, 323] on main "**********" at bounding box center [791, 425] width 1330 height 953
click at [1092, 156] on main "**********" at bounding box center [791, 425] width 1330 height 953
click at [440, 103] on div "共 89 筆 條件 ： 關鍵字：台中 and UG 發文時間：[DATE] - [DATE] 商業合作內容 重置 排序： 觀看數 商業合作 [DATE] UG…" at bounding box center [791, 481] width 737 height 839
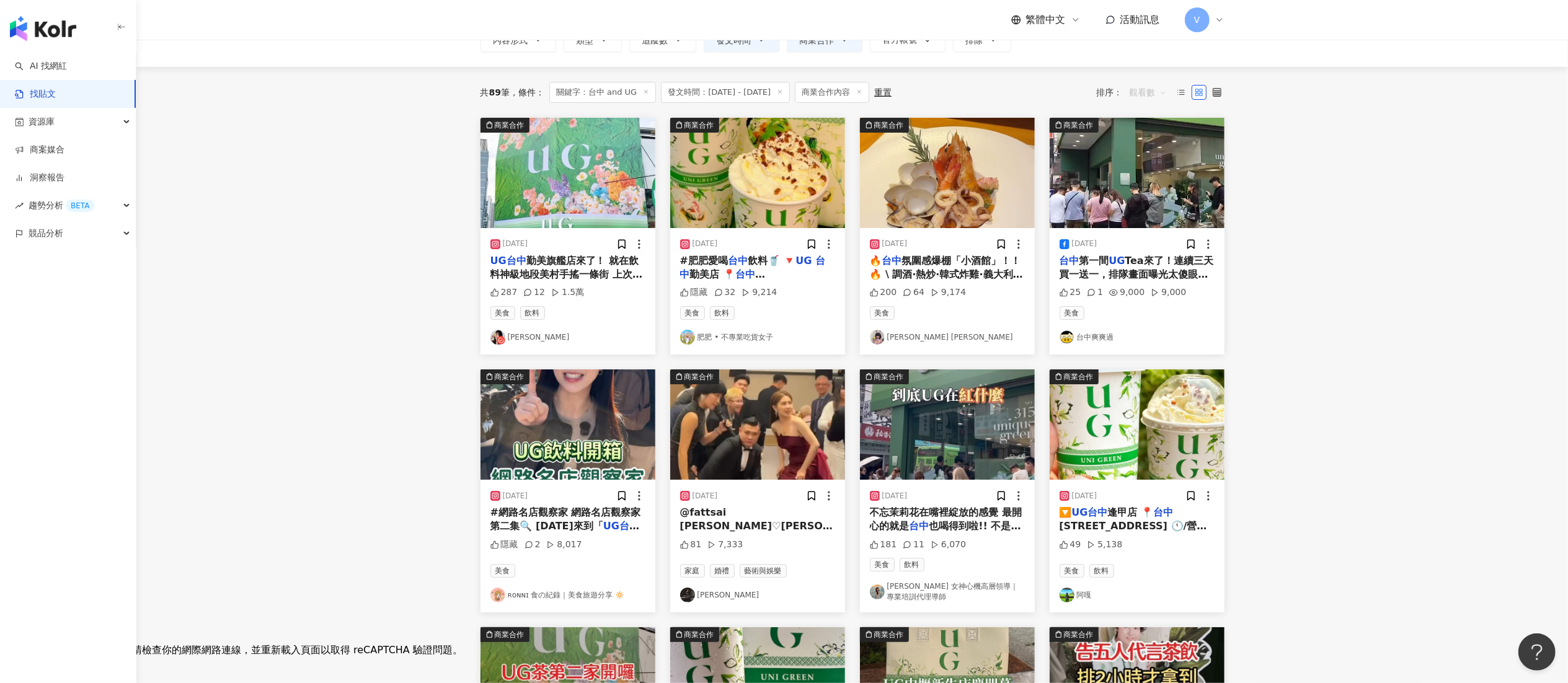
click at [1143, 94] on span "觀看數" at bounding box center [1148, 92] width 37 height 20
click at [1149, 179] on div "按讚數" at bounding box center [1150, 181] width 34 height 14
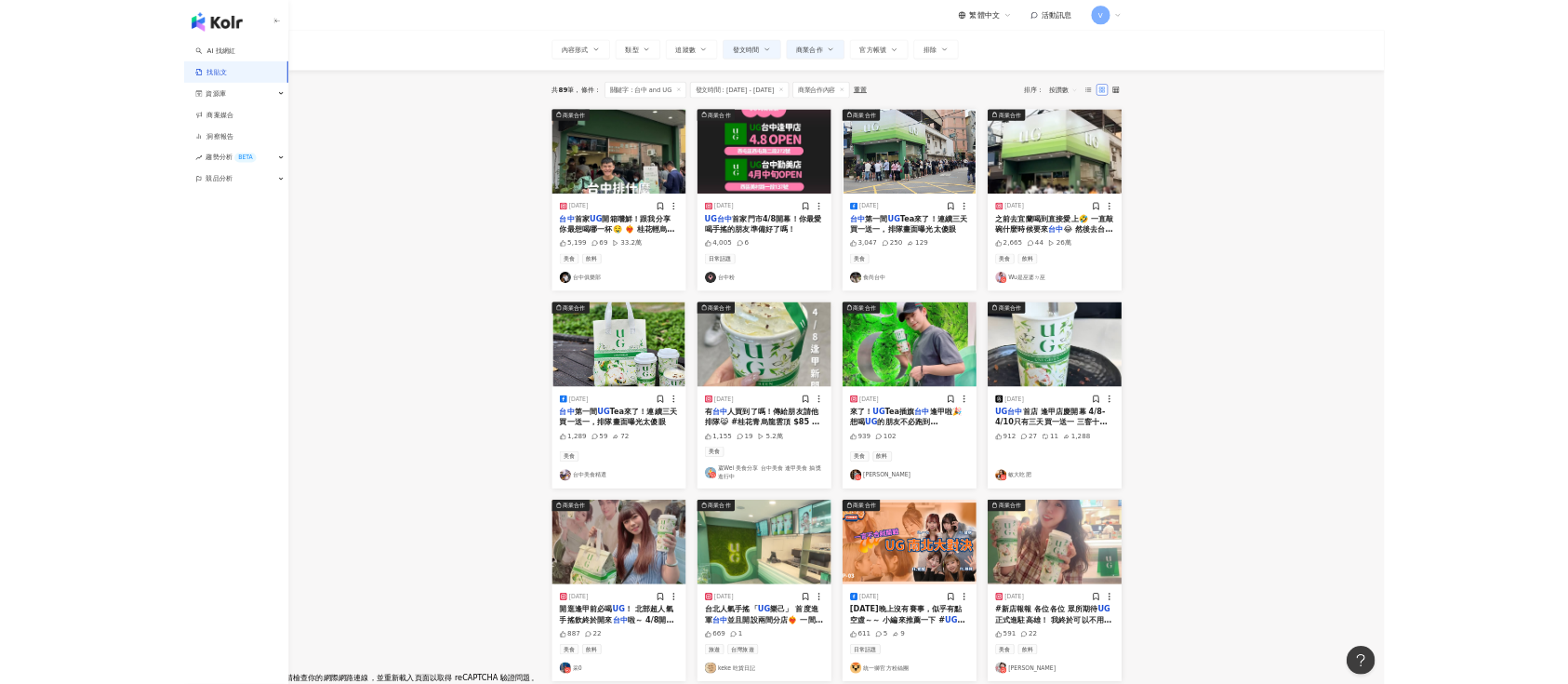
scroll to position [124, 0]
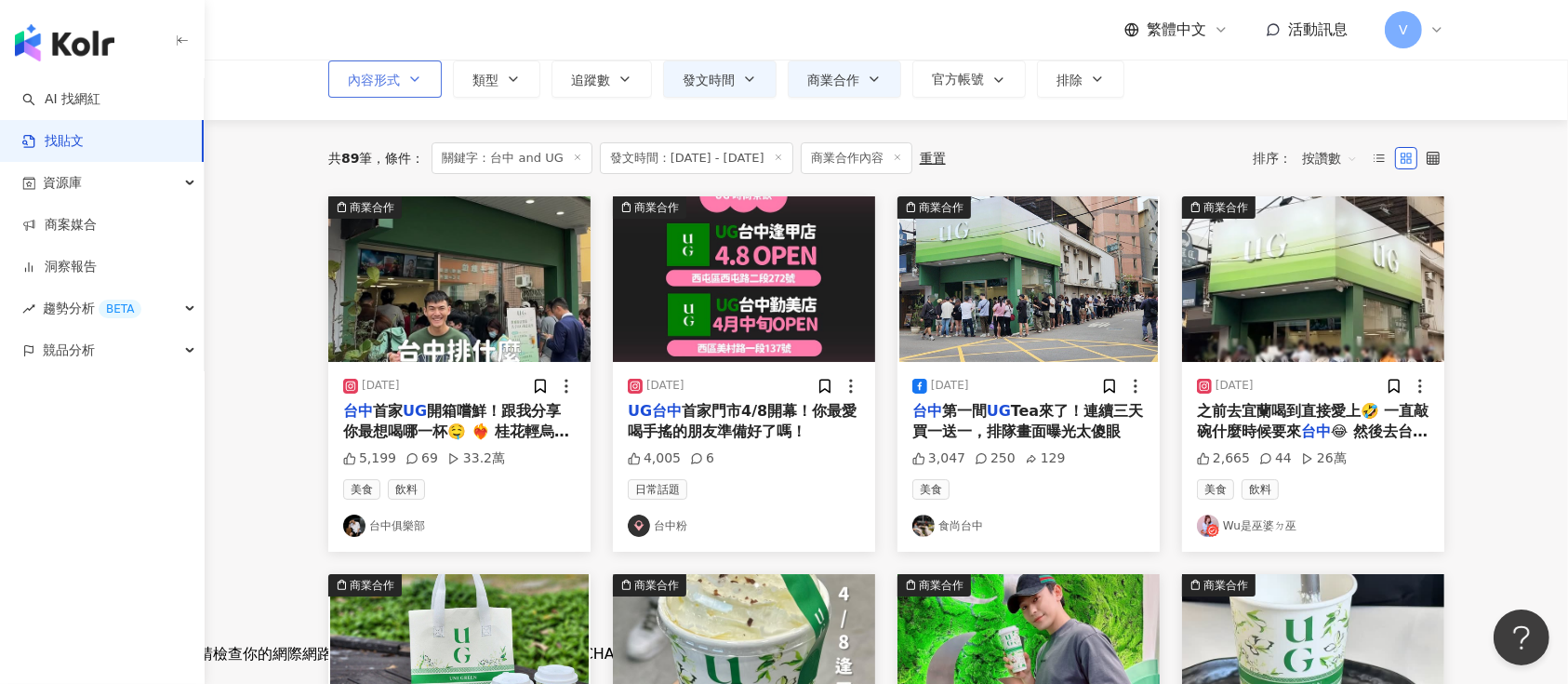
click at [413, 74] on icon "button" at bounding box center [414, 78] width 15 height 15
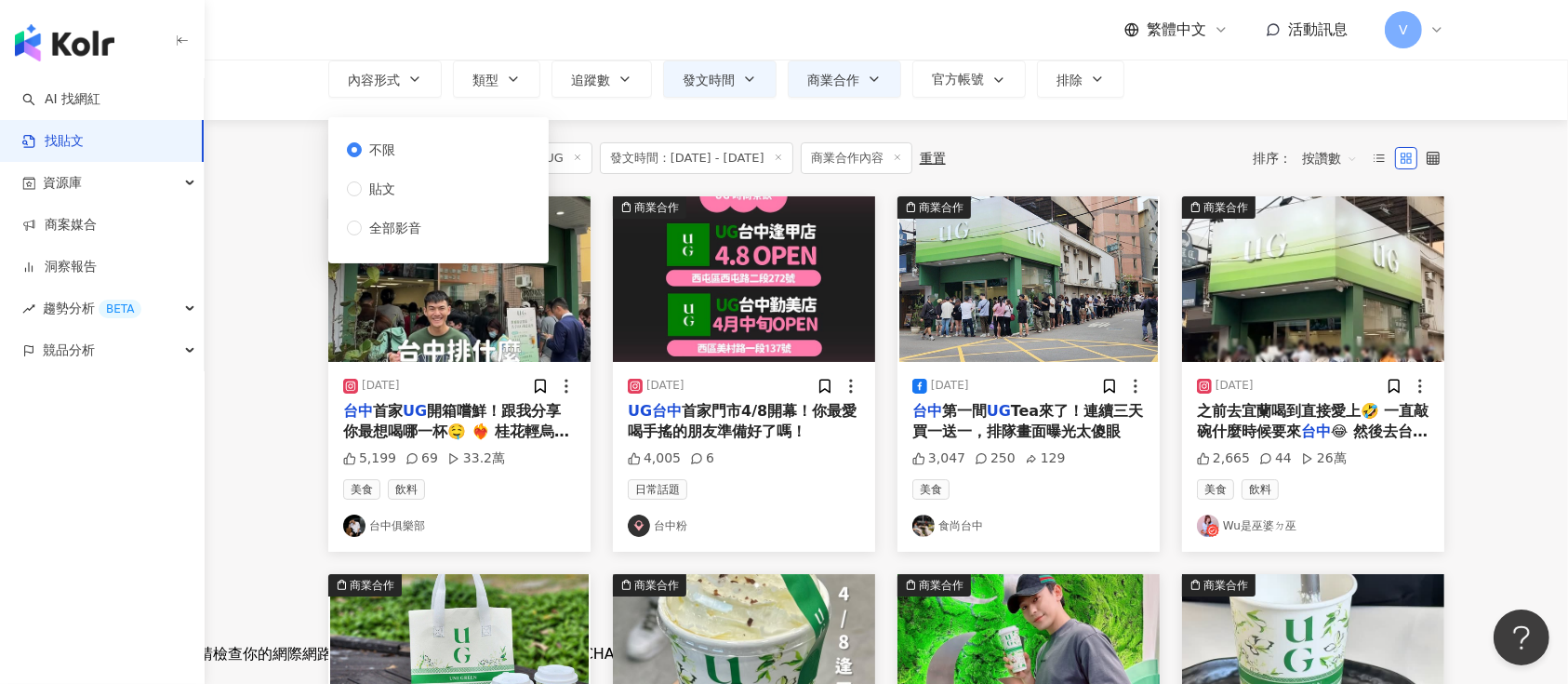
click at [380, 145] on span "不限" at bounding box center [382, 149] width 41 height 20
click at [527, 79] on button "類型" at bounding box center [497, 79] width 88 height 37
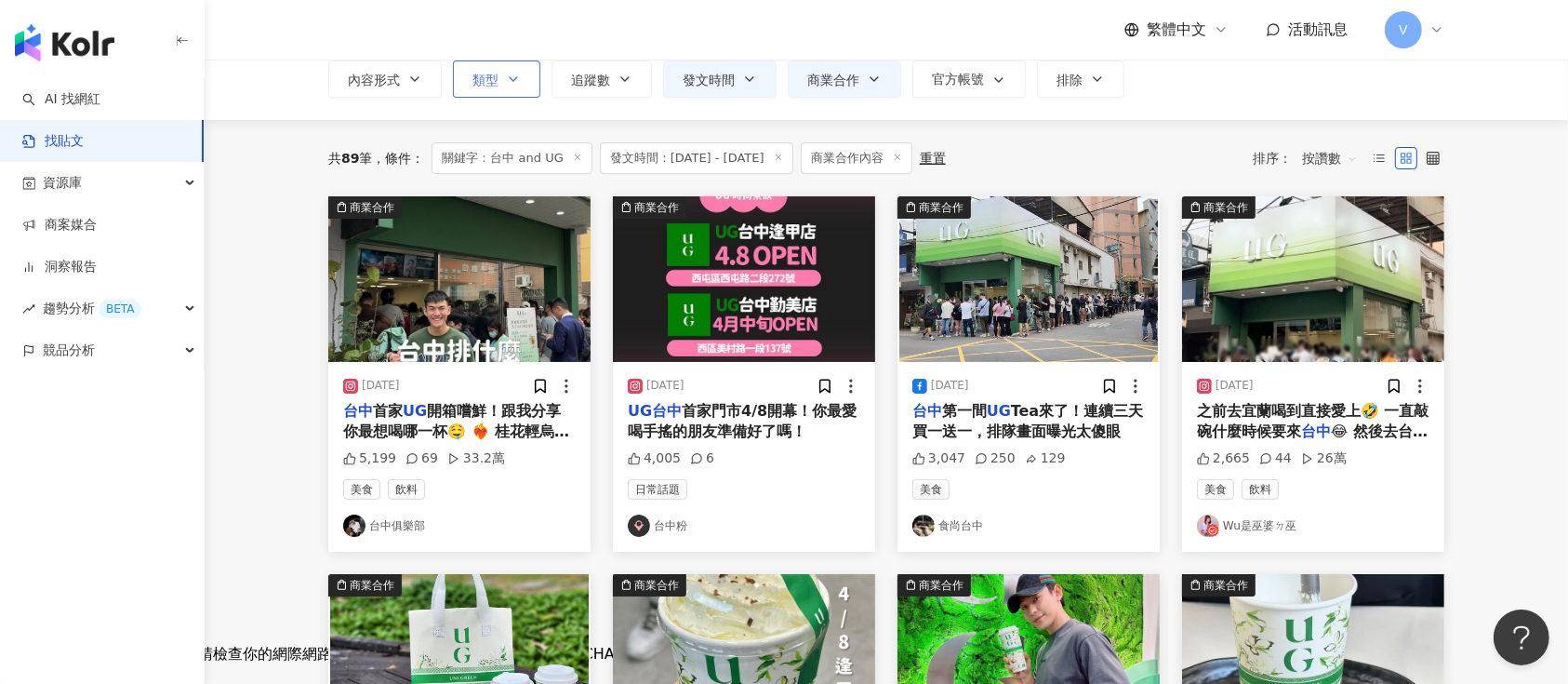
scroll to position [0, 0]
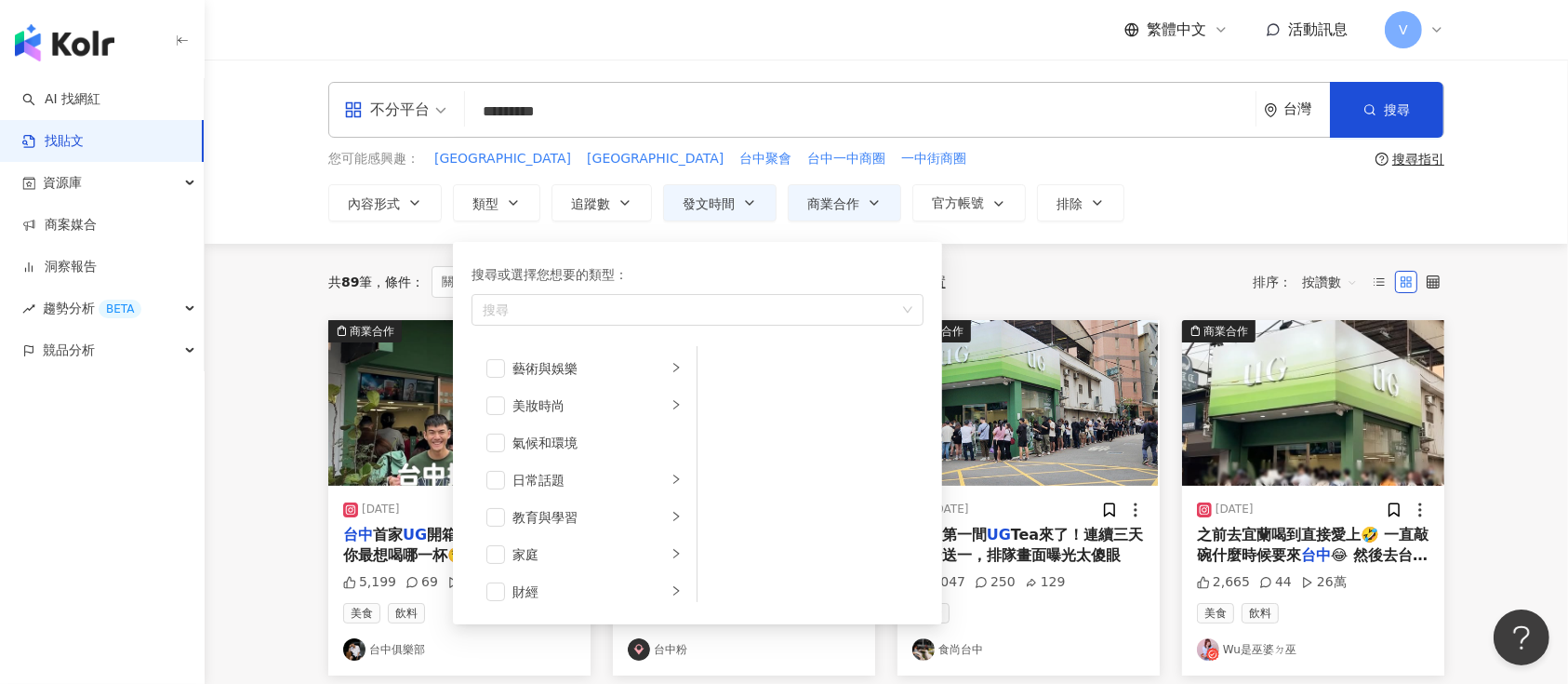
click at [283, 152] on div "**********" at bounding box center [886, 151] width 1363 height 184
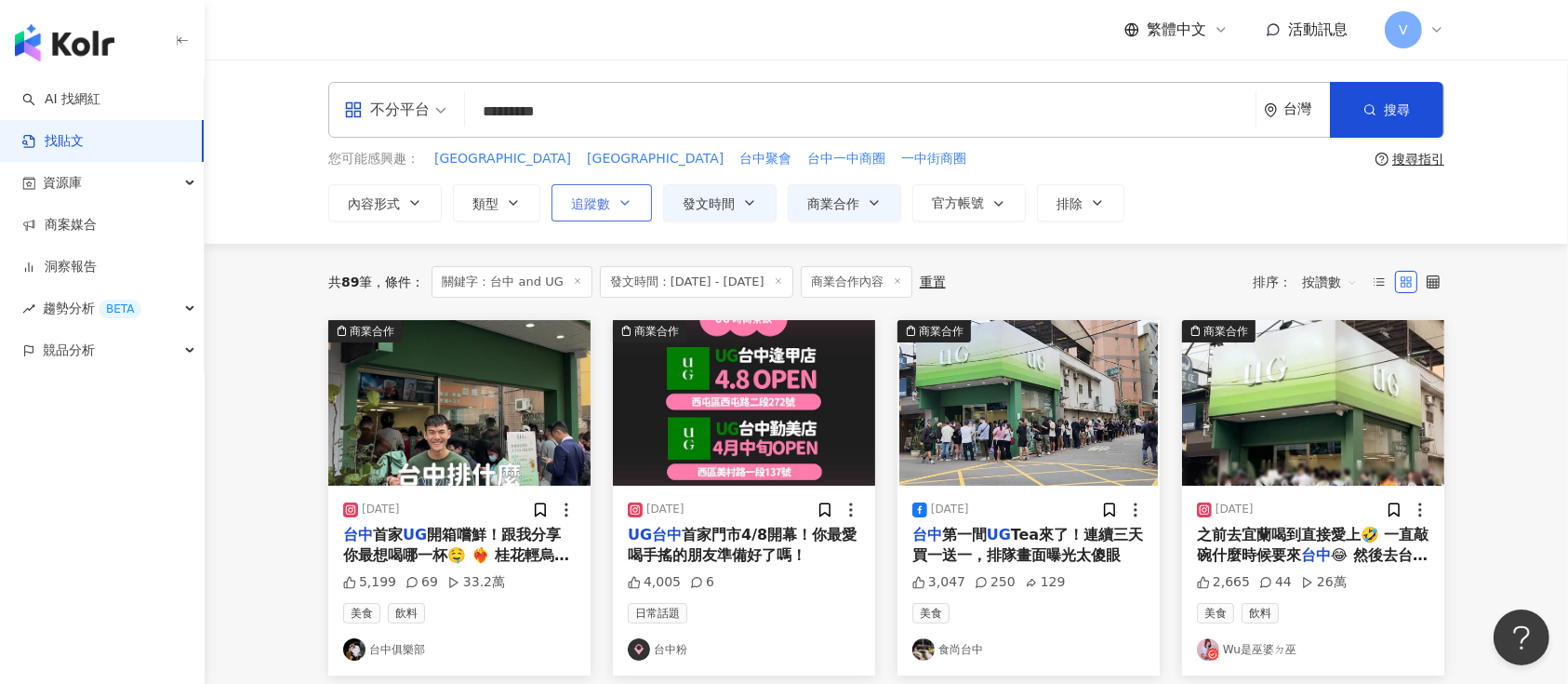
click at [634, 205] on button "追蹤數" at bounding box center [602, 203] width 100 height 37
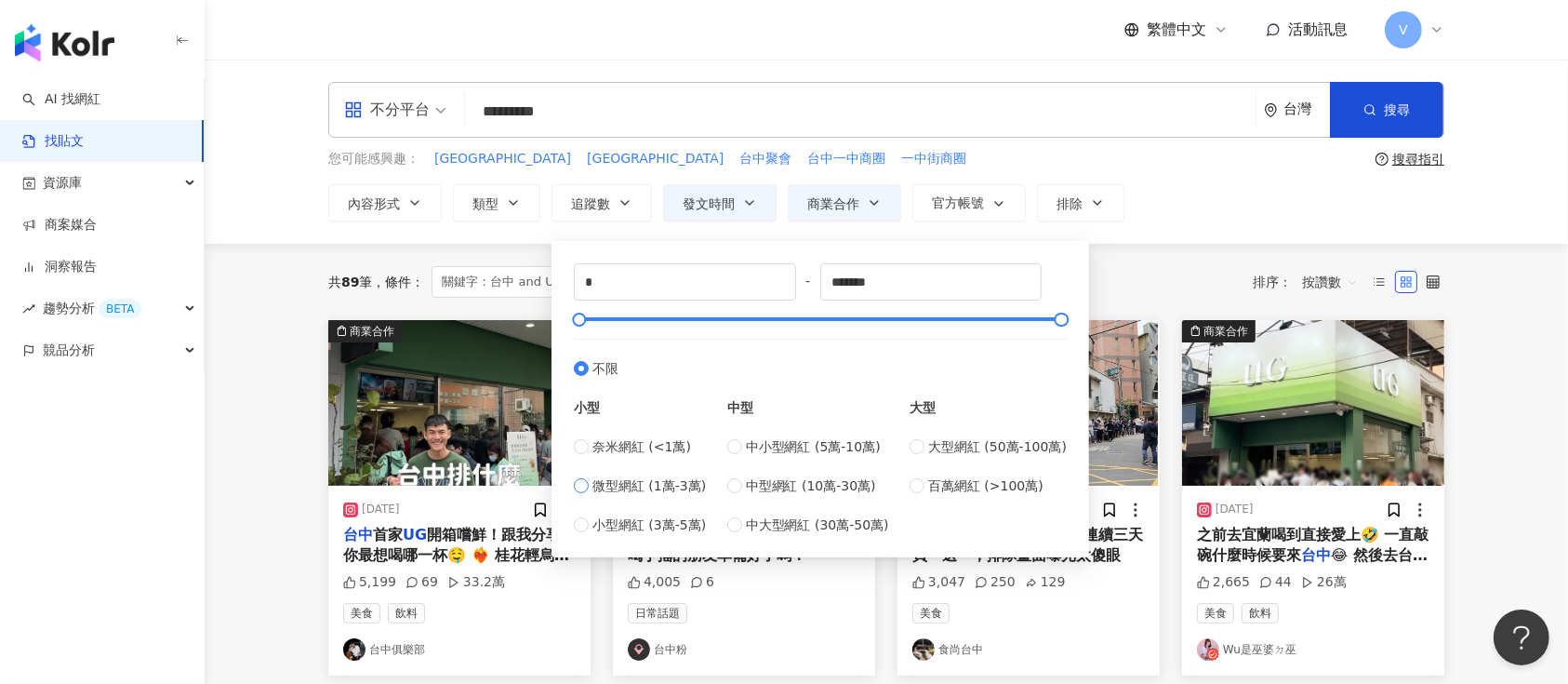
type input "*****"
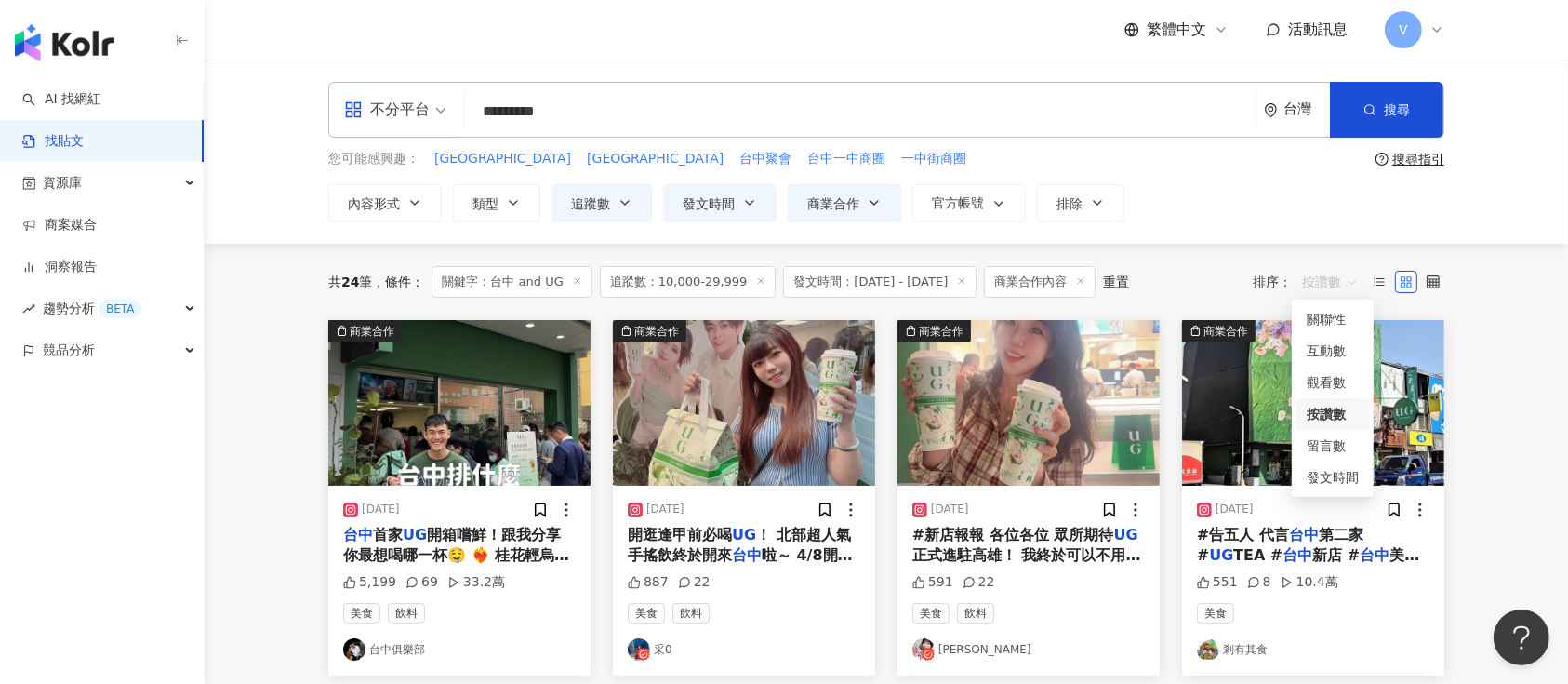
click at [1345, 282] on span "按讚數" at bounding box center [1329, 282] width 56 height 30
click at [1341, 309] on div "關聯性" at bounding box center [1332, 319] width 52 height 20
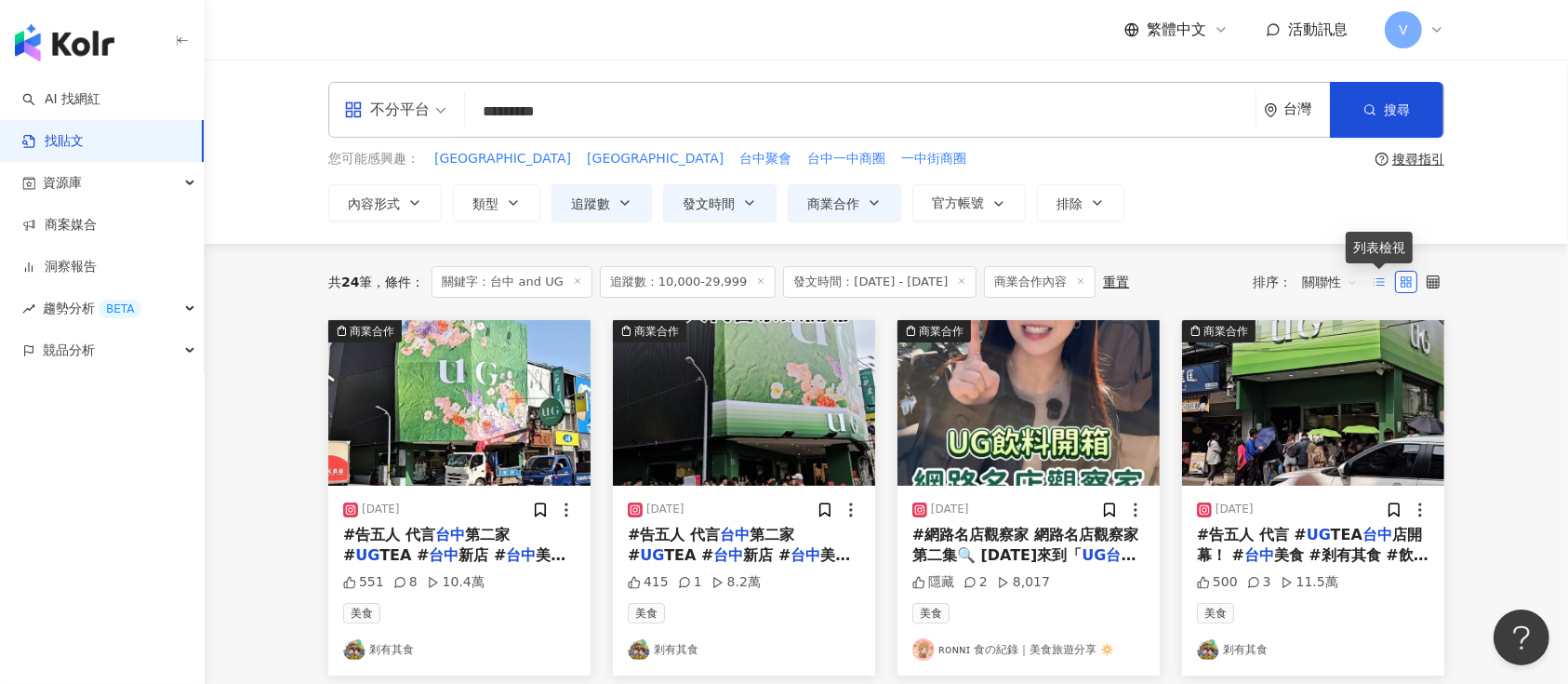
click at [1384, 280] on icon at bounding box center [1379, 281] width 13 height 13
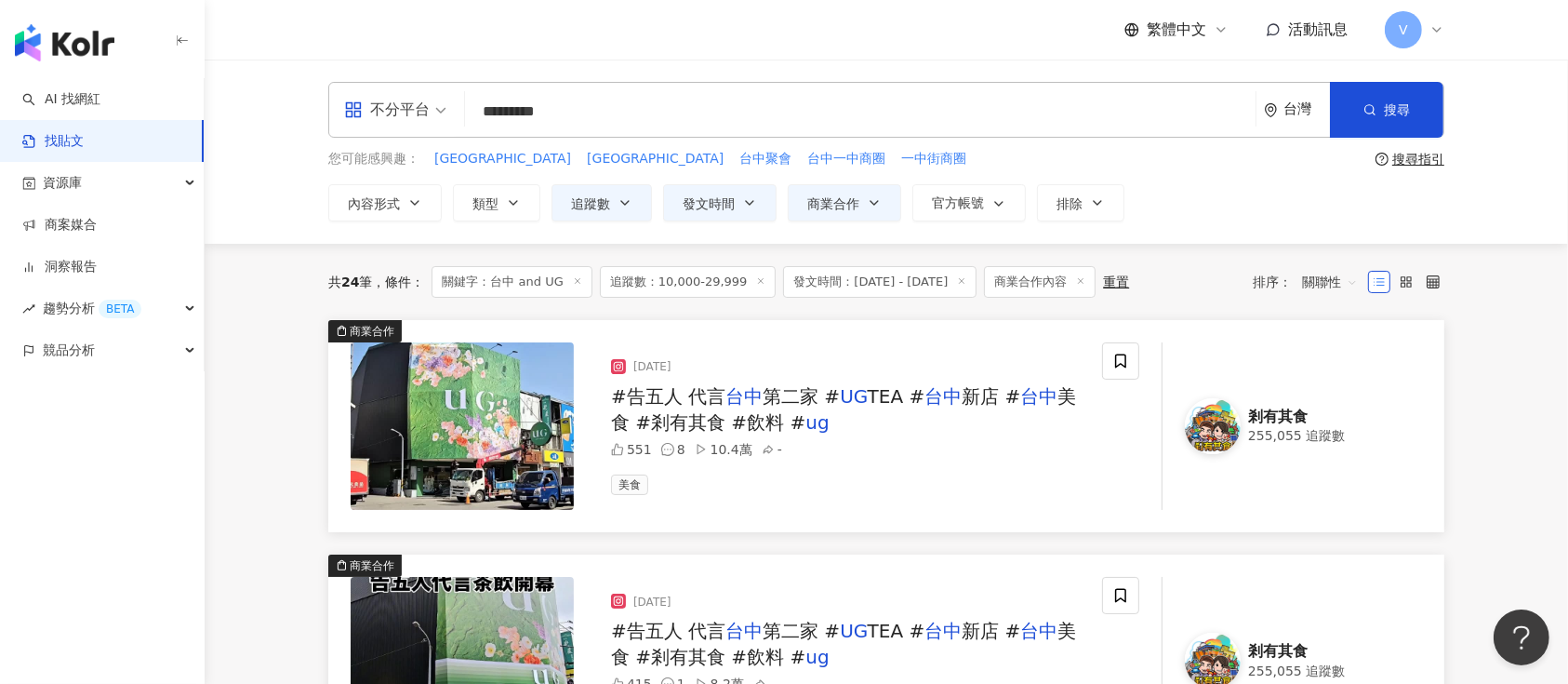
click at [1342, 280] on span "關聯性" at bounding box center [1329, 282] width 56 height 30
click at [1341, 374] on div "觀看數" at bounding box center [1332, 382] width 52 height 20
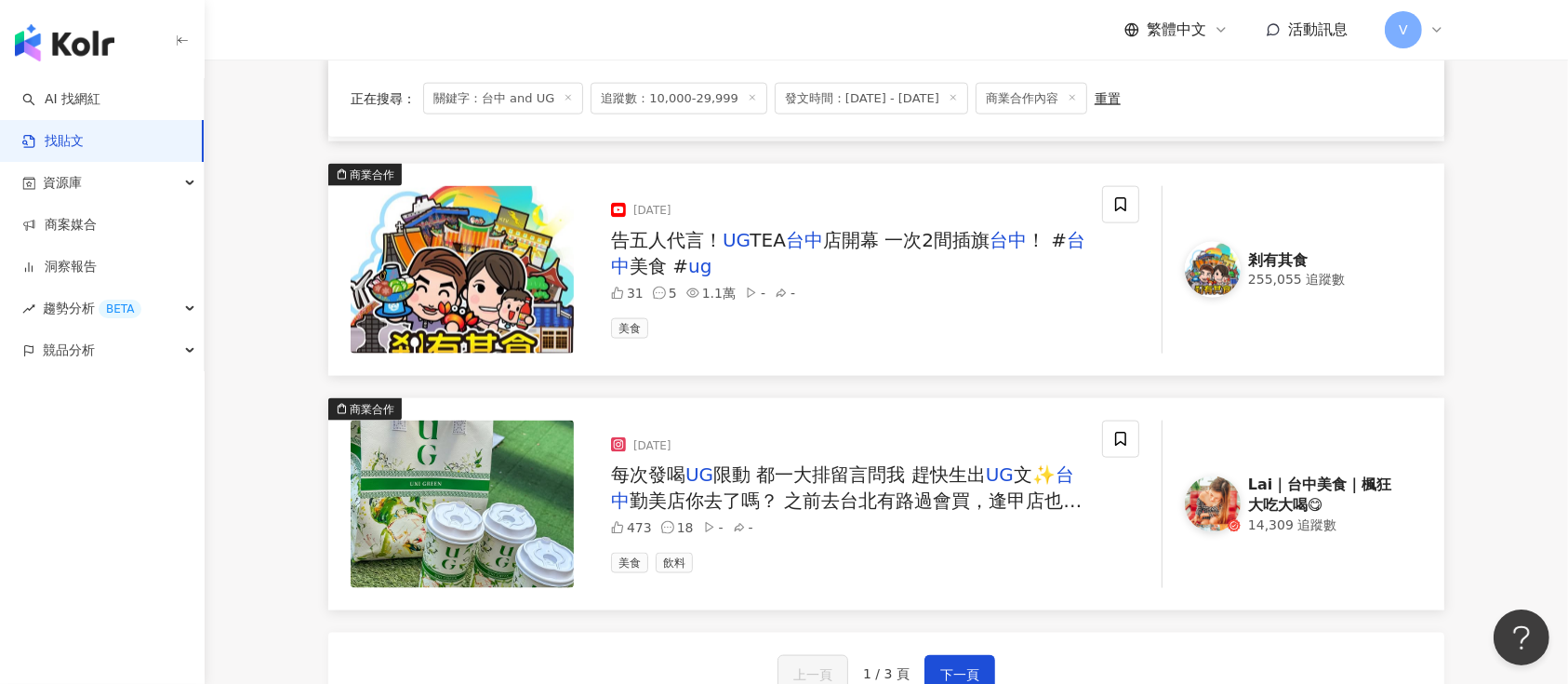
scroll to position [2606, 0]
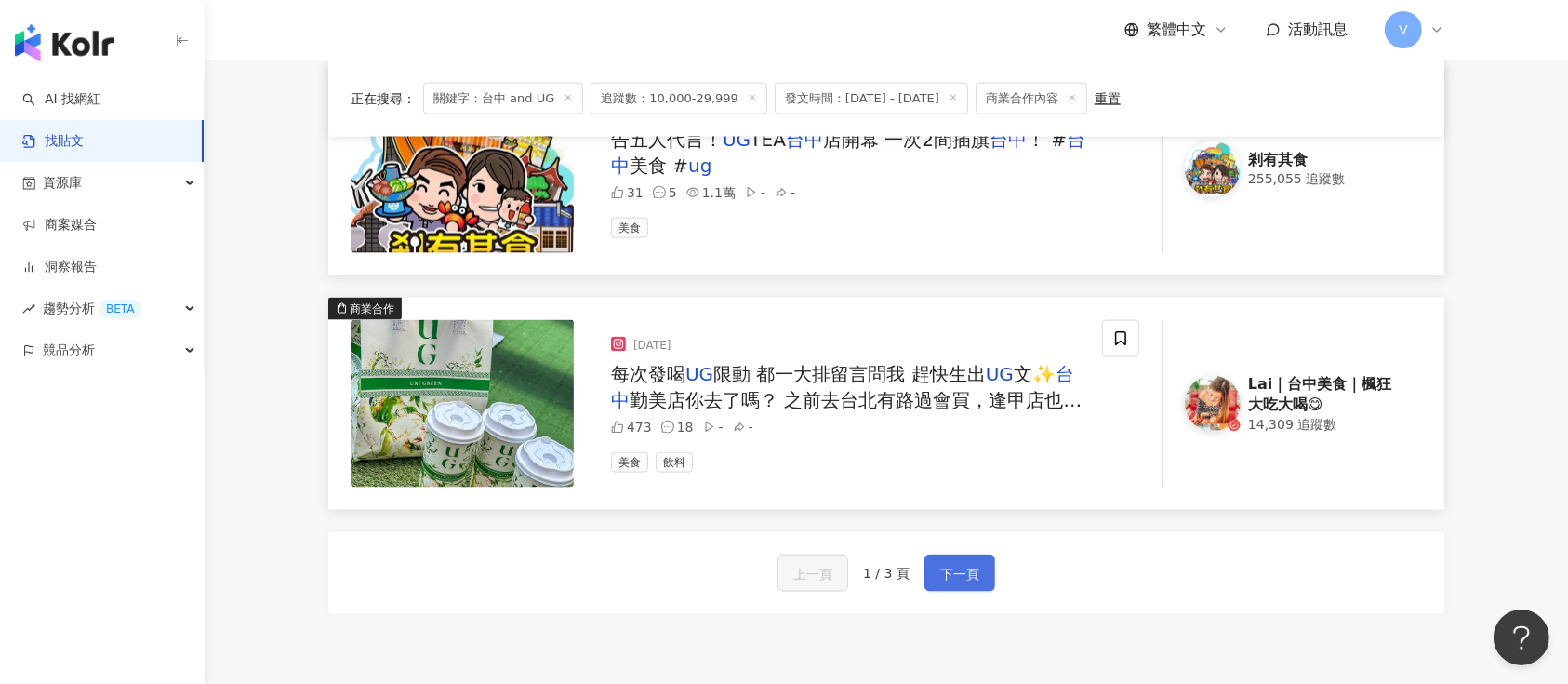
click at [953, 572] on span "下一頁" at bounding box center [960, 574] width 39 height 22
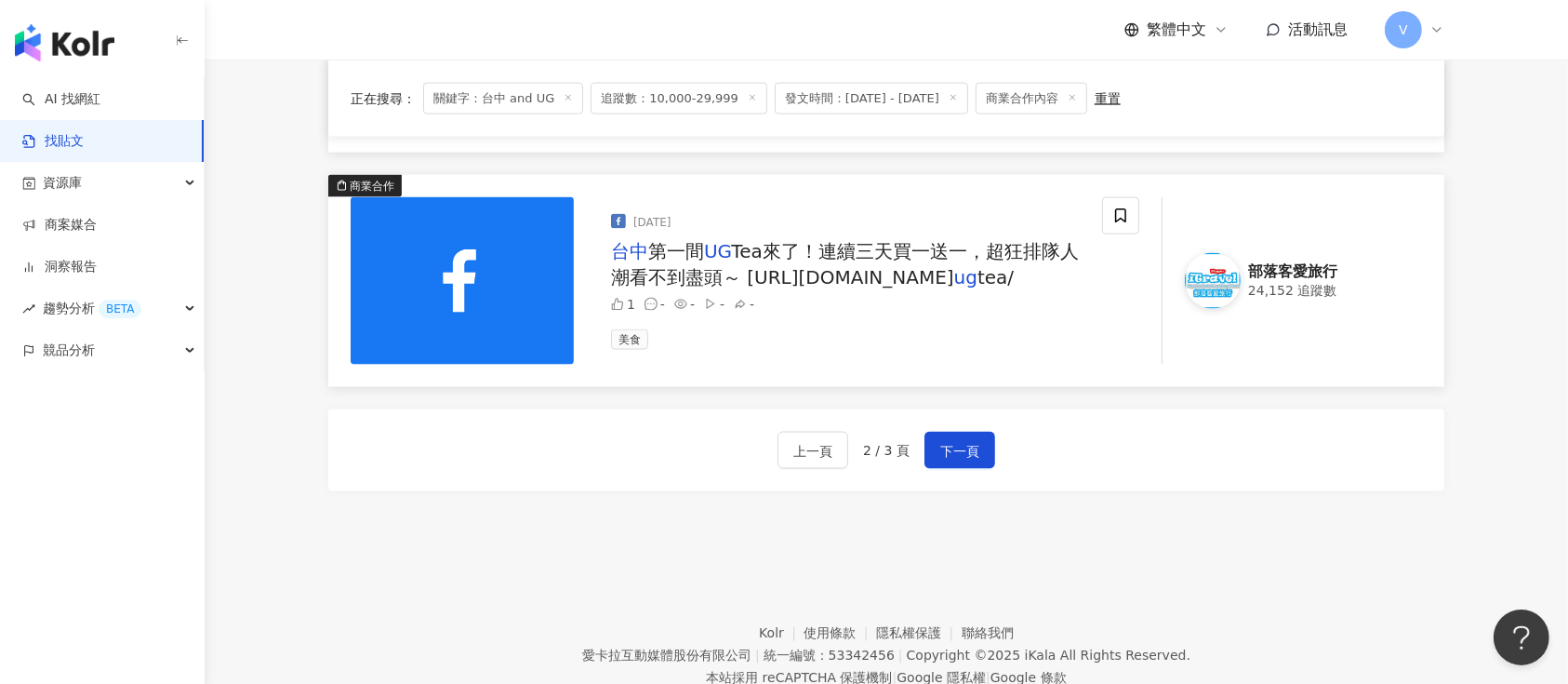
scroll to position [2730, 0]
click at [956, 433] on button "下一頁" at bounding box center [960, 450] width 70 height 37
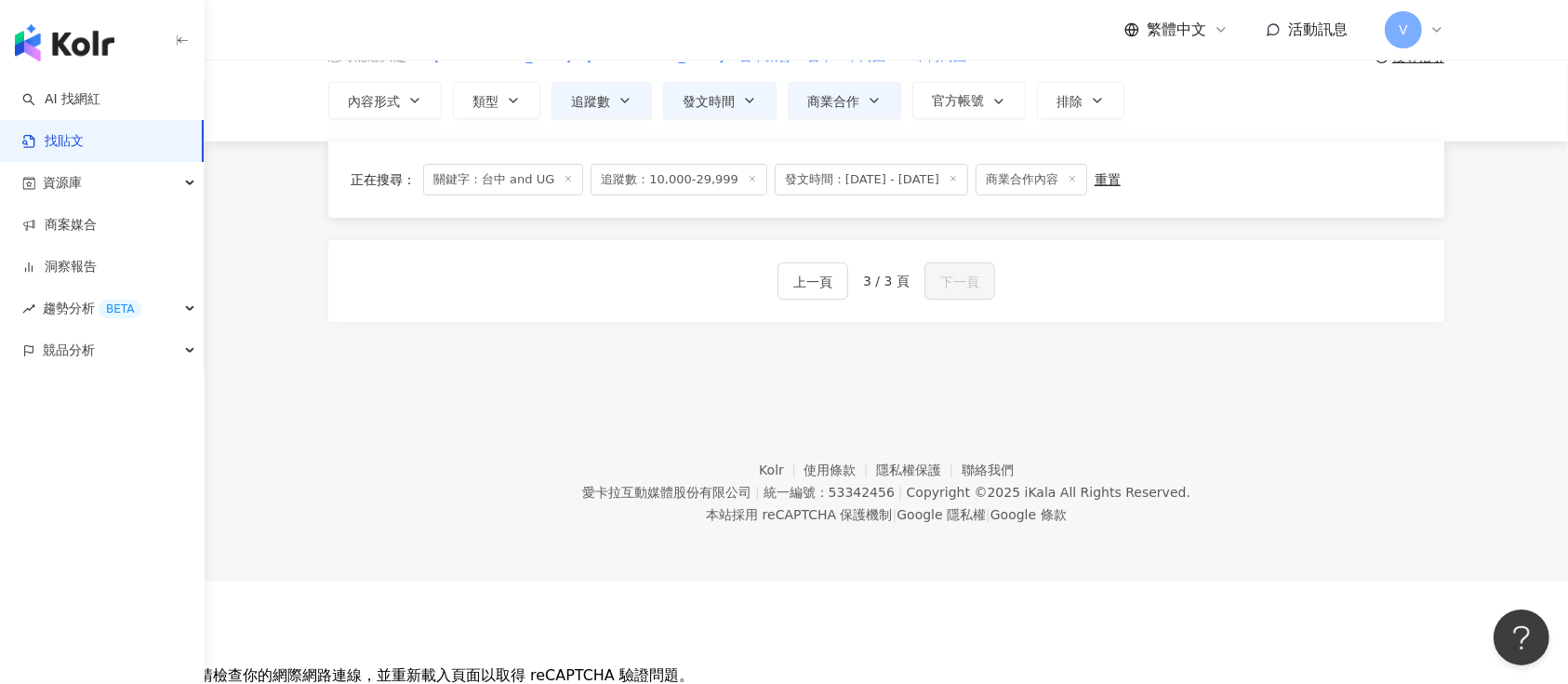
scroll to position [0, 0]
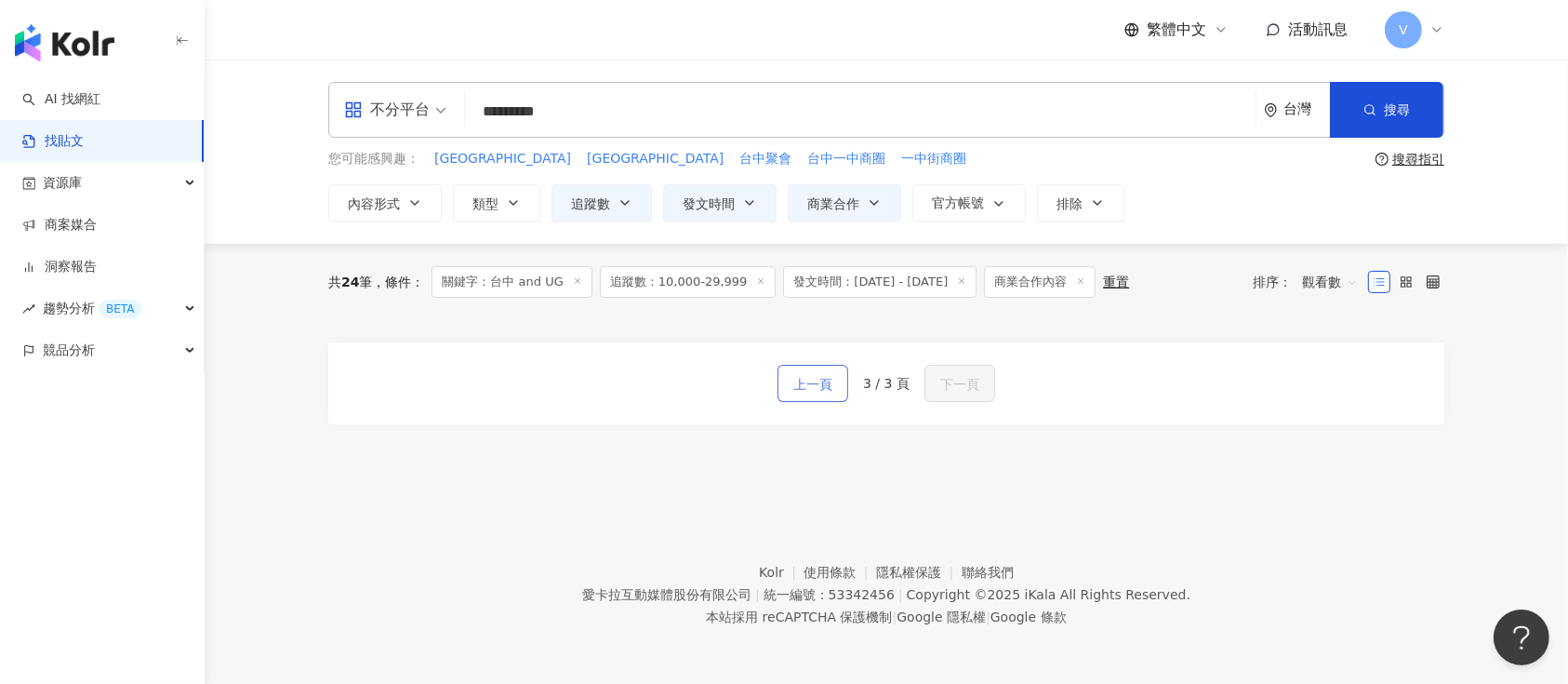
click at [804, 393] on span "上一頁" at bounding box center [813, 384] width 39 height 22
click at [808, 376] on span "上一頁" at bounding box center [813, 384] width 39 height 22
click at [808, 382] on span "上一頁" at bounding box center [813, 384] width 39 height 22
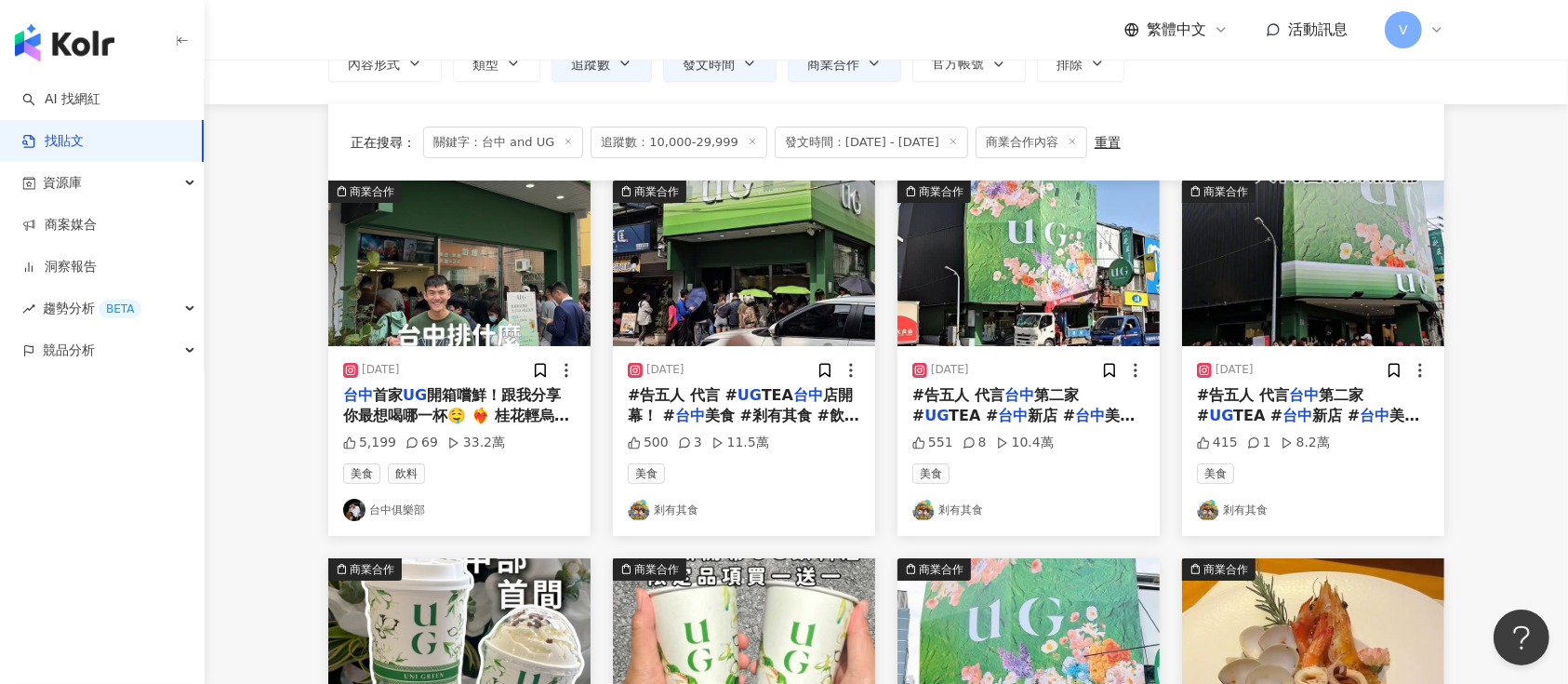
scroll to position [124, 0]
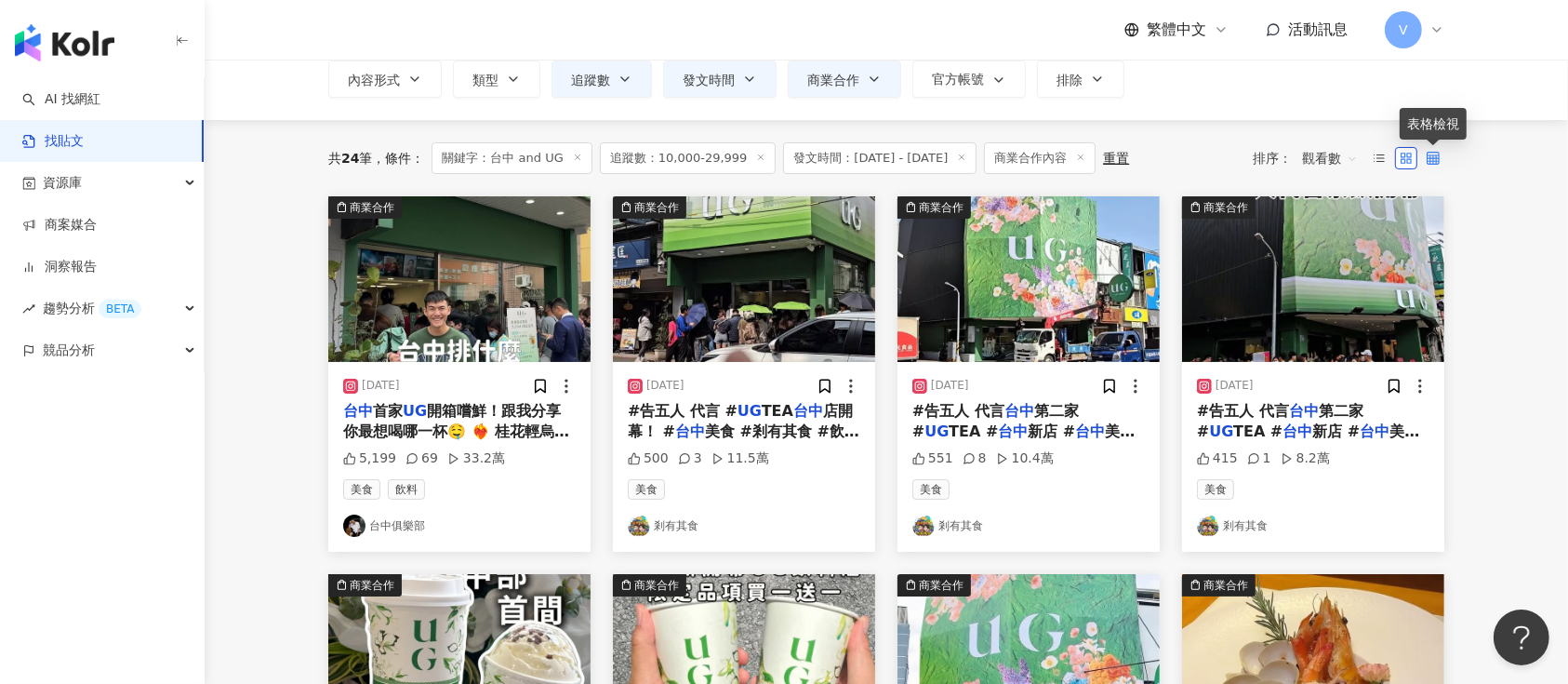
click at [1438, 155] on icon at bounding box center [1432, 157] width 13 height 13
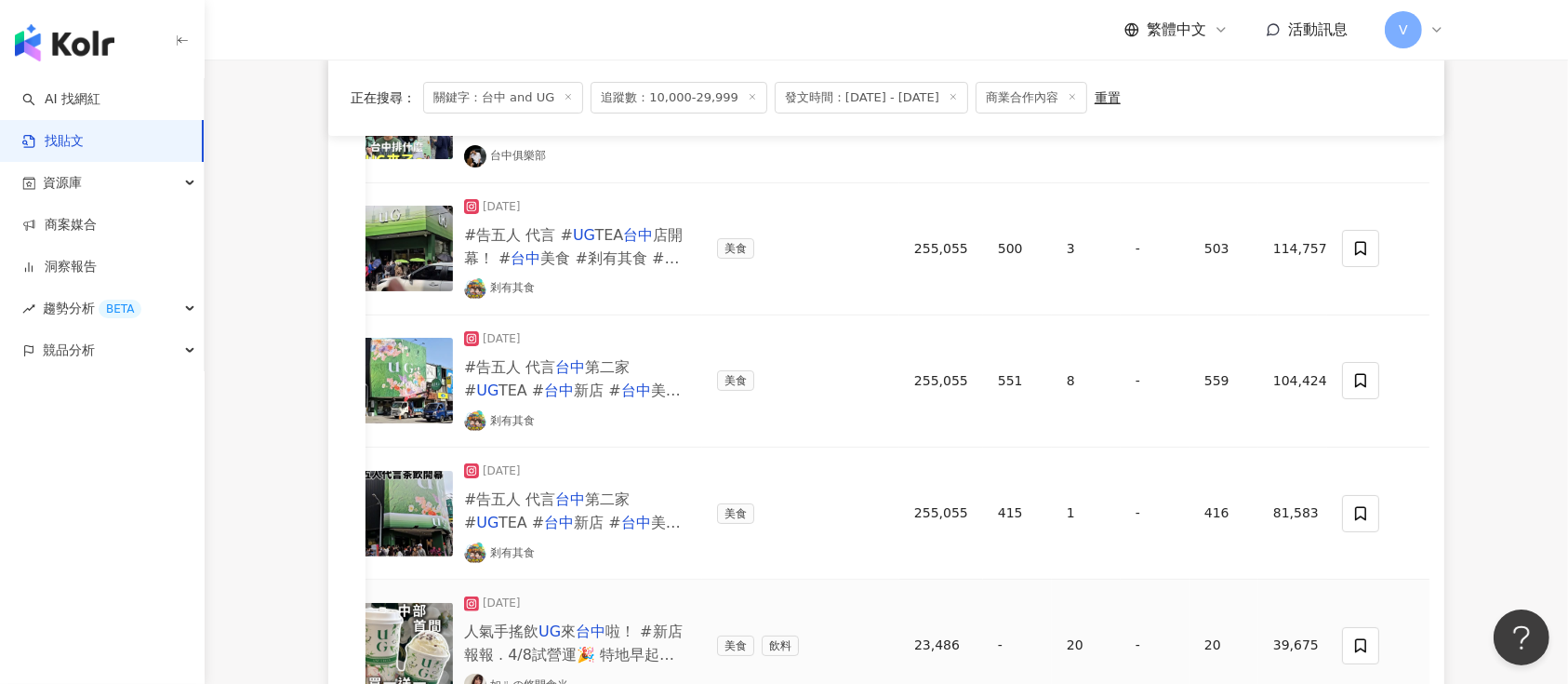
scroll to position [233, 0]
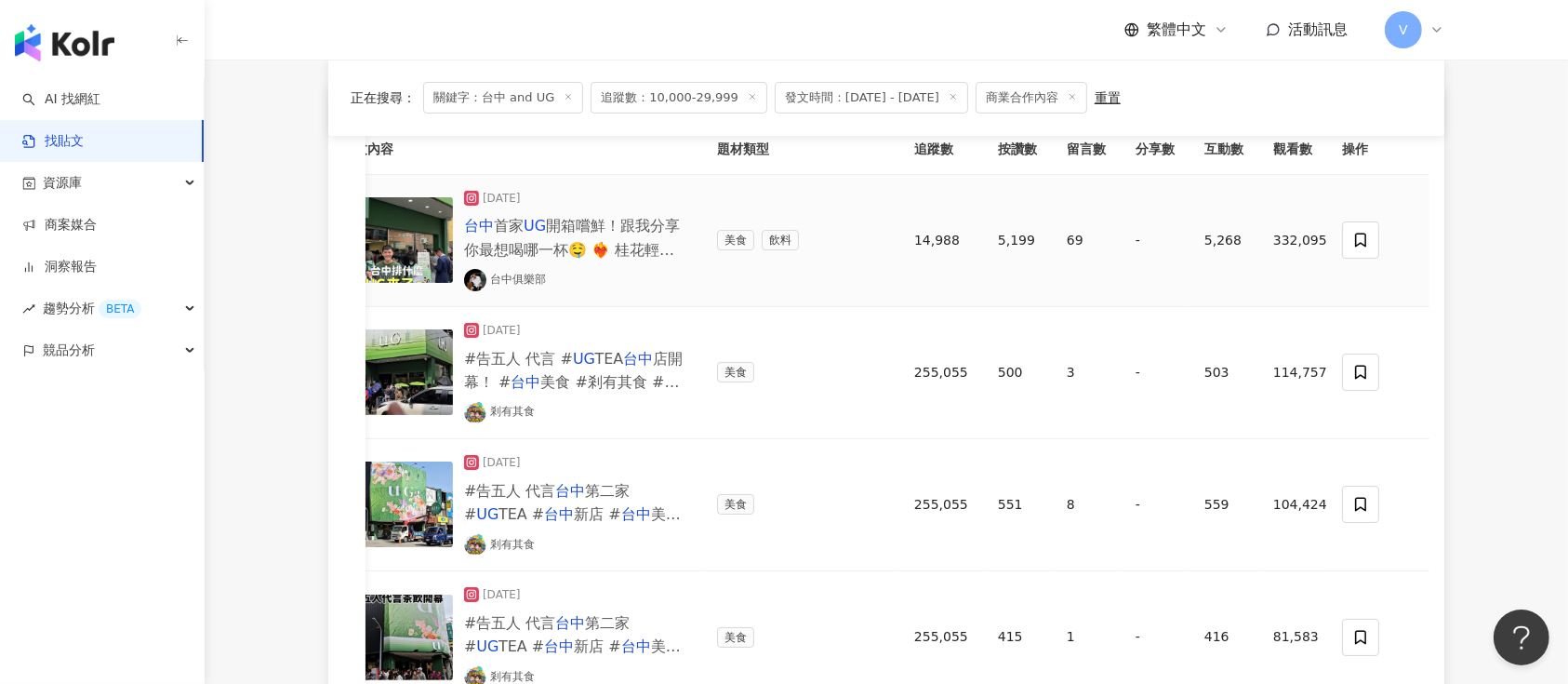
click at [539, 231] on mark "UG" at bounding box center [534, 225] width 22 height 18
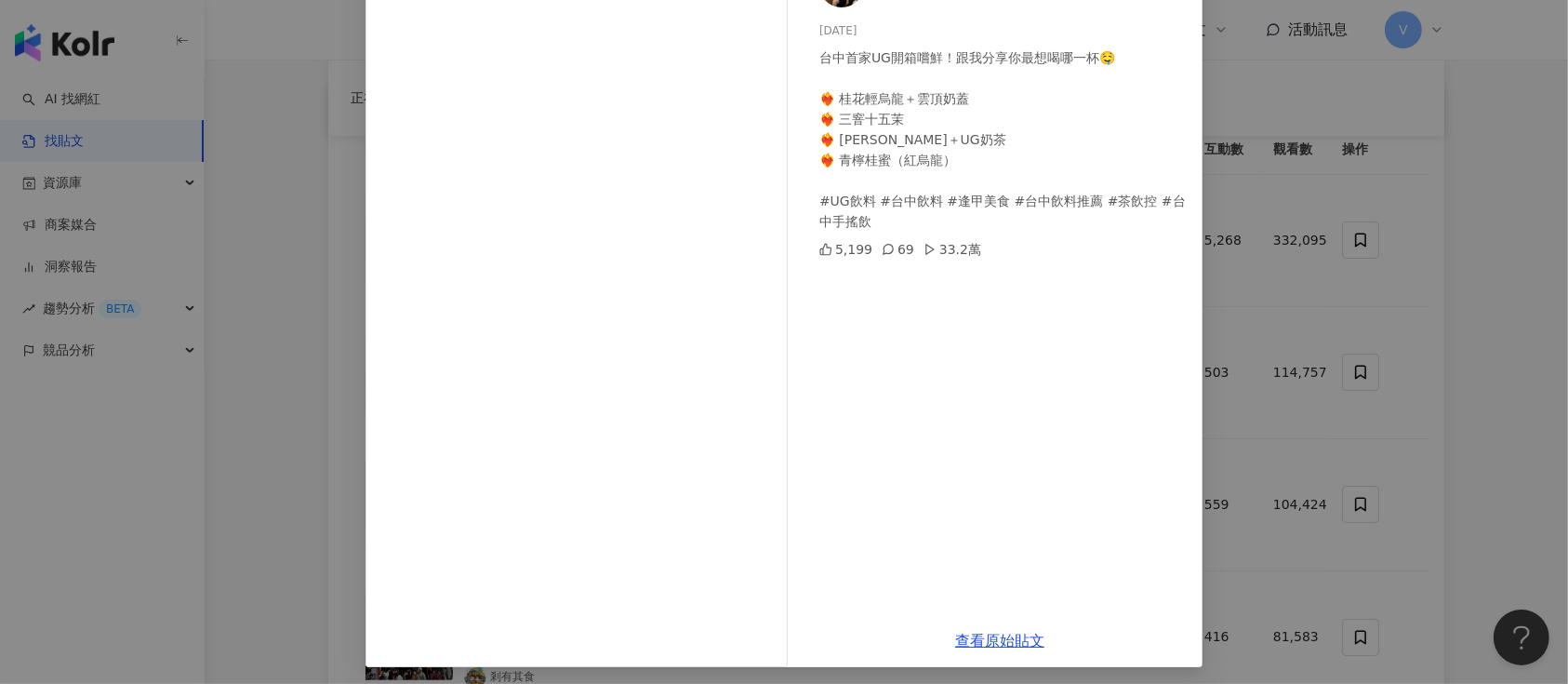
scroll to position [150, 0]
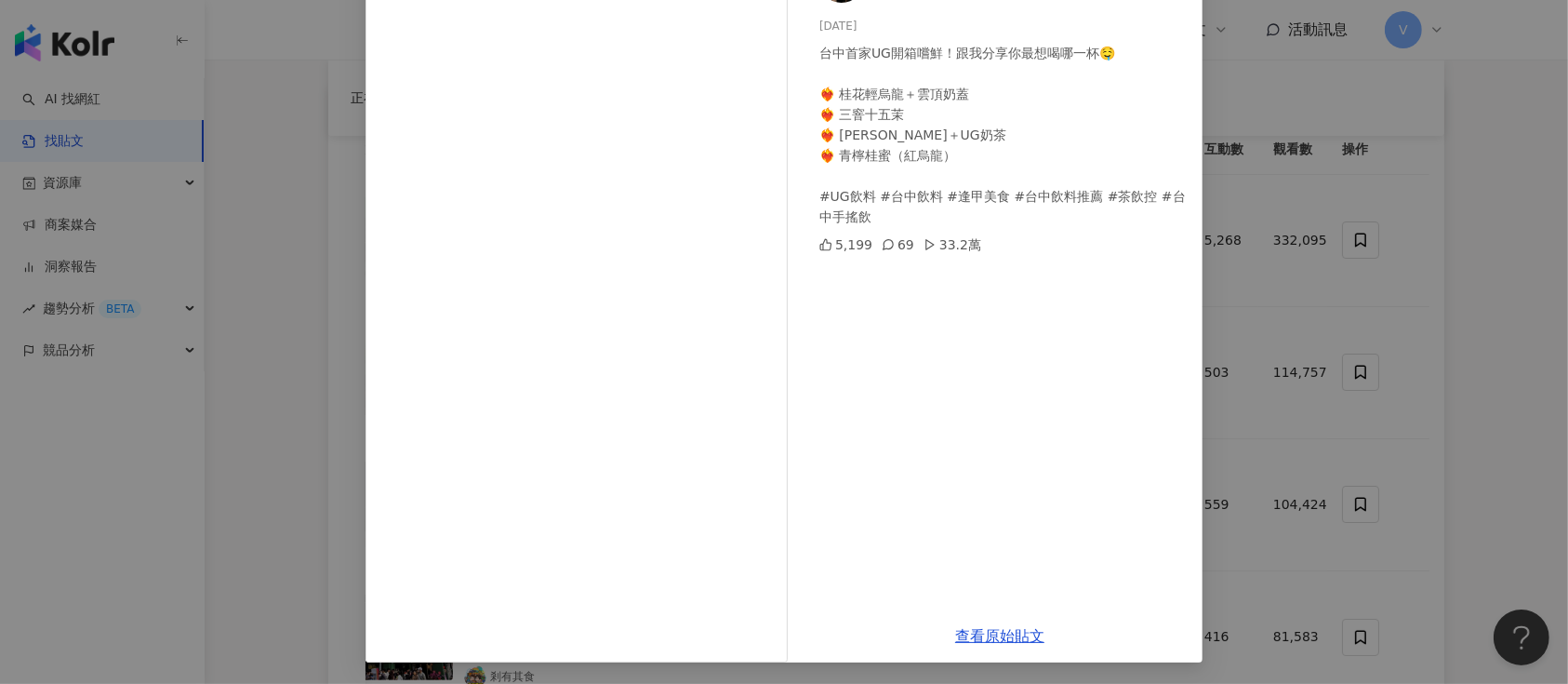
click at [1494, 161] on div "台中俱樂部 2025/4/8 台中首家UG開箱嚐鮮！跟我分享你最想喝哪一杯🤤 ❤️‍🔥 桂花輕烏龍＋雲頂奶蓋 ❤️‍🔥 三窨十五茉 ❤️‍🔥 米香玉露菁＋UG…" at bounding box center [784, 342] width 1568 height 684
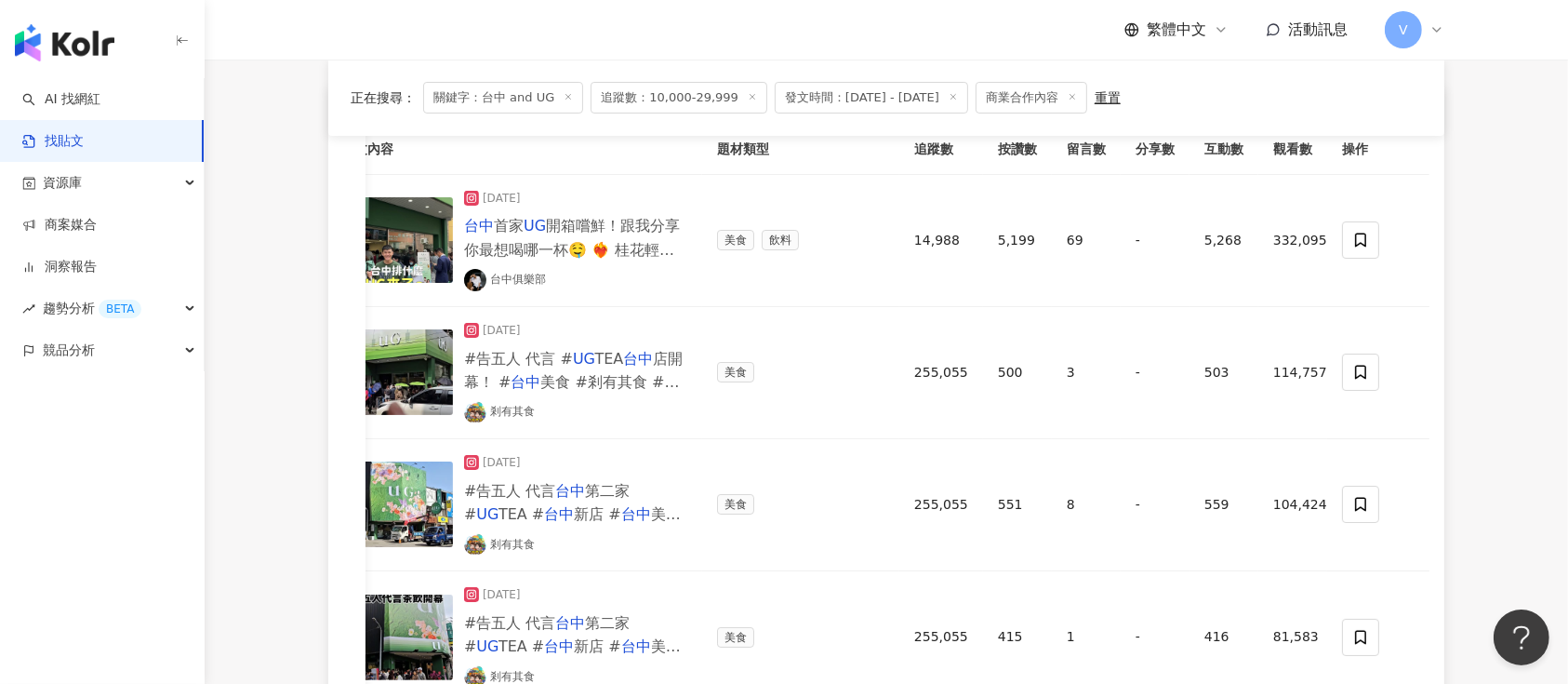
click at [748, 97] on icon at bounding box center [753, 97] width 10 height 10
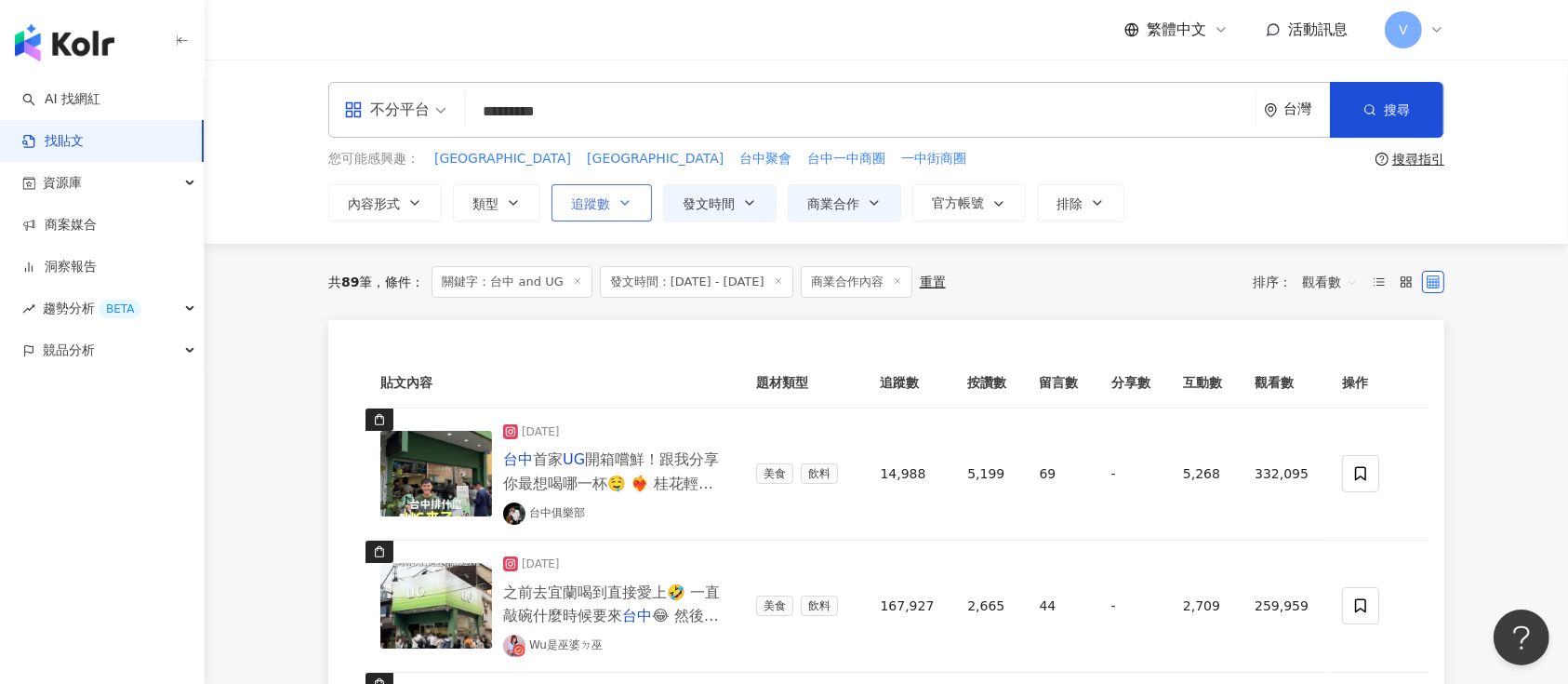
click at [621, 197] on icon "button" at bounding box center [624, 202] width 15 height 15
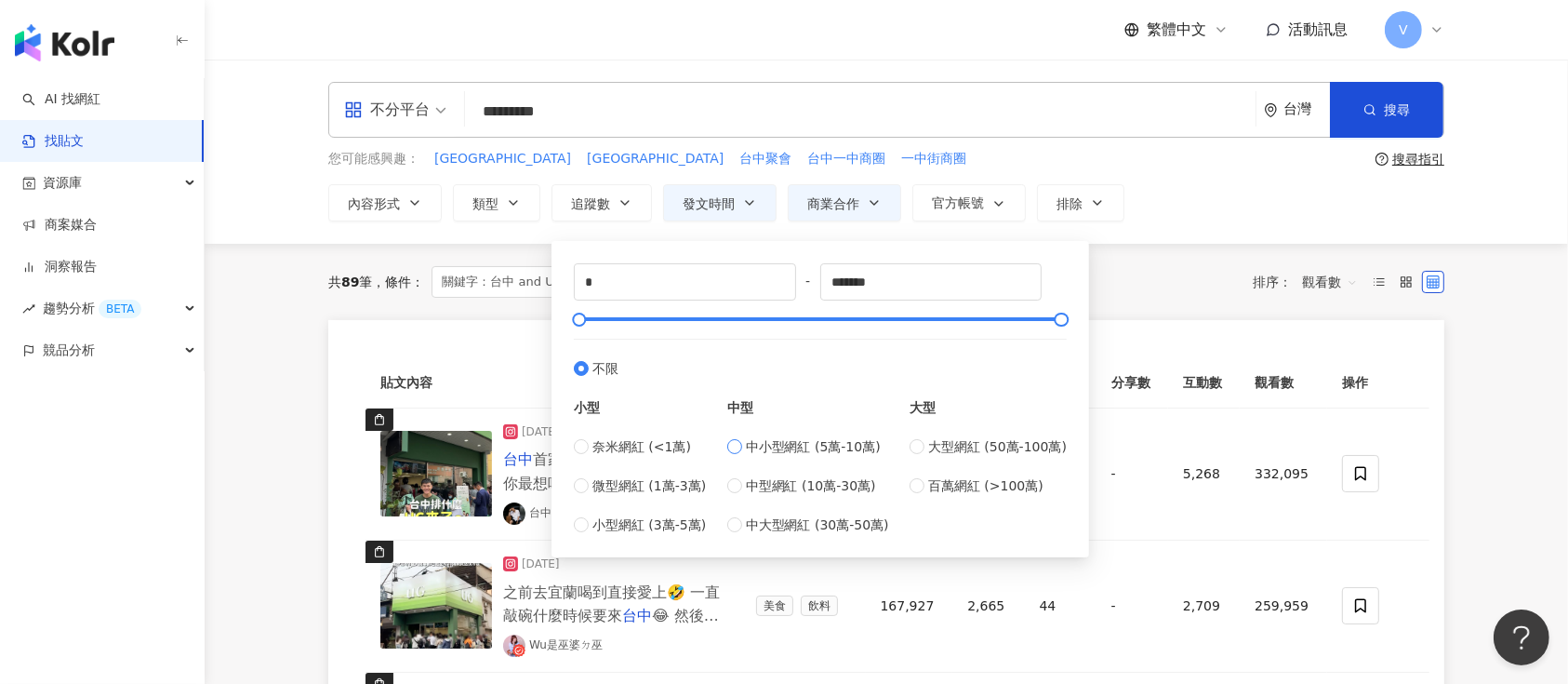
type input "*****"
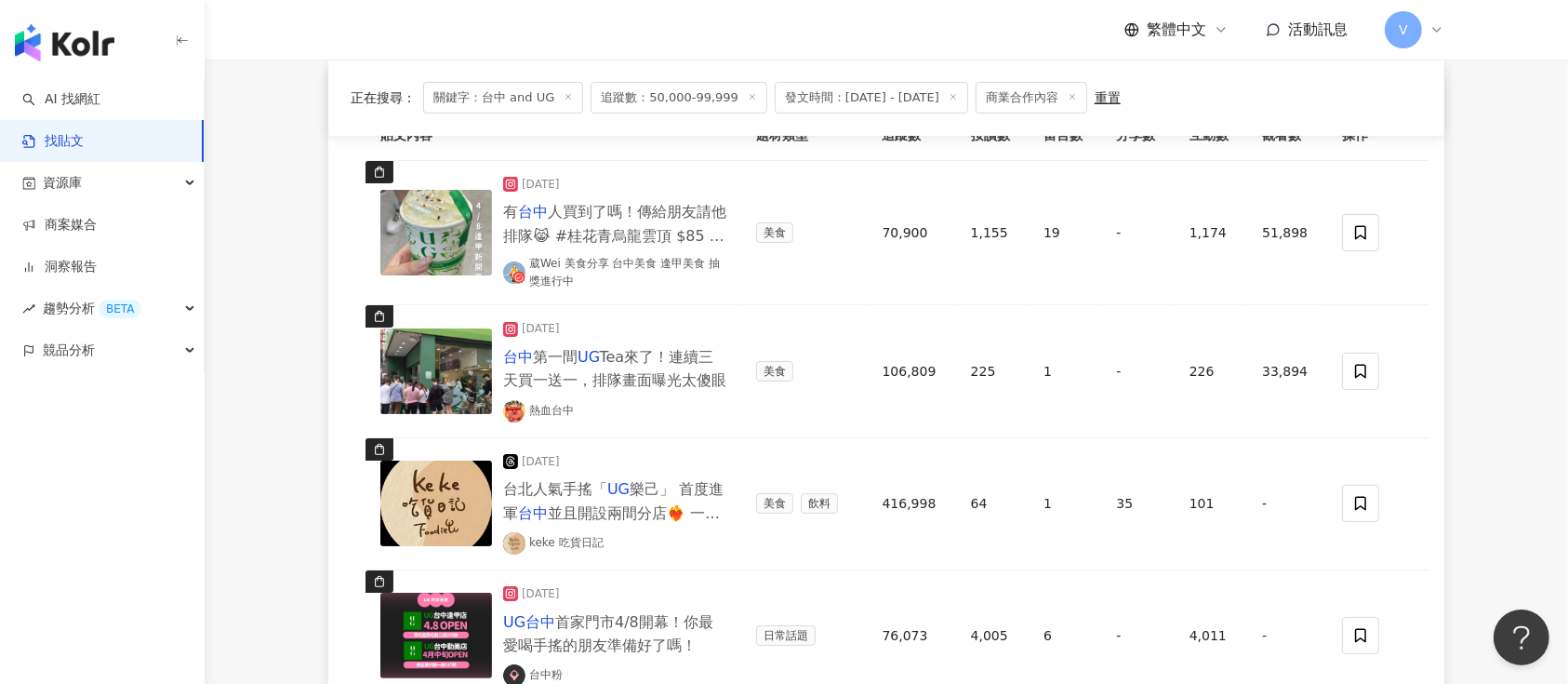
scroll to position [124, 0]
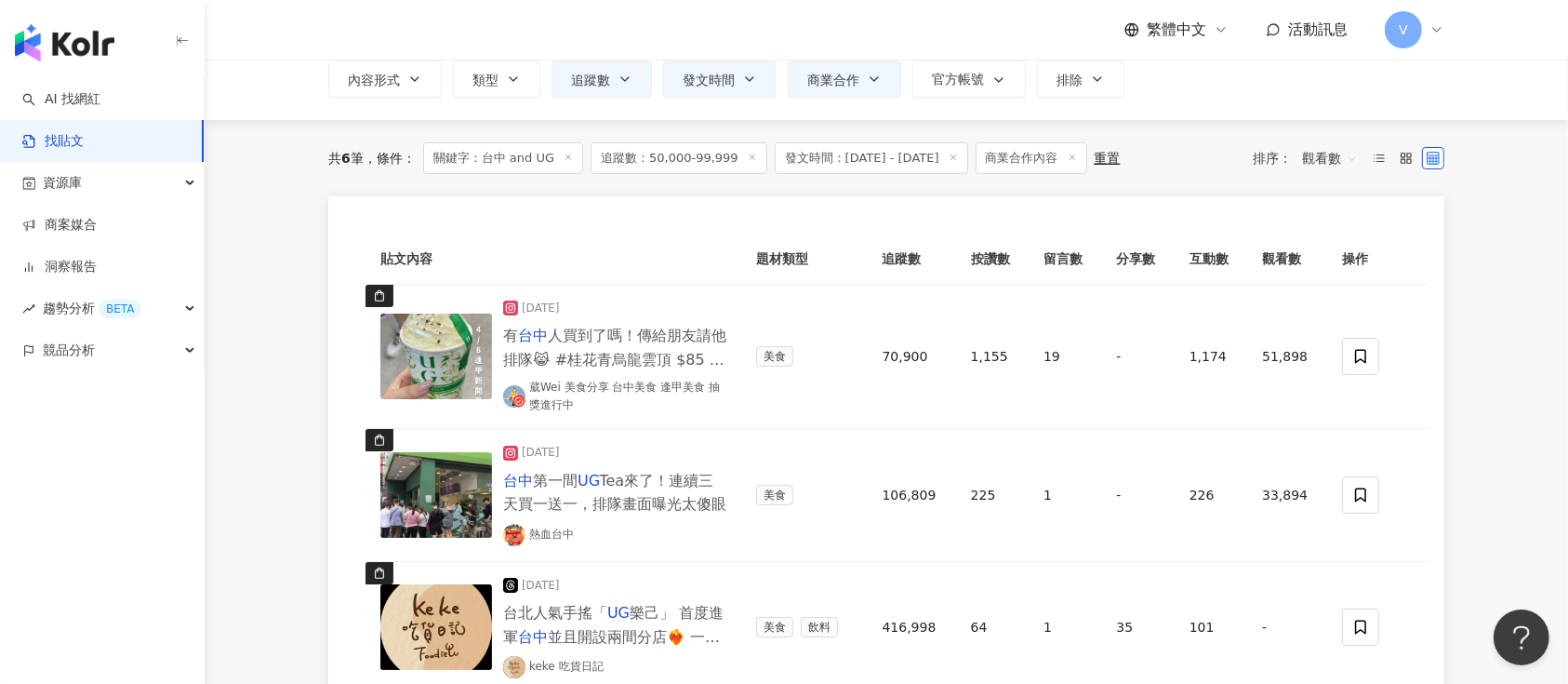
click at [748, 152] on icon at bounding box center [753, 157] width 10 height 10
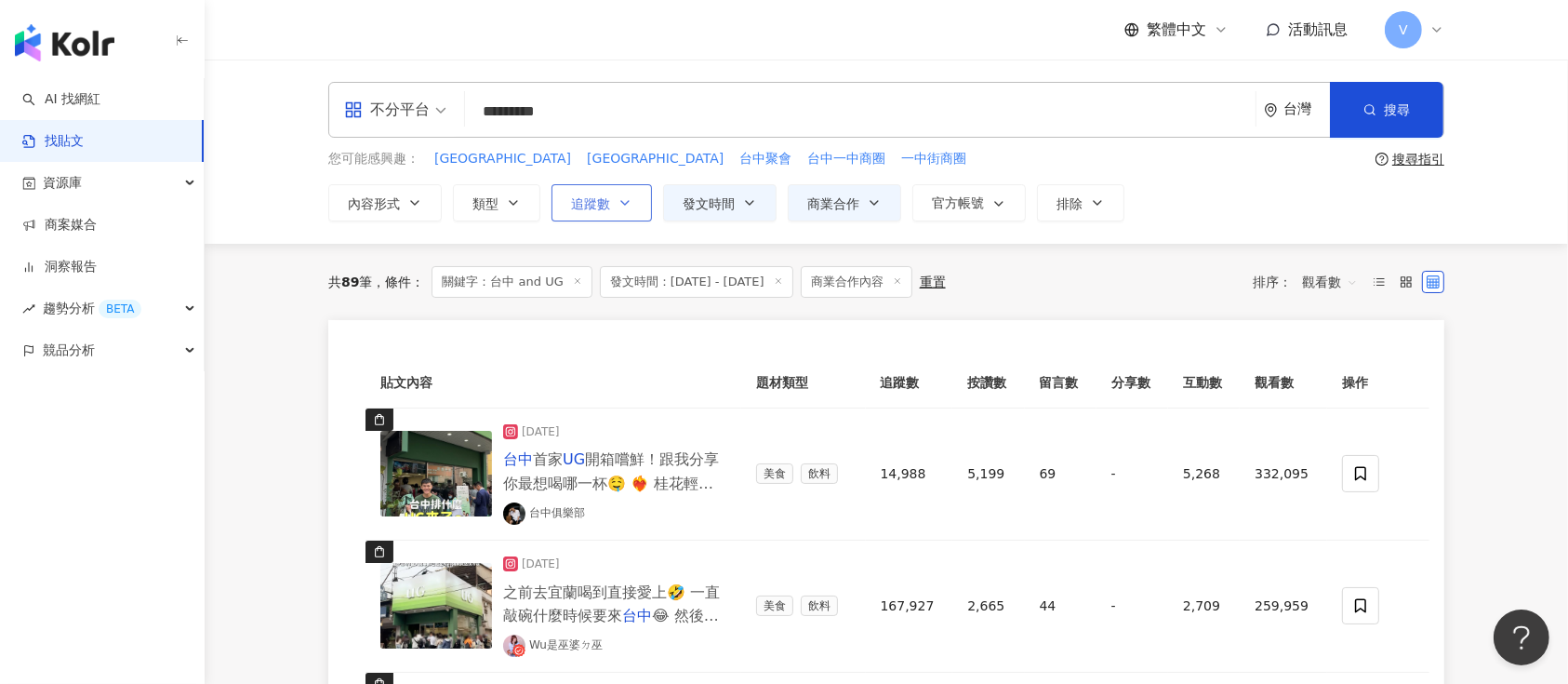
click at [617, 196] on icon "button" at bounding box center [624, 202] width 15 height 15
type input "*"
type input "*******"
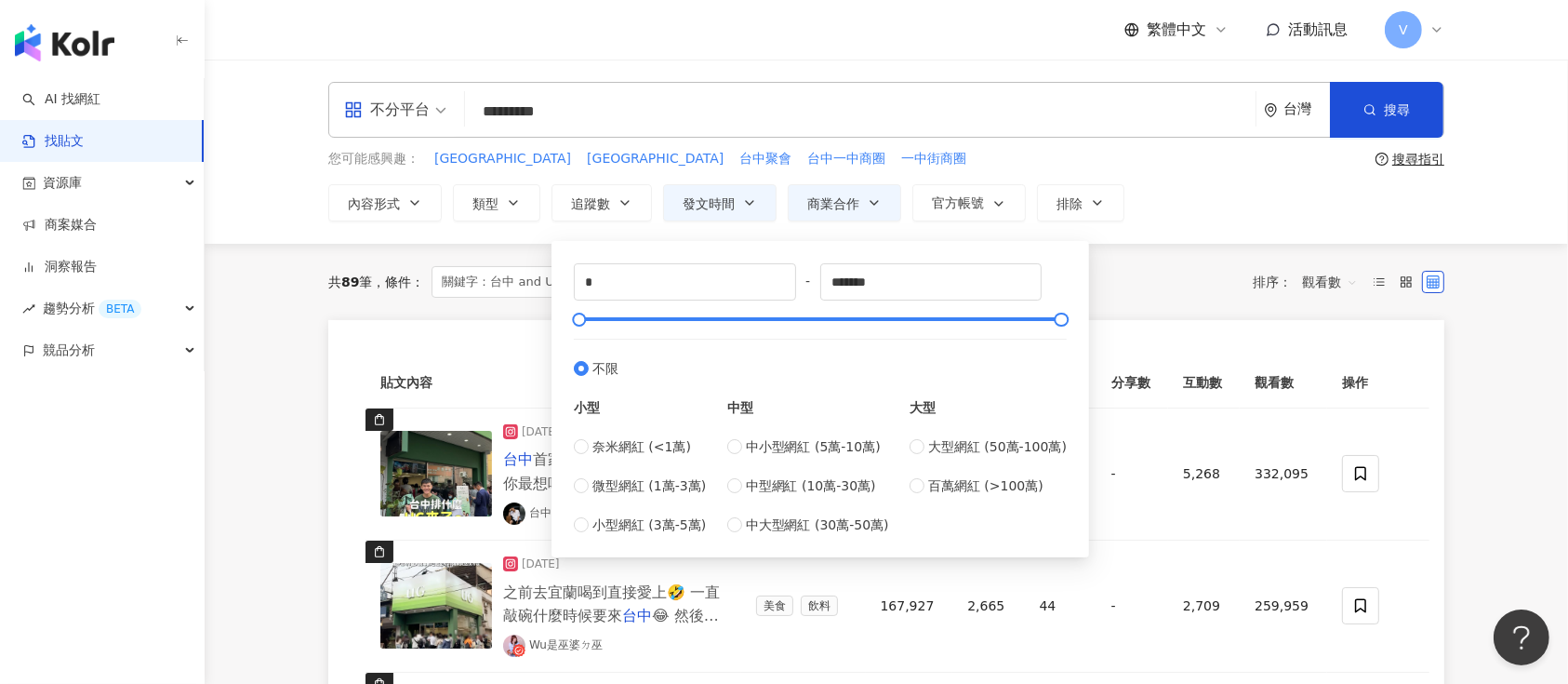
type input "*******"
type input "*********"
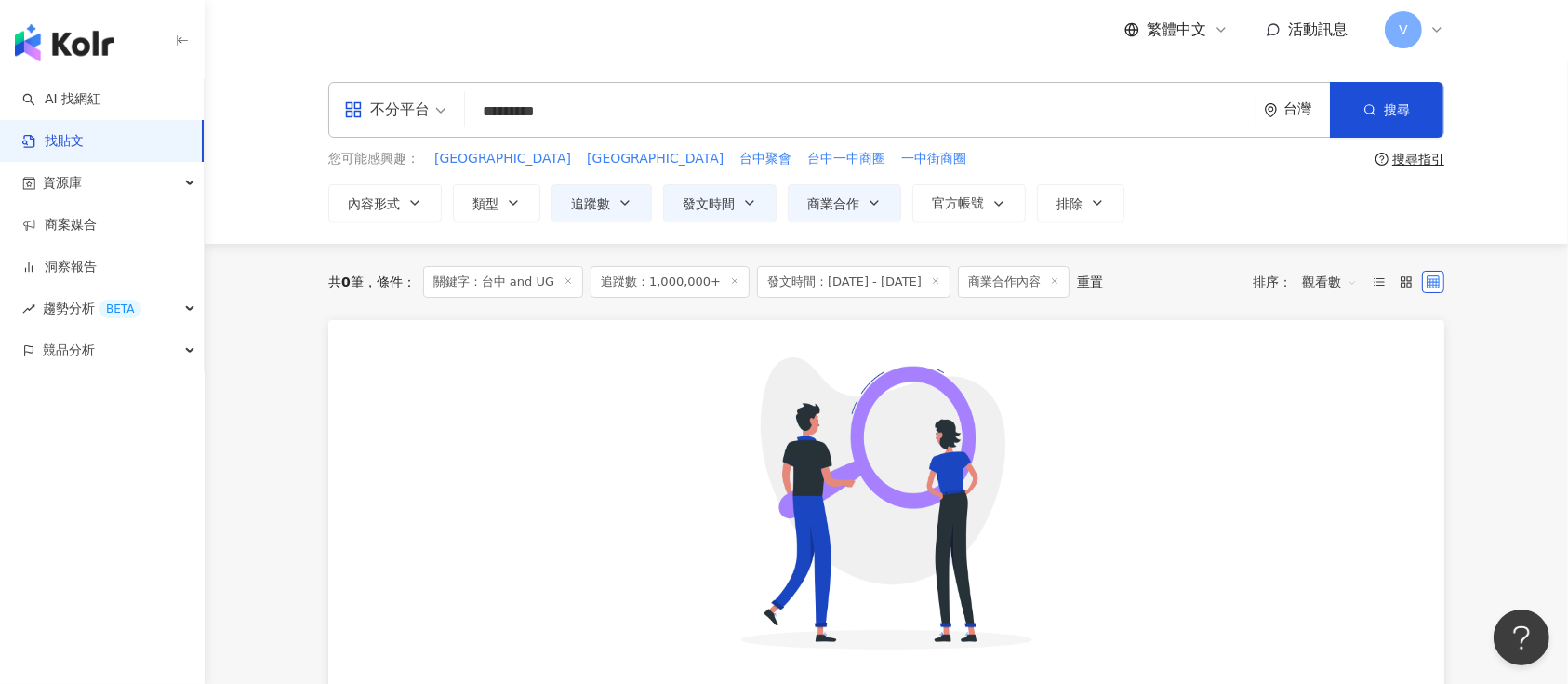
click at [730, 280] on icon at bounding box center [735, 281] width 10 height 10
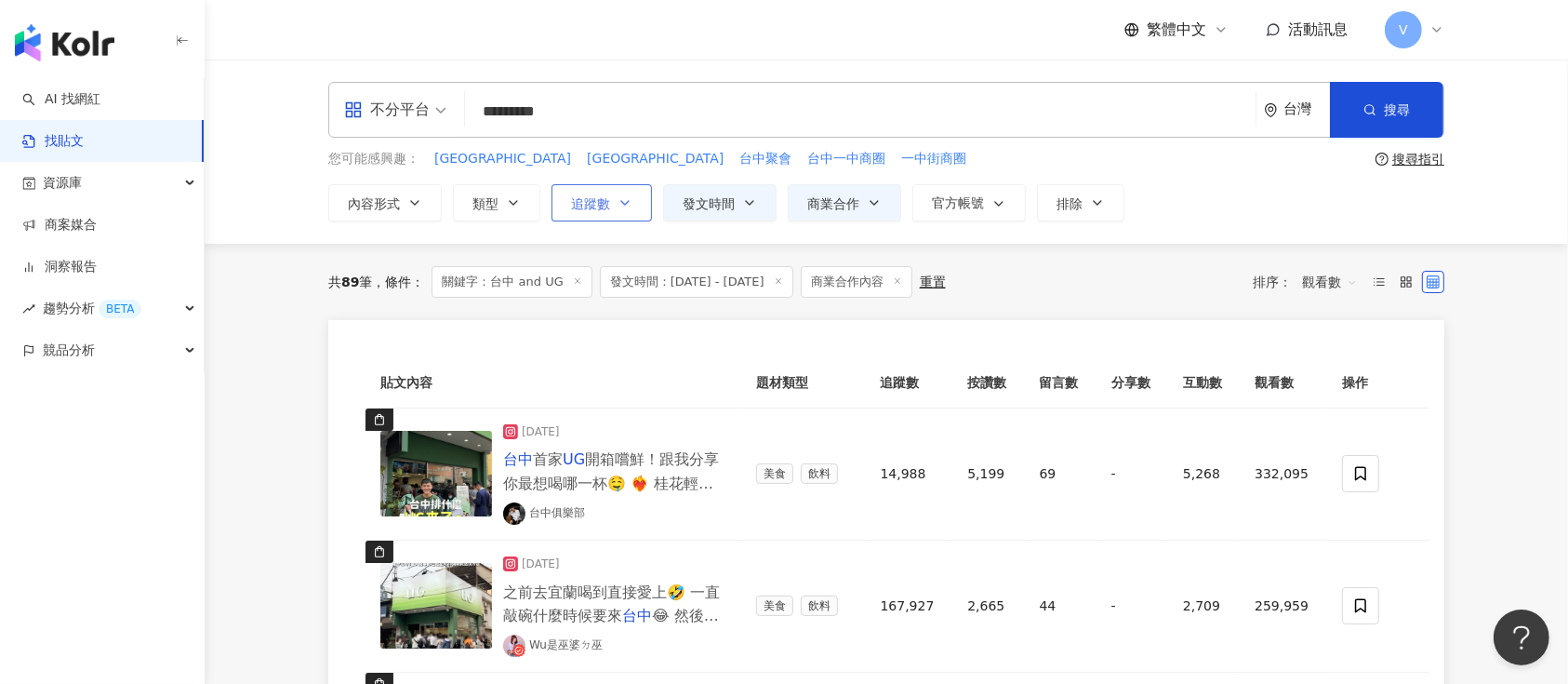
click at [625, 195] on icon "button" at bounding box center [624, 202] width 15 height 15
type input "*"
type input "*******"
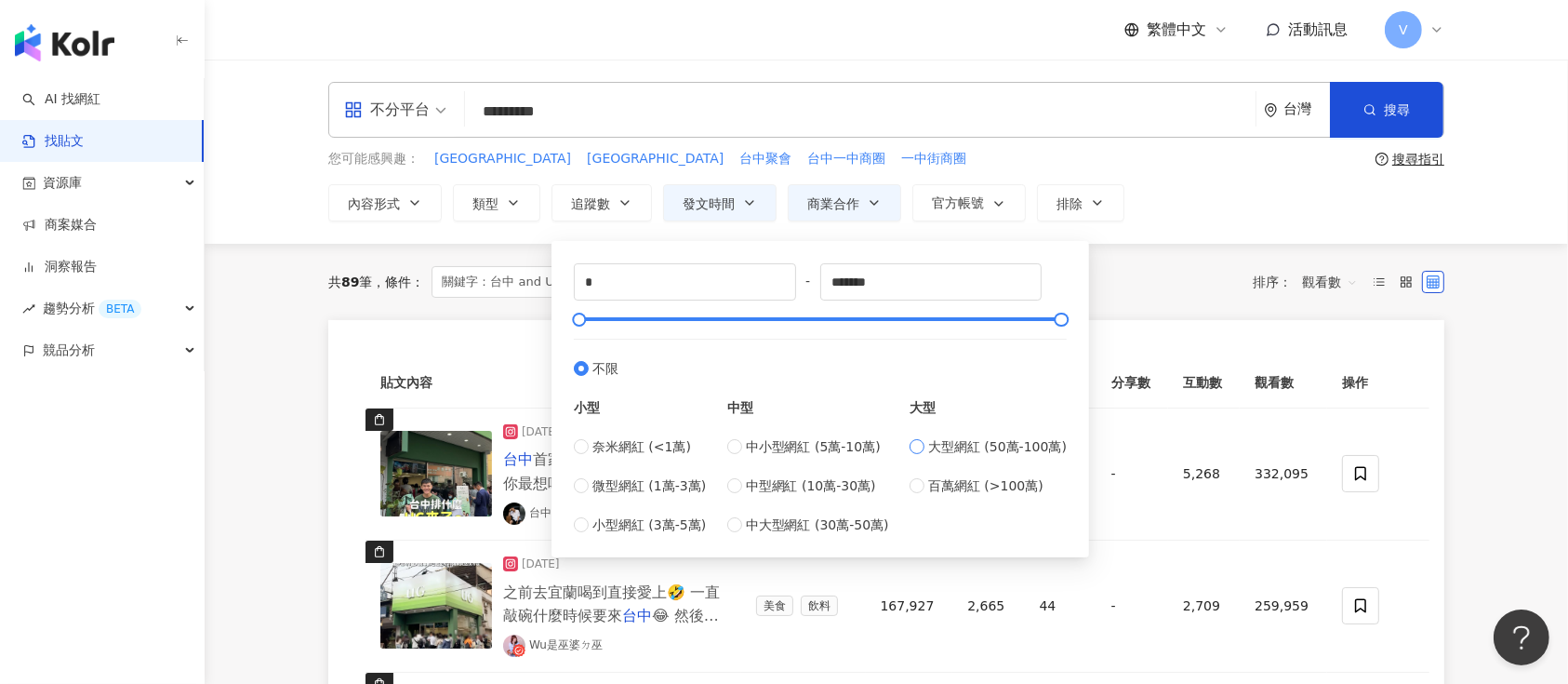
type input "******"
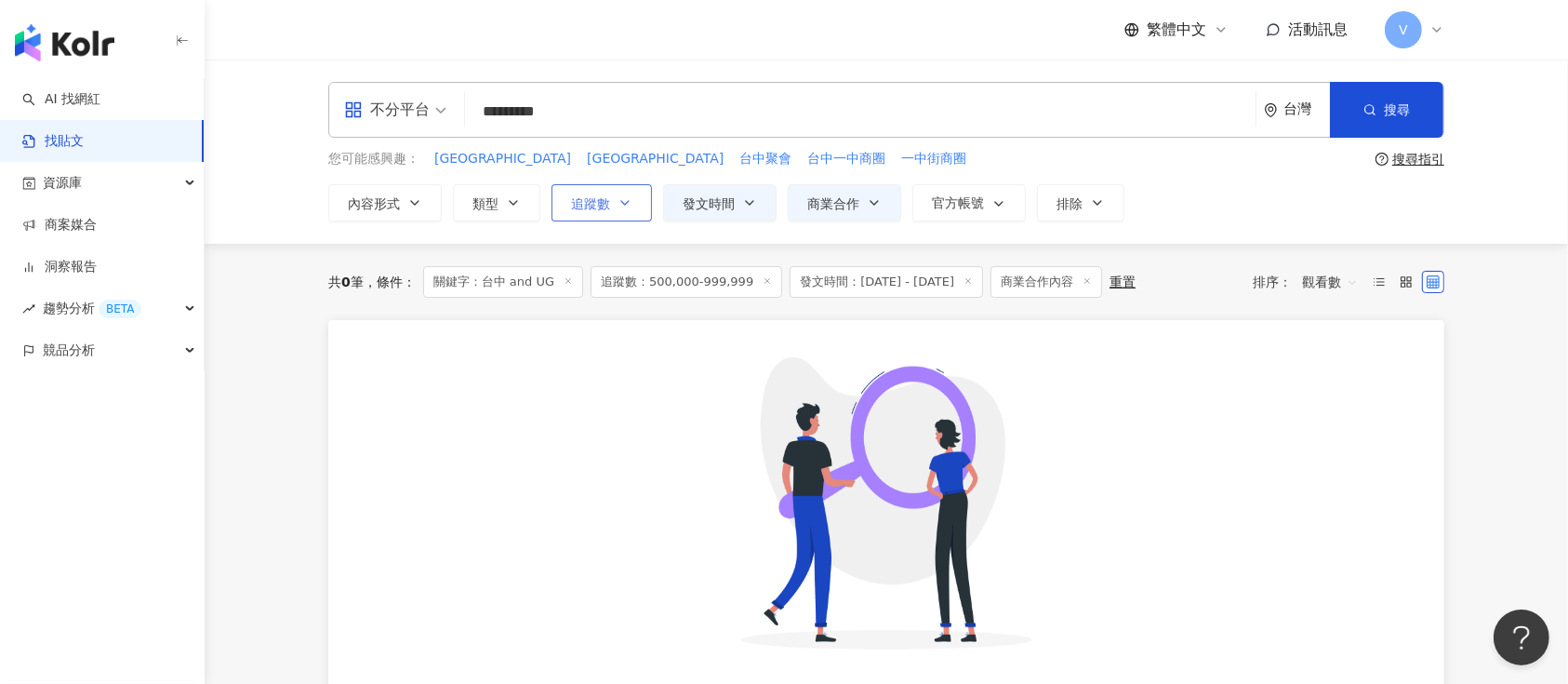
click at [624, 198] on icon "button" at bounding box center [624, 202] width 15 height 15
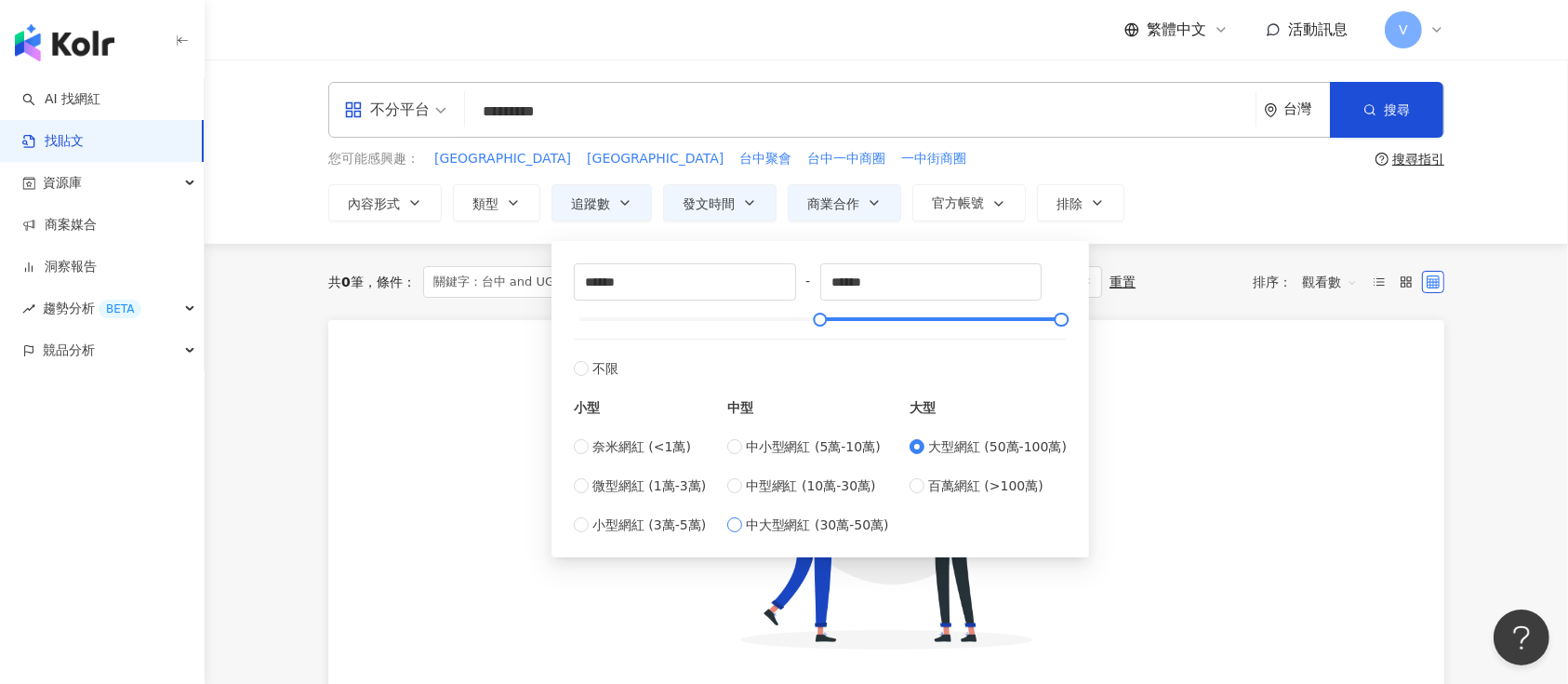
type input "******"
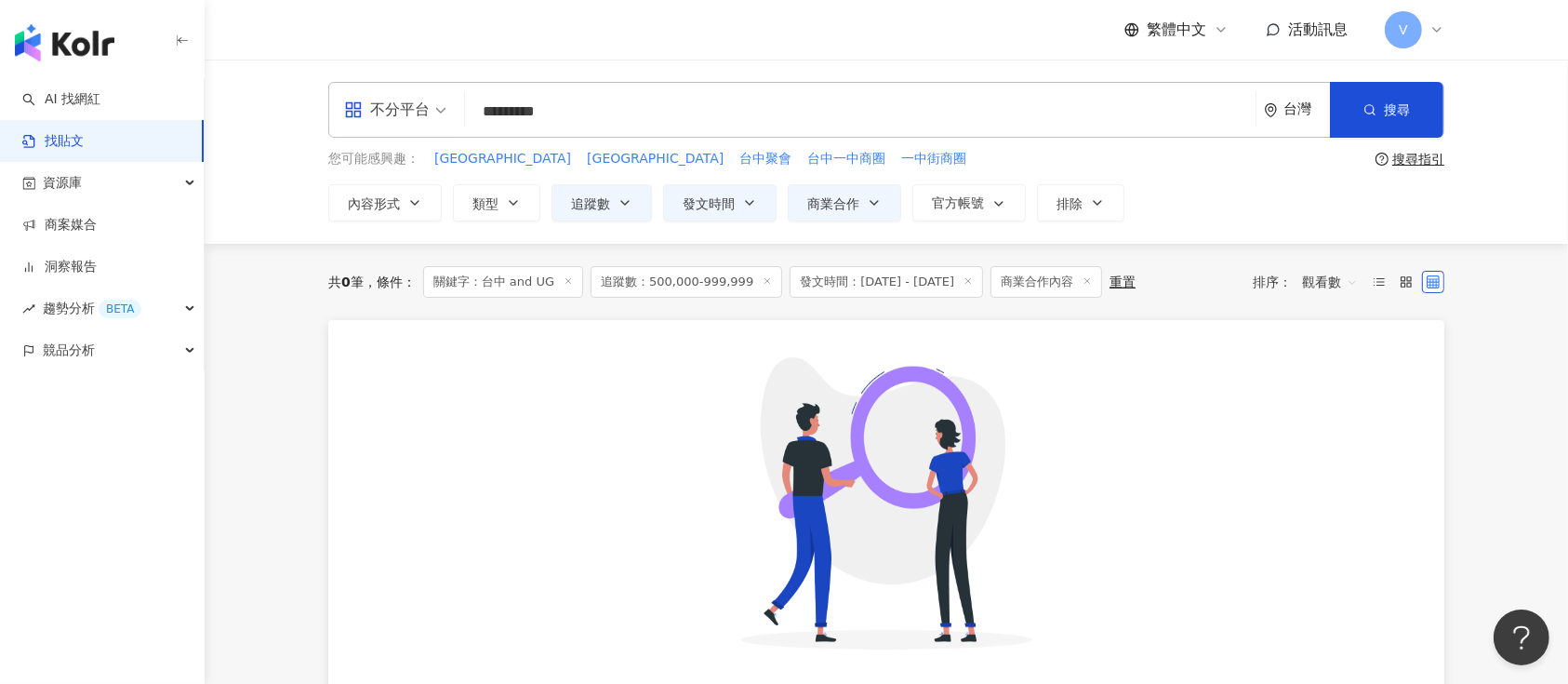
click at [1460, 421] on div "共 0 筆 條件 ： 關鍵字：台中 and UG 追蹤數：500,000-999,999 發文時間：2025/4/1 - 2025/5/31 商業合作內容 重…" at bounding box center [886, 539] width 1191 height 589
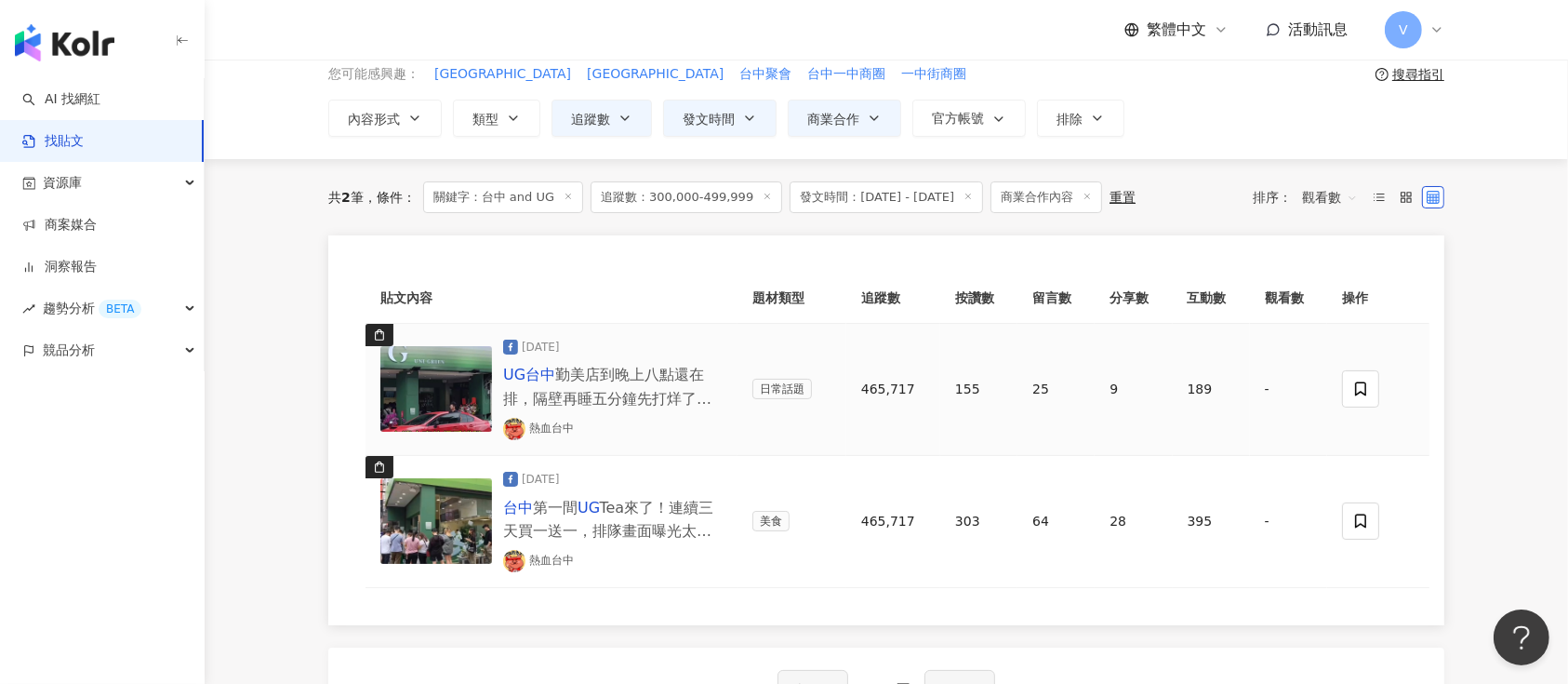
scroll to position [124, 0]
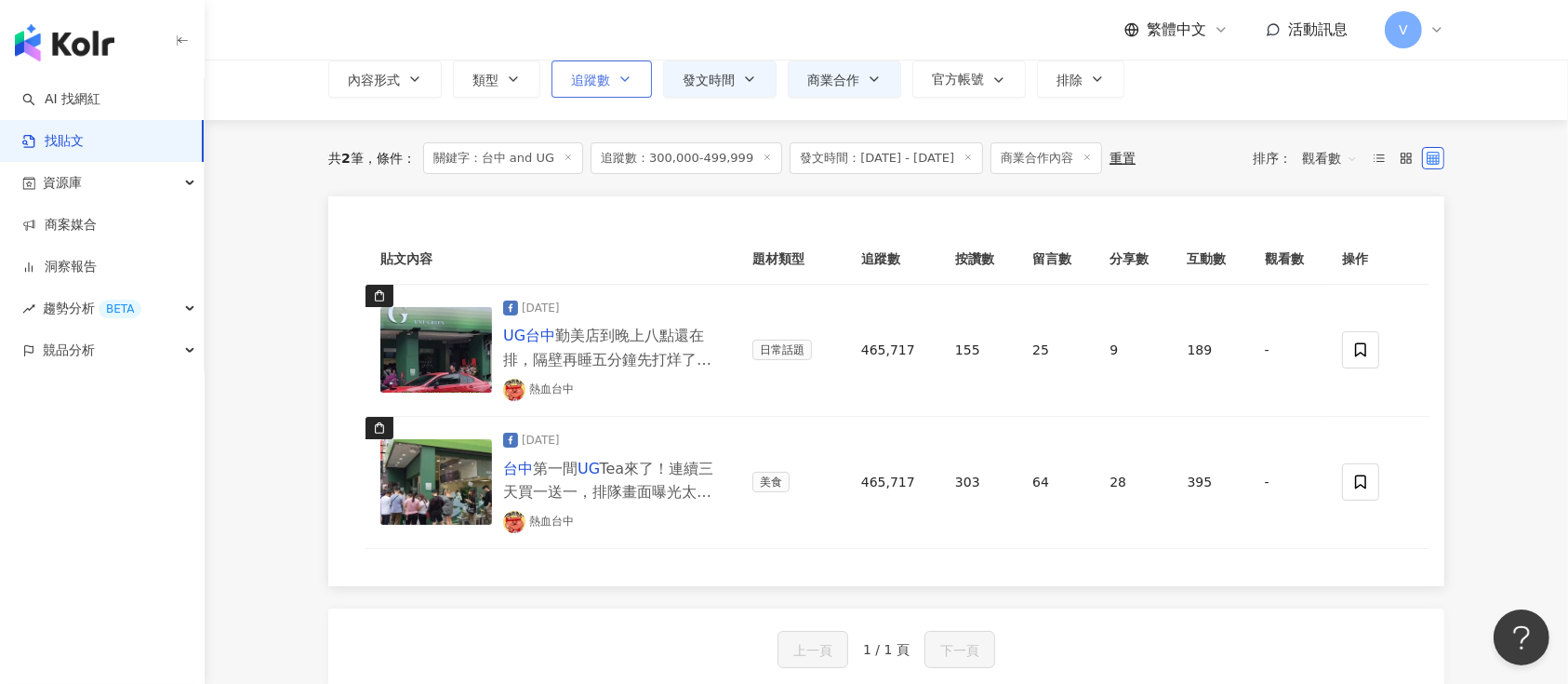
click at [615, 81] on button "追蹤數" at bounding box center [602, 79] width 100 height 37
click at [1491, 376] on main "**********" at bounding box center [886, 336] width 1363 height 801
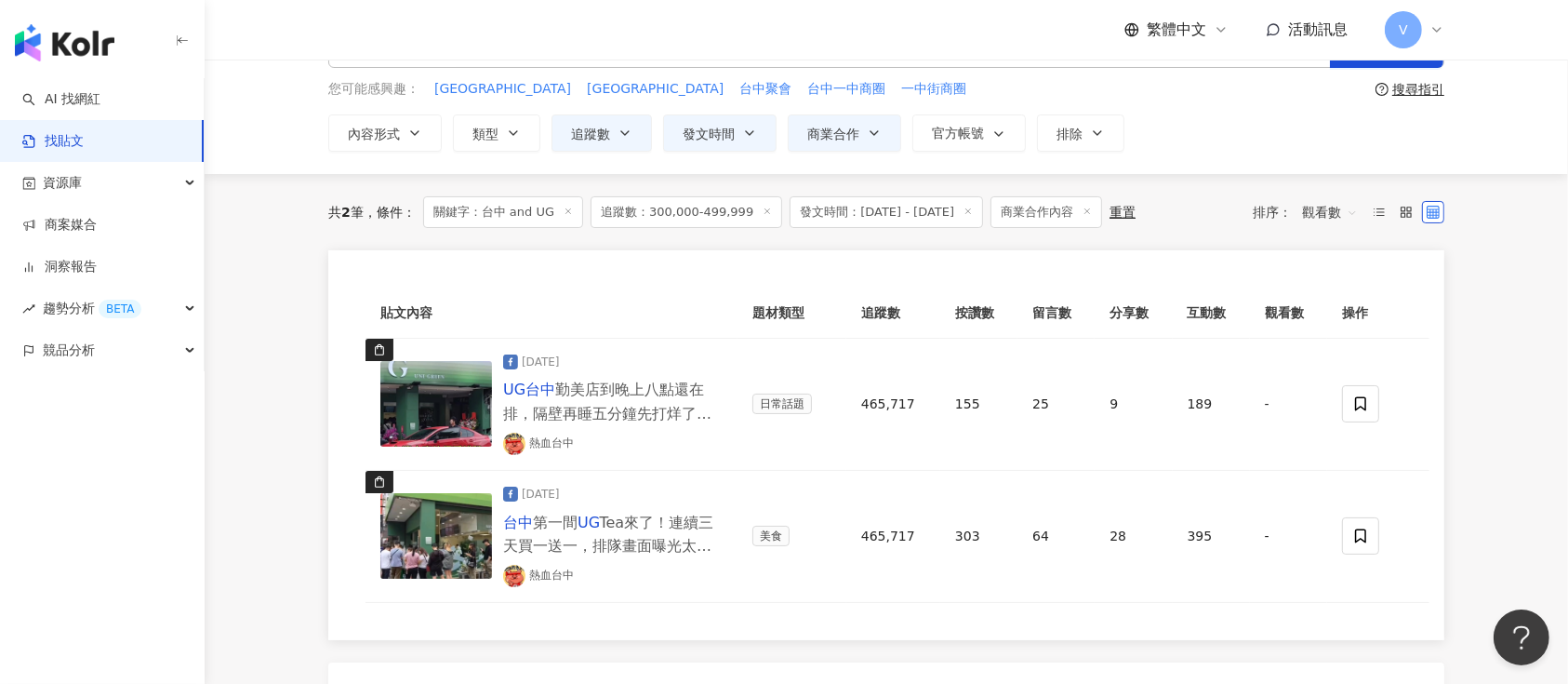
scroll to position [124, 0]
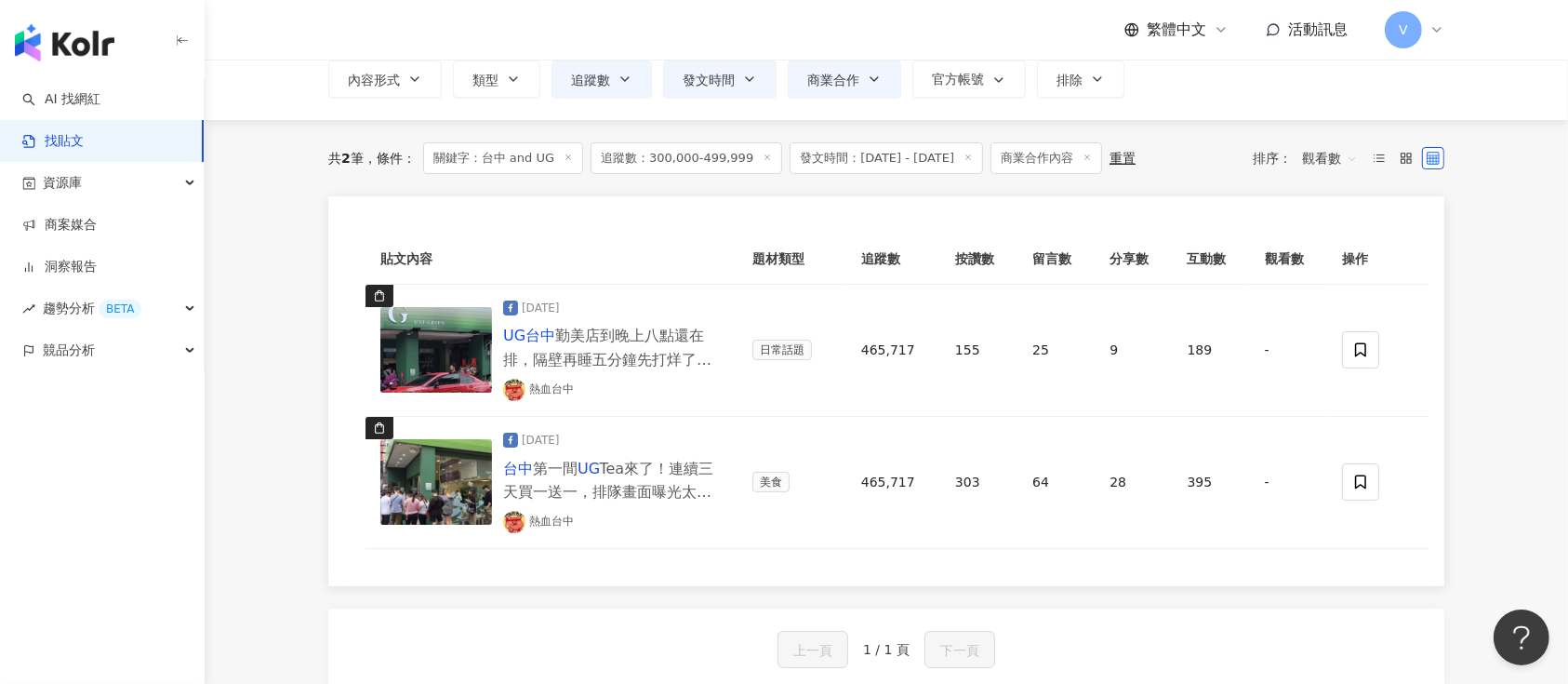
click at [763, 154] on icon at bounding box center [767, 157] width 10 height 10
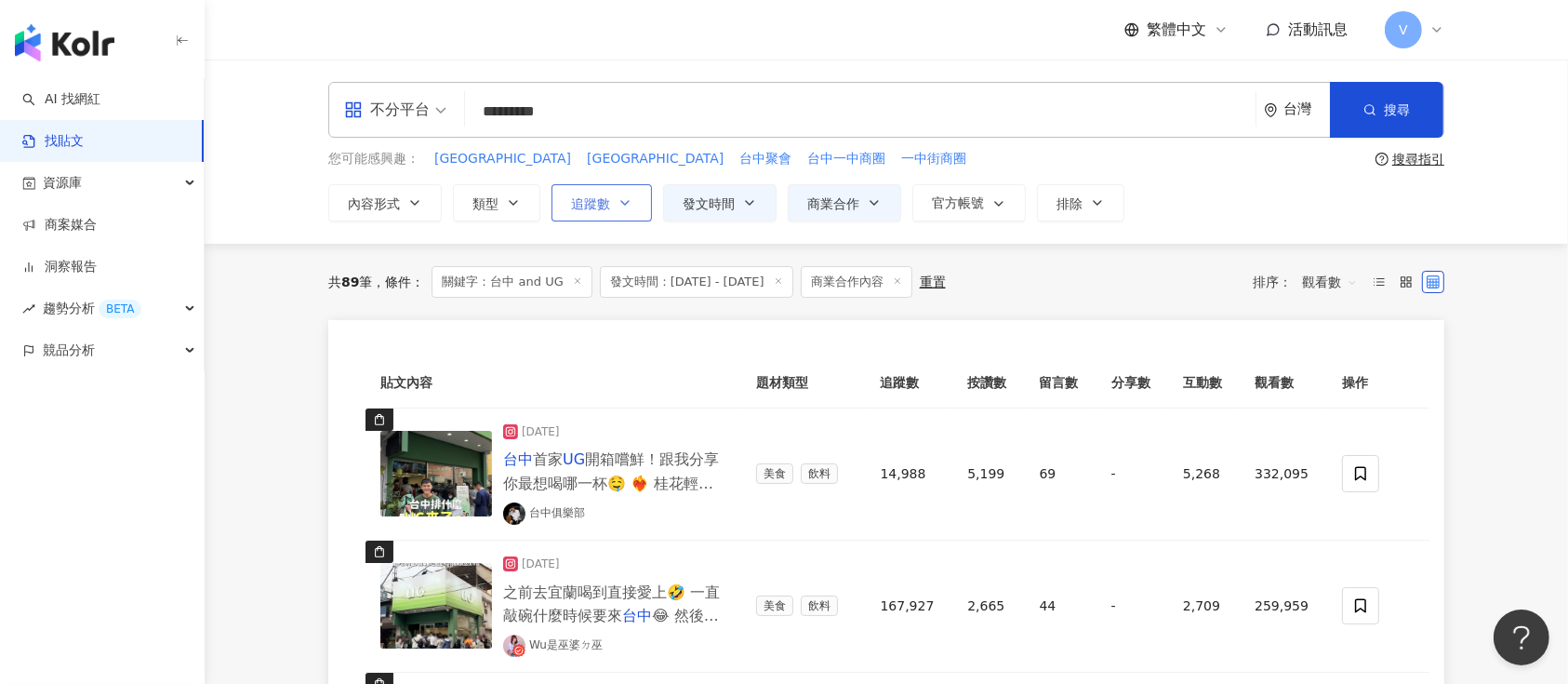
click at [623, 199] on icon "button" at bounding box center [624, 202] width 15 height 15
type input "*"
type input "*******"
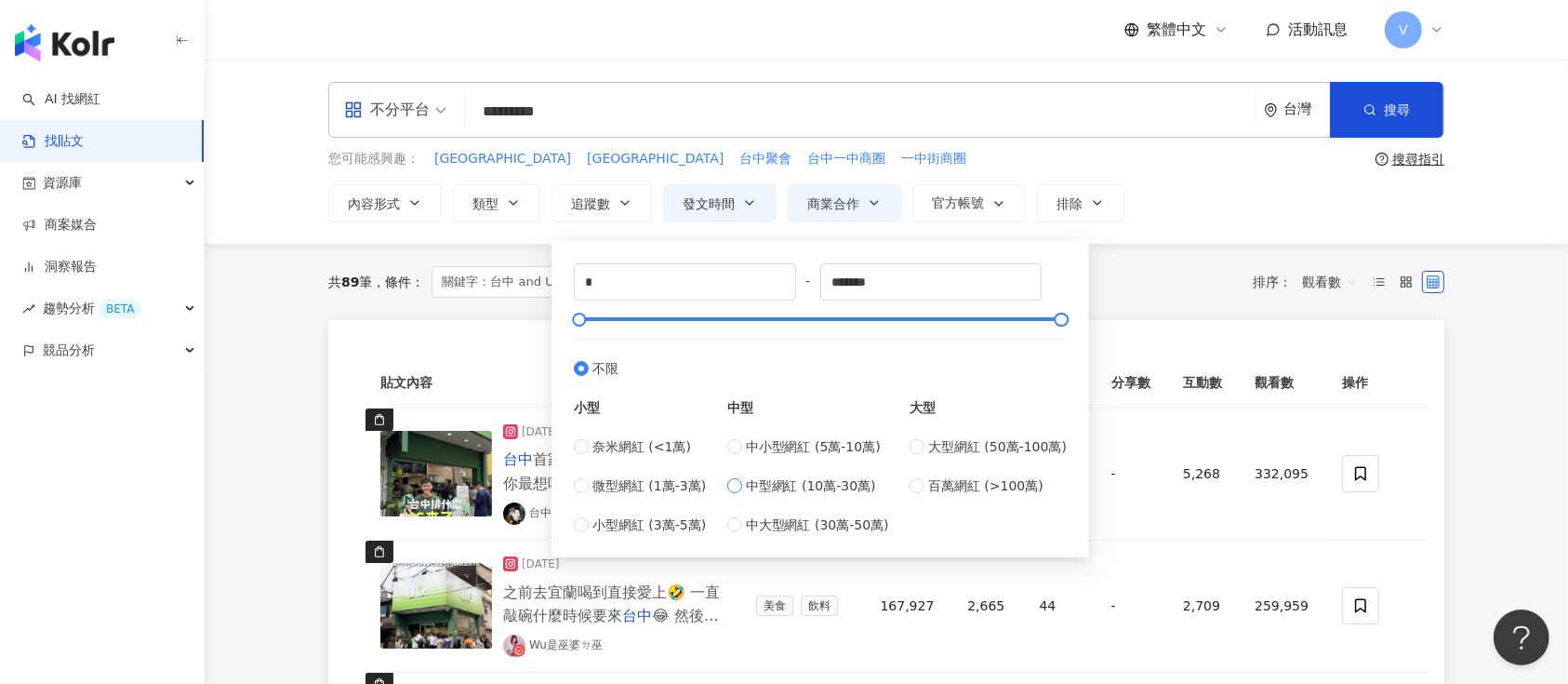
type input "******"
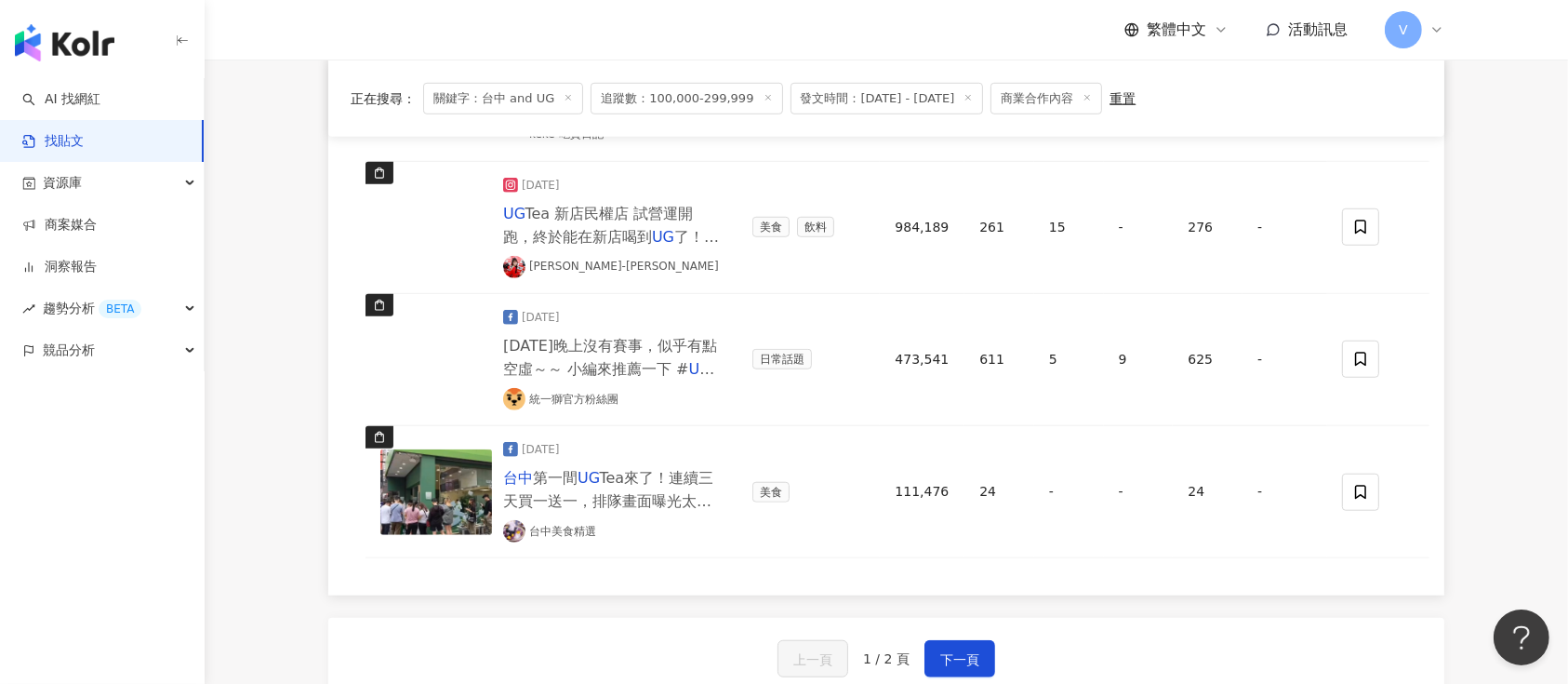
scroll to position [1489, 0]
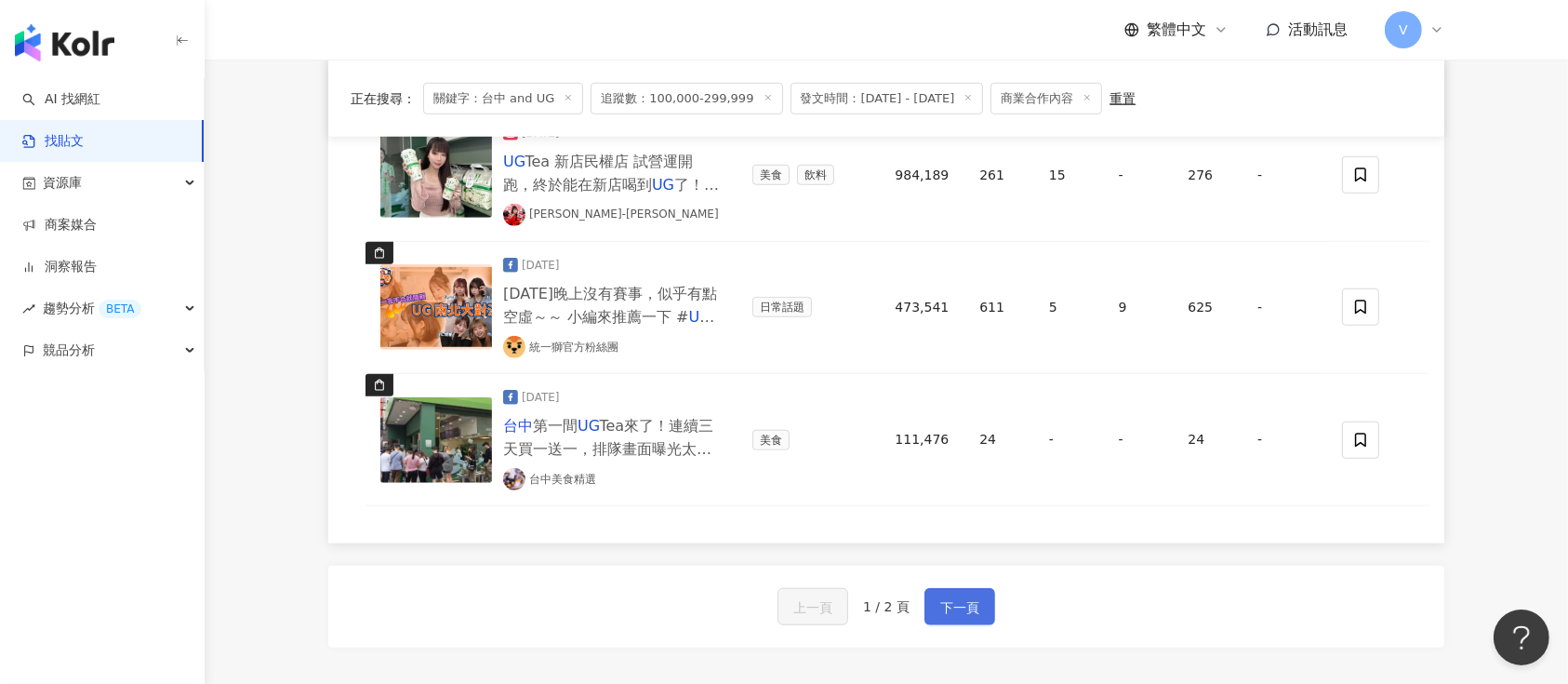
click at [960, 601] on span "下一頁" at bounding box center [960, 607] width 39 height 22
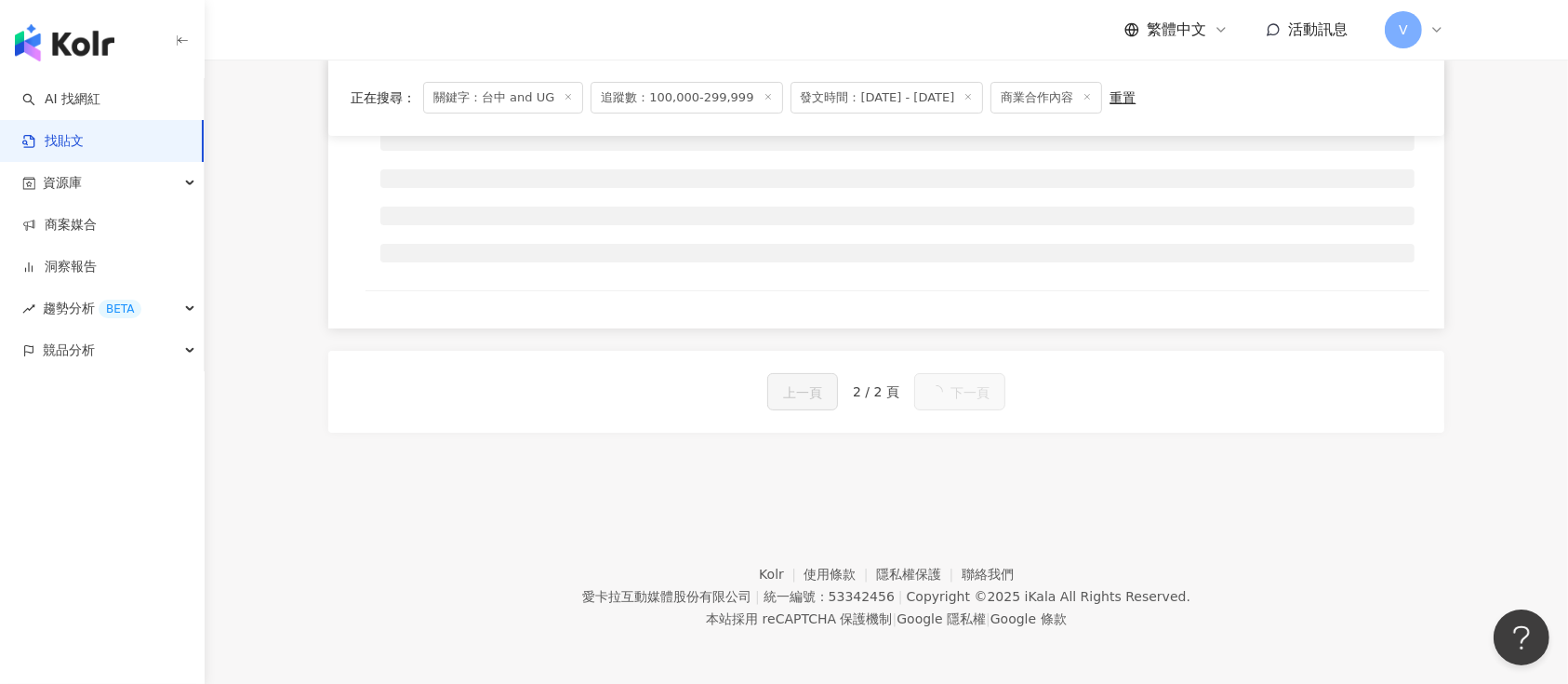
scroll to position [251, 0]
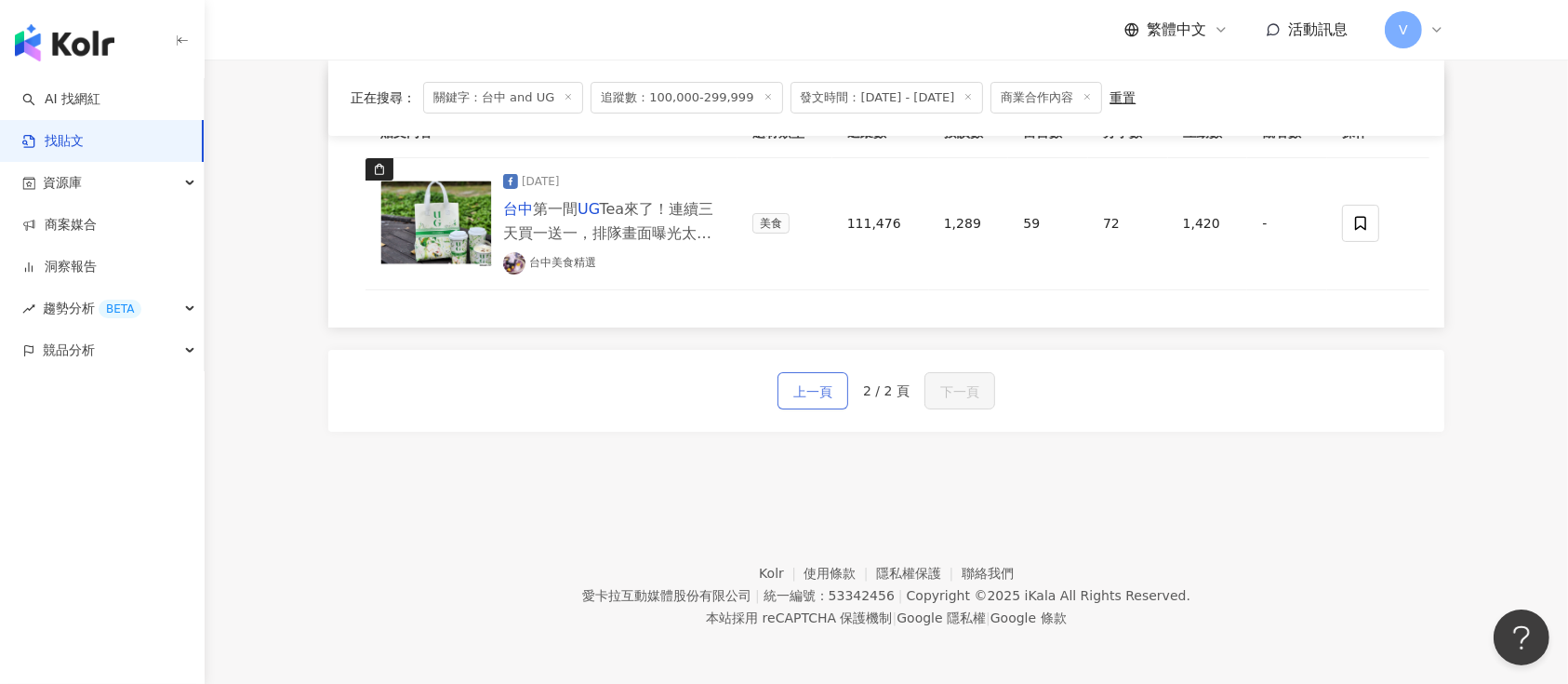
click at [811, 394] on span "上一頁" at bounding box center [813, 391] width 39 height 22
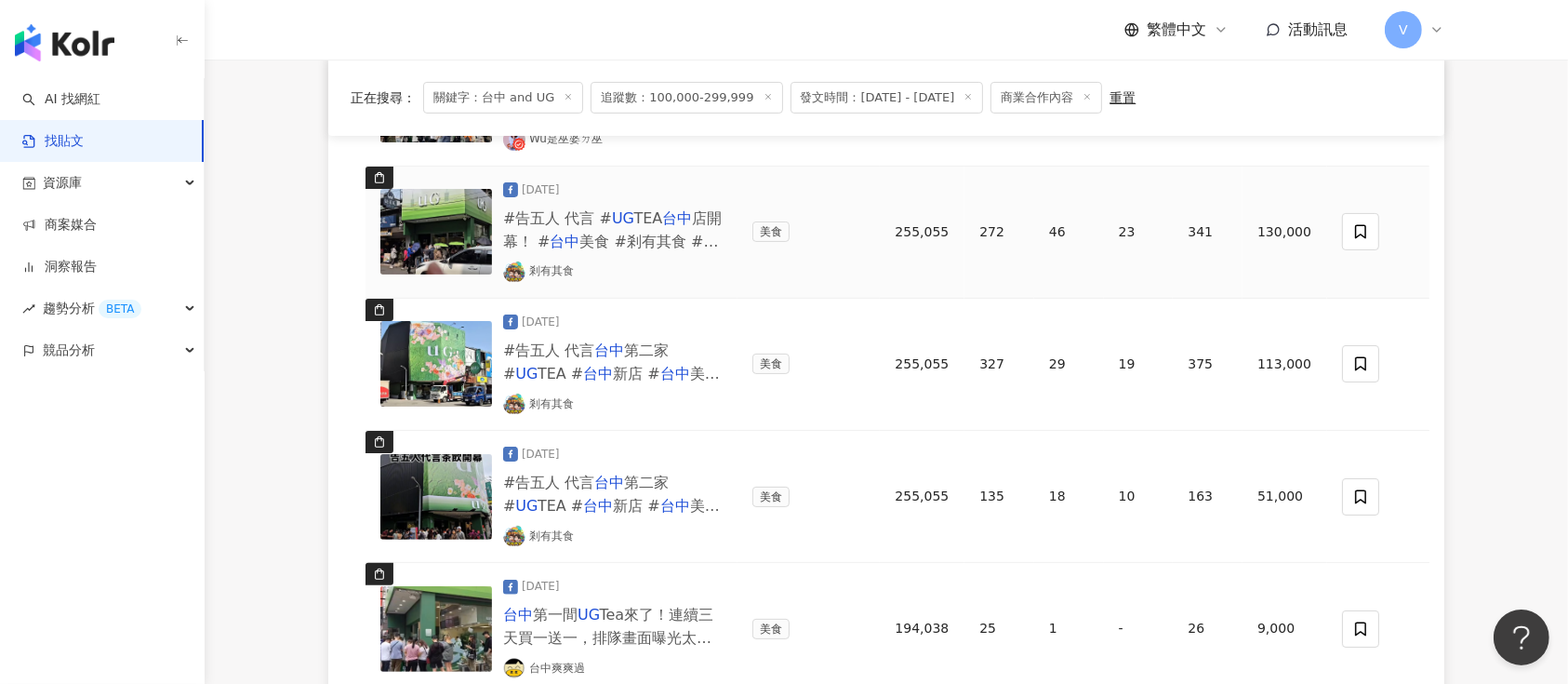
scroll to position [2, 0]
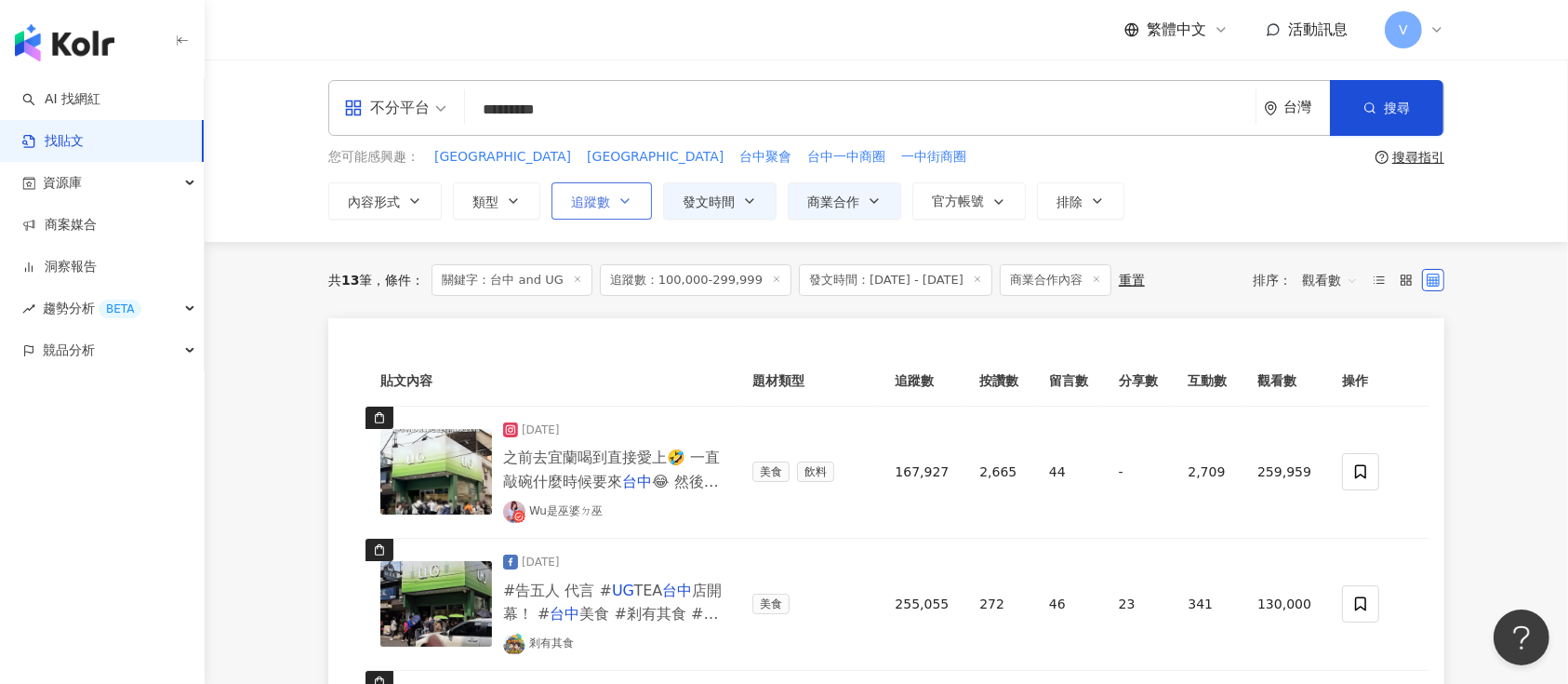
click at [627, 196] on icon "button" at bounding box center [624, 200] width 15 height 15
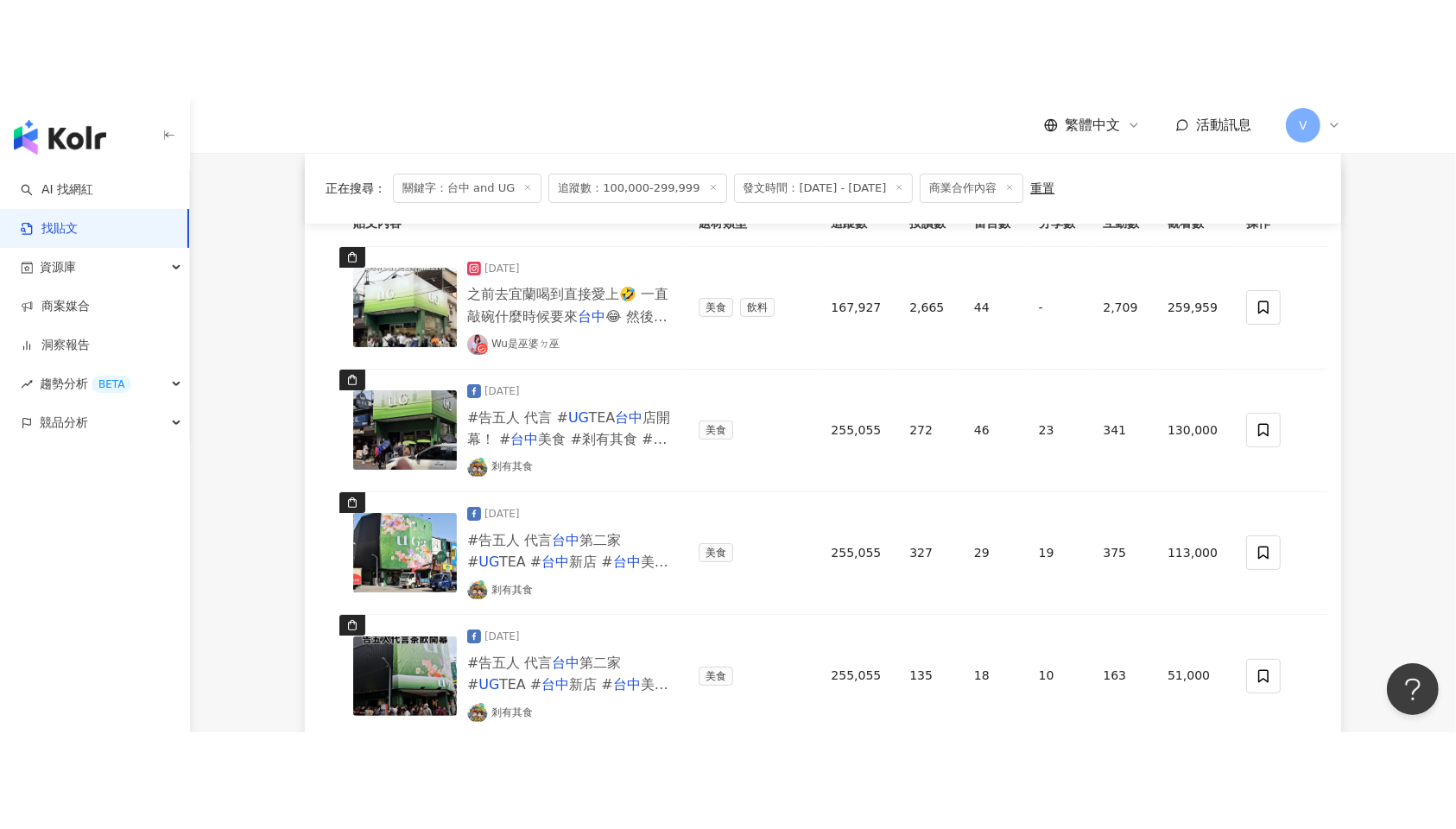
scroll to position [115, 0]
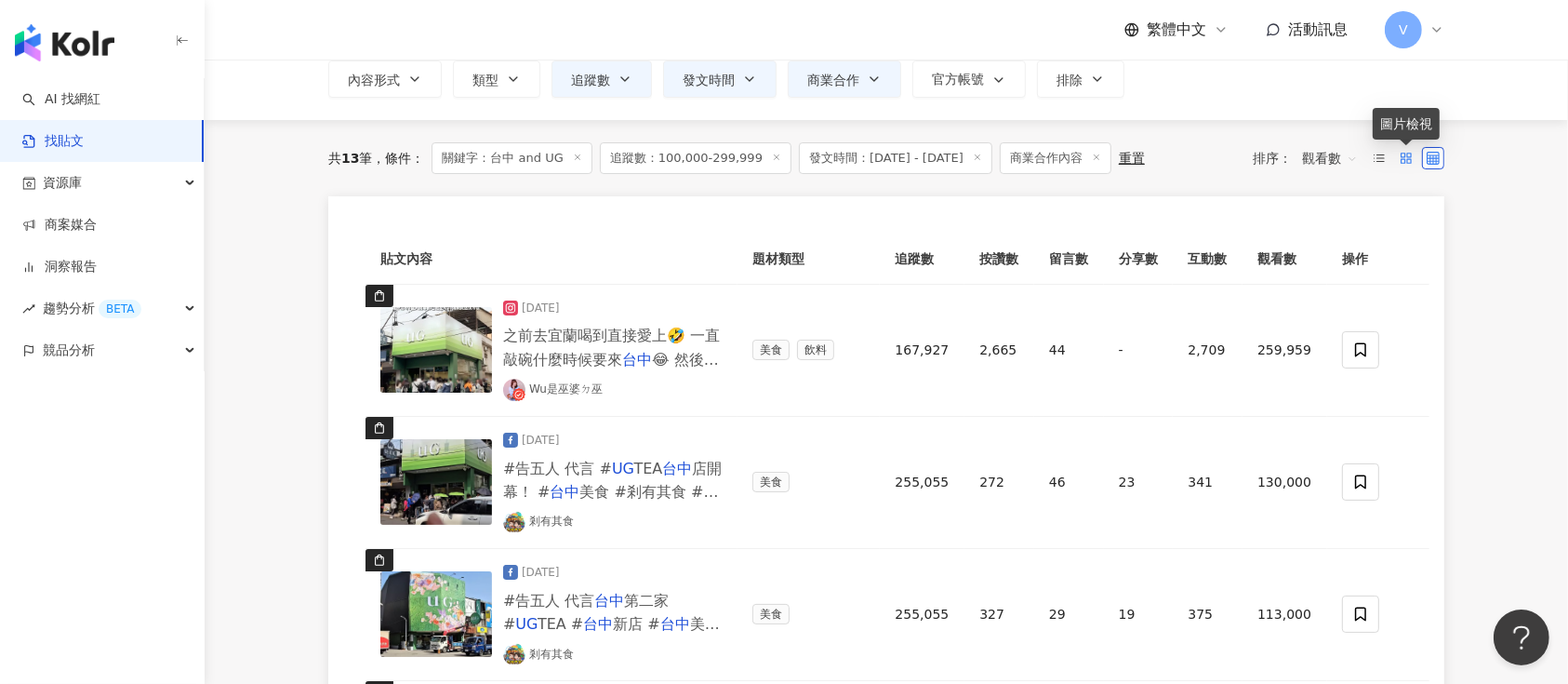
click at [1409, 157] on icon at bounding box center [1406, 157] width 13 height 13
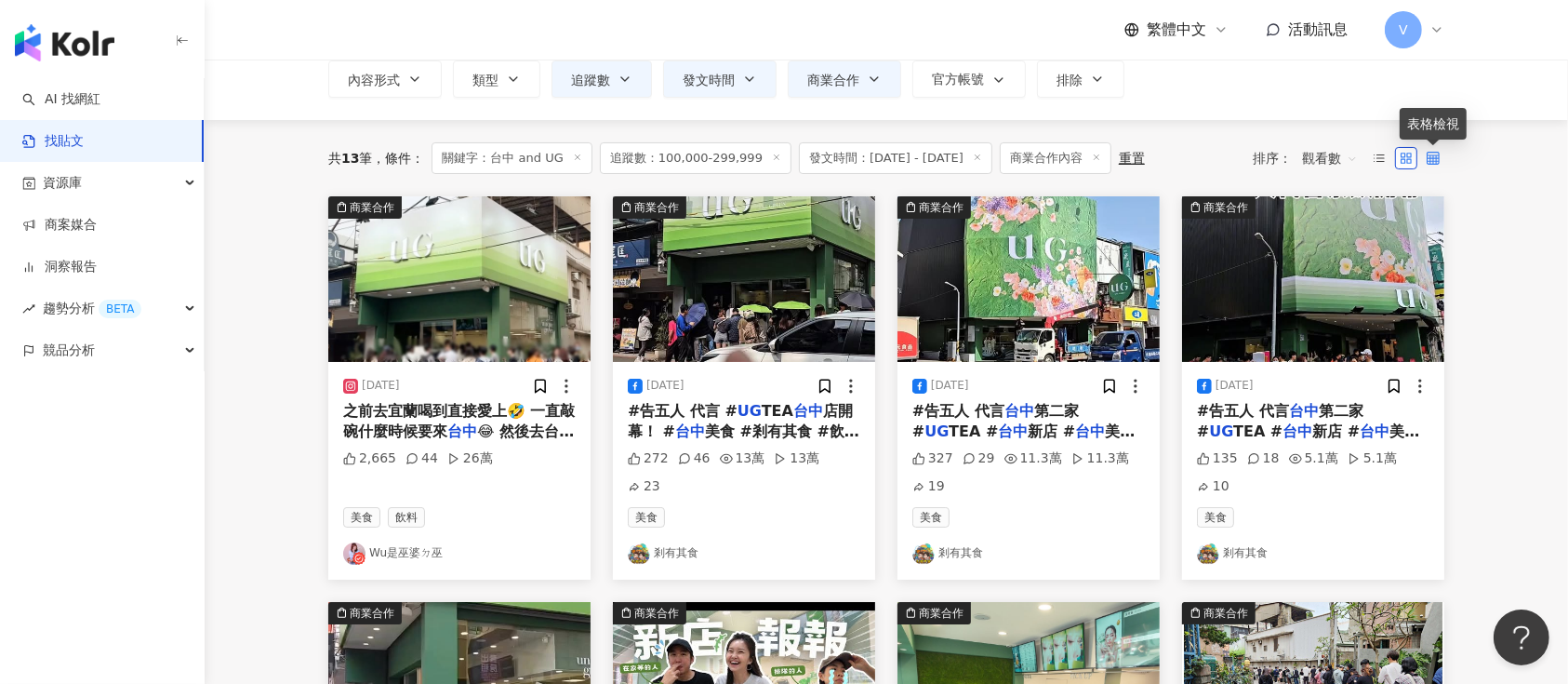
click at [1429, 158] on icon at bounding box center [1432, 157] width 13 height 13
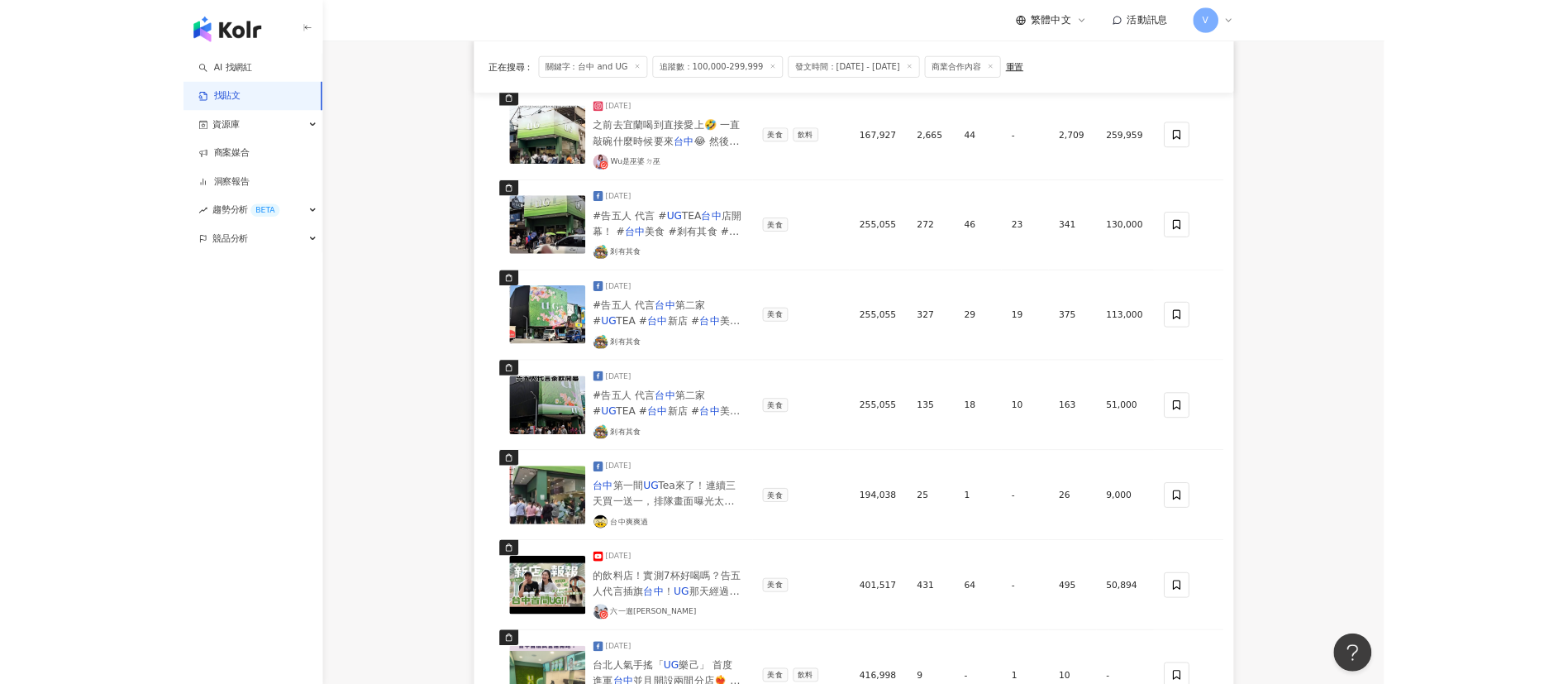
scroll to position [206, 0]
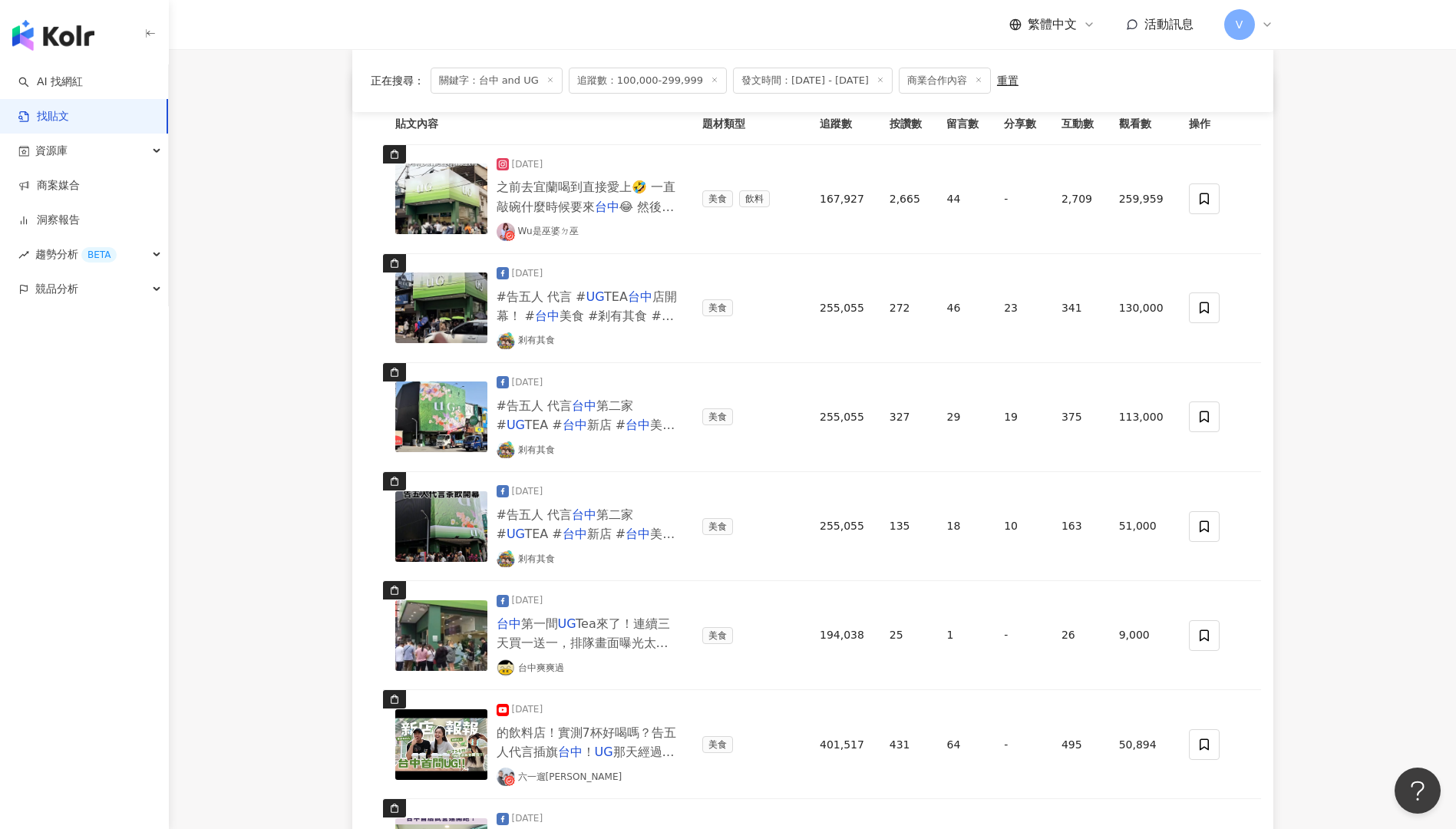
click at [1293, 296] on main "**********" at bounding box center [812, 733] width 1287 height 1752
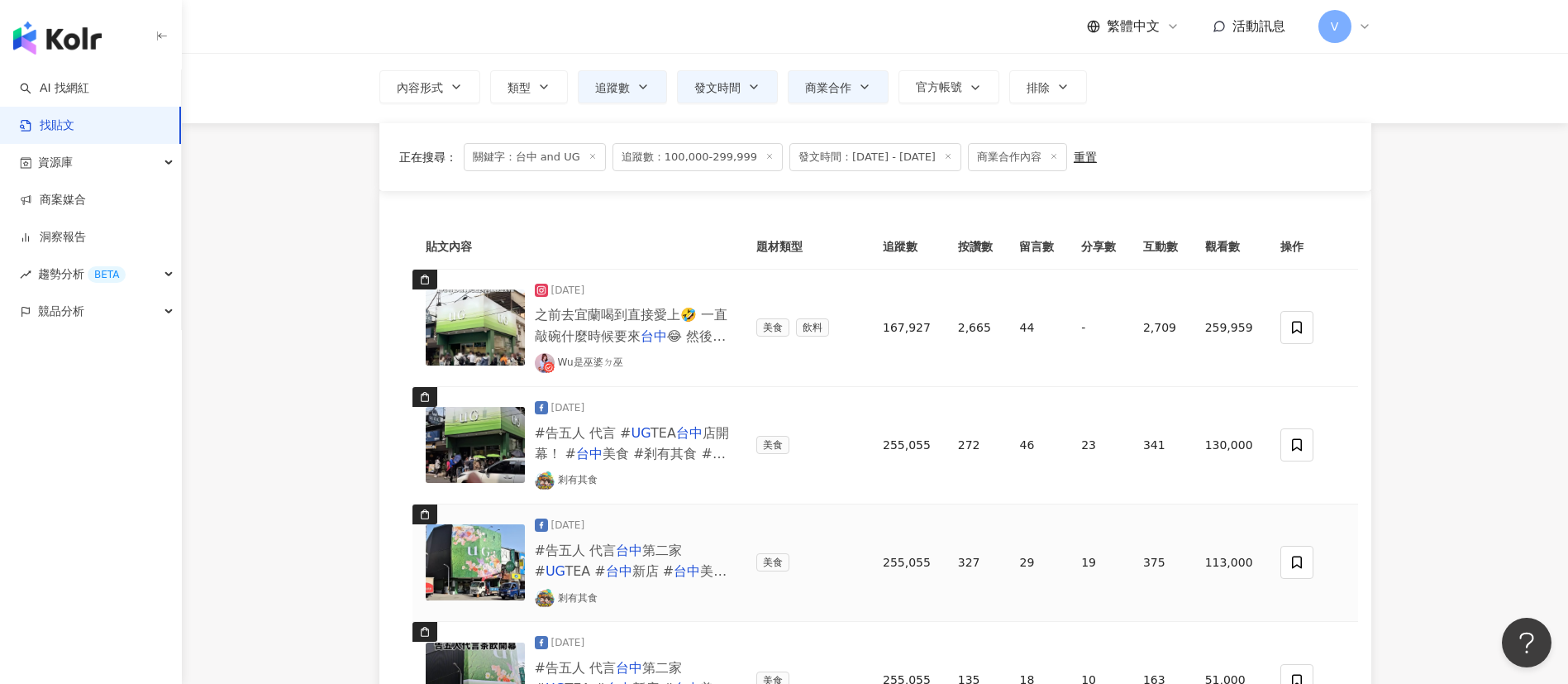
scroll to position [82, 0]
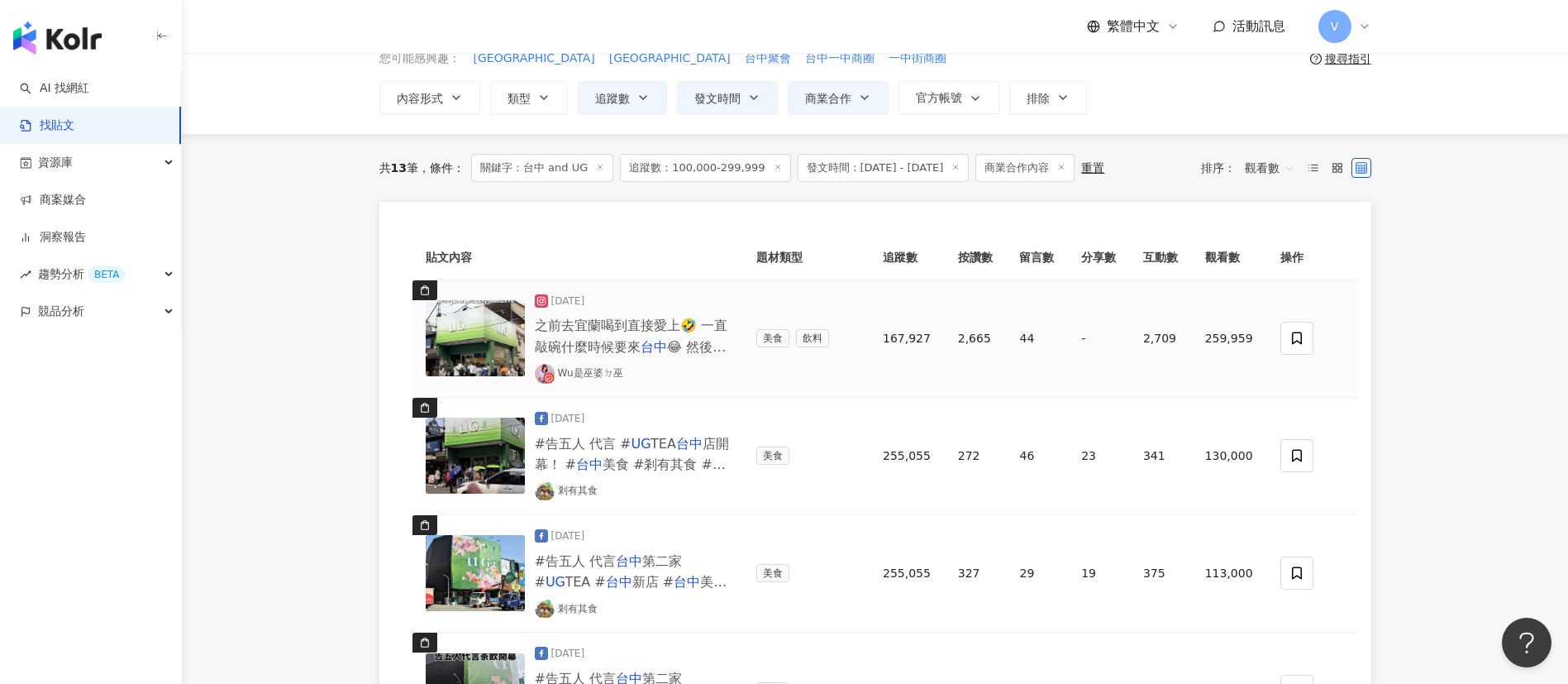
click at [605, 345] on span "之前去宜蘭喝到直接愛上🤣 一直敲碗什麼時候要來" at bounding box center [631, 335] width 192 height 36
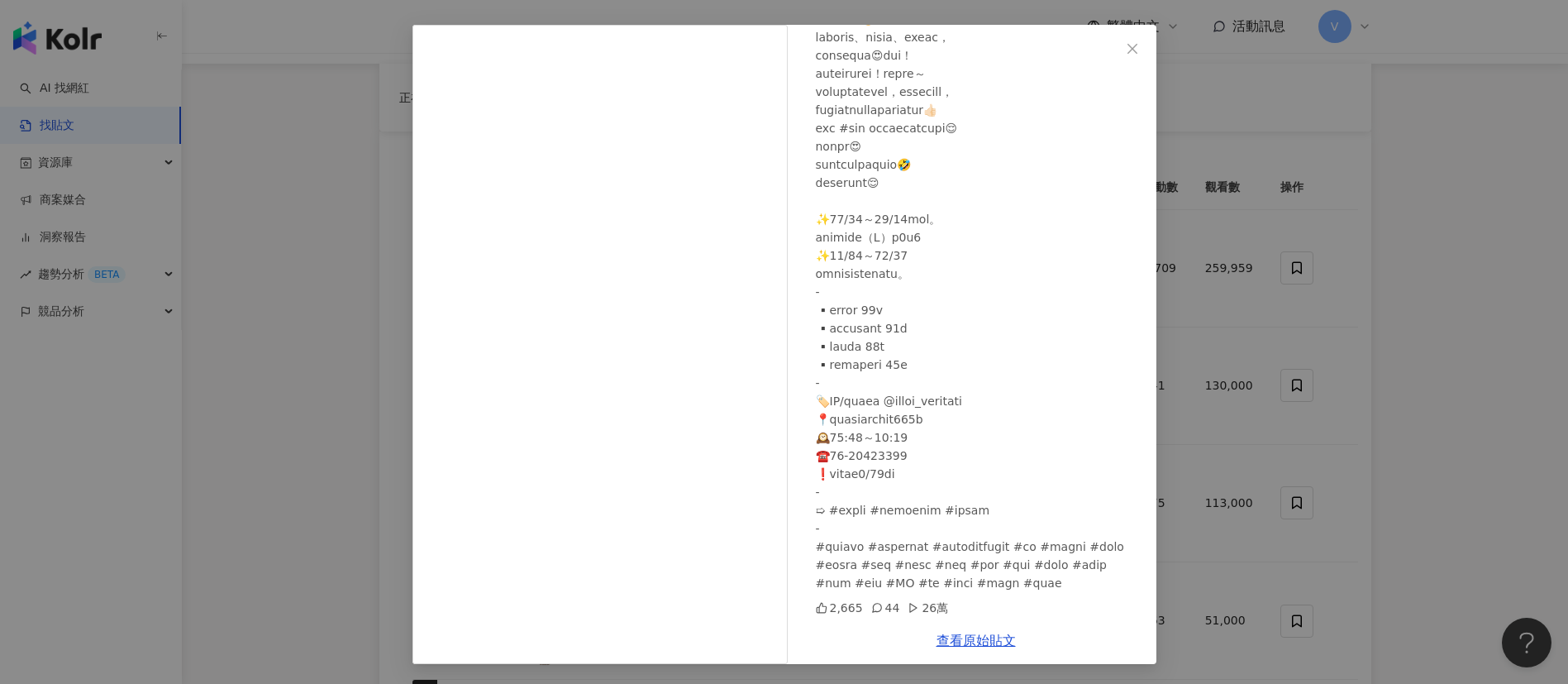
scroll to position [206, 0]
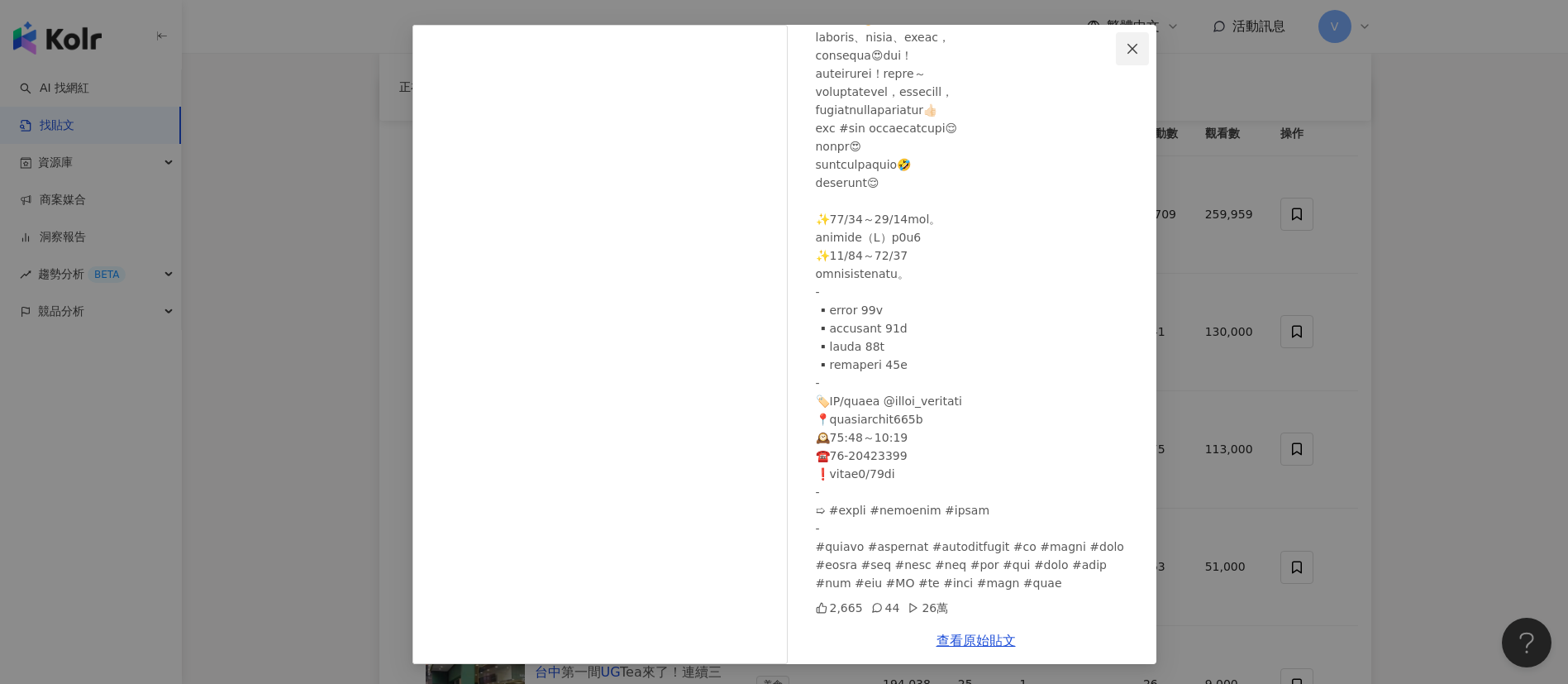
click at [1129, 45] on icon "close" at bounding box center [1131, 49] width 13 height 13
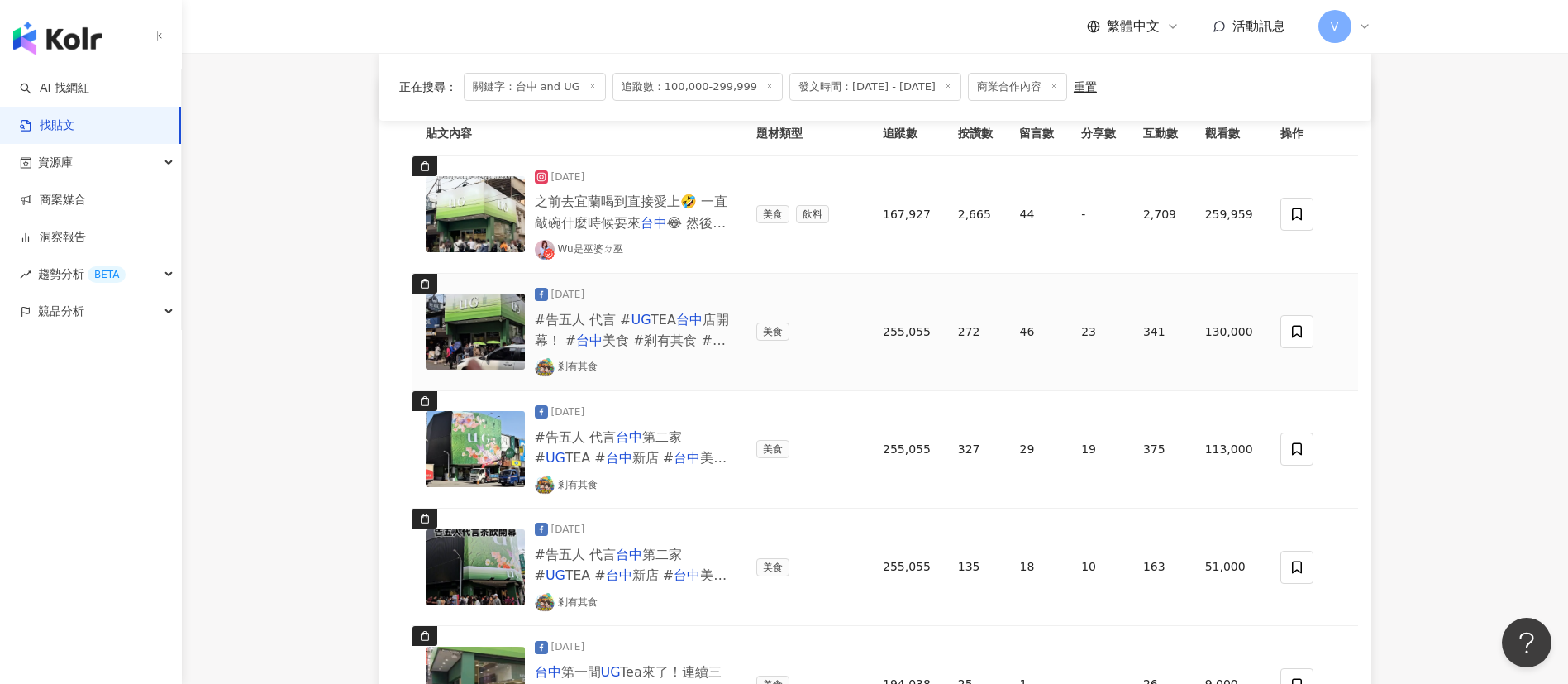
click at [633, 332] on span "美食 #剎有其食 #飲料 #" at bounding box center [630, 350] width 191 height 36
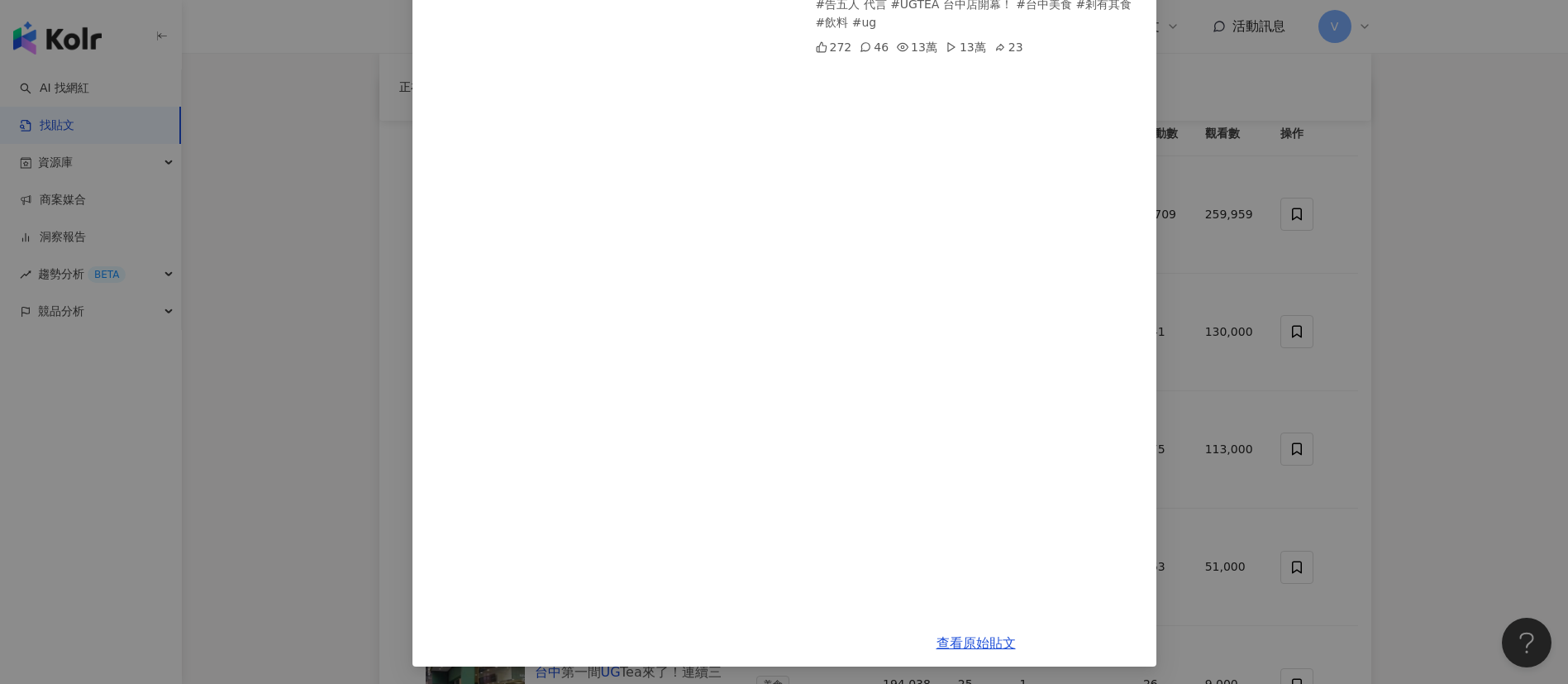
scroll to position [179, 0]
click at [976, 607] on link "查看原始貼文" at bounding box center [976, 641] width 80 height 16
click at [1392, 274] on div "剎有其食 2025/4/8 #告五人 代言 #UGTEA 台中店開幕！ #台中美食 #剎有其食 #飲料 #ug 272 46 13萬 13萬 23 查看原始貼文" at bounding box center [784, 342] width 1568 height 684
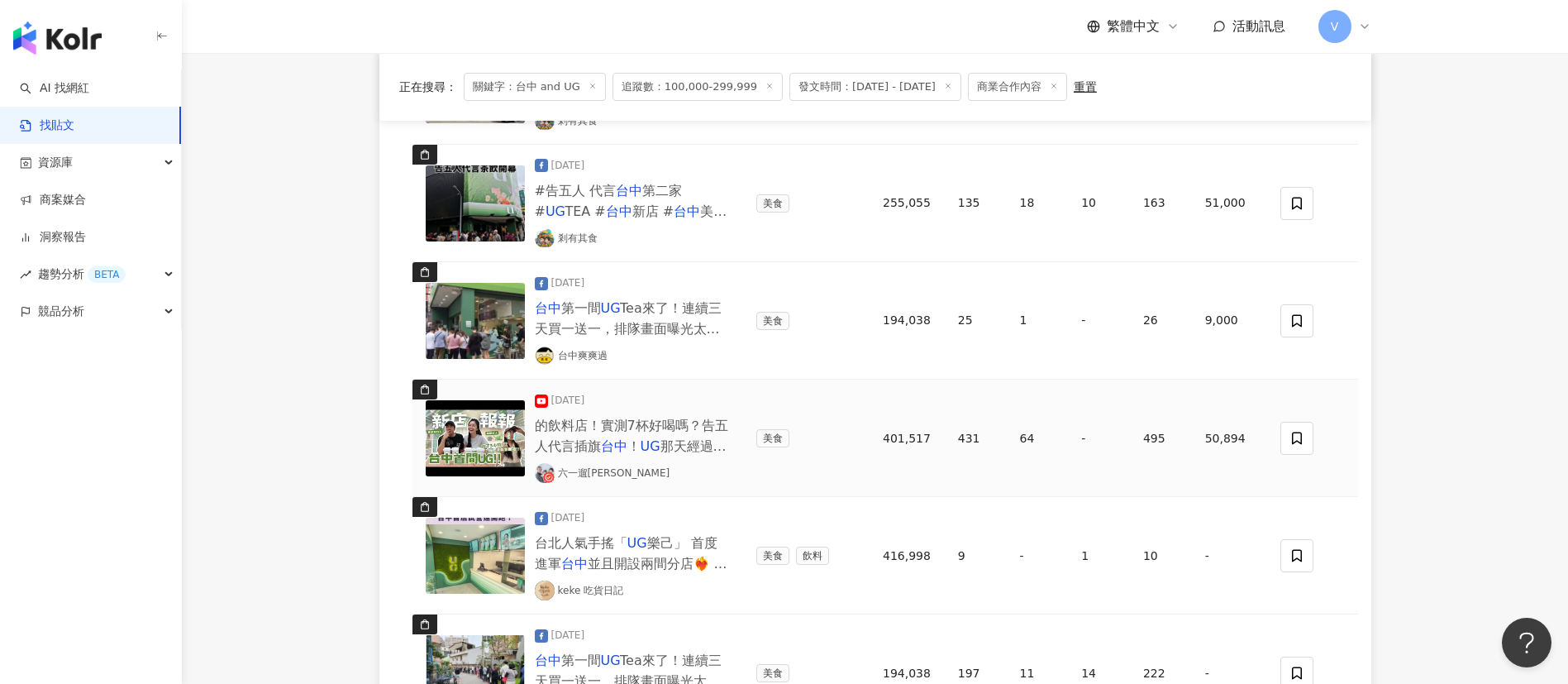
scroll to position [579, 0]
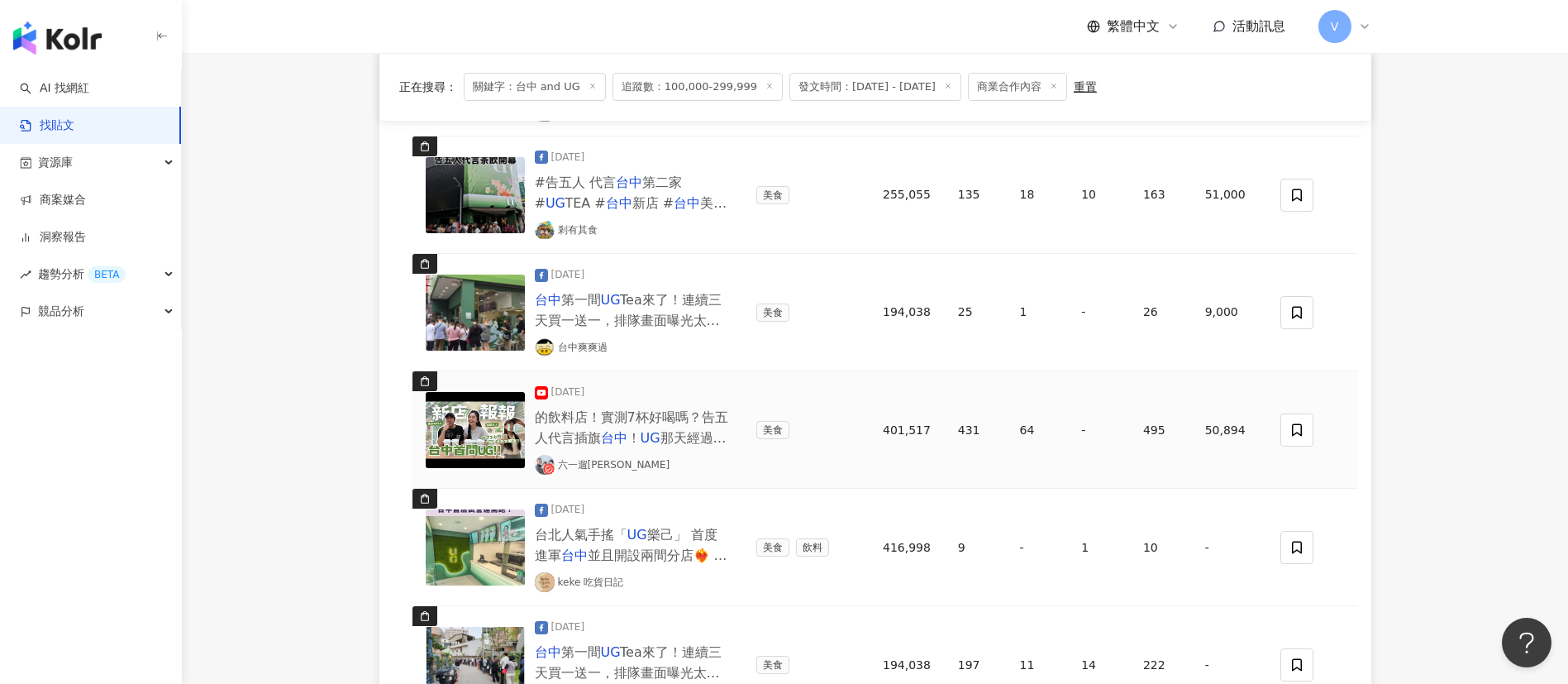
click at [618, 432] on mark "台中" at bounding box center [613, 438] width 27 height 16
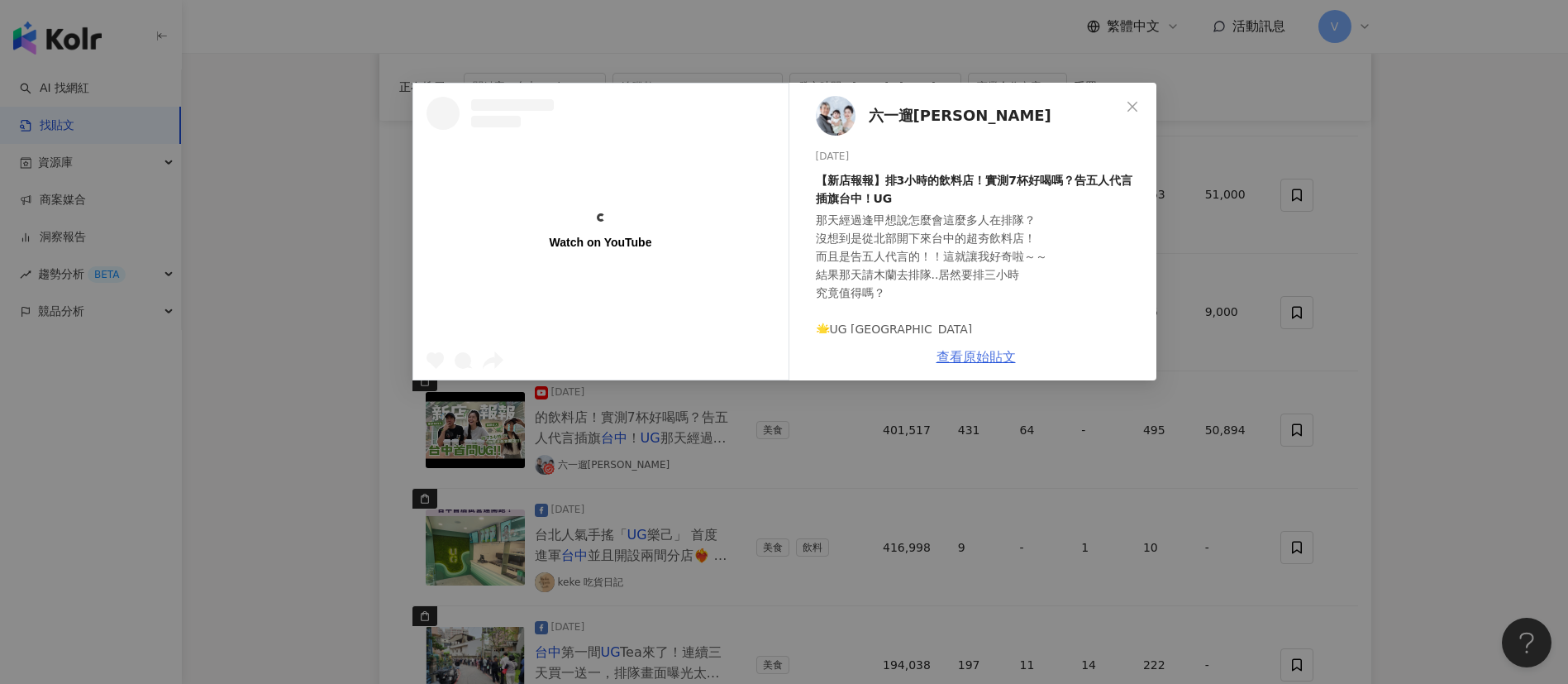
click at [991, 349] on link "查看原始貼文" at bounding box center [976, 357] width 80 height 16
click at [1142, 97] on button "Close" at bounding box center [1132, 107] width 33 height 33
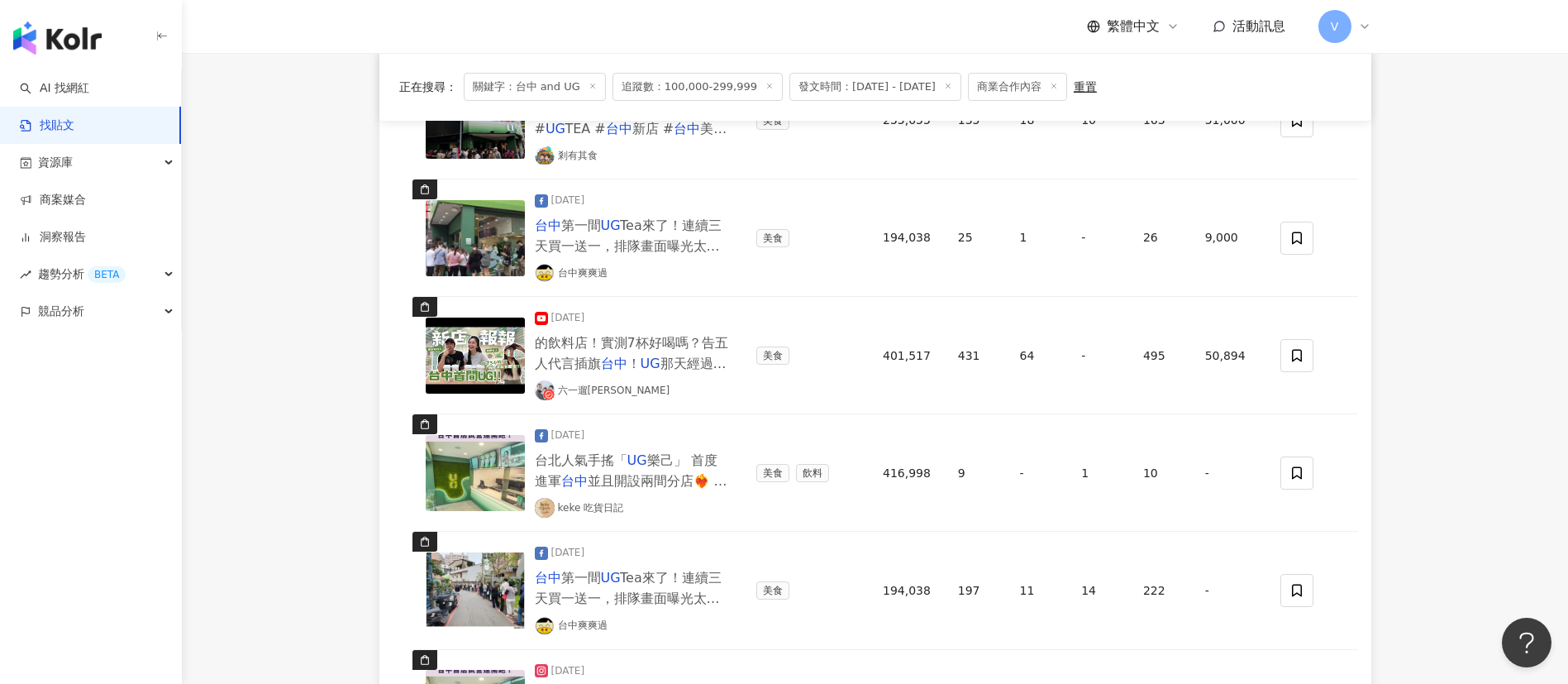
scroll to position [703, 0]
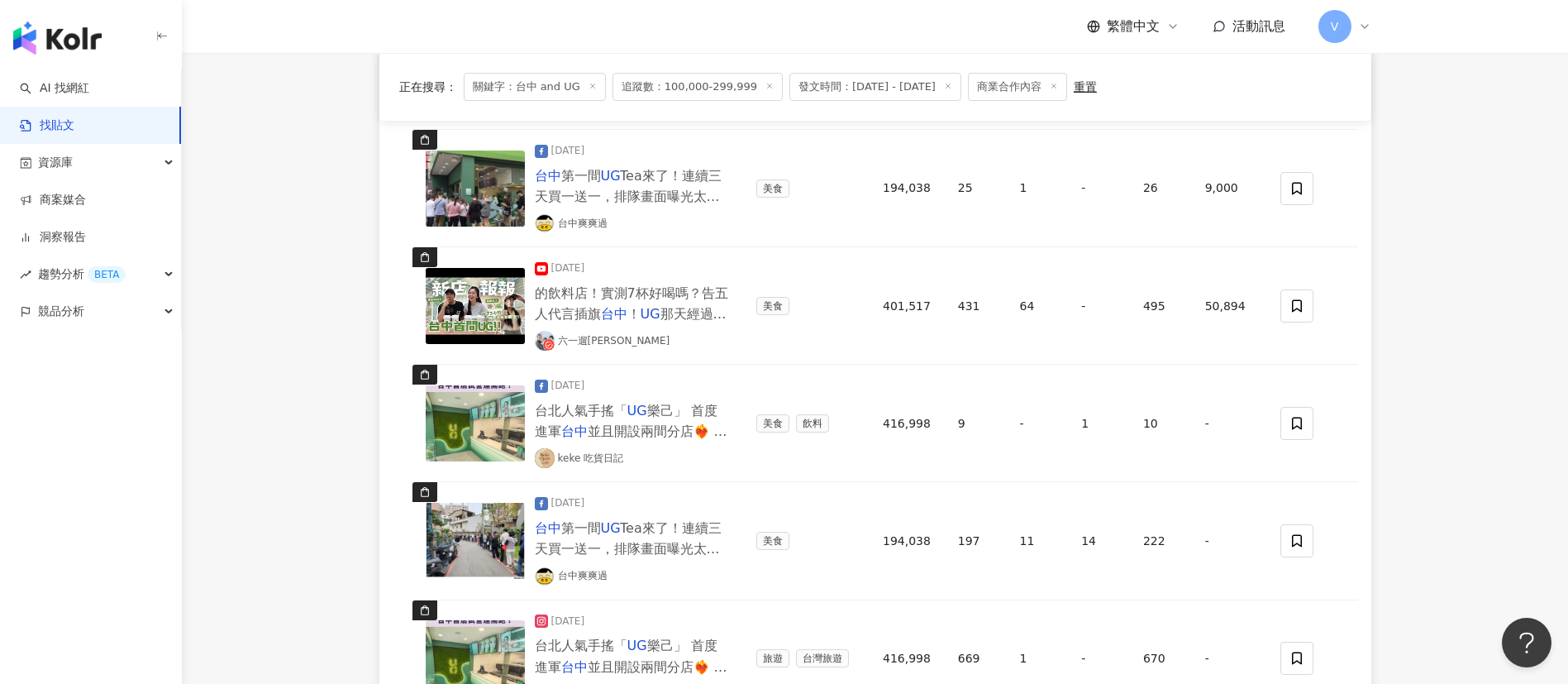
click at [765, 83] on icon at bounding box center [769, 86] width 9 height 9
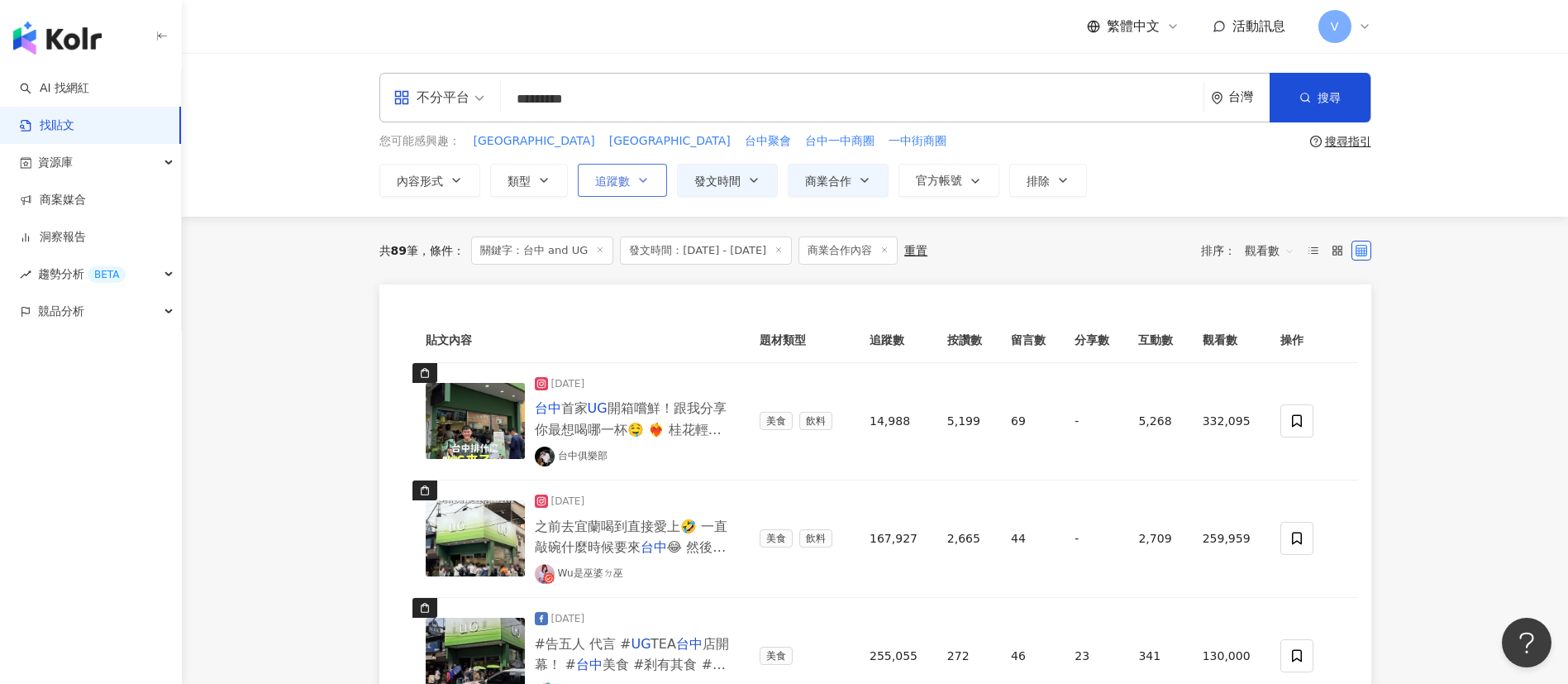
click at [641, 178] on icon "button" at bounding box center [642, 179] width 13 height 13
type input "*"
type input "*******"
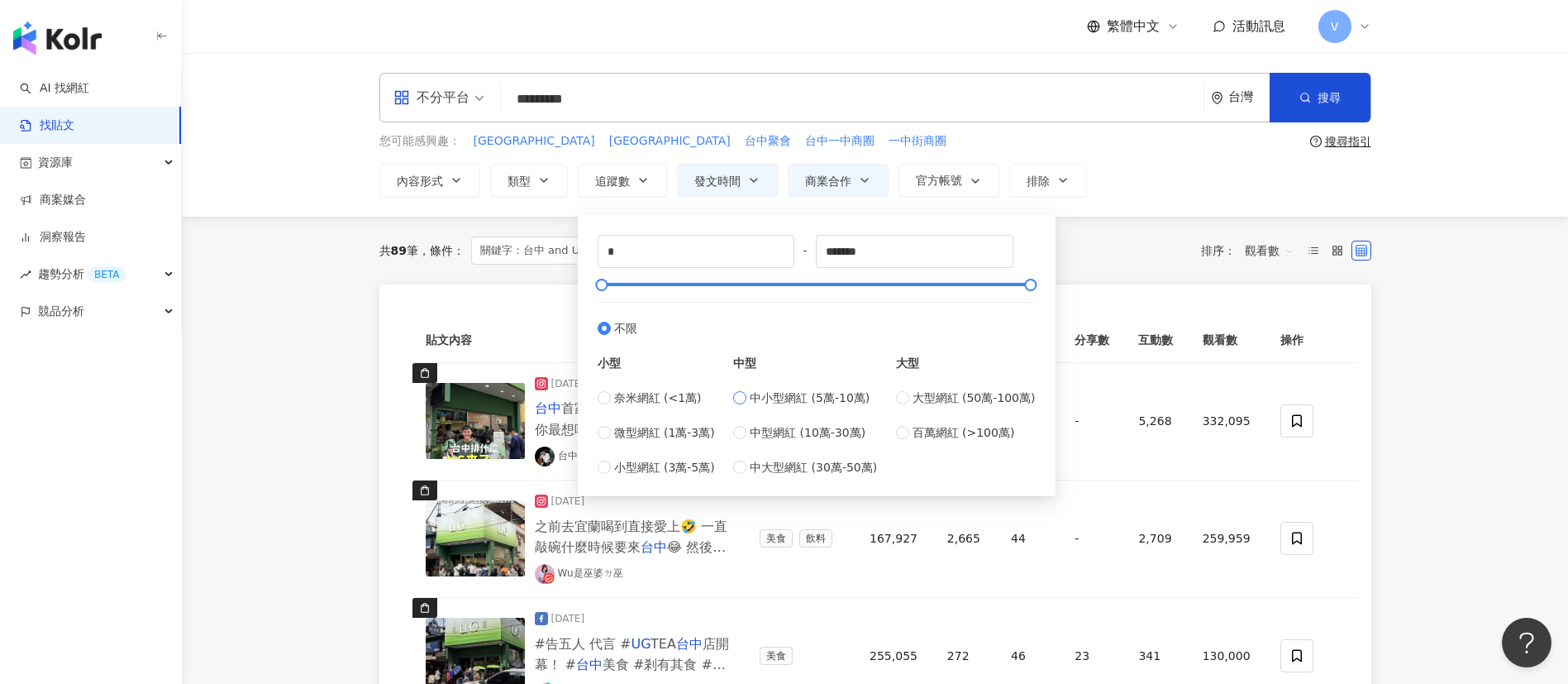
type input "*****"
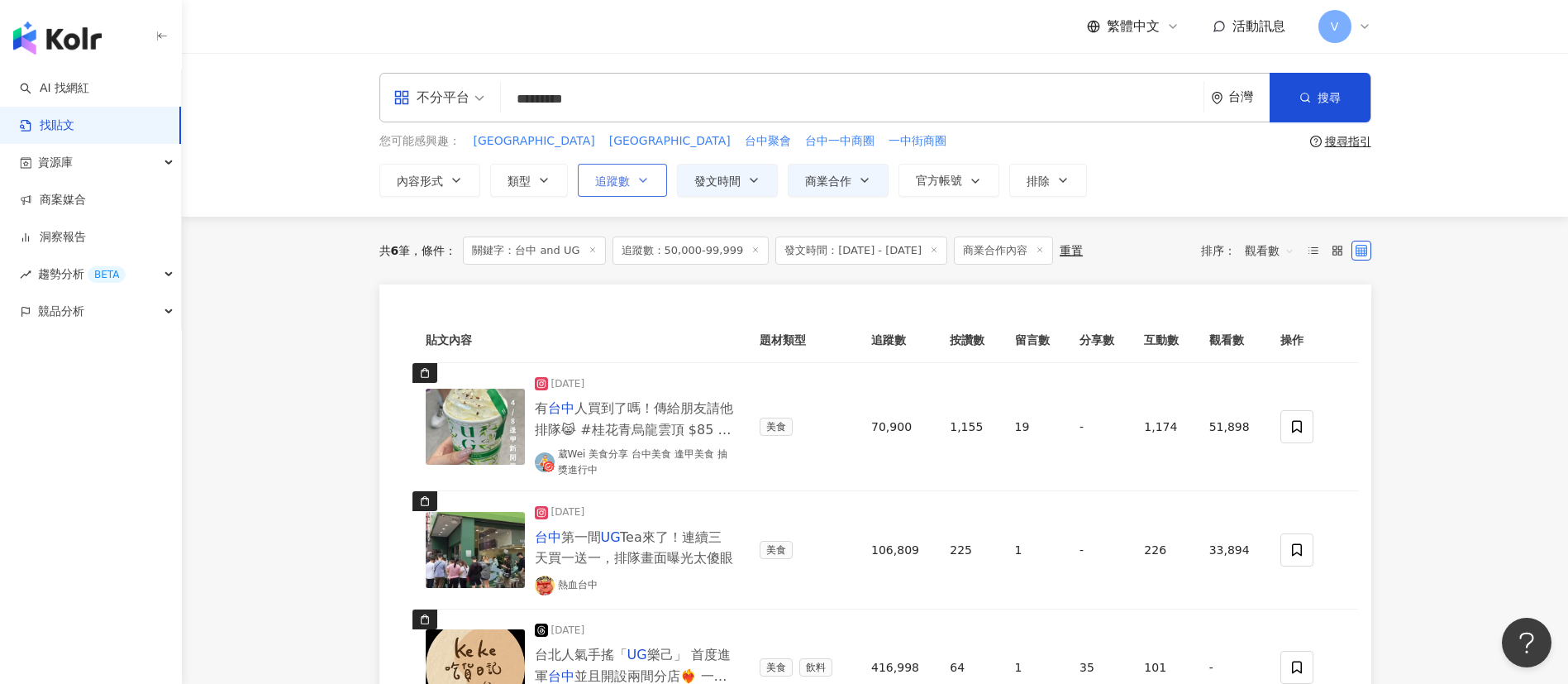
click at [640, 173] on icon "button" at bounding box center [642, 179] width 13 height 13
click at [1392, 397] on main "**********" at bounding box center [875, 649] width 1386 height 1193
click at [641, 179] on icon "button" at bounding box center [643, 180] width 7 height 3
click at [1392, 444] on main "**********" at bounding box center [875, 649] width 1386 height 1193
click at [479, 98] on span "不分平台" at bounding box center [438, 97] width 91 height 27
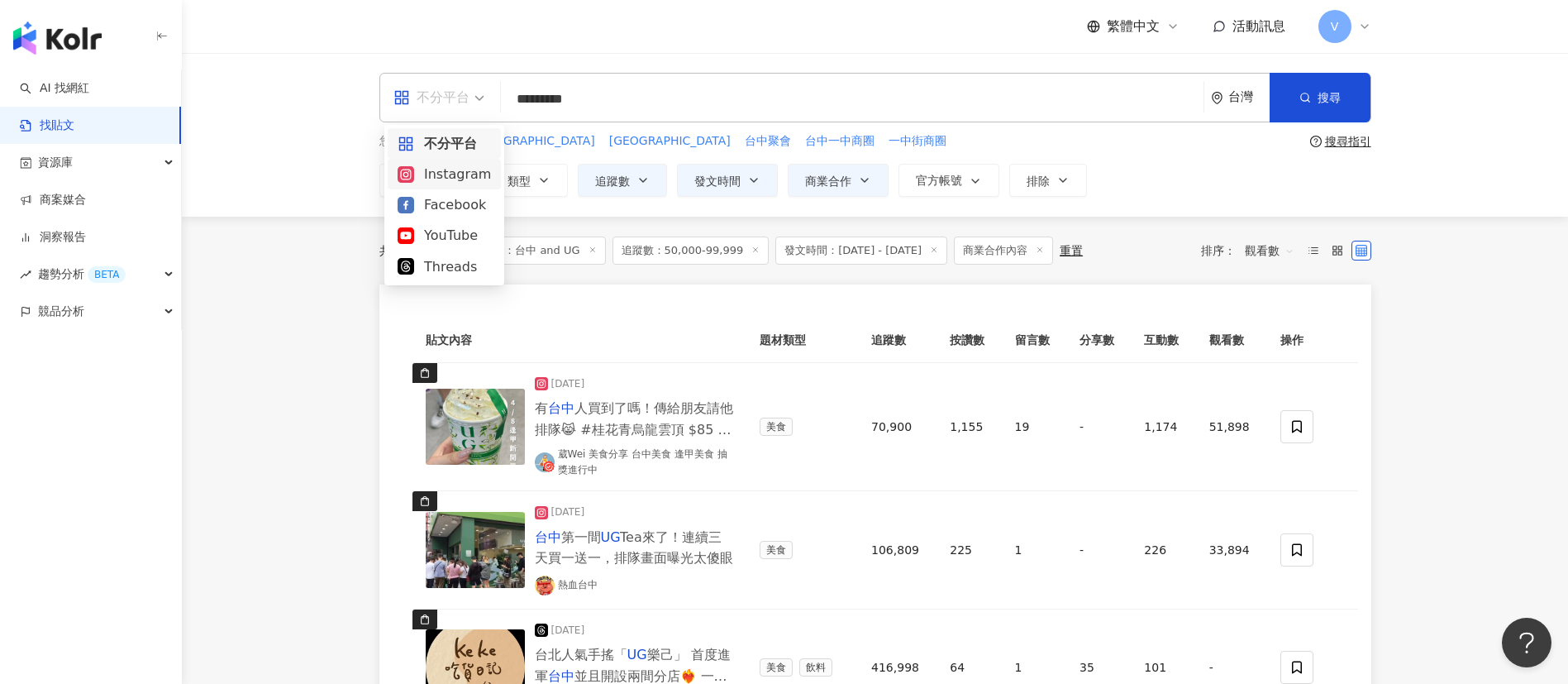
click at [437, 176] on div "Instagram" at bounding box center [444, 174] width 94 height 21
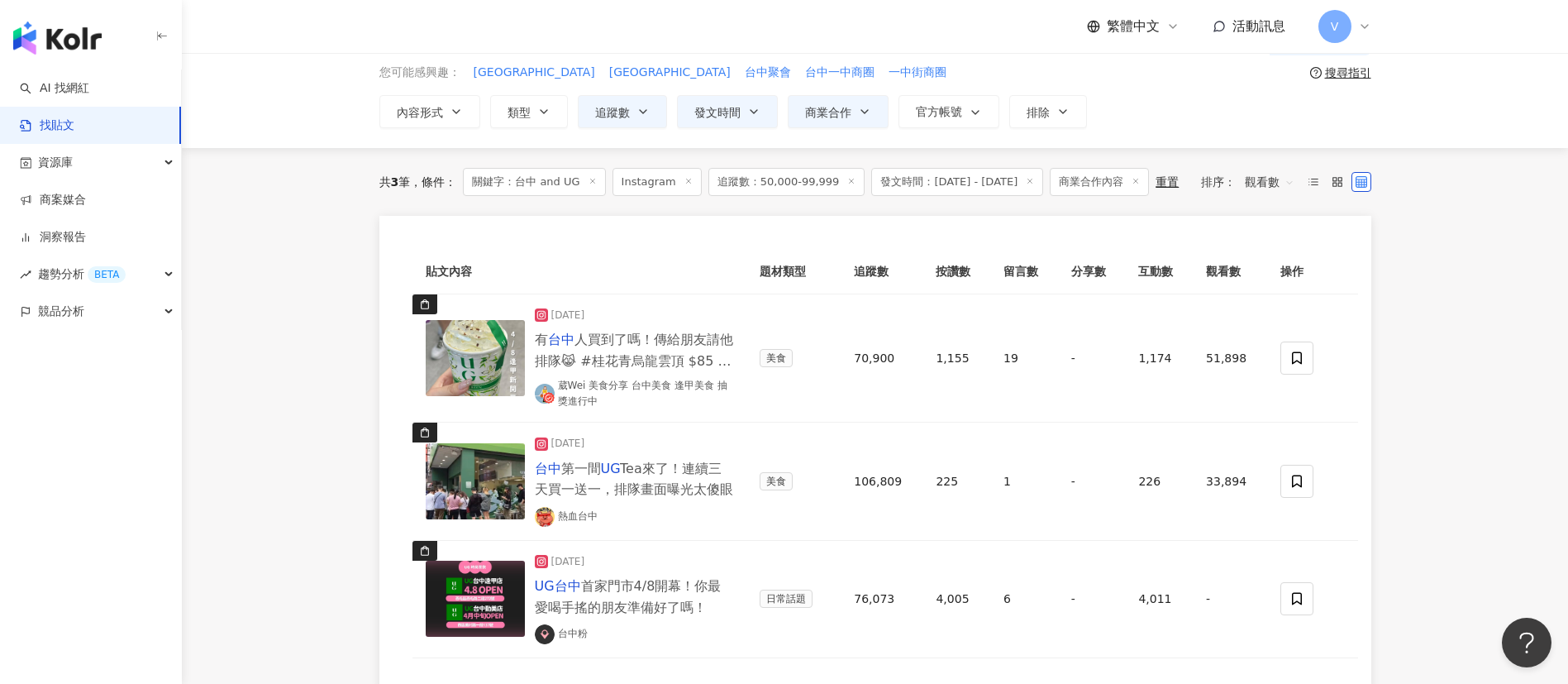
scroll to position [124, 0]
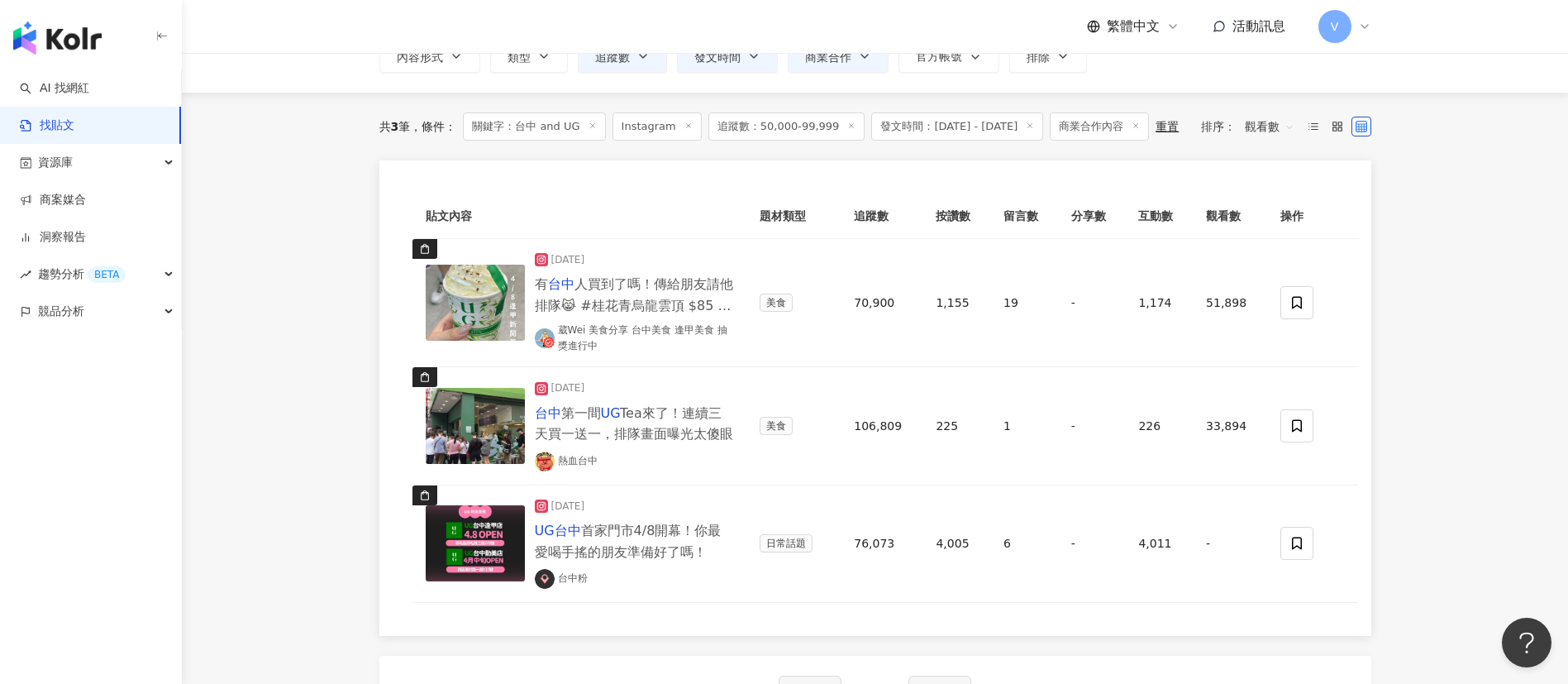
click at [847, 127] on icon at bounding box center [852, 126] width 9 height 9
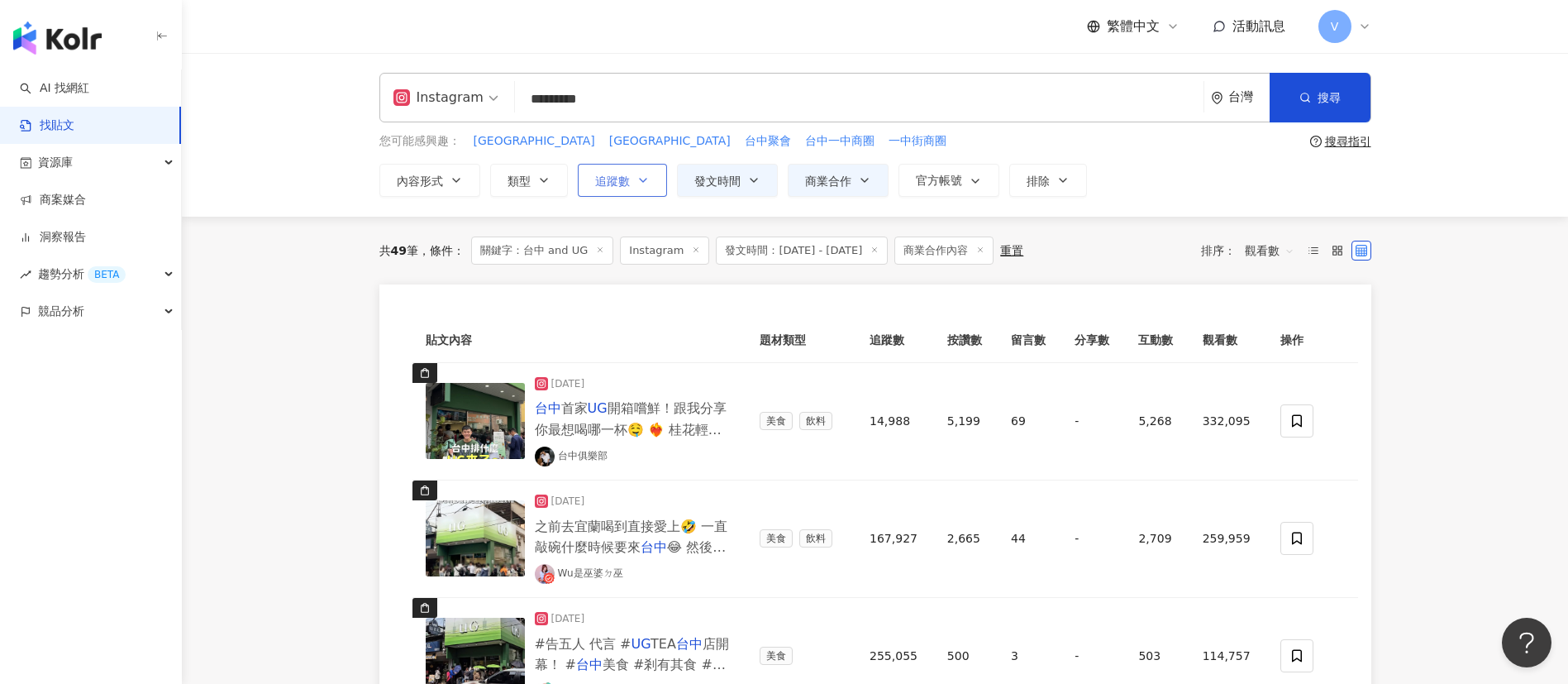
click at [648, 177] on icon "button" at bounding box center [642, 179] width 13 height 13
type input "*"
type input "*******"
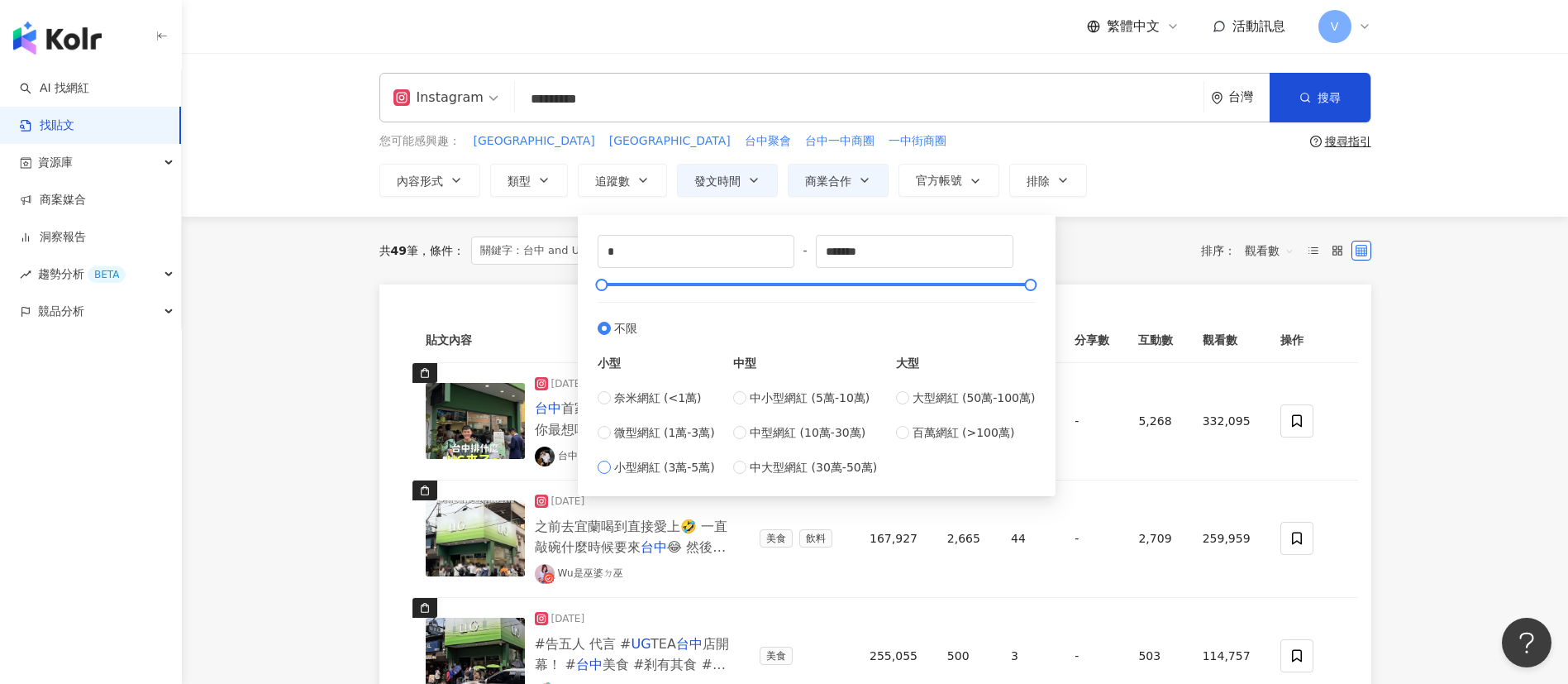
type input "*****"
type input "*"
drag, startPoint x: 611, startPoint y: 283, endPoint x: 593, endPoint y: 285, distance: 18.1
click at [598, 285] on div at bounding box center [602, 284] width 9 height 9
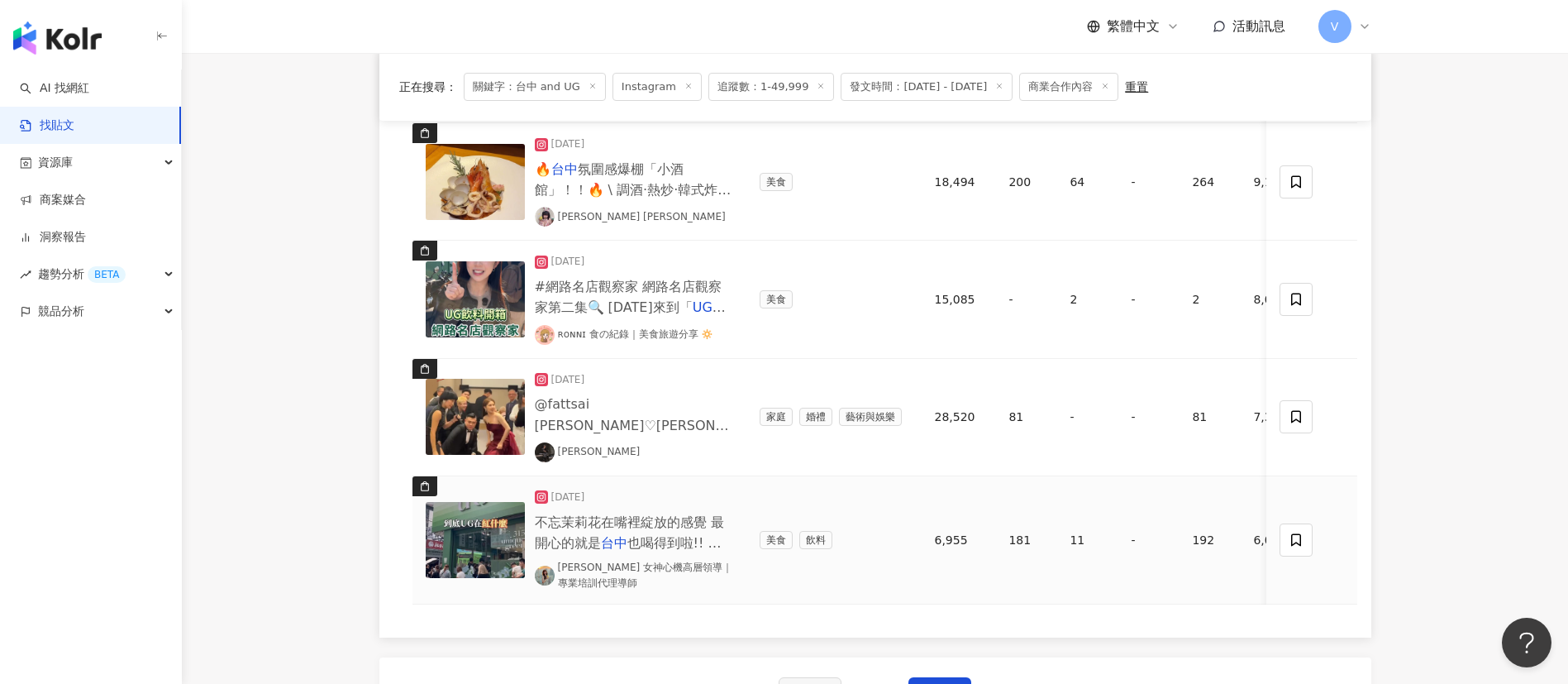
scroll to position [1346, 0]
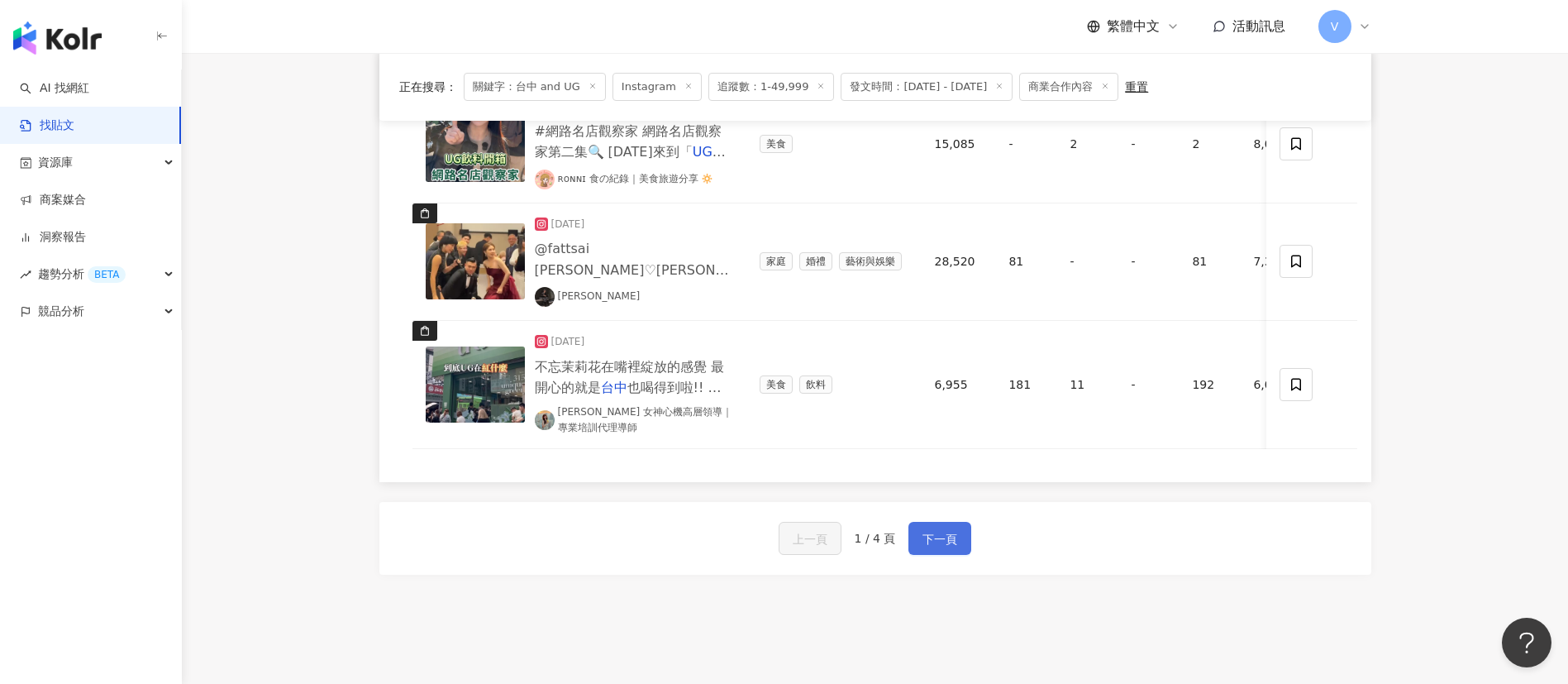
click at [945, 541] on span "下一頁" at bounding box center [940, 538] width 35 height 20
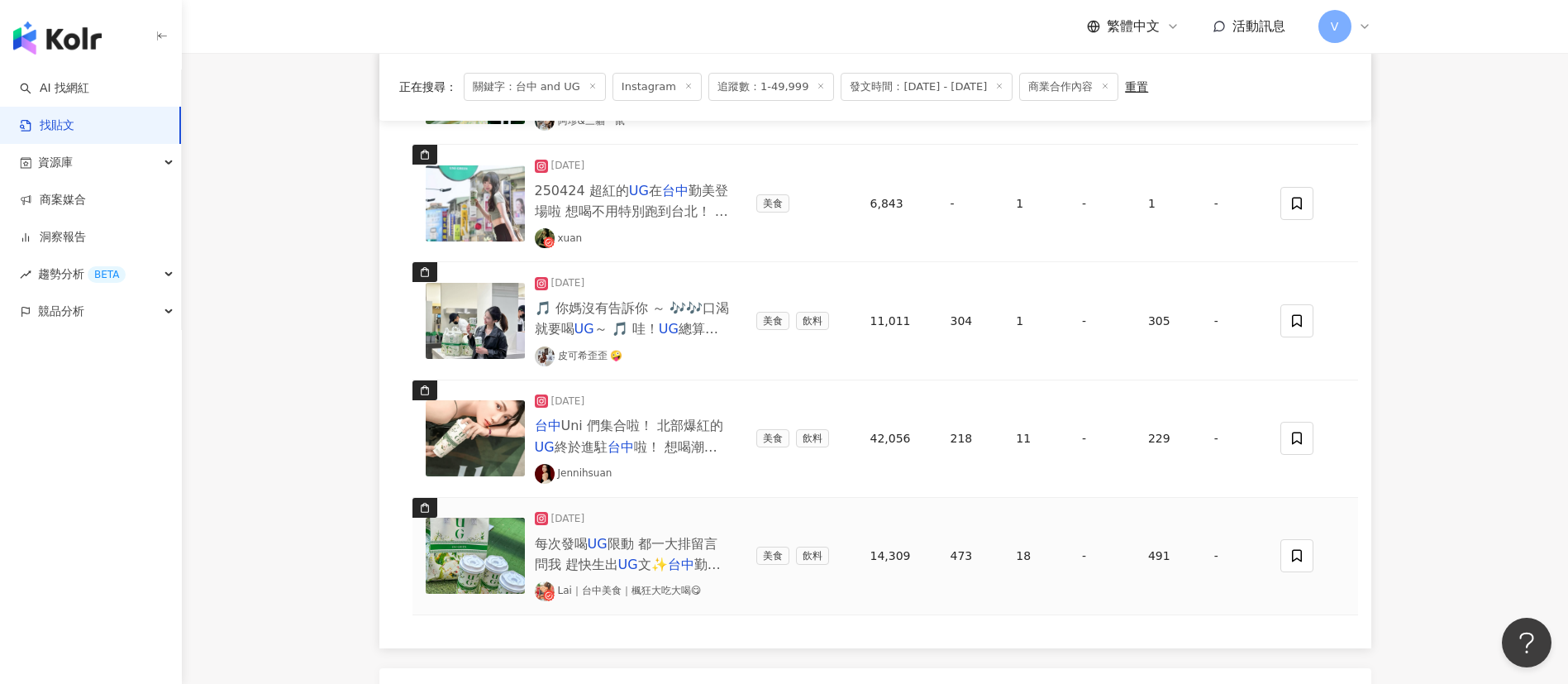
scroll to position [1222, 0]
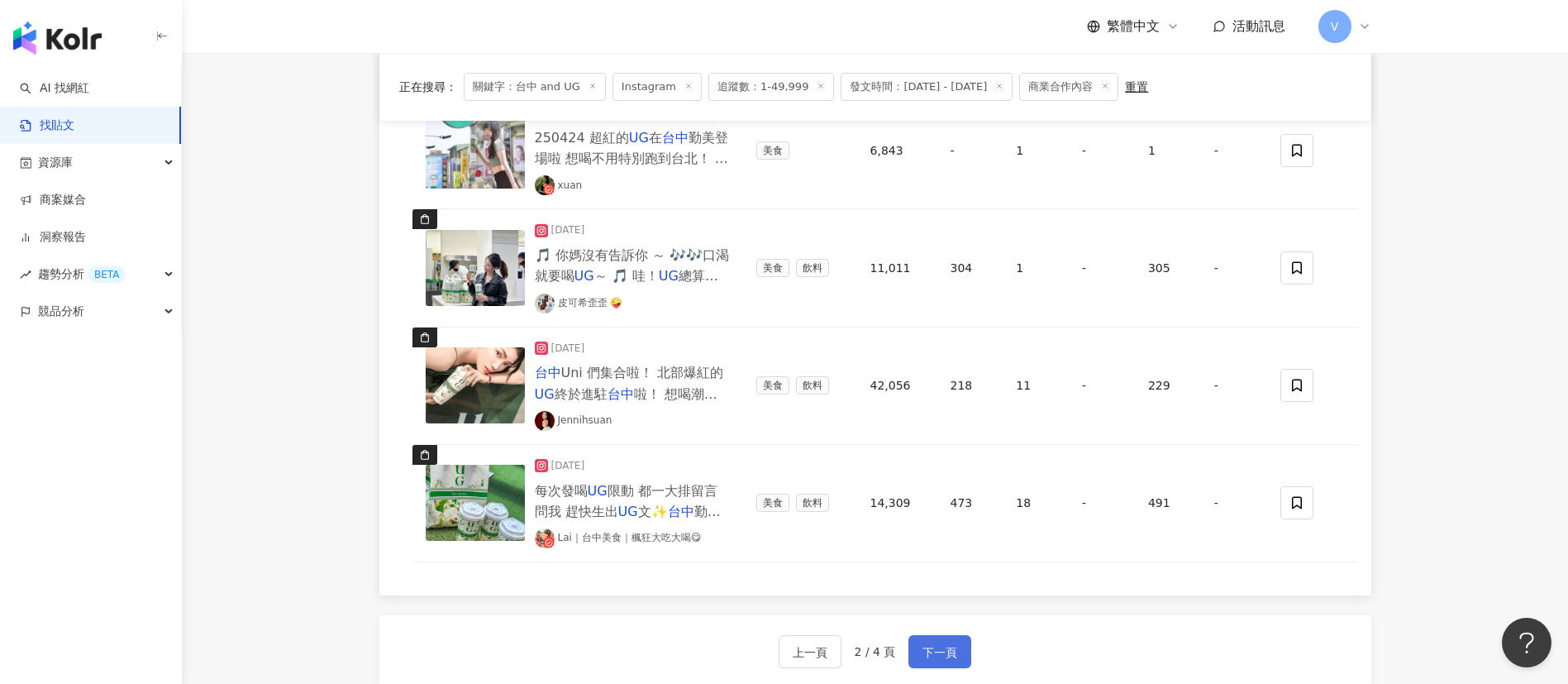
click at [932, 607] on span "下一頁" at bounding box center [940, 652] width 35 height 20
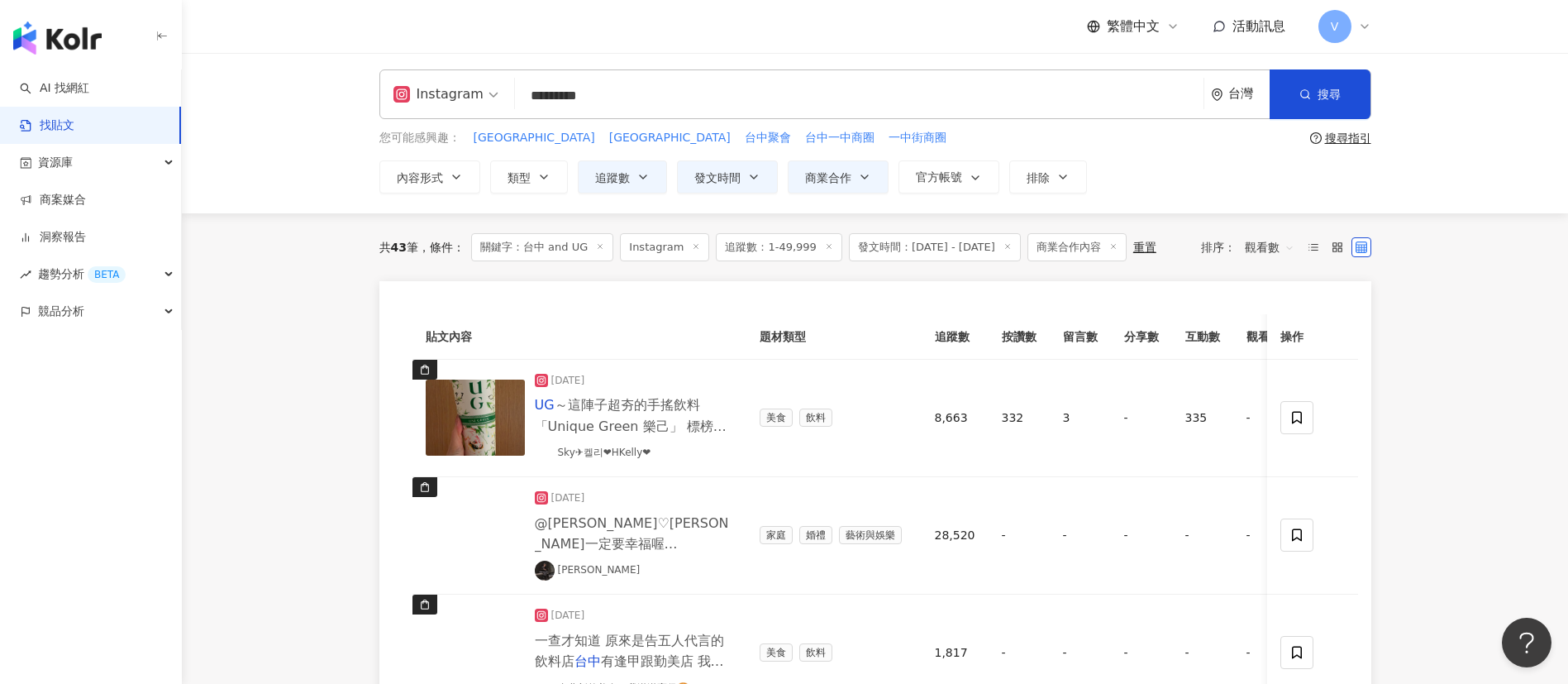
scroll to position [0, 0]
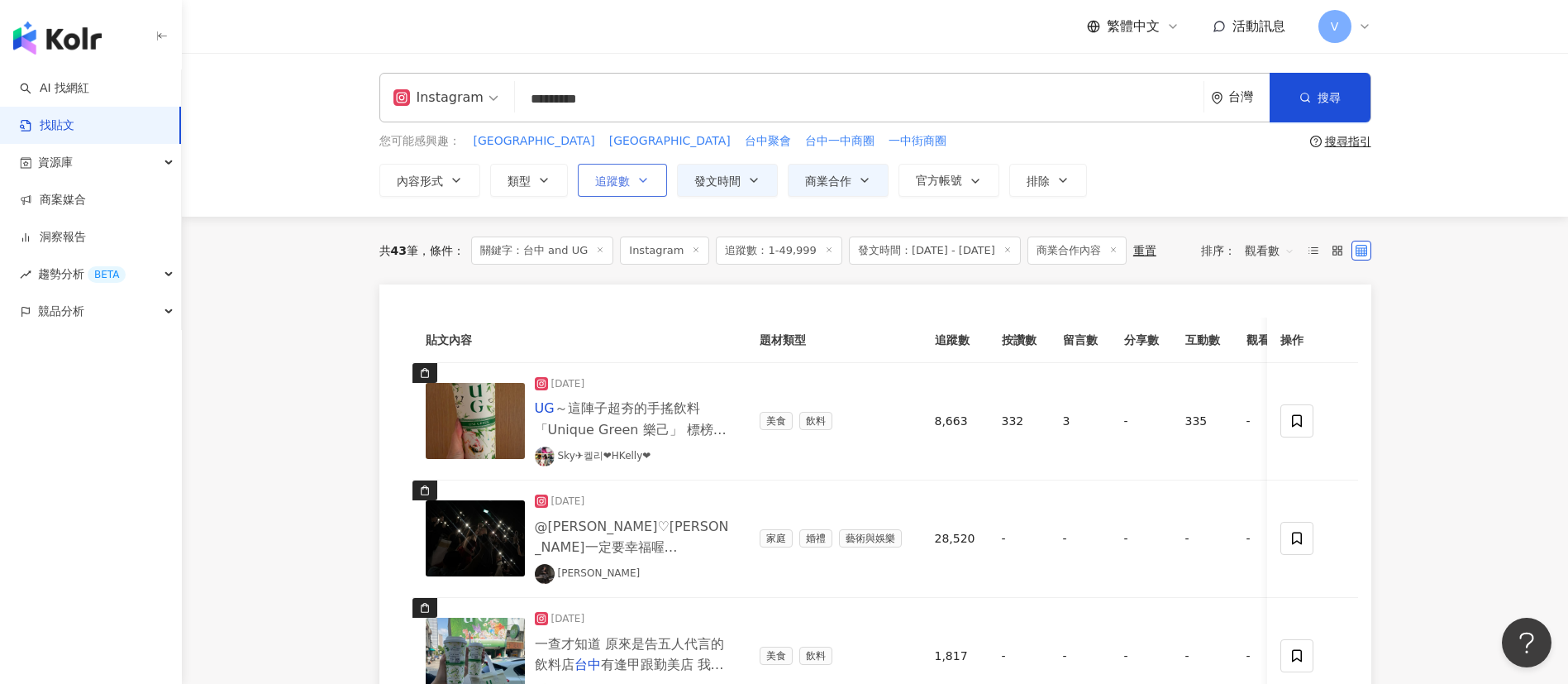
click at [646, 177] on icon "button" at bounding box center [642, 179] width 13 height 13
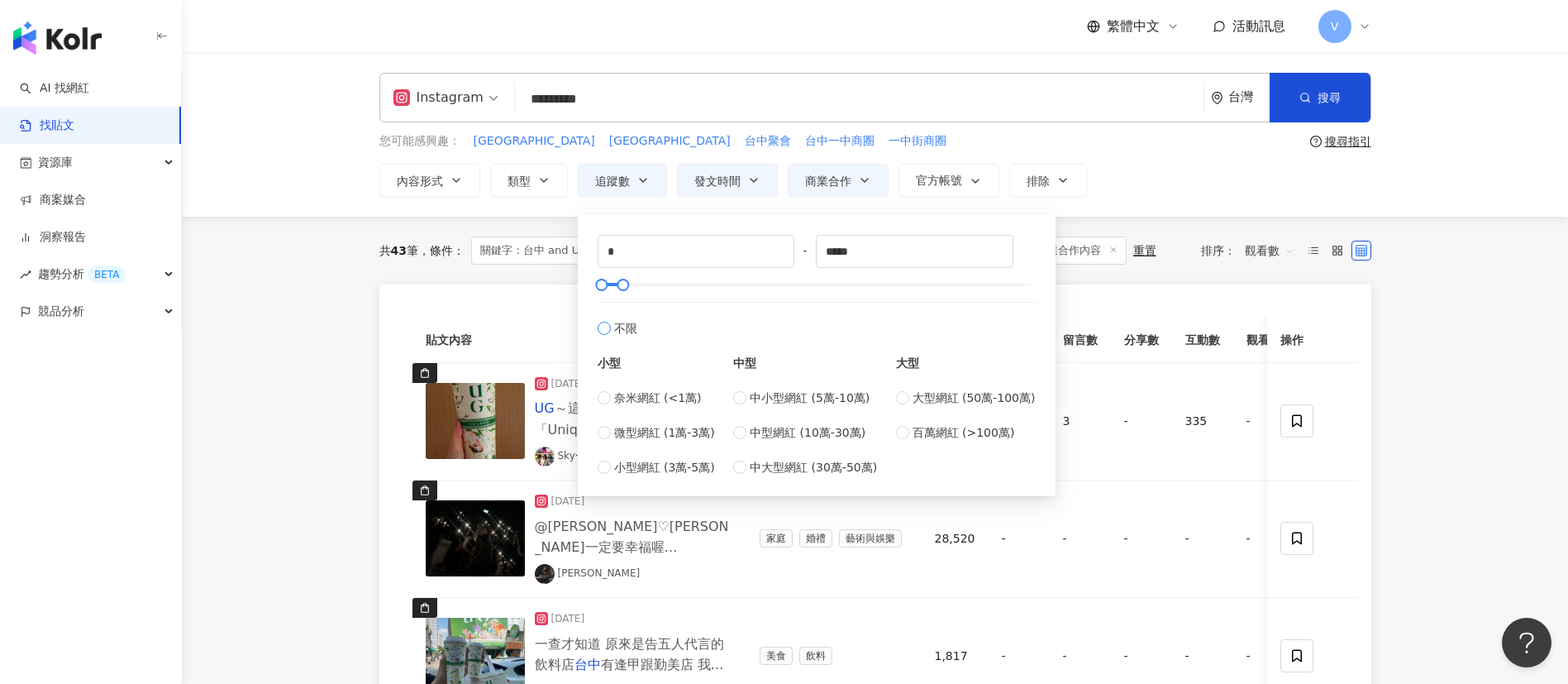
type input "*******"
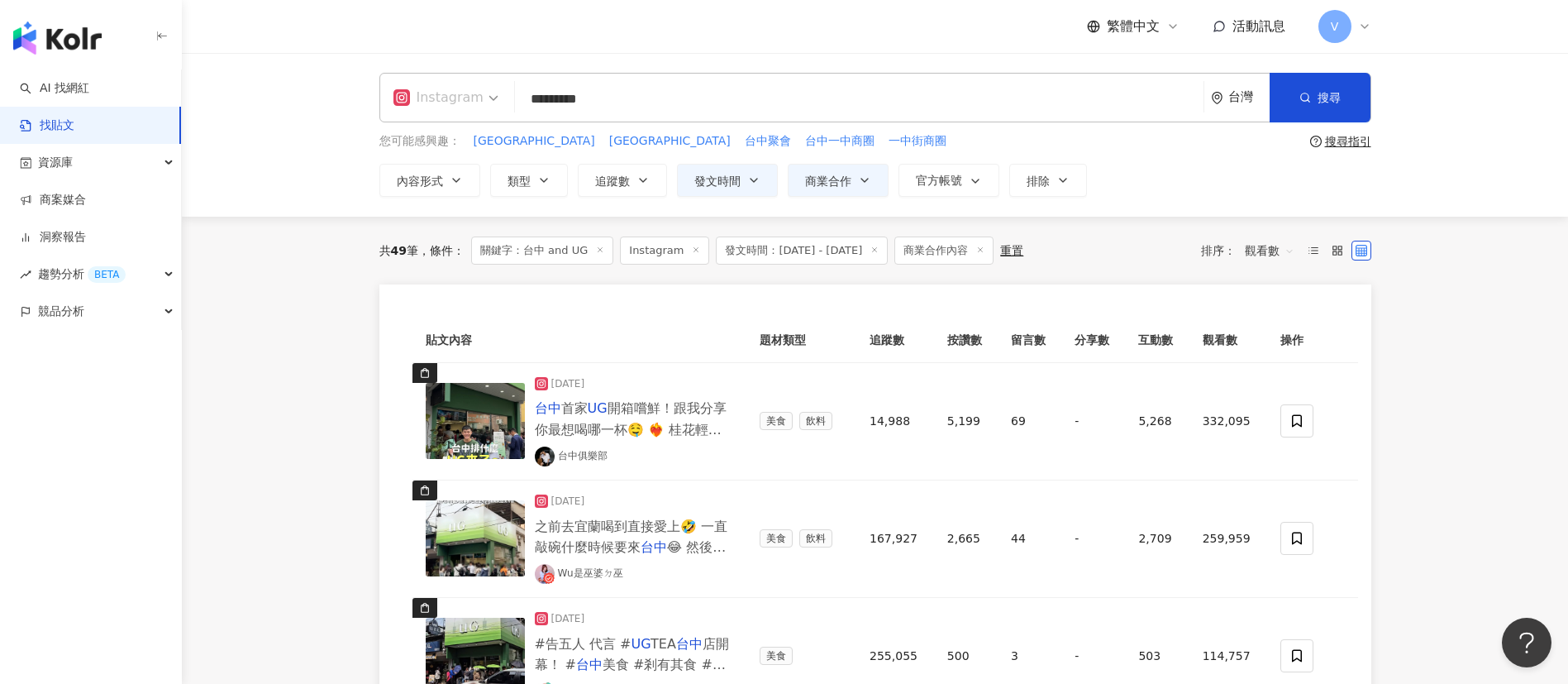
click at [490, 94] on span "Instagram" at bounding box center [445, 97] width 105 height 27
click at [453, 266] on div "Threads" at bounding box center [449, 267] width 102 height 21
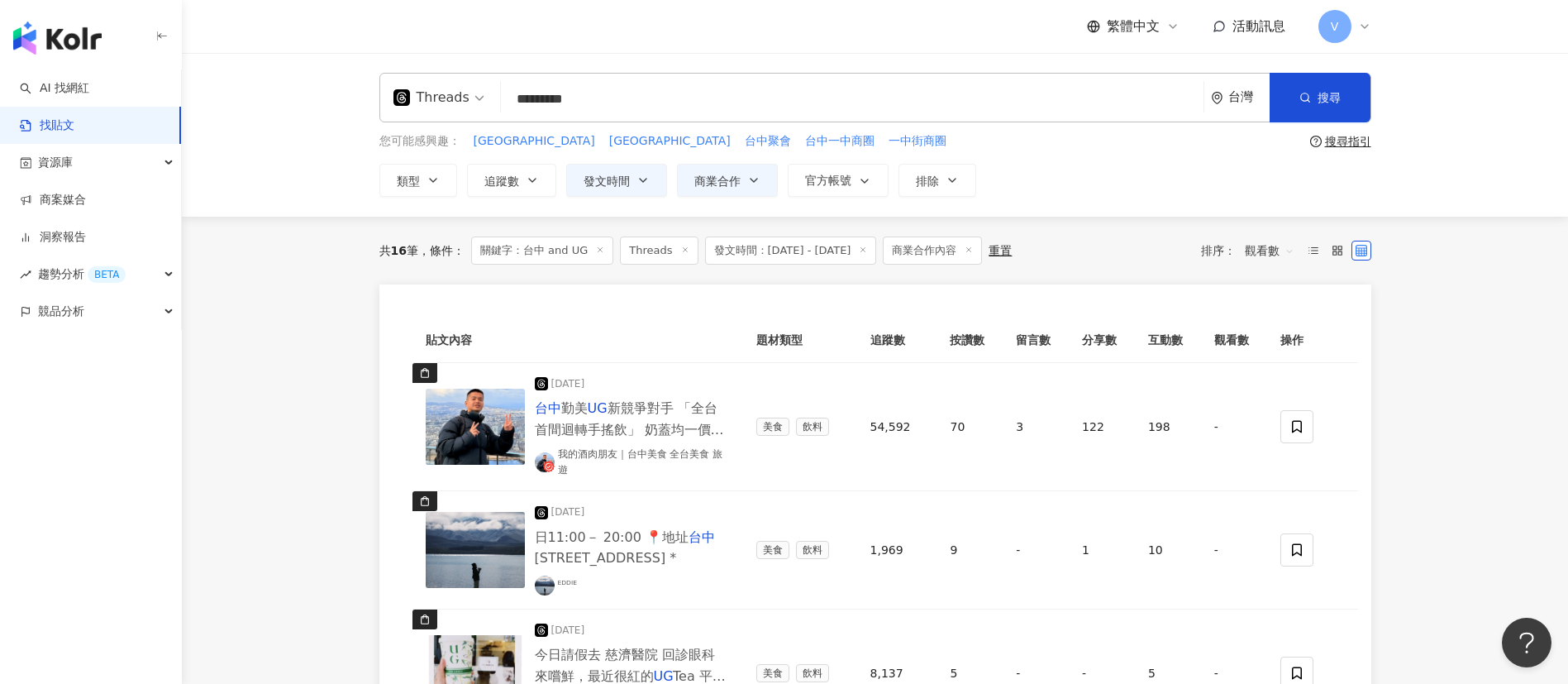
click at [1280, 251] on span "觀看數" at bounding box center [1269, 251] width 49 height 27
click at [1259, 368] on div "按讚數" at bounding box center [1271, 368] width 46 height 18
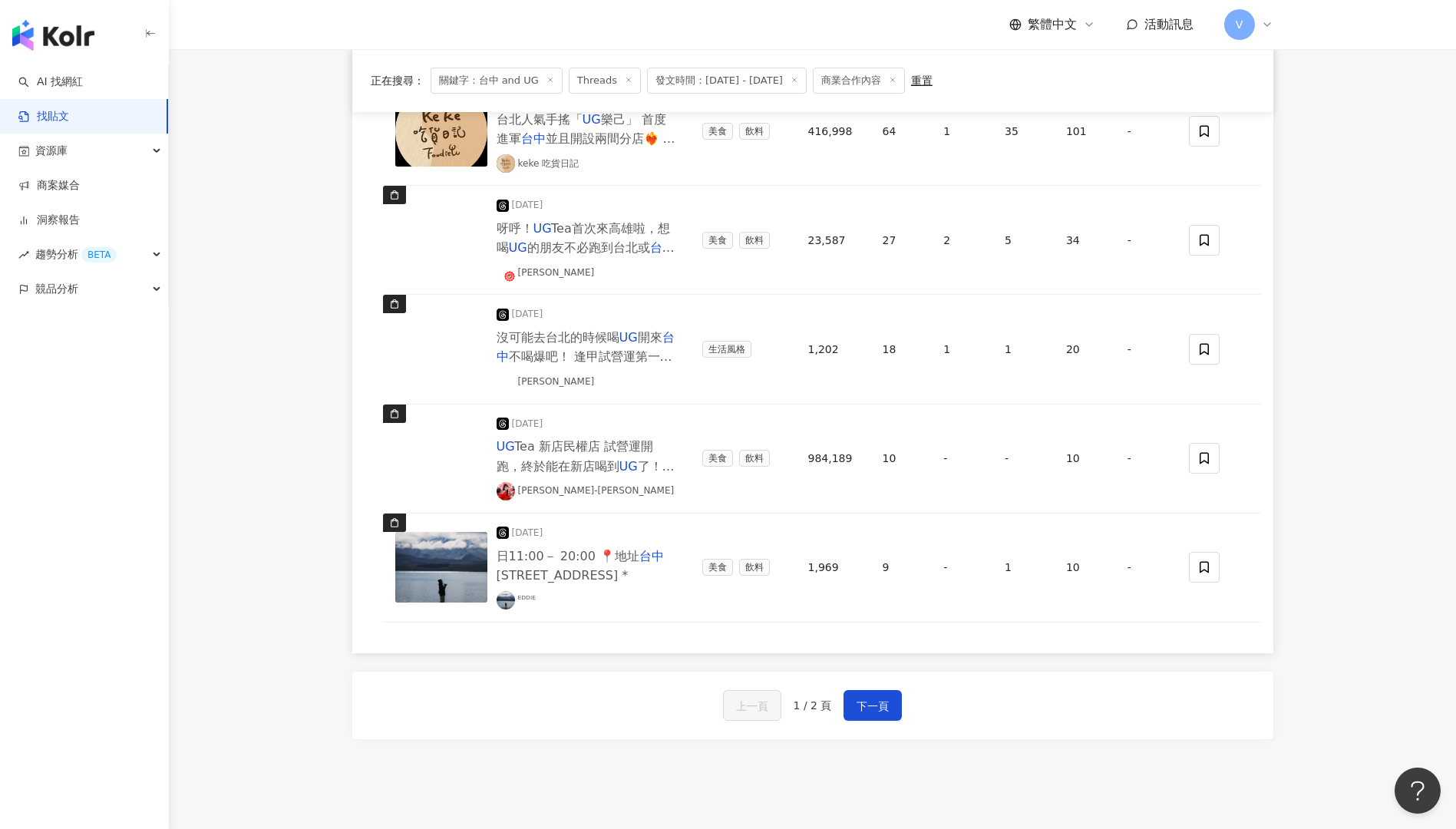
scroll to position [1153, 0]
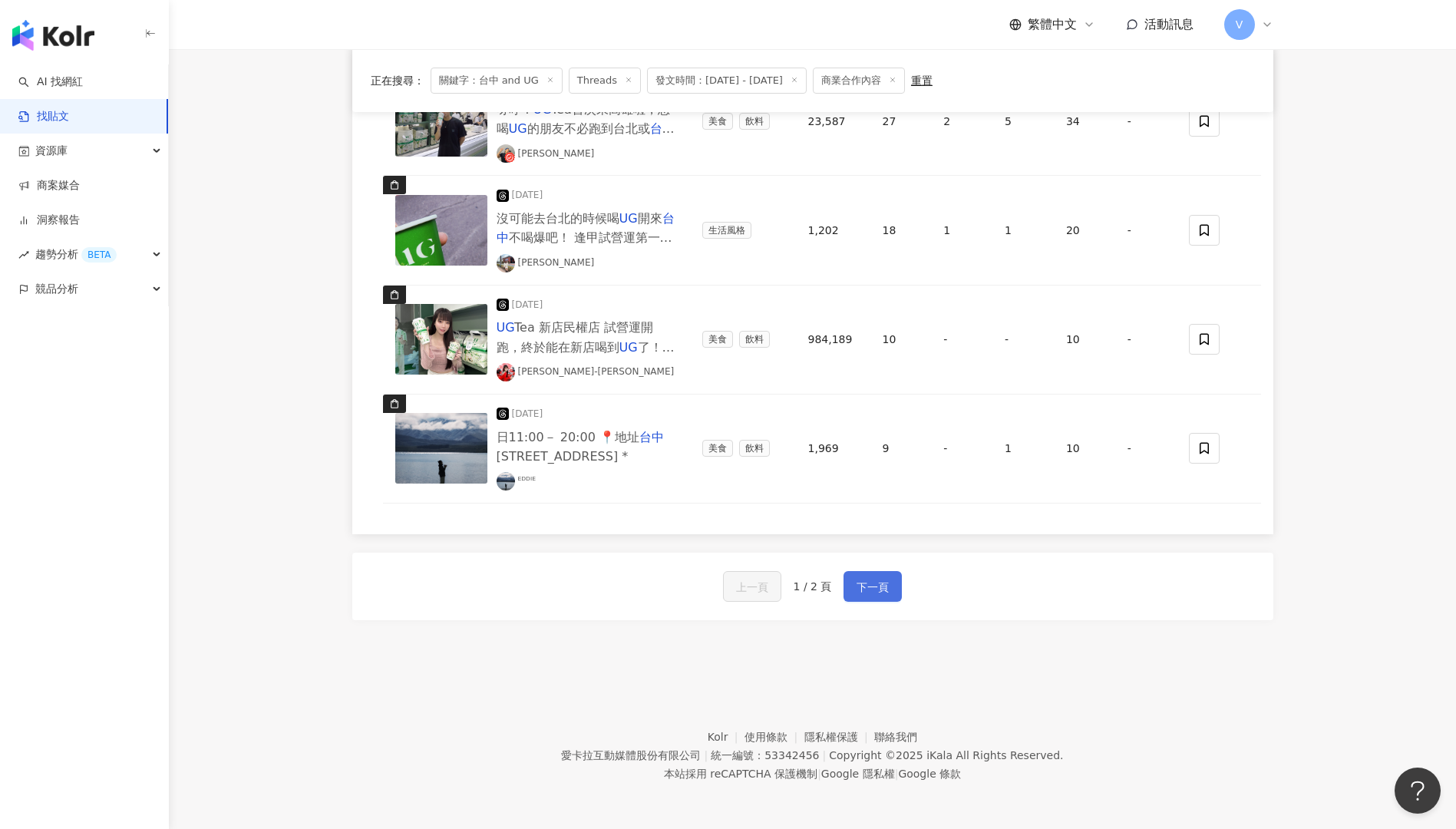
click at [891, 563] on button "下一頁" at bounding box center [872, 587] width 58 height 31
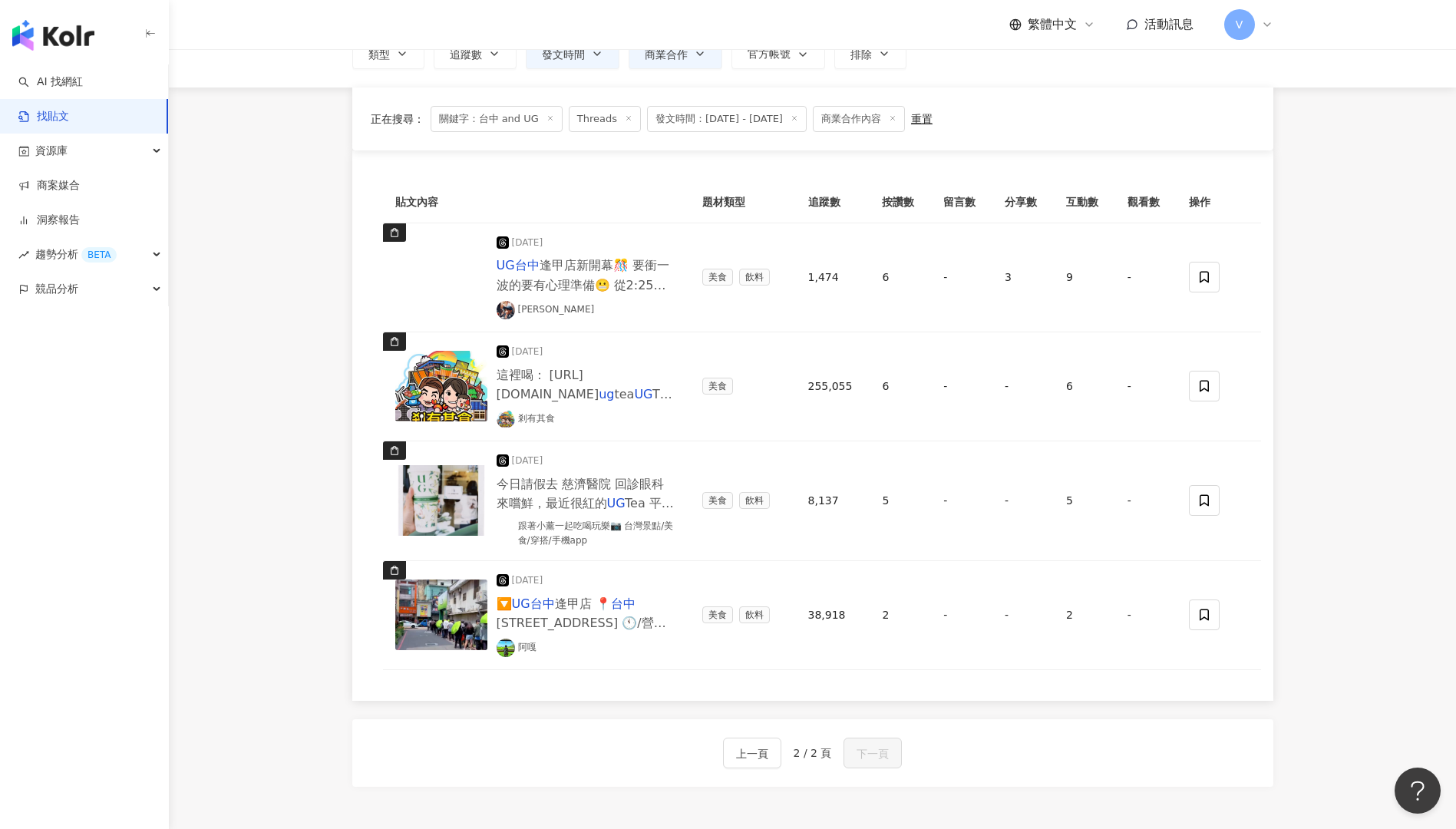
scroll to position [165, 0]
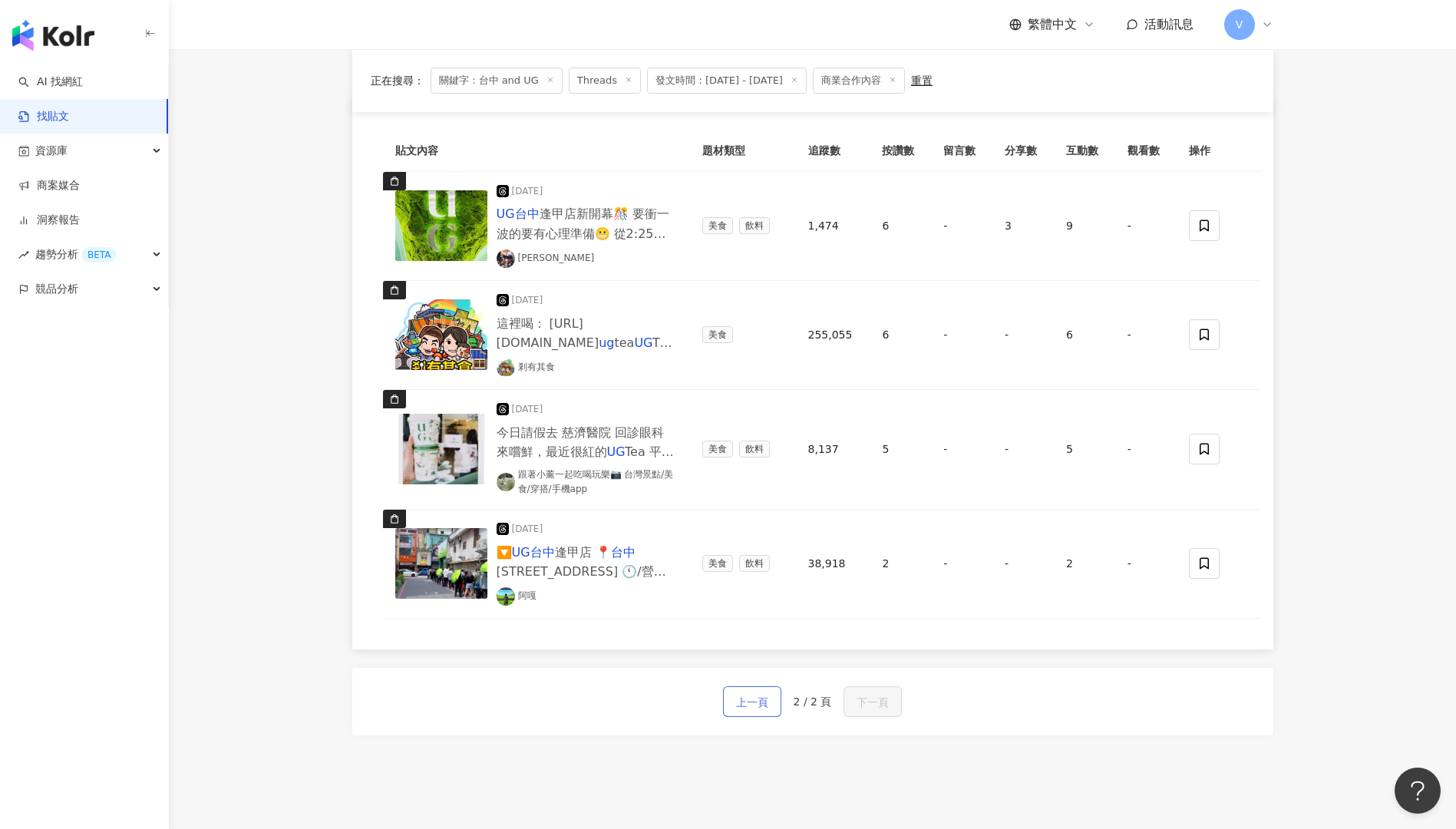
click at [759, 563] on span "上一頁" at bounding box center [752, 702] width 32 height 19
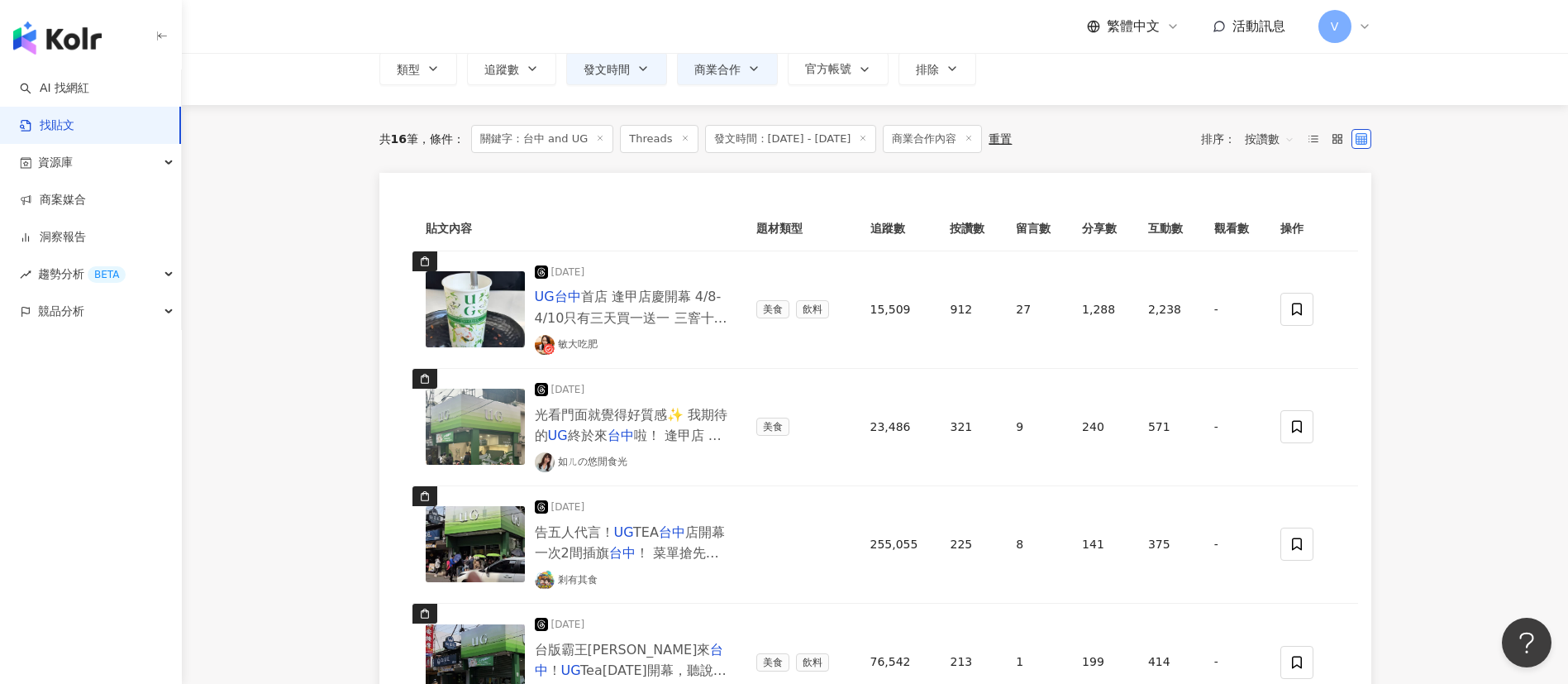
scroll to position [0, 0]
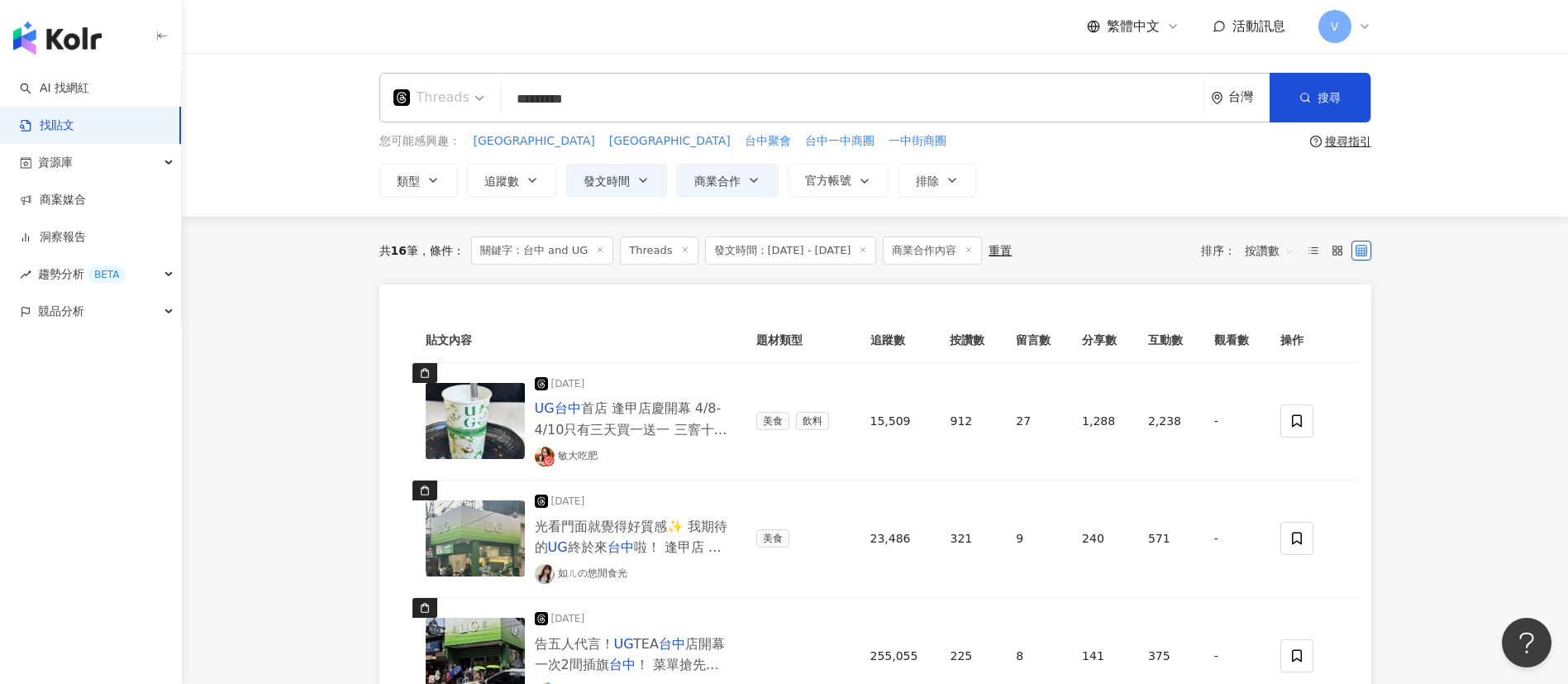
click at [477, 101] on span "Threads" at bounding box center [438, 97] width 91 height 27
click at [467, 172] on div "Instagram" at bounding box center [444, 174] width 94 height 21
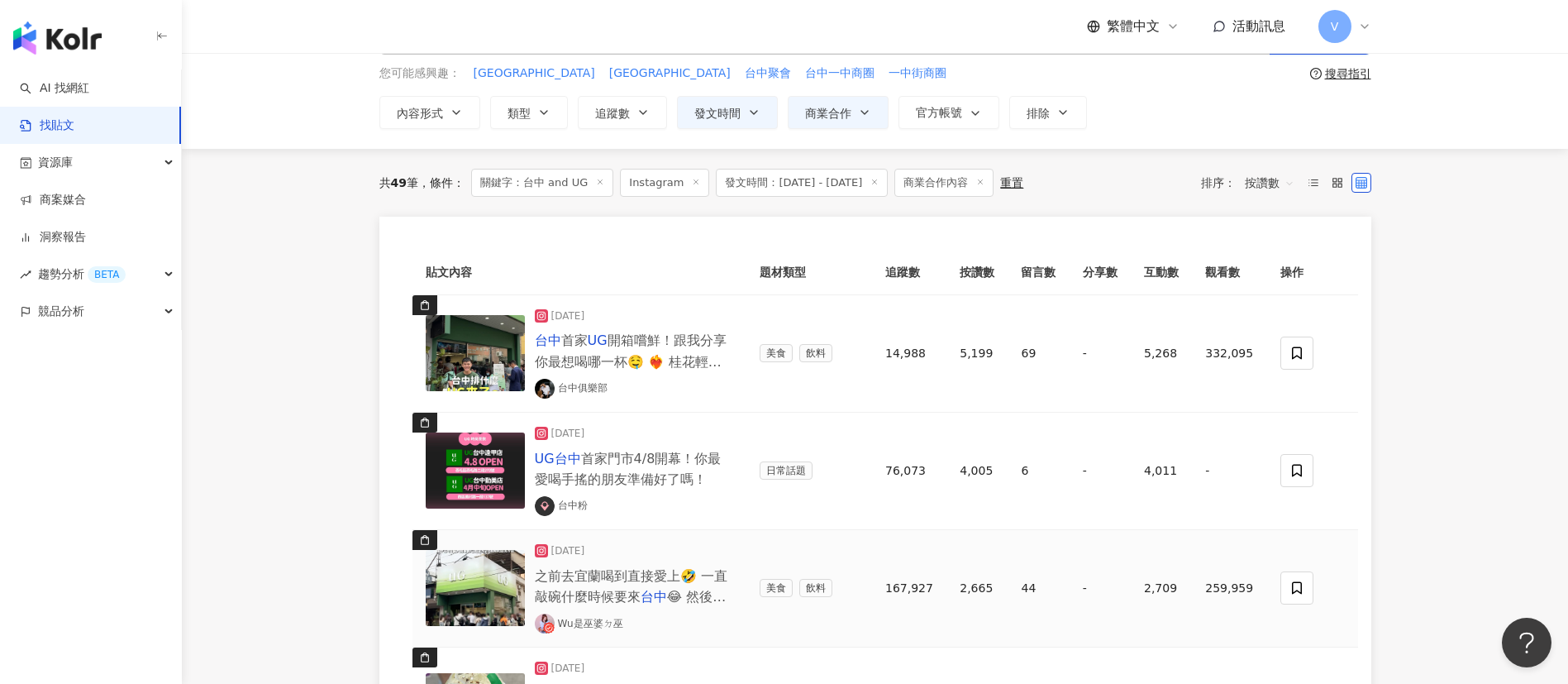
scroll to position [124, 0]
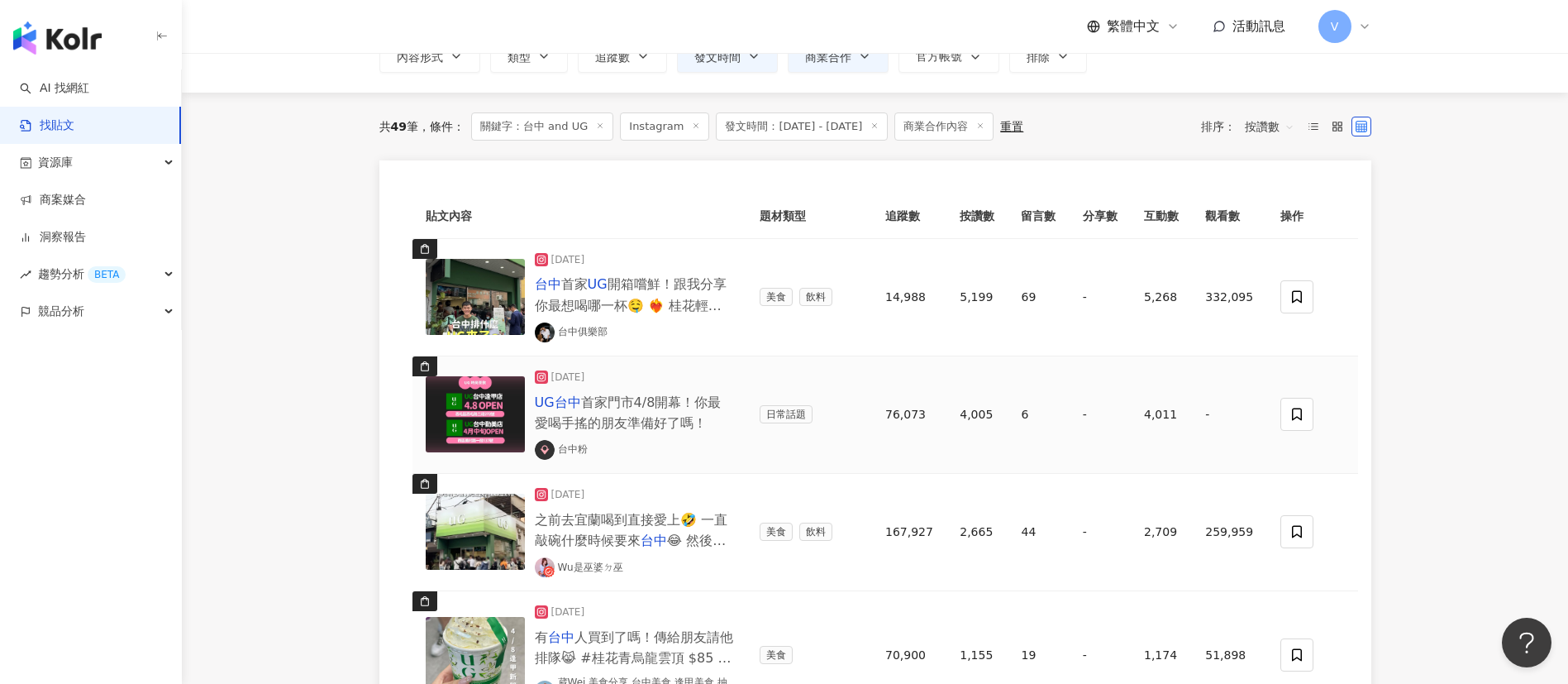
click at [619, 409] on span "首家門市4/8開幕！你最愛喝手搖的朋友準備好了嗎！" at bounding box center [628, 413] width 187 height 36
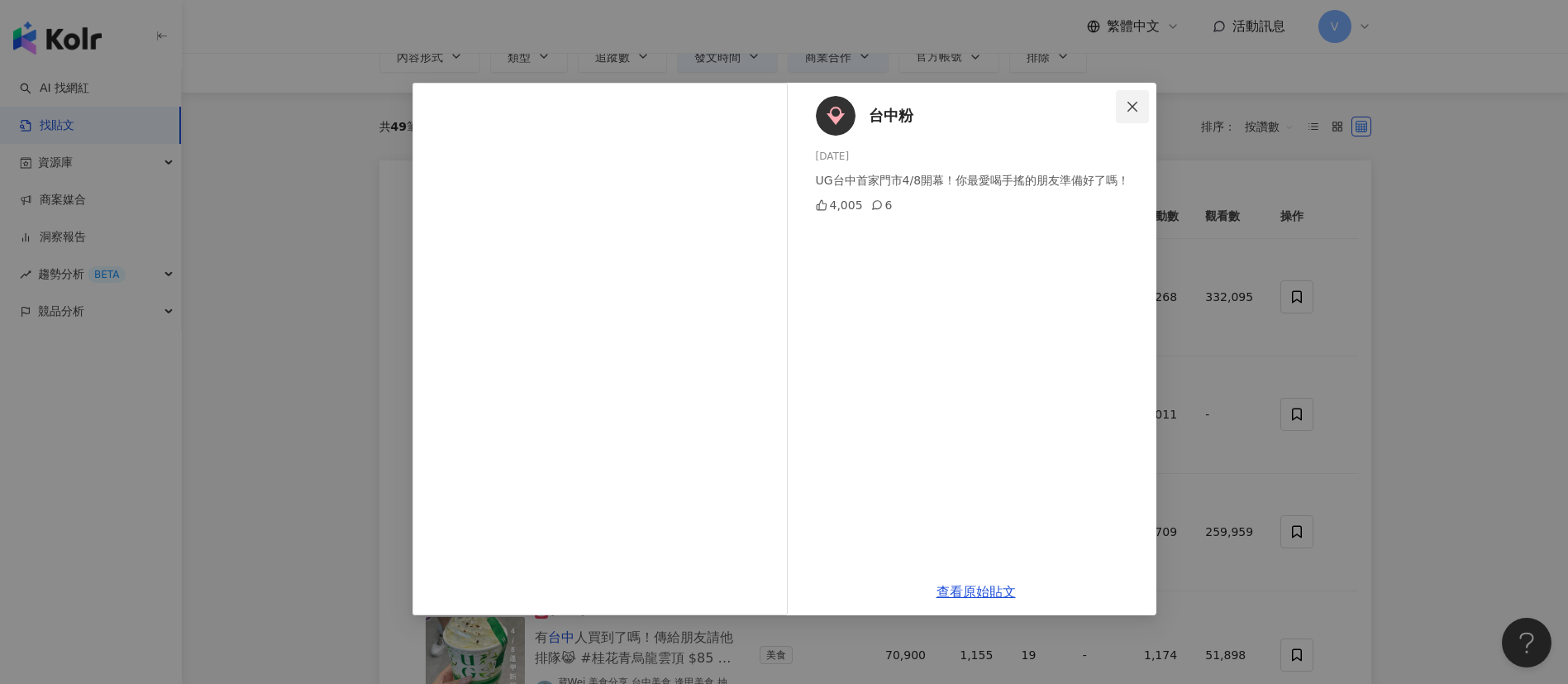
click at [1132, 101] on icon "close" at bounding box center [1131, 106] width 13 height 13
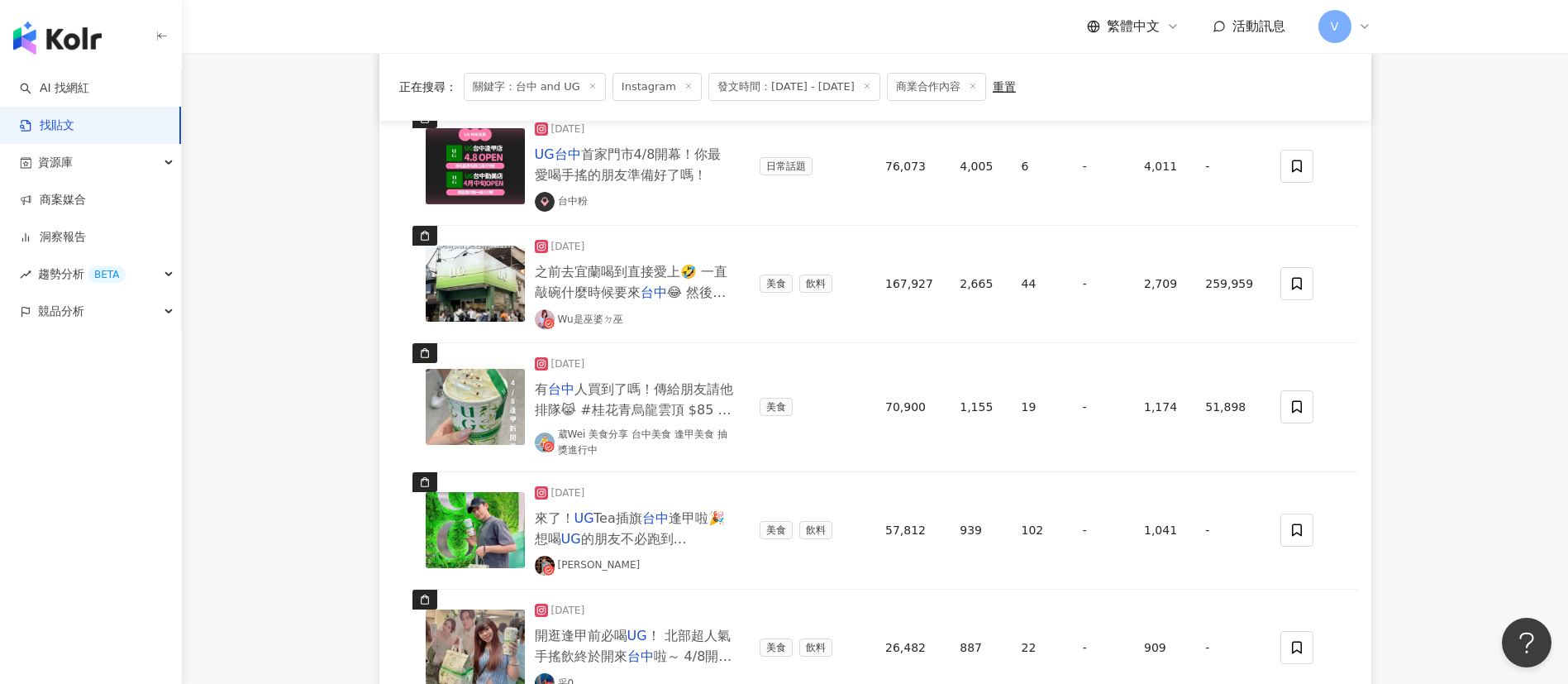
scroll to position [496, 0]
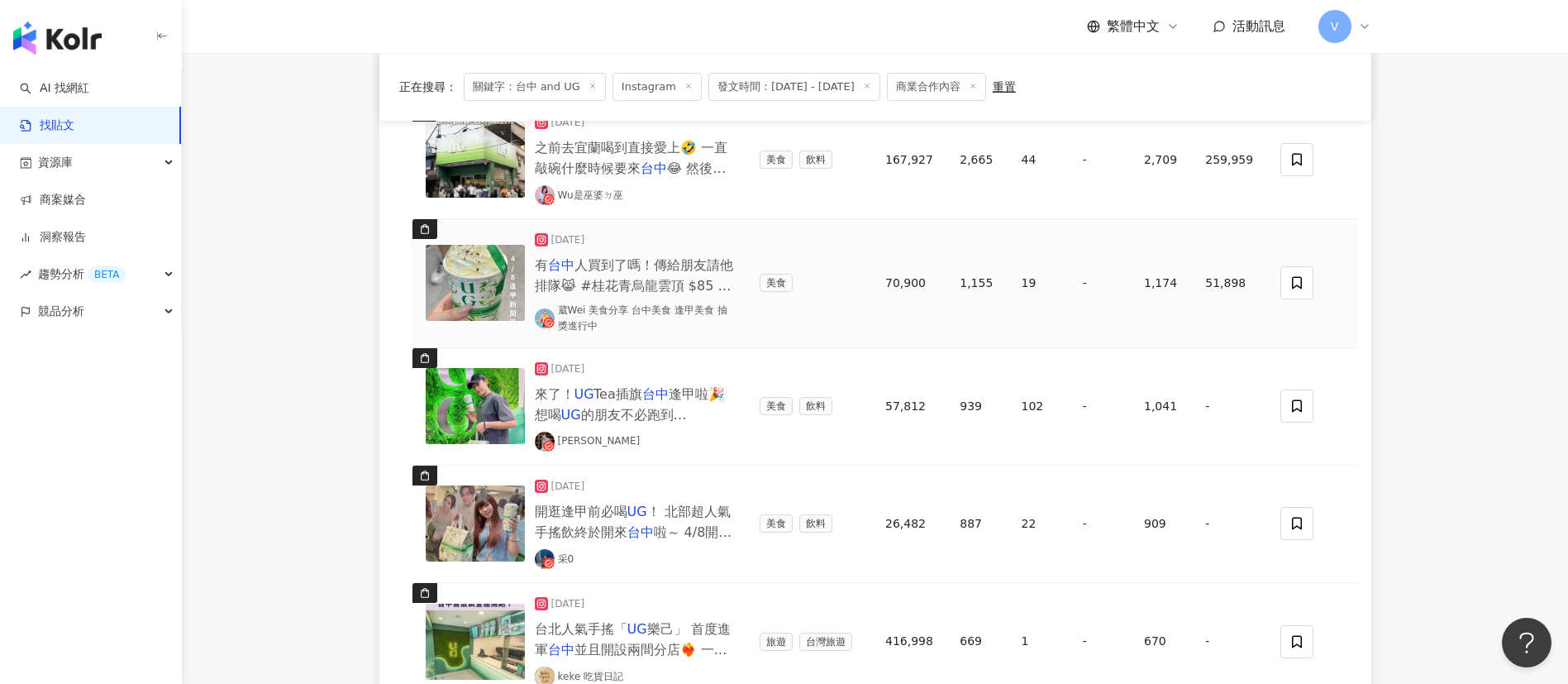
click at [618, 282] on span "人買到了嗎！傳給朋友請他排隊😹 #桂花青烏龍雲頂 $85 上次喝這杯 我覺得有一點點淡 不知道是不是一分糖的關係 還是店員太忙 哪一杯好喝啊！！！！！！ 快推…" at bounding box center [633, 349] width 198 height 182
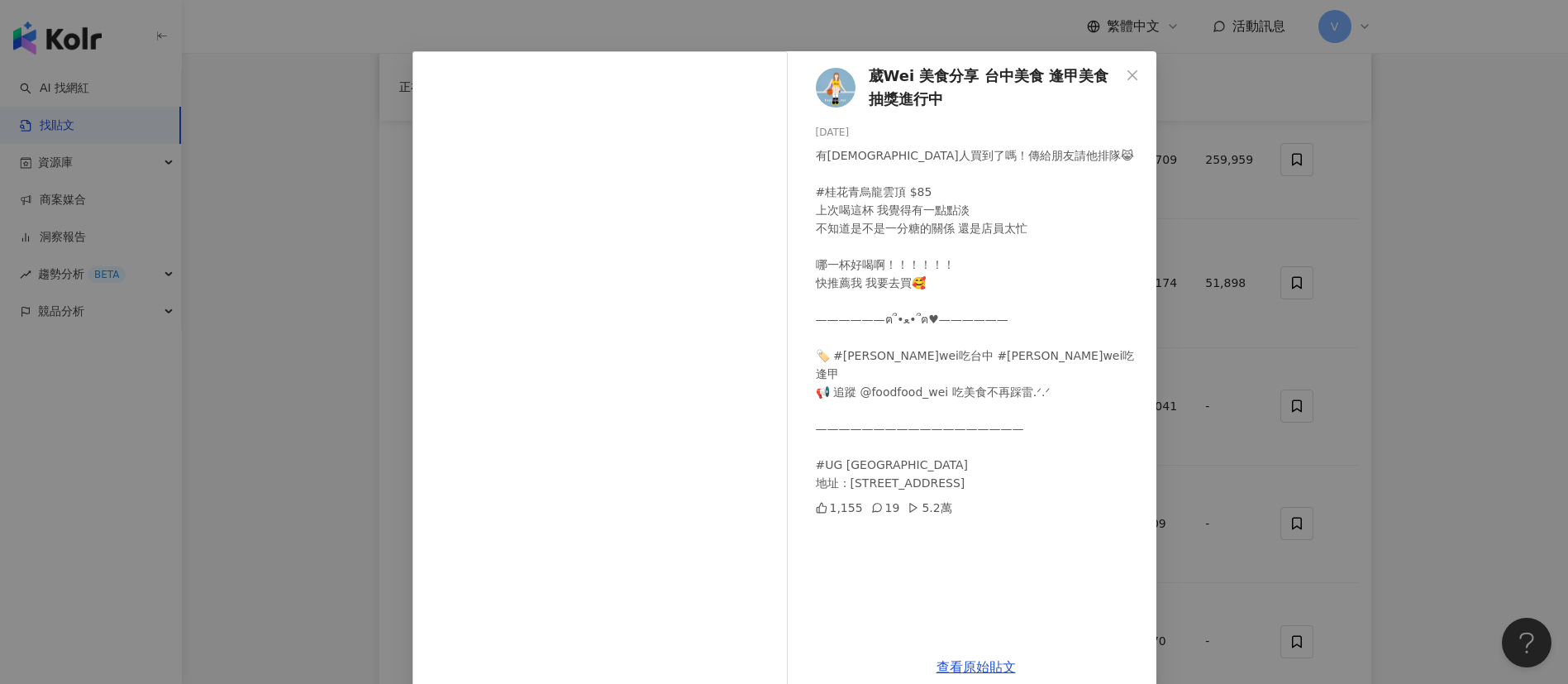
scroll to position [58, 0]
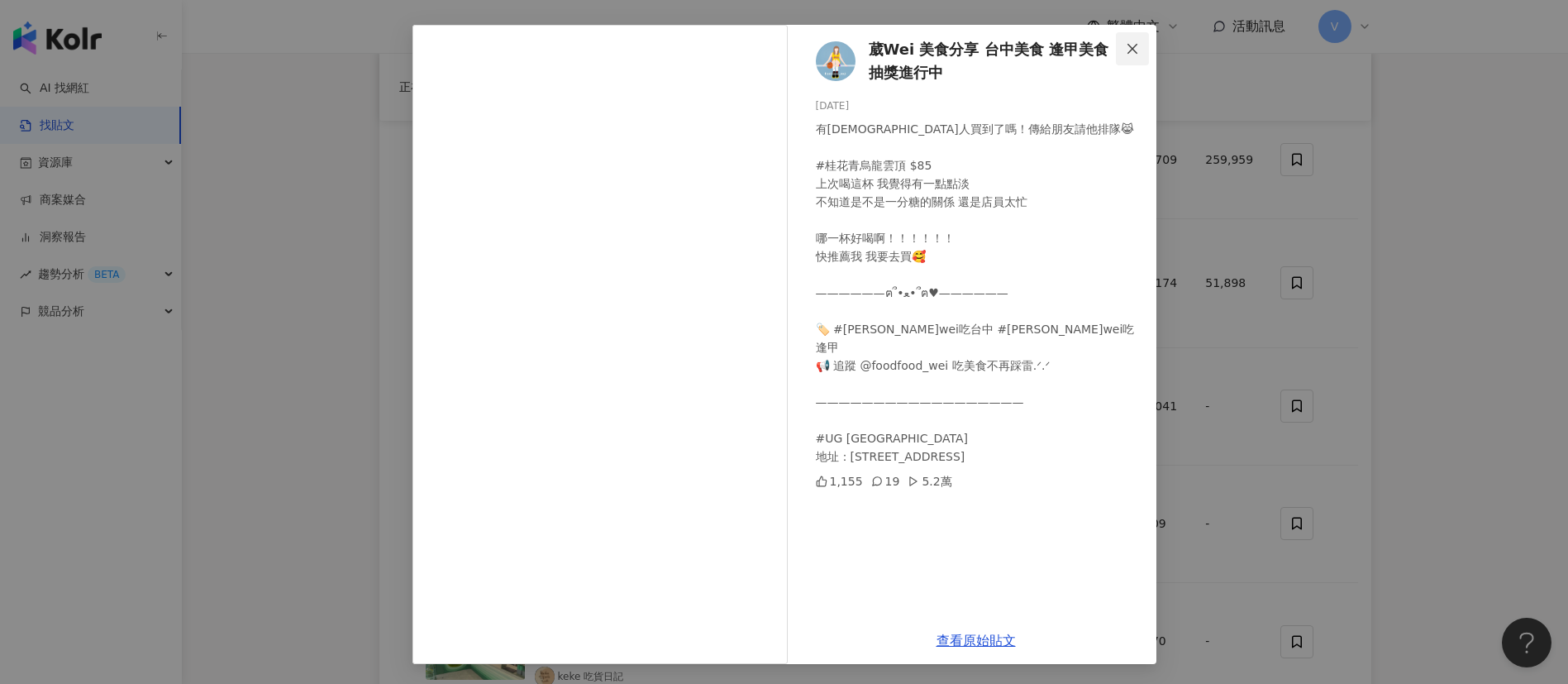
click at [1126, 49] on icon "close" at bounding box center [1131, 49] width 13 height 13
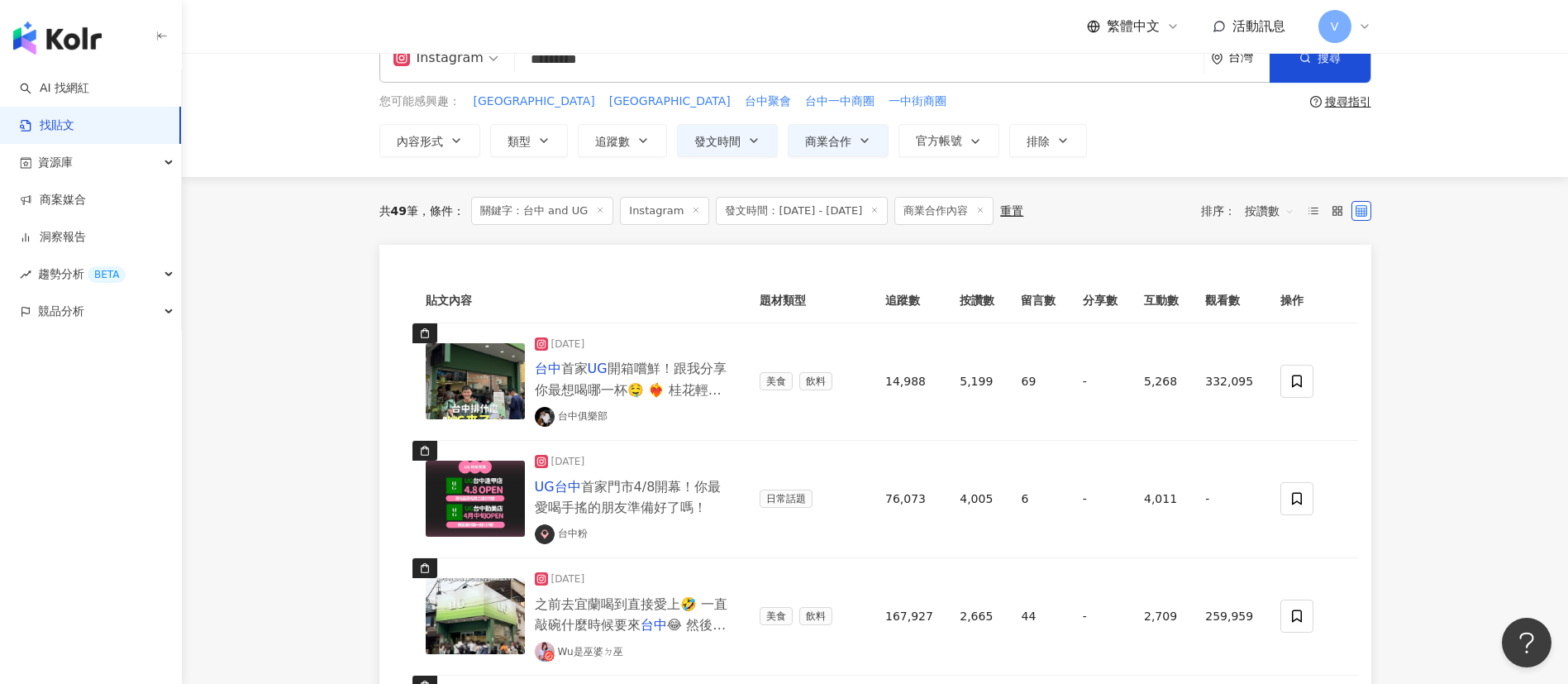
scroll to position [0, 0]
